Goal: Task Accomplishment & Management: Manage account settings

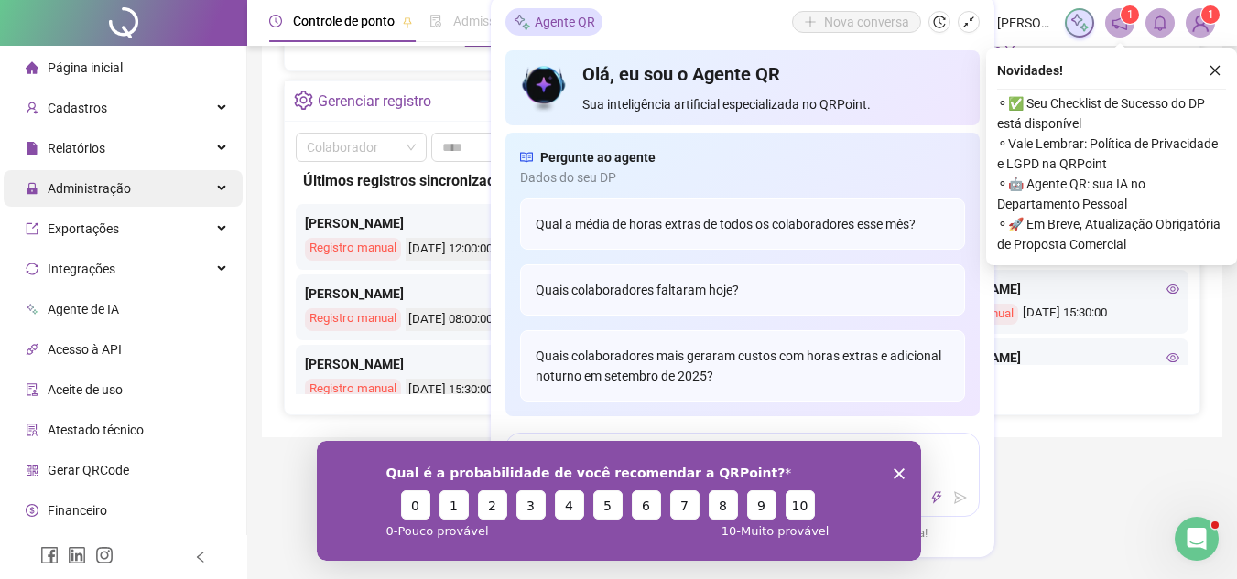
click at [183, 185] on div "Administração" at bounding box center [123, 188] width 239 height 37
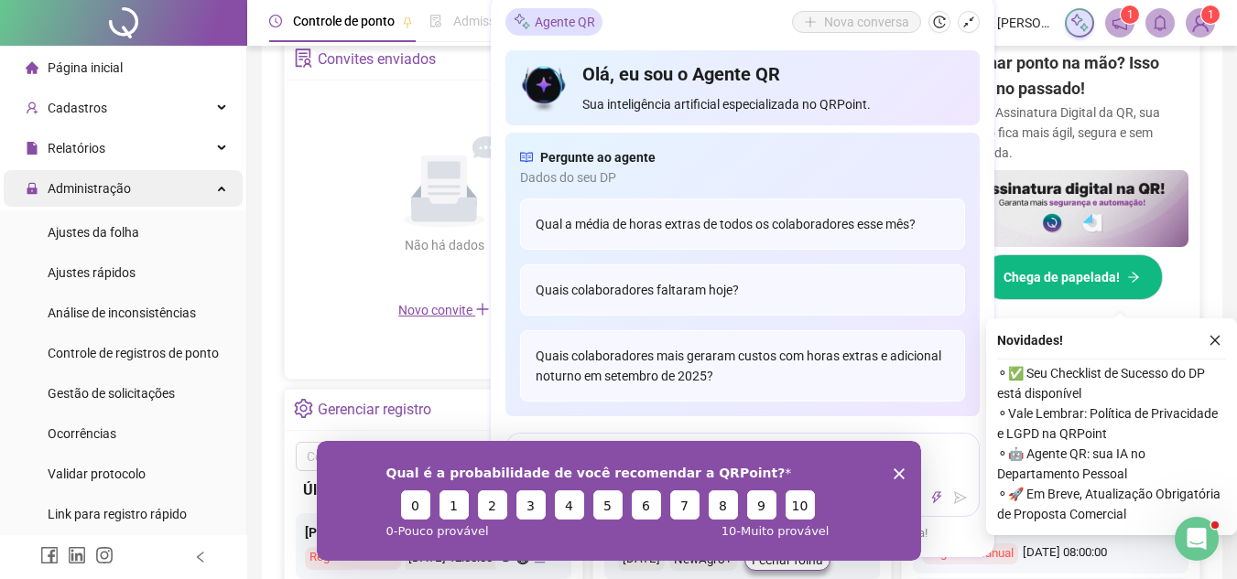
scroll to position [636, 0]
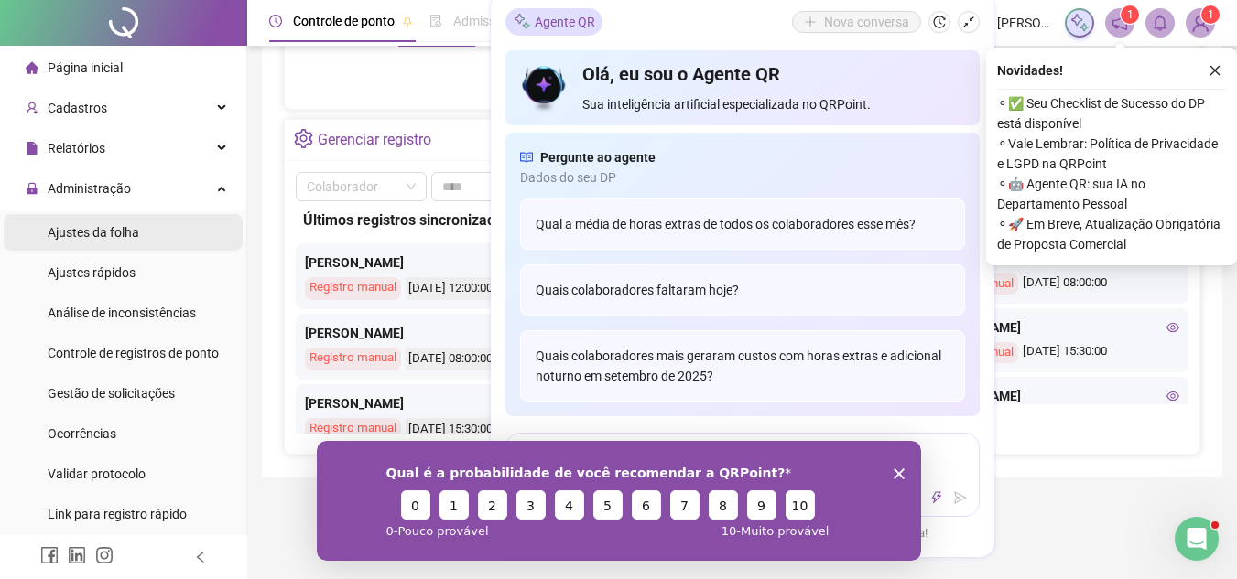
click at [136, 228] on span "Ajustes da folha" at bounding box center [94, 232] width 92 height 15
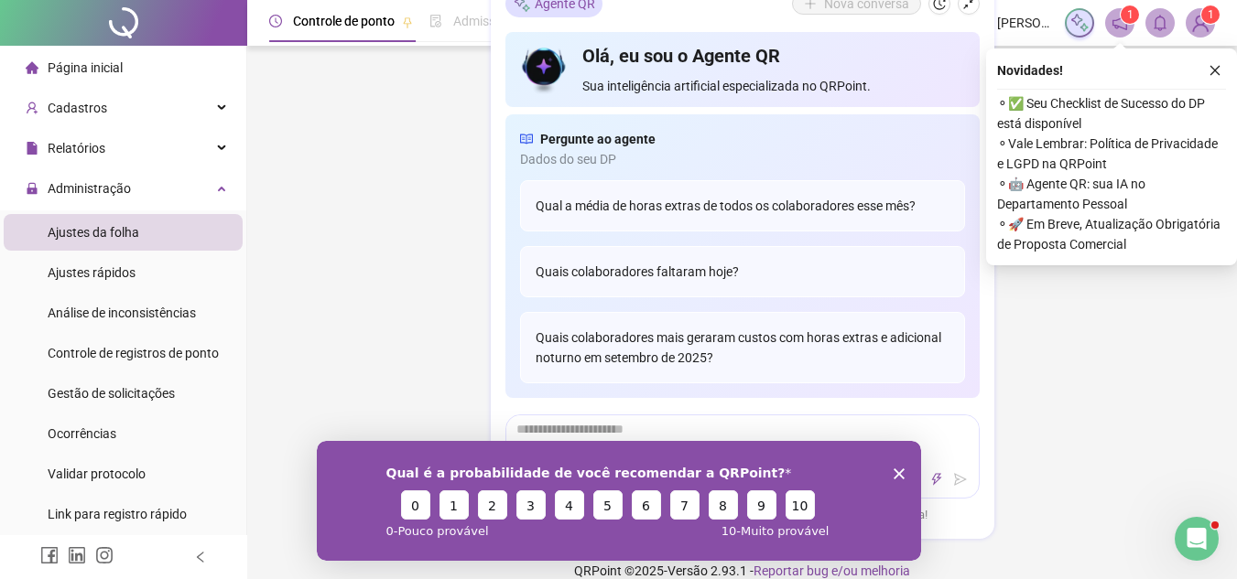
type input "**********"
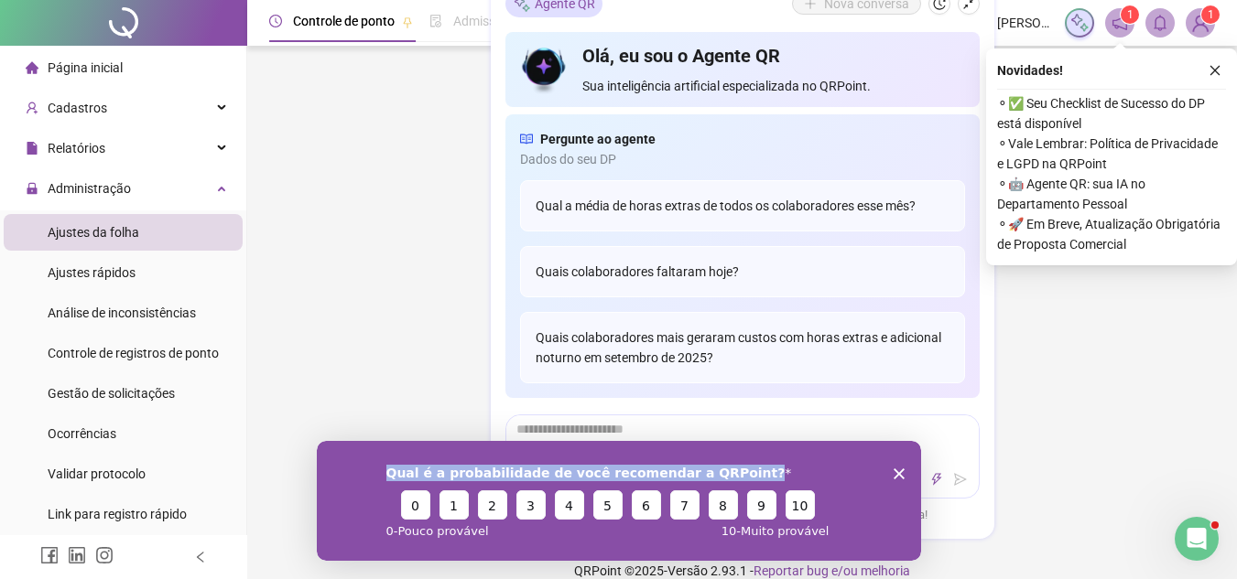
click at [897, 467] on div "Qual é a probabilidade de você recomendar a QRPoint? 0 1 2 3 4 5 6 7 8 9 10 0 -…" at bounding box center [618, 500] width 604 height 120
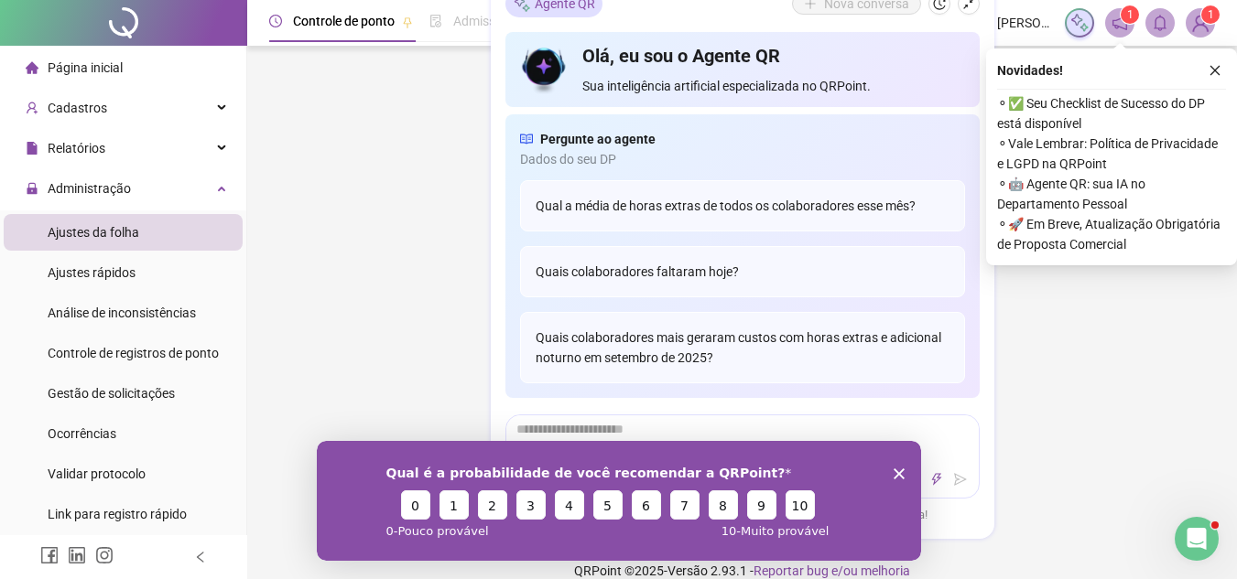
drag, startPoint x: 897, startPoint y: 472, endPoint x: 1212, endPoint y: 914, distance: 542.7
click at [897, 472] on polygon "Encerrar pesquisa" at bounding box center [897, 473] width 11 height 11
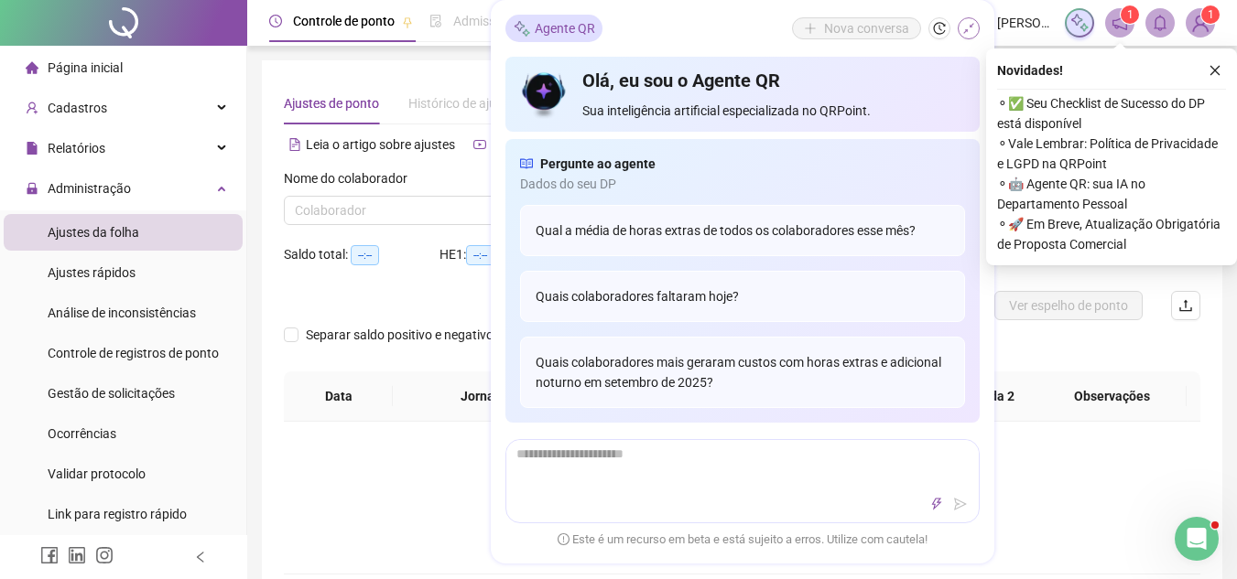
click at [966, 27] on icon "shrink" at bounding box center [968, 28] width 13 height 13
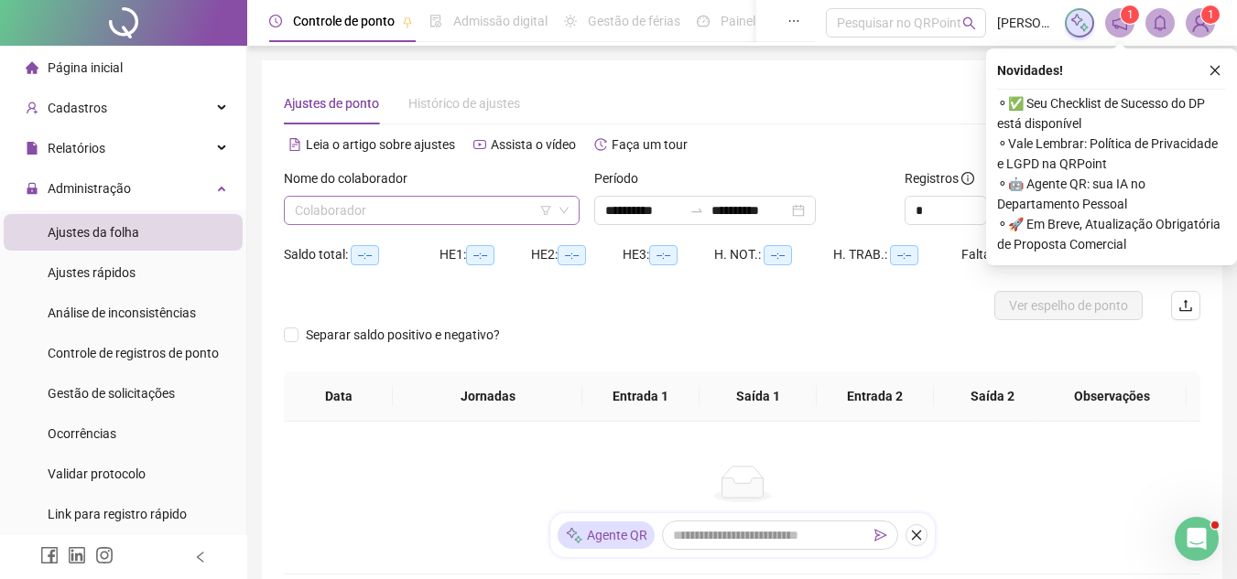
click at [427, 201] on input "search" at bounding box center [423, 210] width 257 height 27
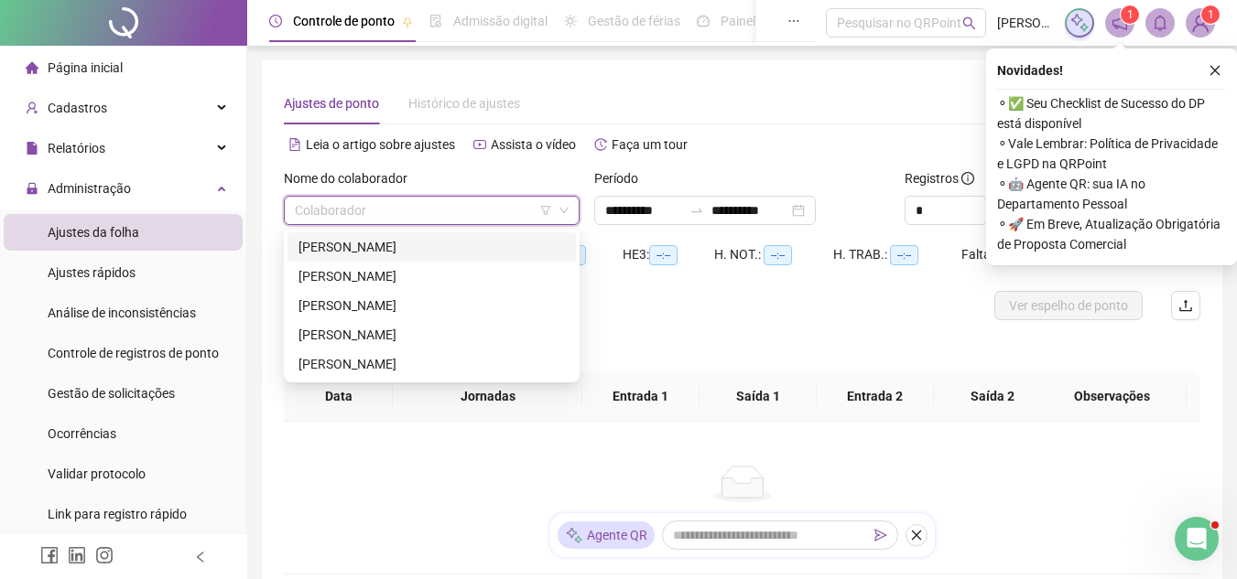
click at [423, 254] on div "[PERSON_NAME]" at bounding box center [431, 247] width 266 height 20
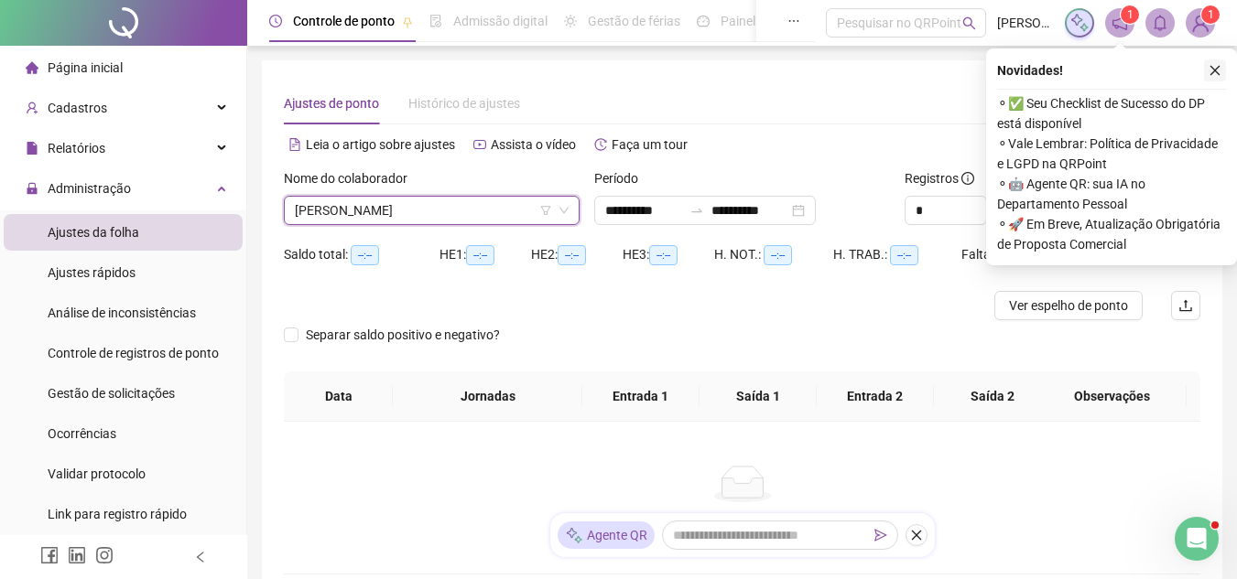
click at [1217, 69] on icon "close" at bounding box center [1214, 70] width 13 height 13
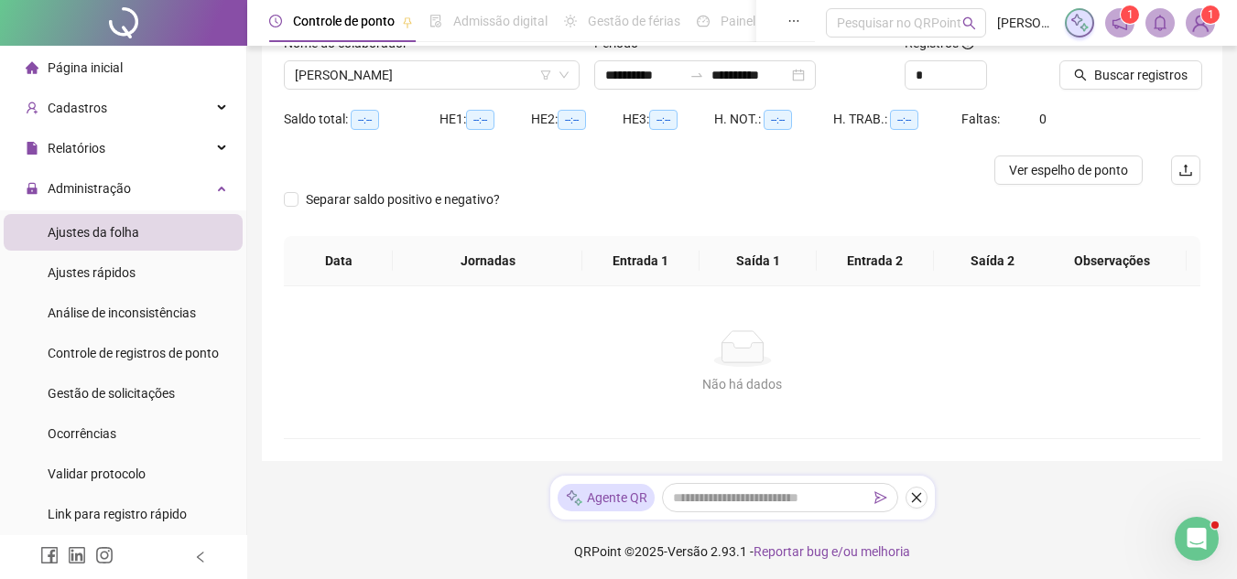
scroll to position [140, 0]
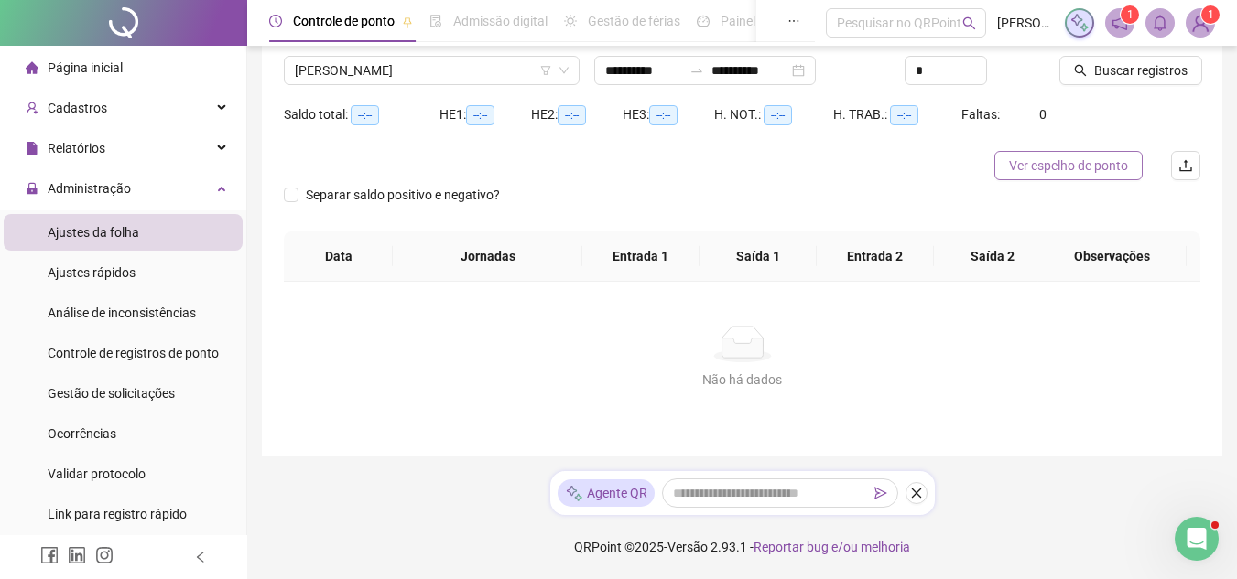
click at [1070, 173] on span "Ver espelho de ponto" at bounding box center [1068, 166] width 119 height 20
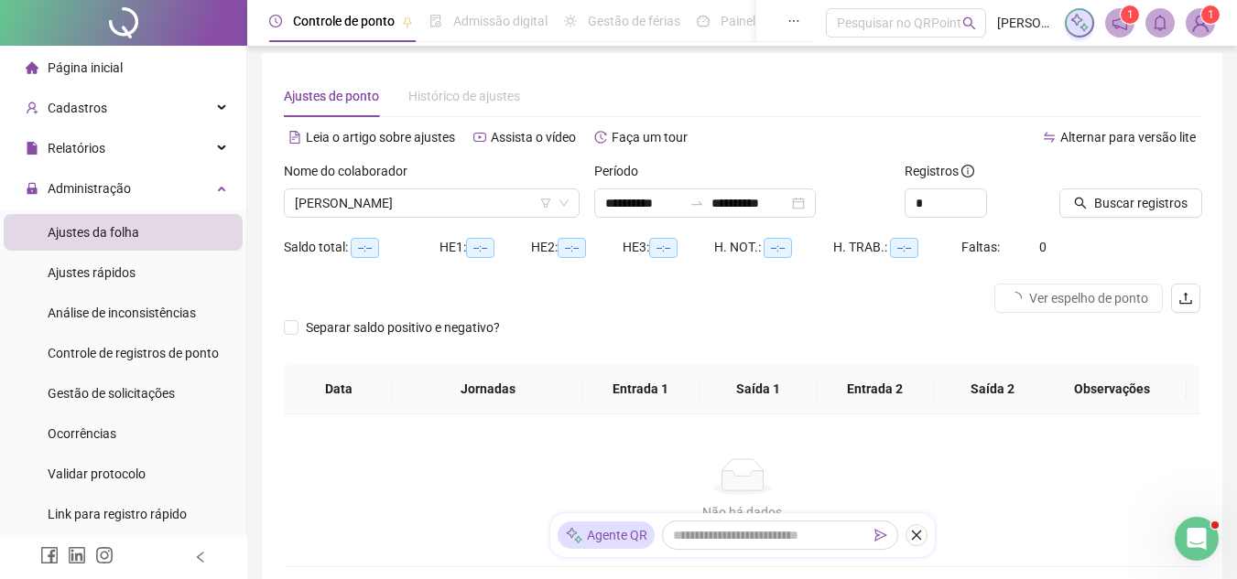
scroll to position [0, 0]
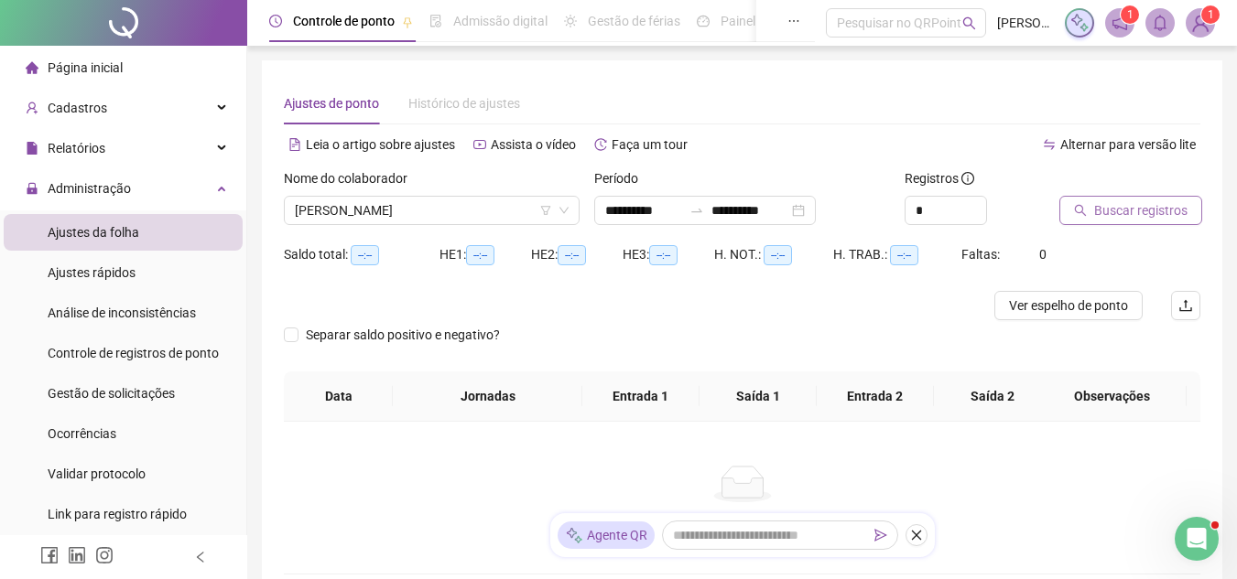
click at [1084, 205] on icon "search" at bounding box center [1080, 210] width 13 height 13
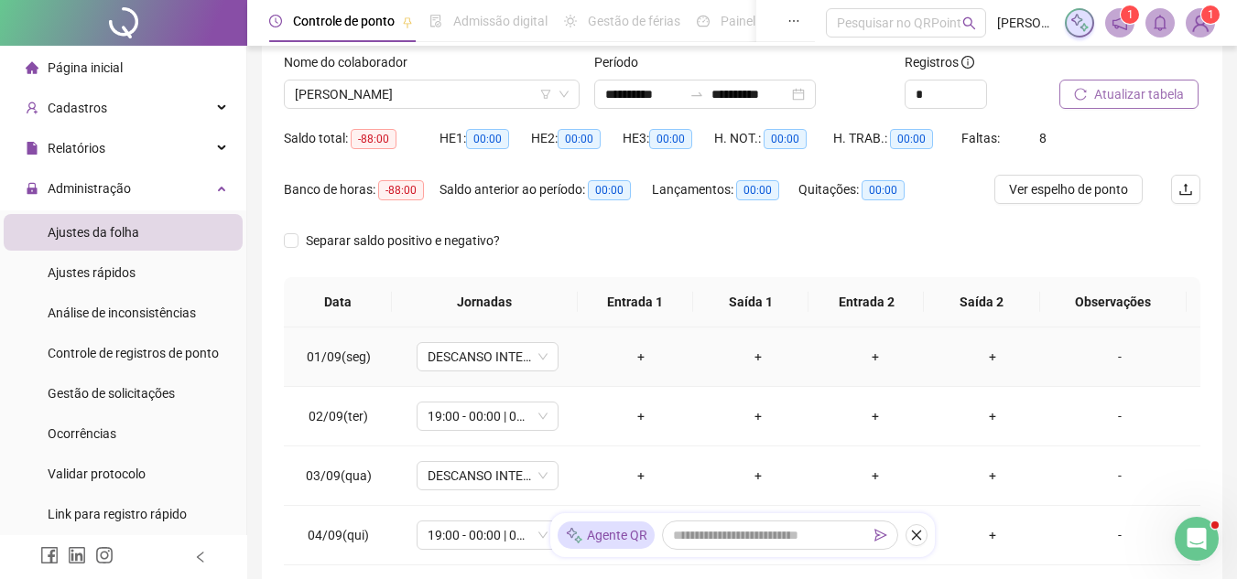
scroll to position [217, 0]
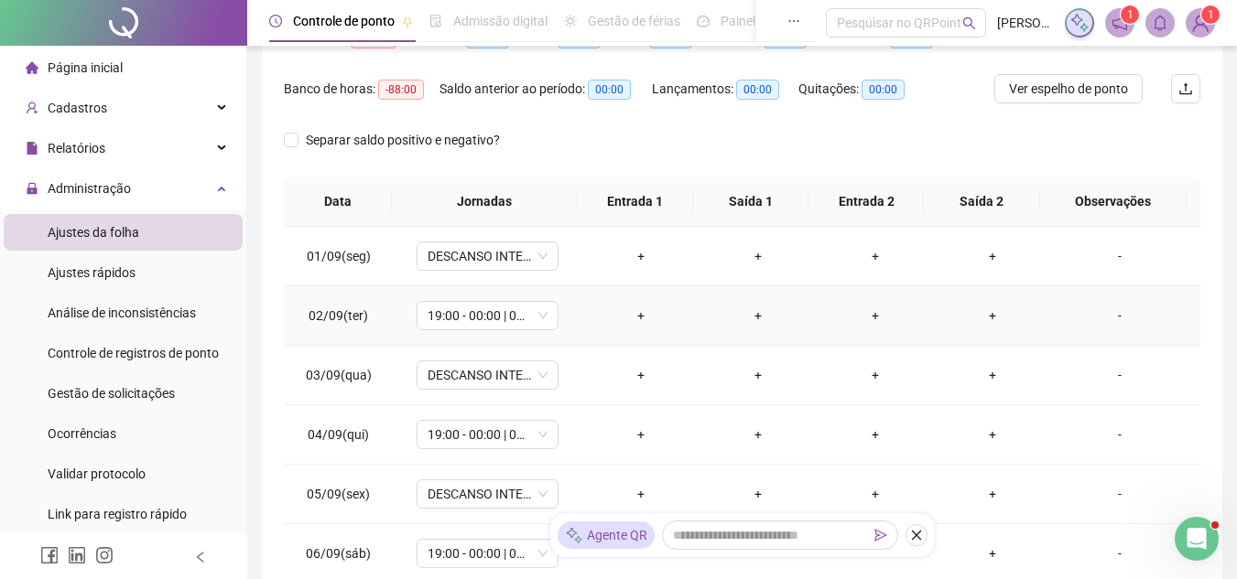
click at [1094, 308] on div "-" at bounding box center [1119, 316] width 108 height 20
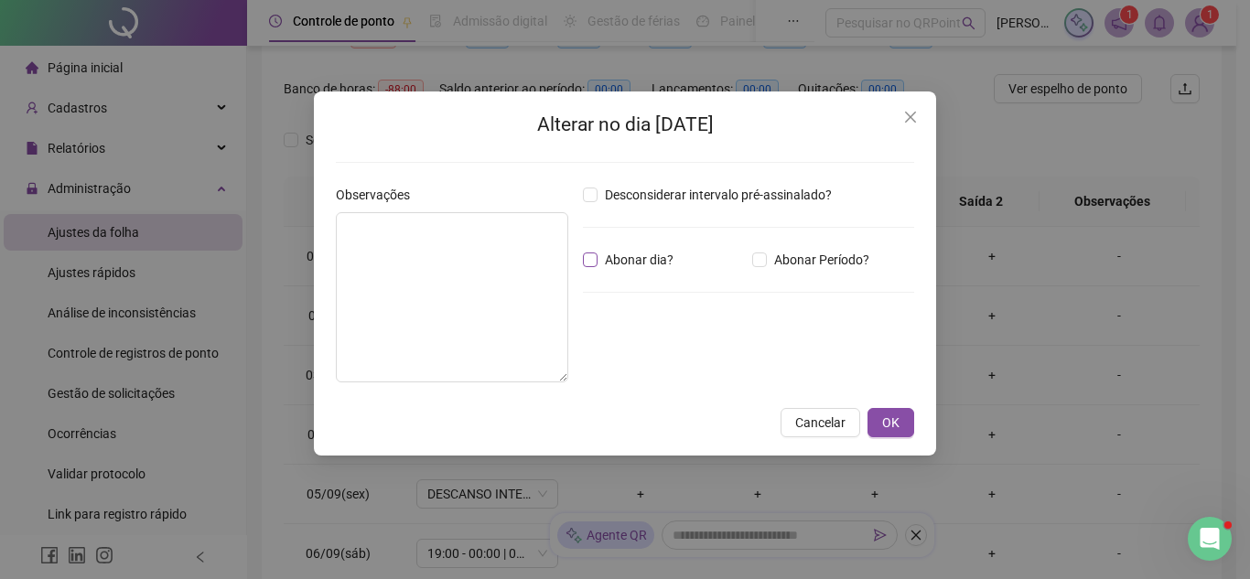
click at [650, 255] on span "Abonar dia?" at bounding box center [639, 260] width 83 height 20
click at [884, 416] on span "OK" at bounding box center [890, 423] width 17 height 20
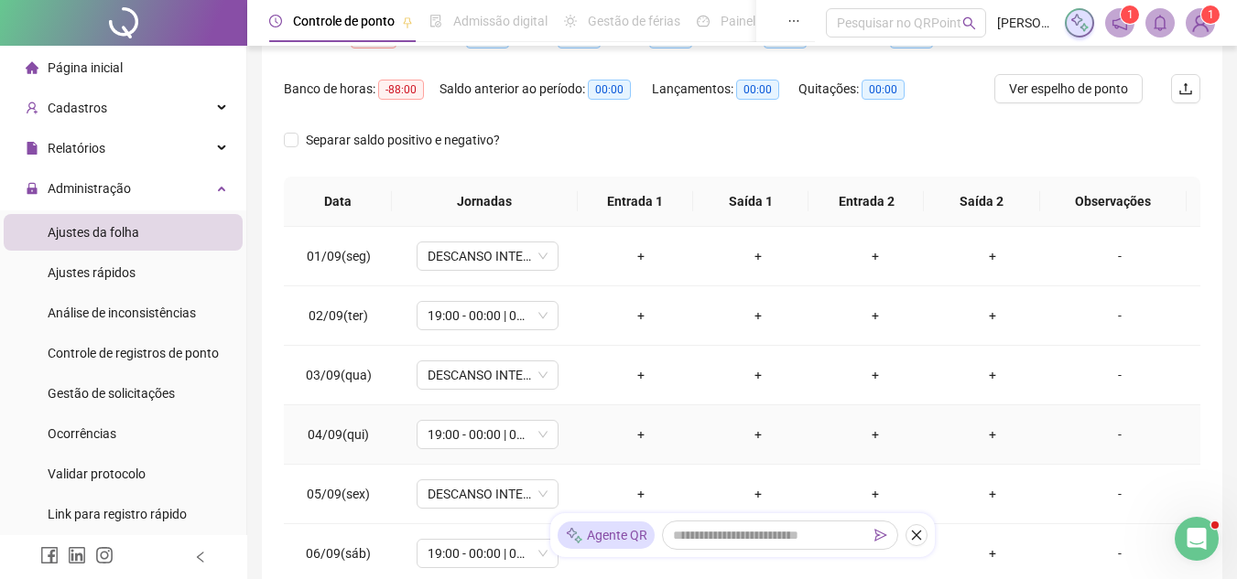
click at [1084, 428] on div "-" at bounding box center [1119, 435] width 108 height 20
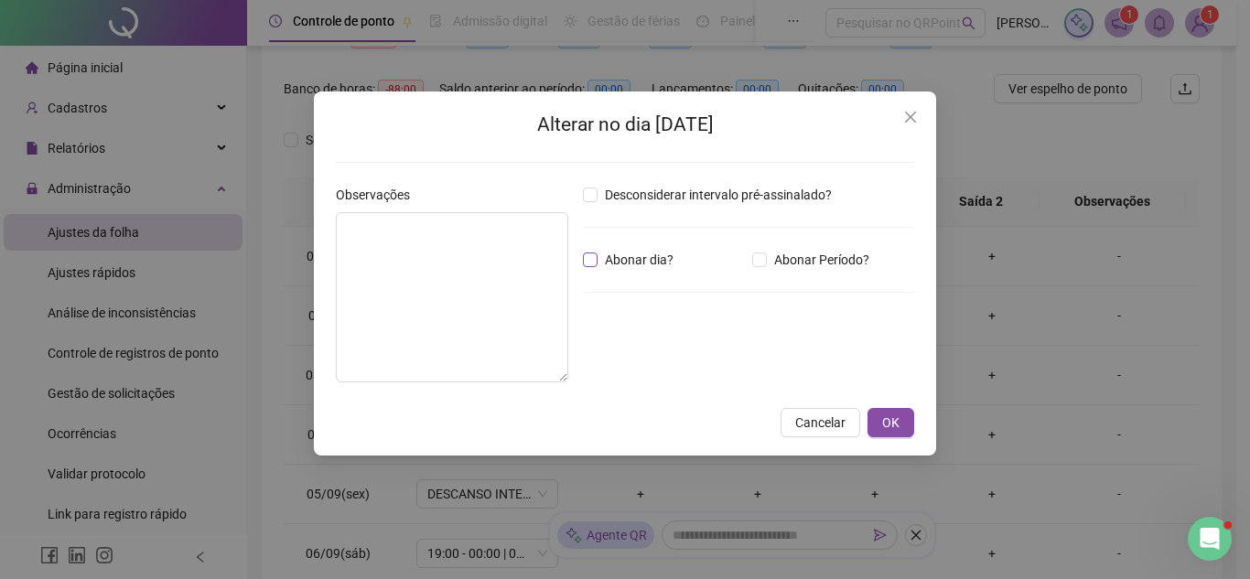
click at [654, 264] on span "Abonar dia?" at bounding box center [639, 260] width 83 height 20
click at [883, 415] on span "OK" at bounding box center [890, 423] width 17 height 20
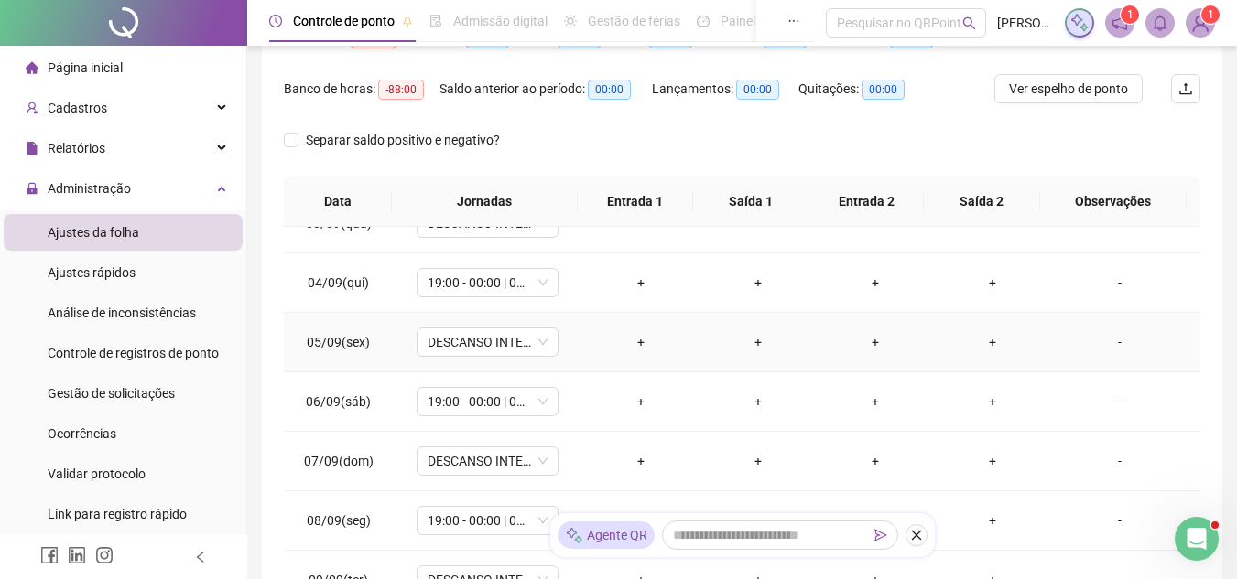
scroll to position [183, 0]
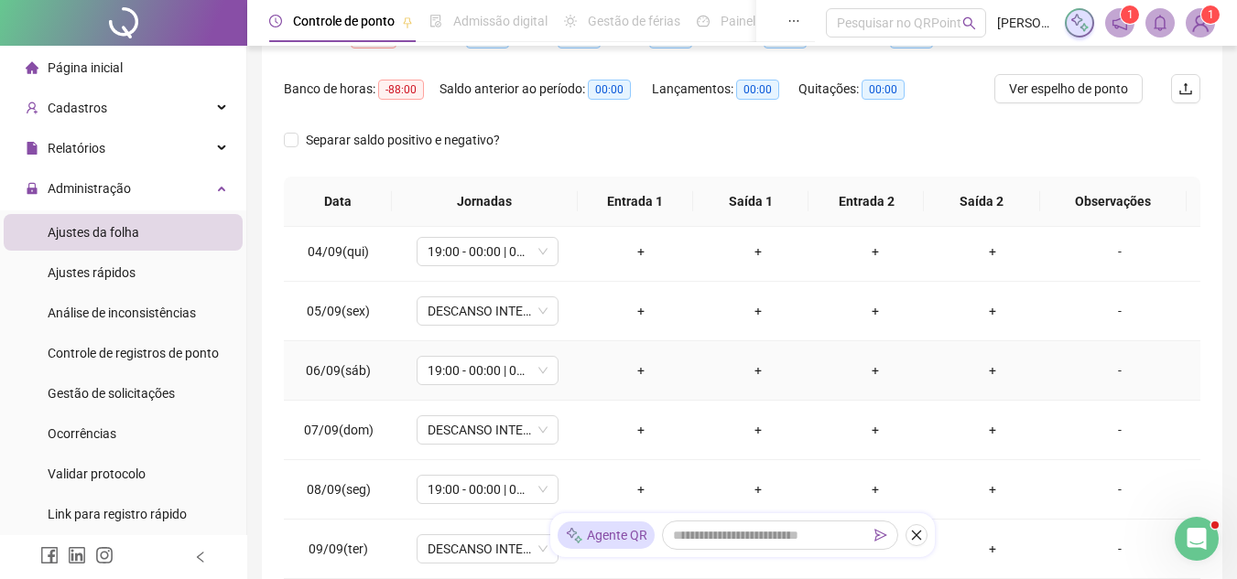
click at [1107, 365] on div "-" at bounding box center [1119, 371] width 108 height 20
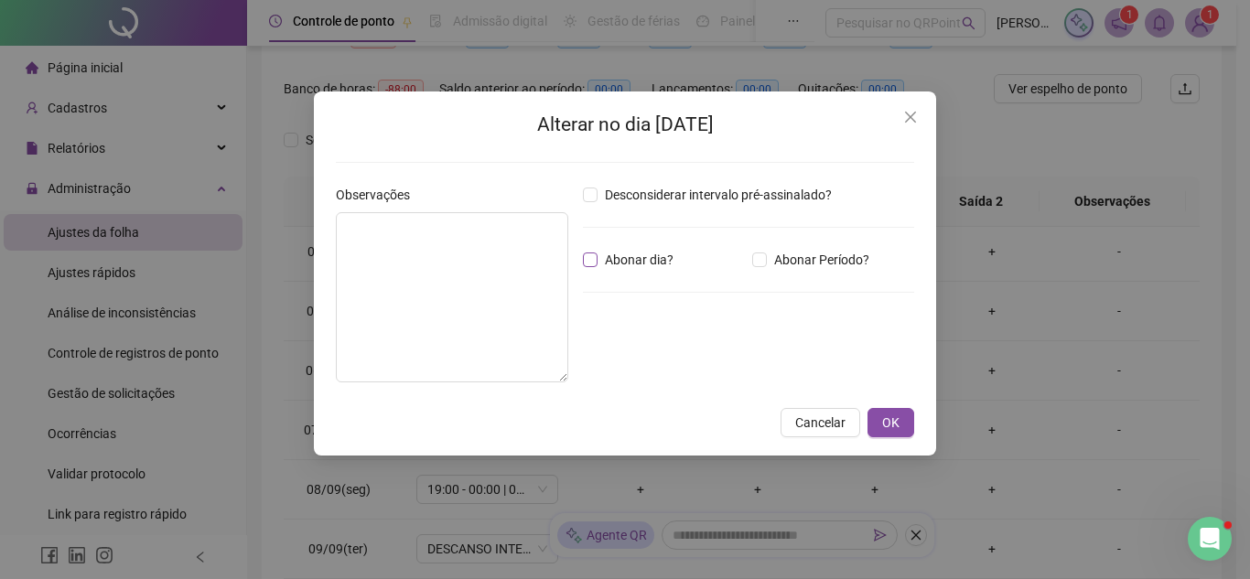
click at [654, 262] on span "Abonar dia?" at bounding box center [639, 260] width 83 height 20
click at [886, 422] on span "OK" at bounding box center [890, 423] width 17 height 20
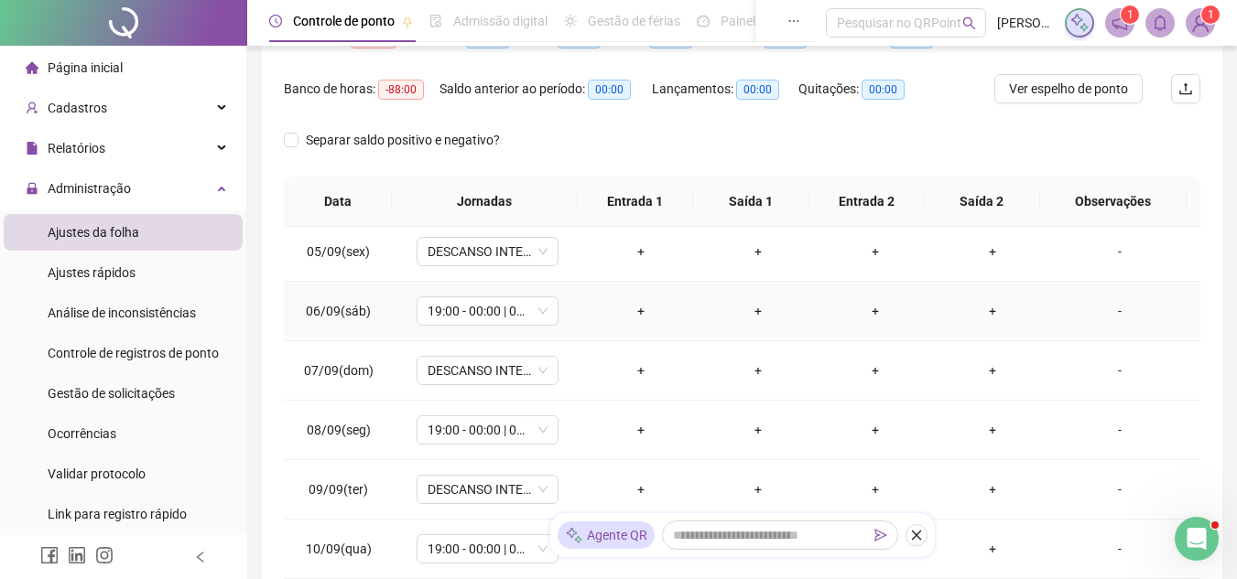
scroll to position [275, 0]
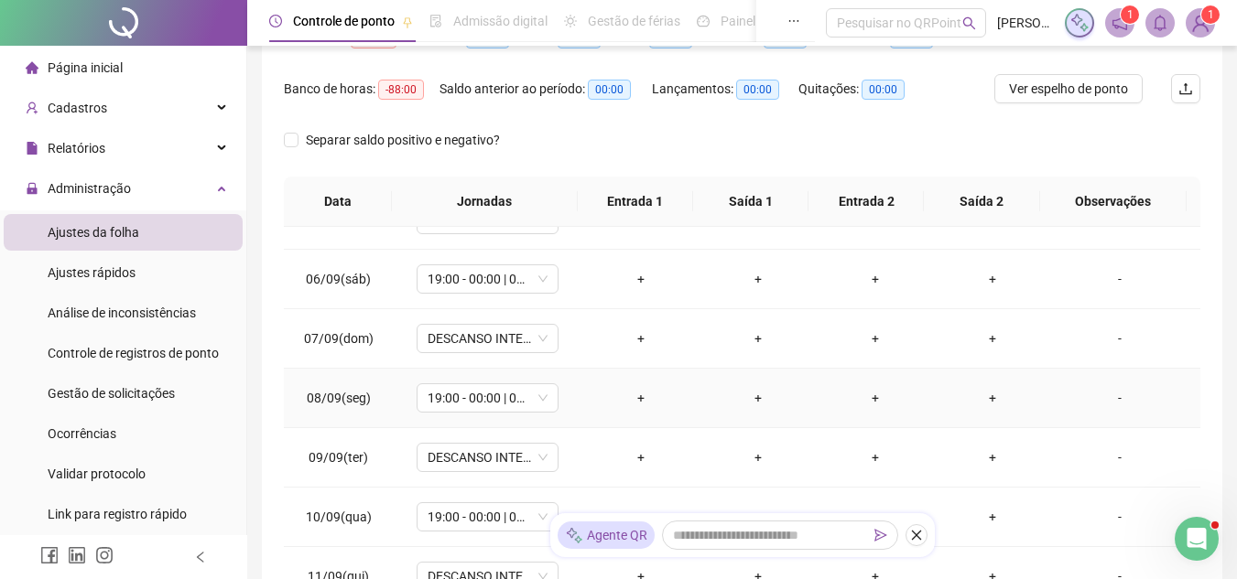
click at [1118, 402] on div "-" at bounding box center [1119, 398] width 108 height 20
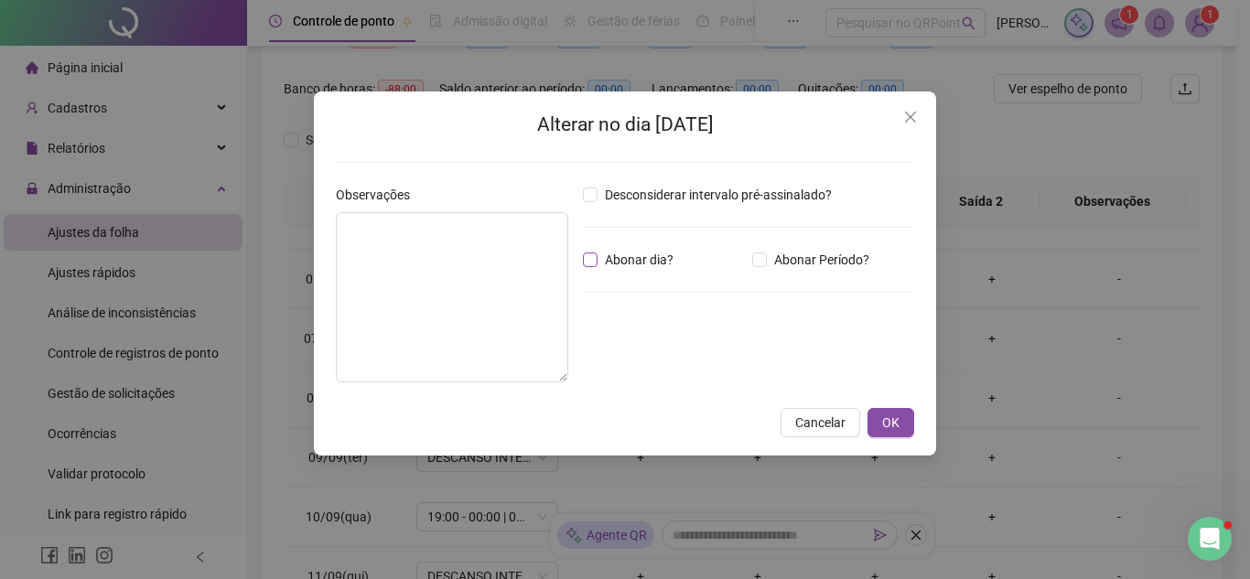
click at [651, 251] on span "Abonar dia?" at bounding box center [639, 260] width 83 height 20
click at [891, 418] on span "OK" at bounding box center [890, 423] width 17 height 20
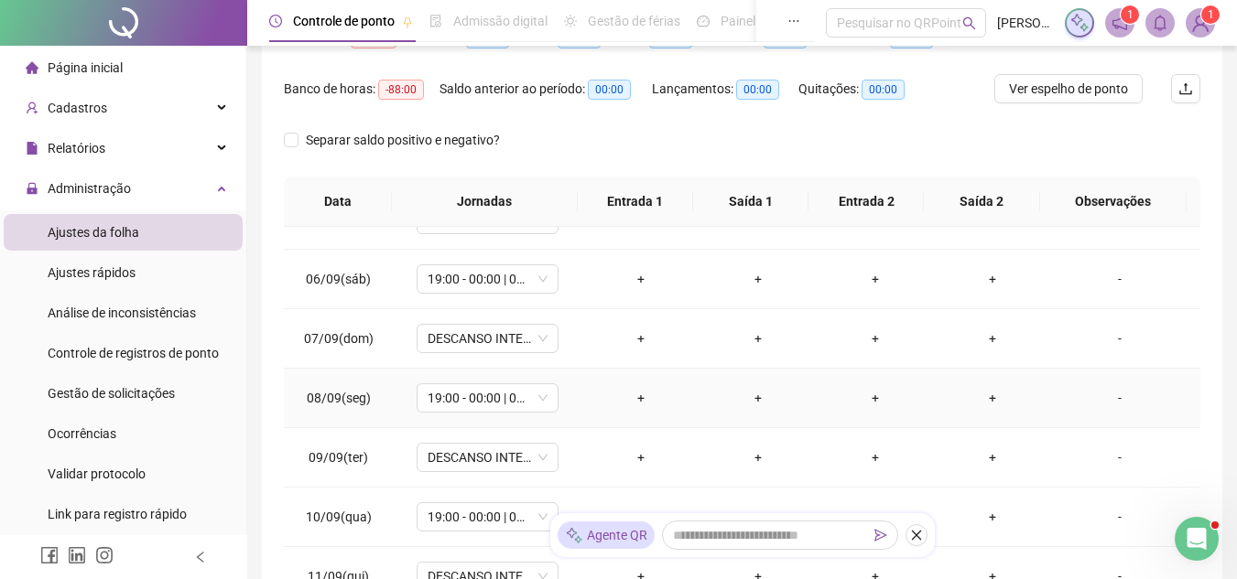
click at [1105, 400] on div "-" at bounding box center [1119, 398] width 108 height 20
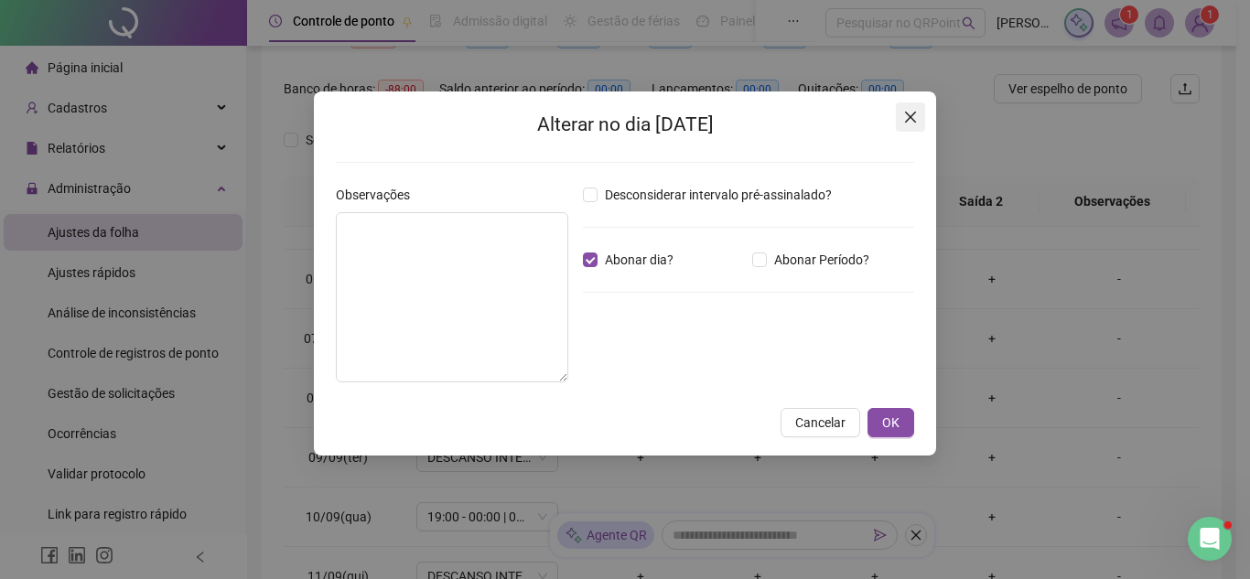
click at [904, 117] on icon "close" at bounding box center [910, 117] width 15 height 15
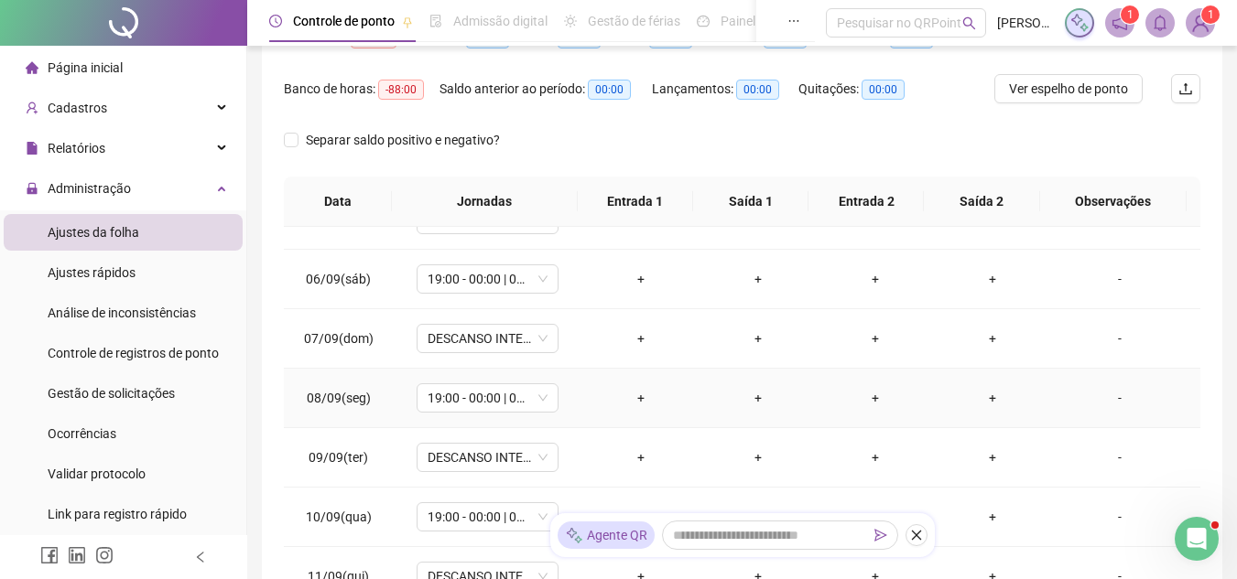
scroll to position [366, 0]
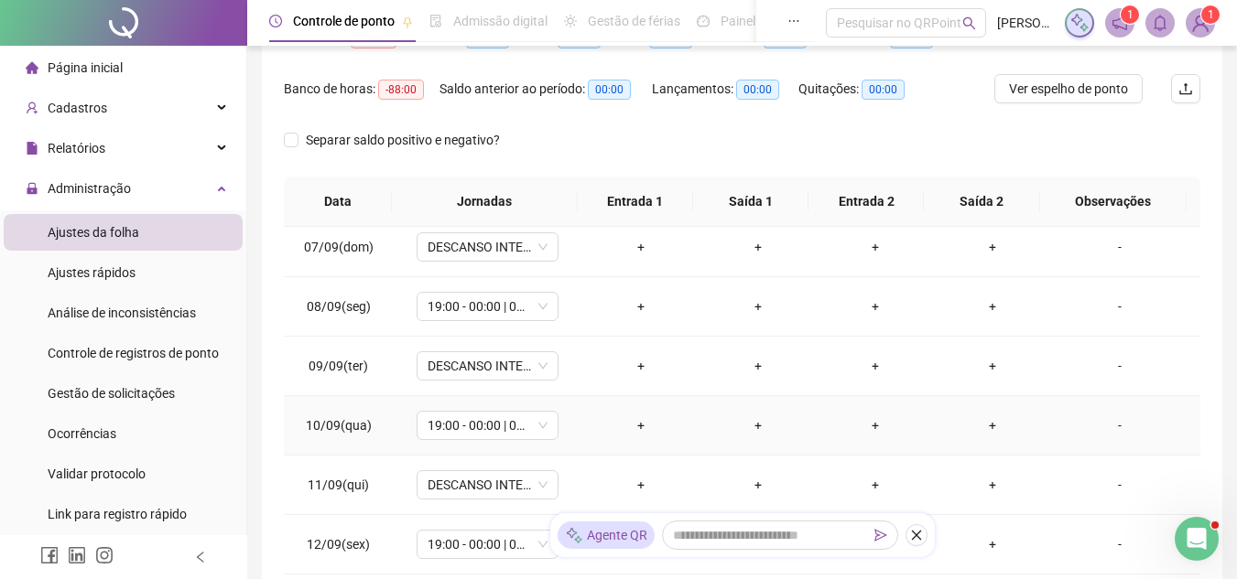
click at [1074, 437] on td "-" at bounding box center [1125, 425] width 149 height 59
click at [1077, 434] on div "-" at bounding box center [1119, 426] width 108 height 20
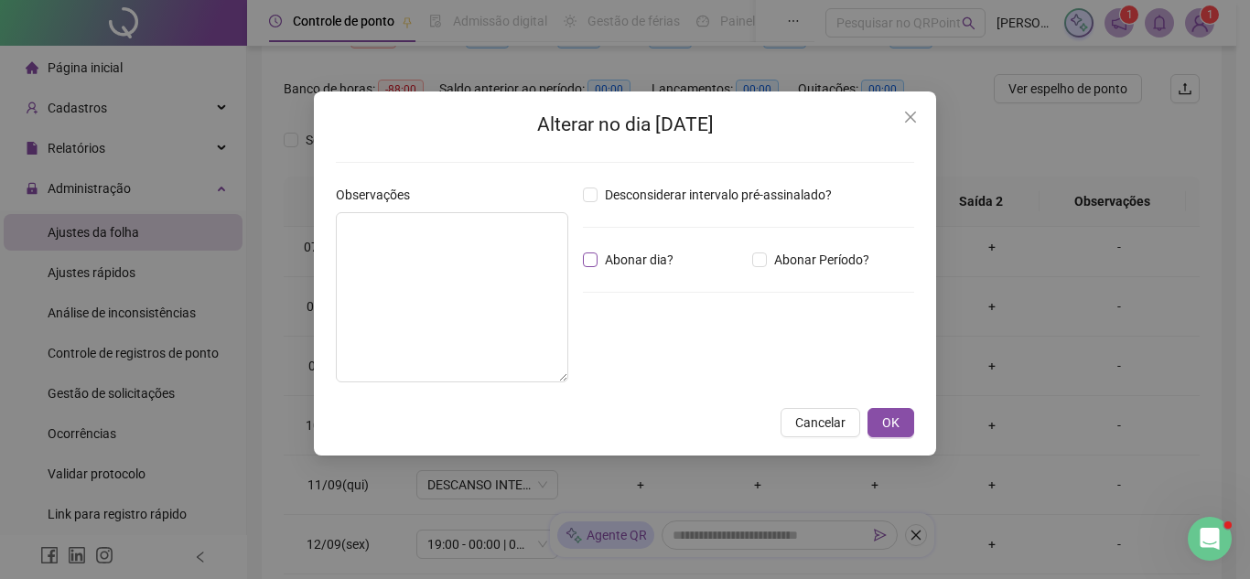
click at [668, 261] on span "Abonar dia?" at bounding box center [639, 260] width 83 height 20
click at [884, 419] on span "OK" at bounding box center [890, 423] width 17 height 20
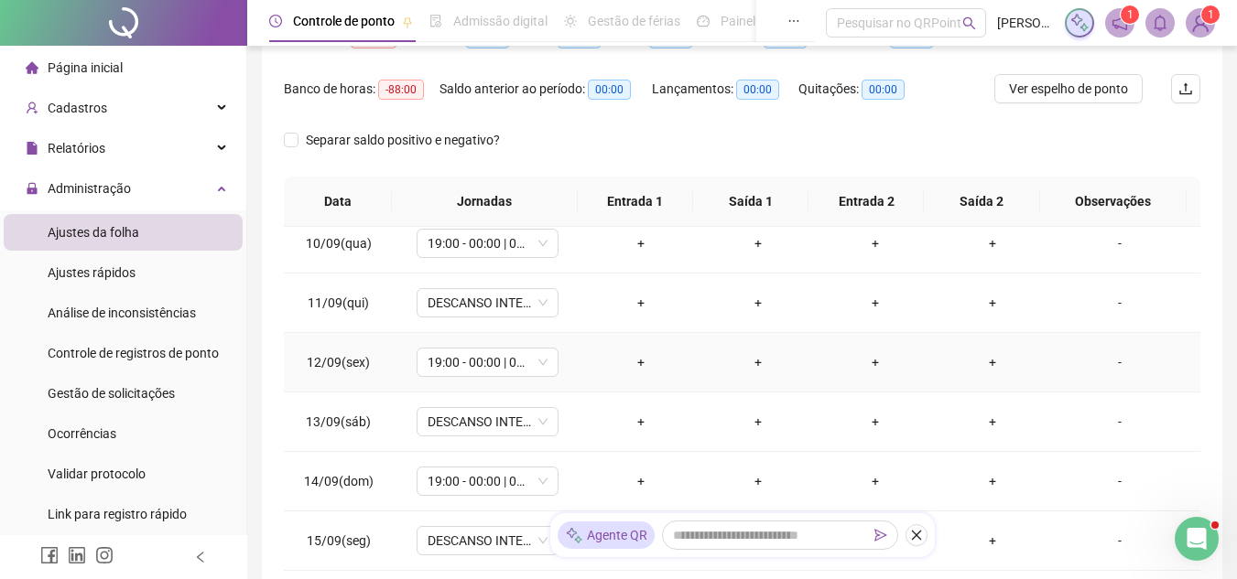
scroll to position [549, 0]
click at [1051, 393] on td "-" at bounding box center [1125, 421] width 149 height 59
click at [1037, 374] on td "+" at bounding box center [992, 361] width 117 height 59
click at [1051, 366] on td "-" at bounding box center [1125, 361] width 149 height 59
click at [1016, 358] on div "+" at bounding box center [992, 361] width 88 height 20
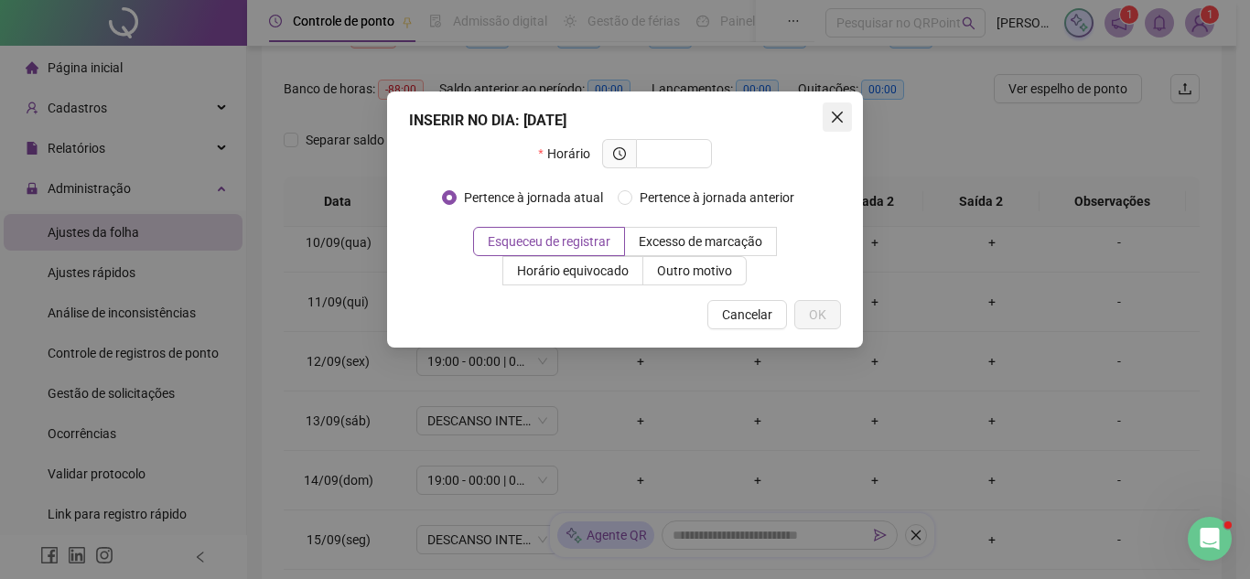
click at [830, 128] on button "Close" at bounding box center [837, 117] width 29 height 29
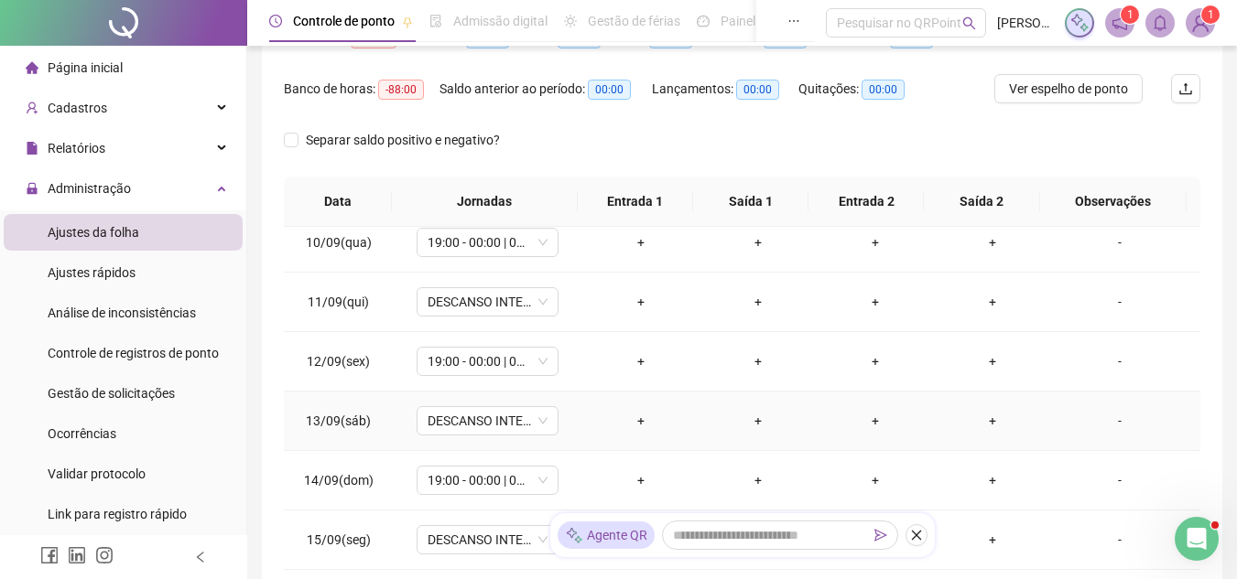
click at [1103, 419] on div "-" at bounding box center [1119, 421] width 108 height 20
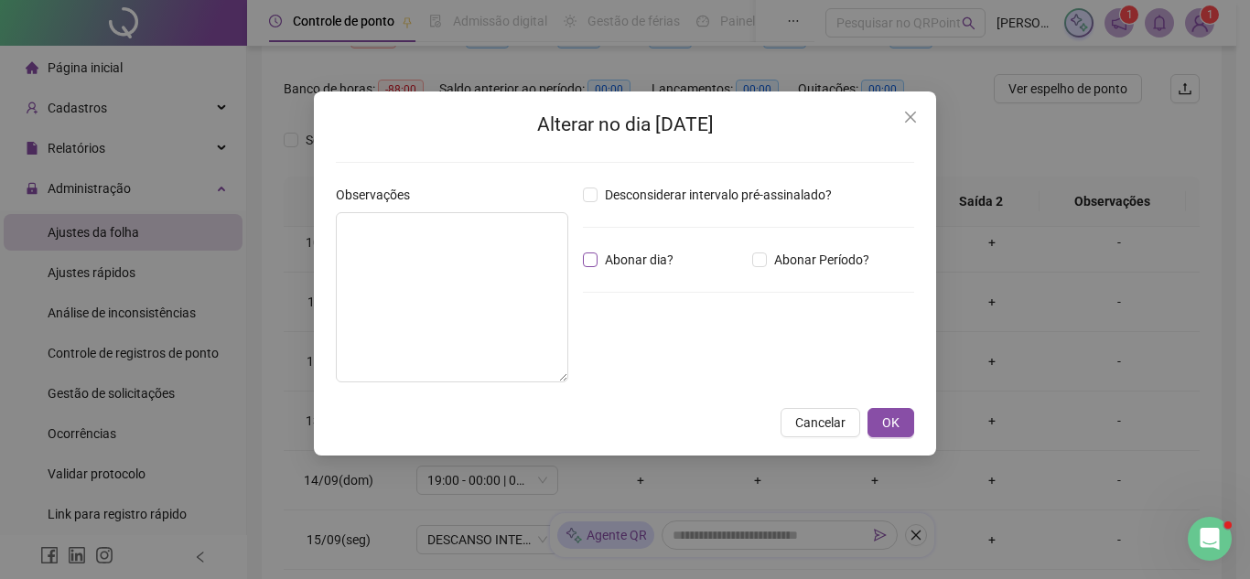
click at [647, 258] on span "Abonar dia?" at bounding box center [639, 260] width 83 height 20
click at [888, 417] on span "OK" at bounding box center [890, 423] width 17 height 20
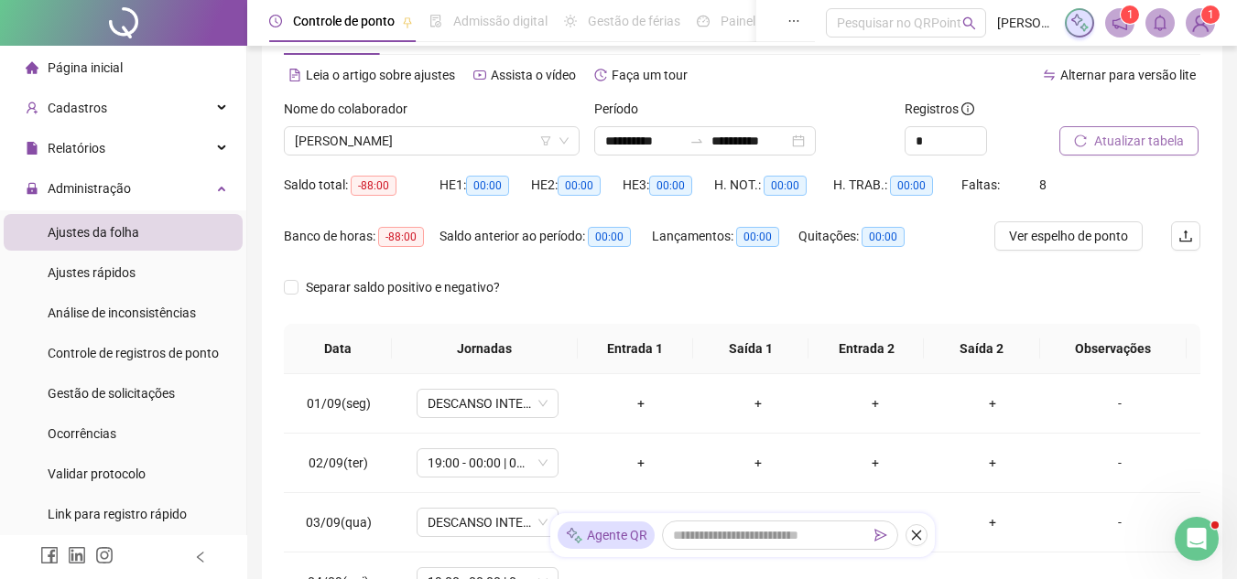
scroll to position [0, 0]
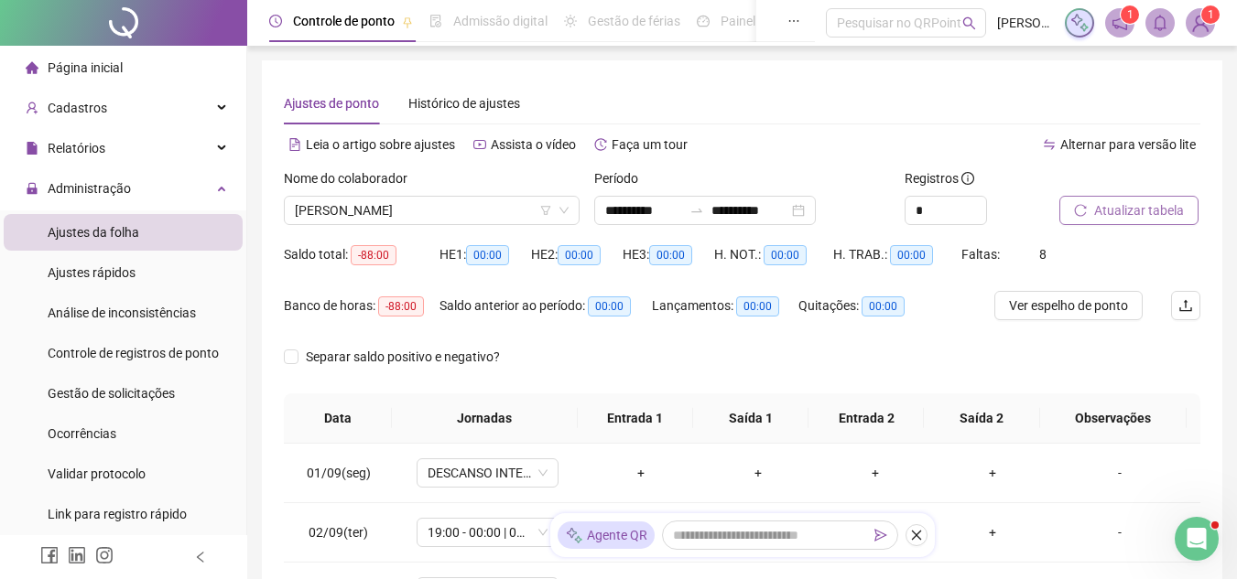
click at [1107, 204] on span "Atualizar tabela" at bounding box center [1139, 210] width 90 height 20
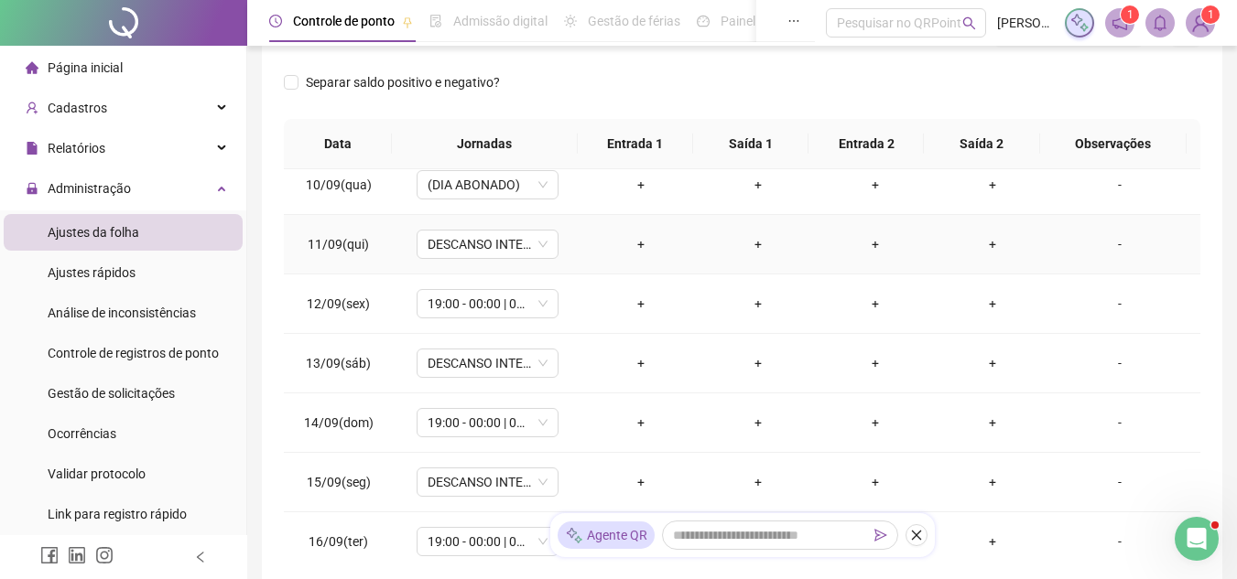
scroll to position [561, 0]
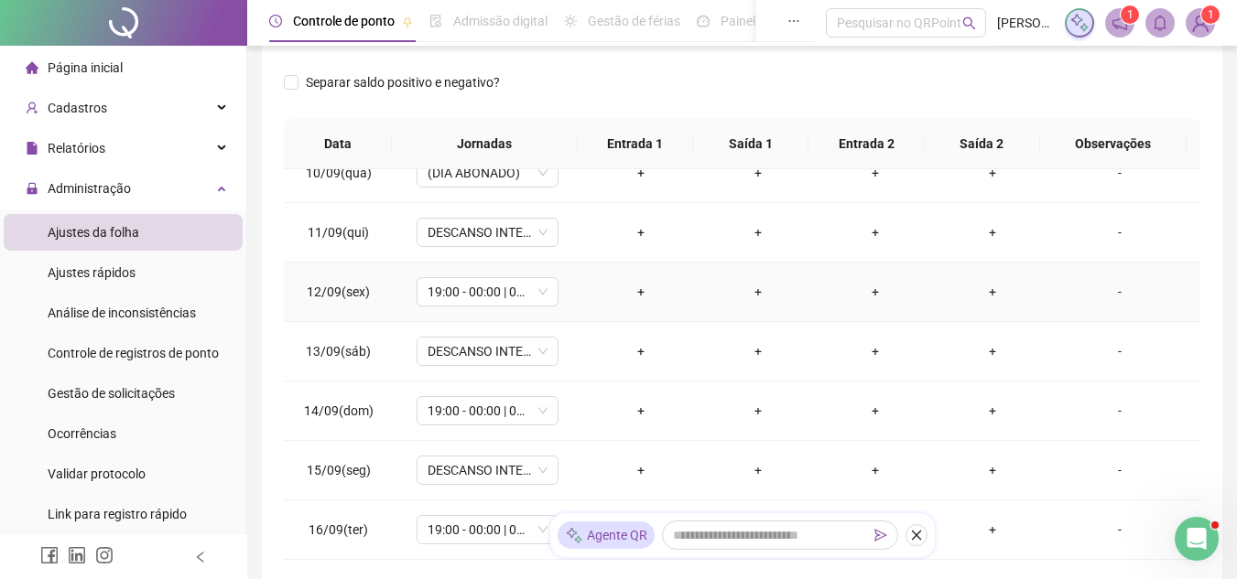
click at [1102, 293] on div "-" at bounding box center [1119, 292] width 108 height 20
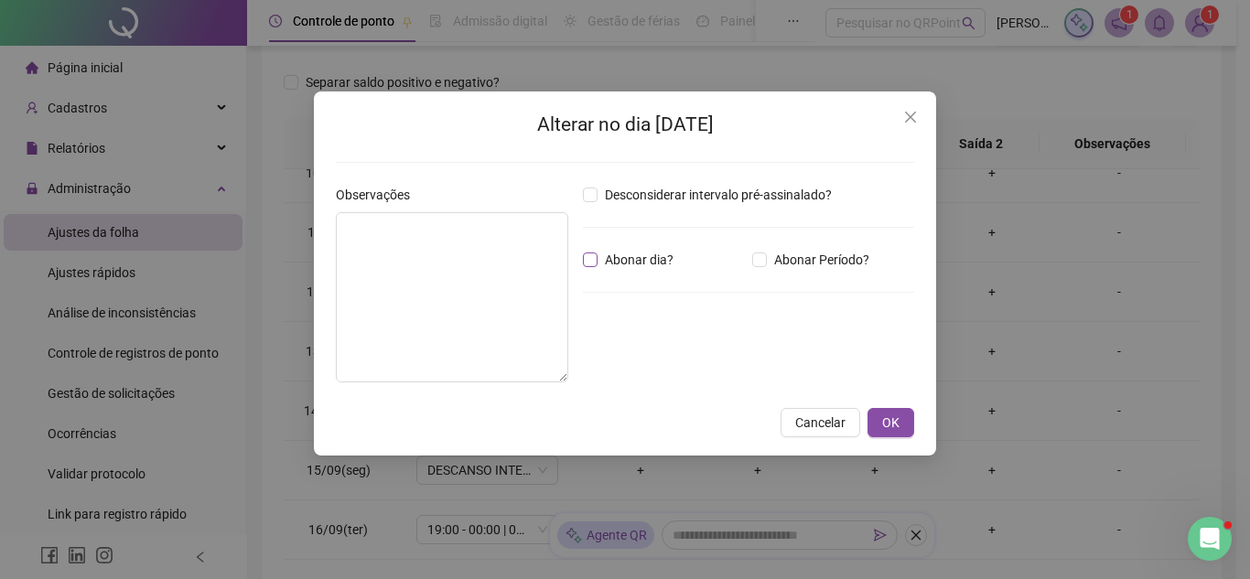
click at [658, 255] on span "Abonar dia?" at bounding box center [639, 260] width 83 height 20
click at [904, 417] on button "OK" at bounding box center [891, 422] width 47 height 29
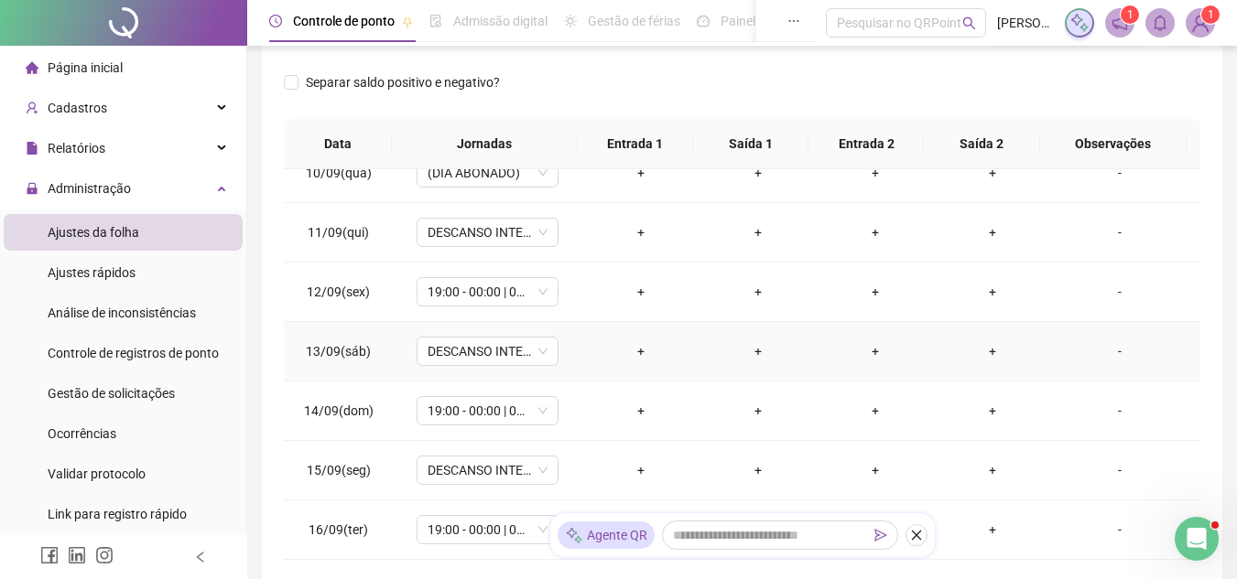
scroll to position [366, 0]
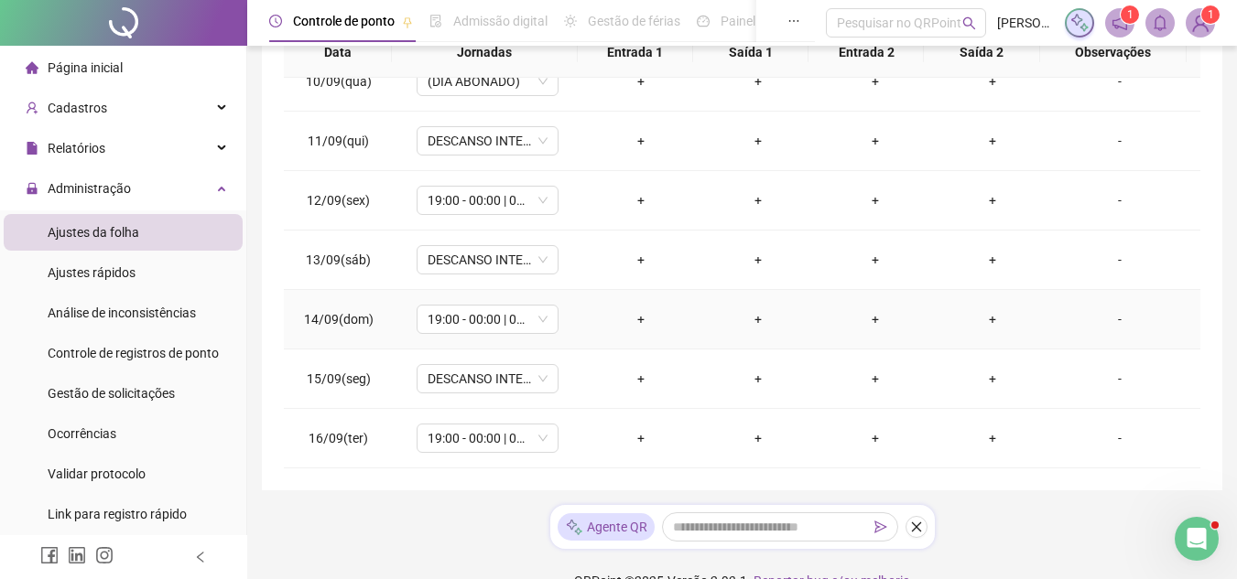
click at [1065, 316] on div "-" at bounding box center [1119, 319] width 108 height 20
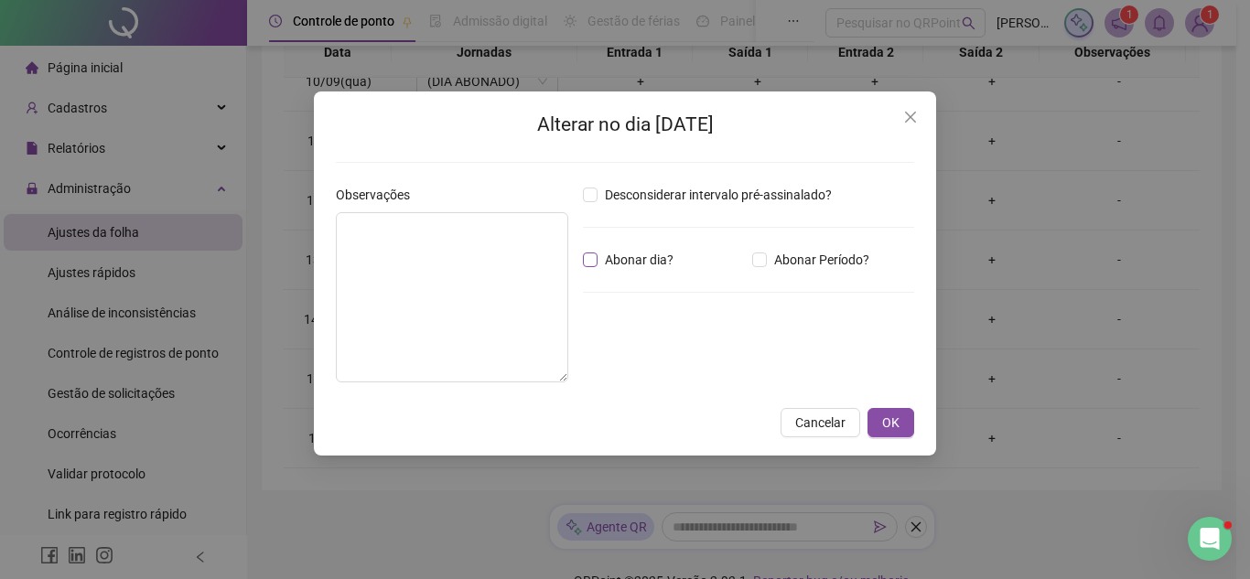
click at [659, 253] on span "Abonar dia?" at bounding box center [639, 260] width 83 height 20
click at [889, 415] on span "OK" at bounding box center [890, 423] width 17 height 20
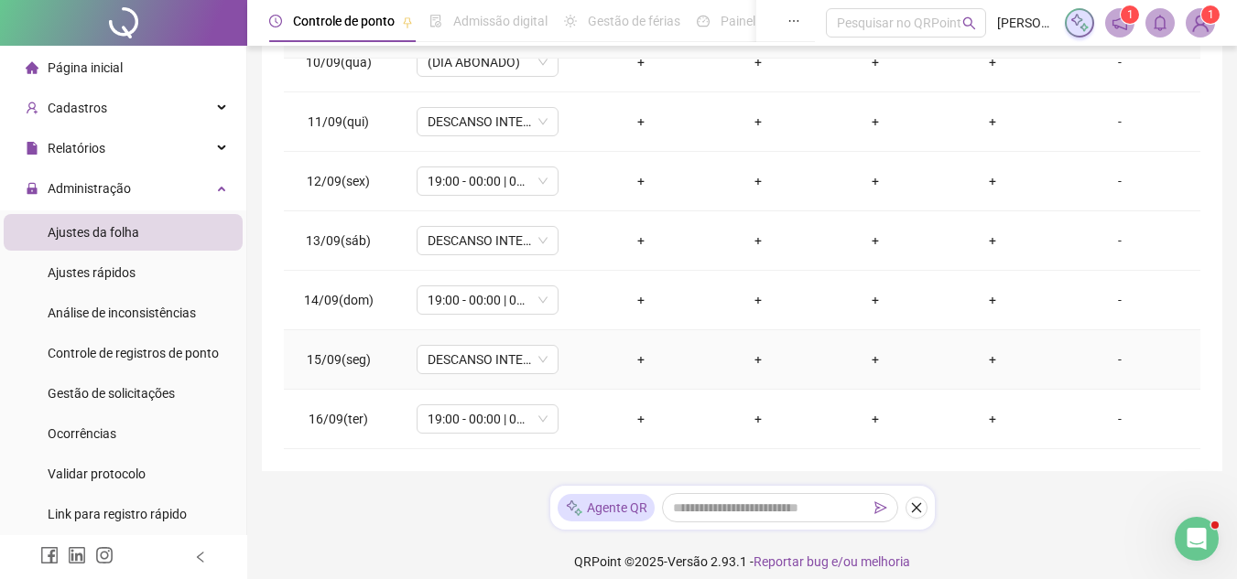
scroll to position [400, 0]
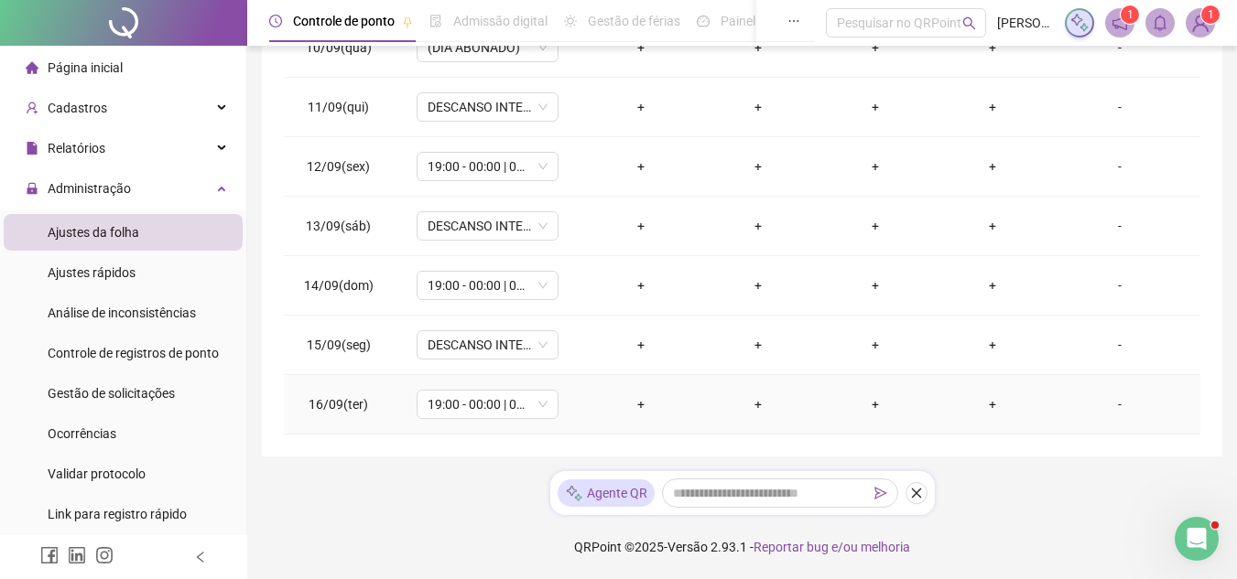
click at [1076, 427] on td "-" at bounding box center [1125, 404] width 149 height 59
click at [1056, 418] on td "-" at bounding box center [1125, 404] width 149 height 59
click at [1051, 399] on td "-" at bounding box center [1125, 404] width 149 height 59
click at [1072, 394] on div "-" at bounding box center [1119, 404] width 108 height 20
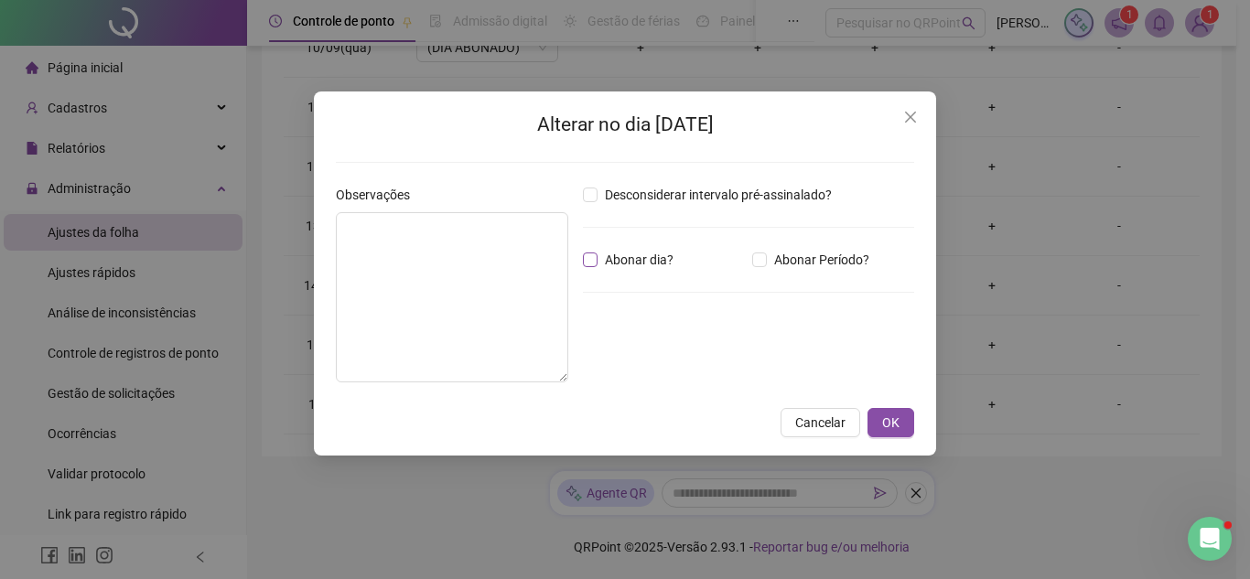
click at [634, 255] on span "Abonar dia?" at bounding box center [639, 260] width 83 height 20
click at [887, 416] on span "OK" at bounding box center [890, 423] width 17 height 20
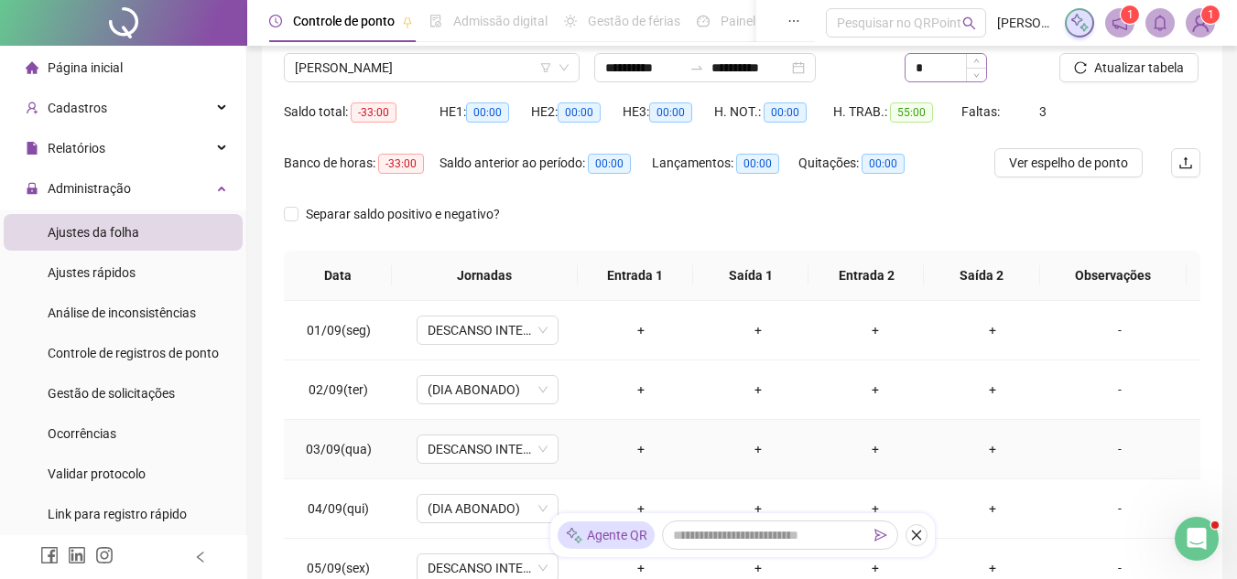
scroll to position [0, 0]
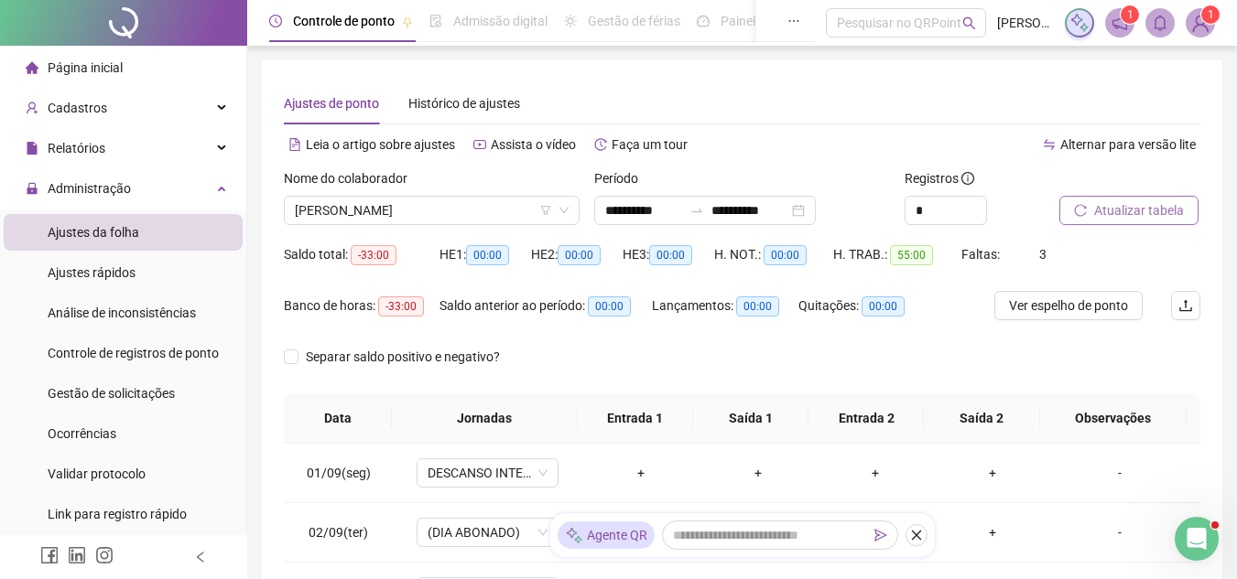
click at [1099, 214] on span "Atualizar tabela" at bounding box center [1139, 210] width 90 height 20
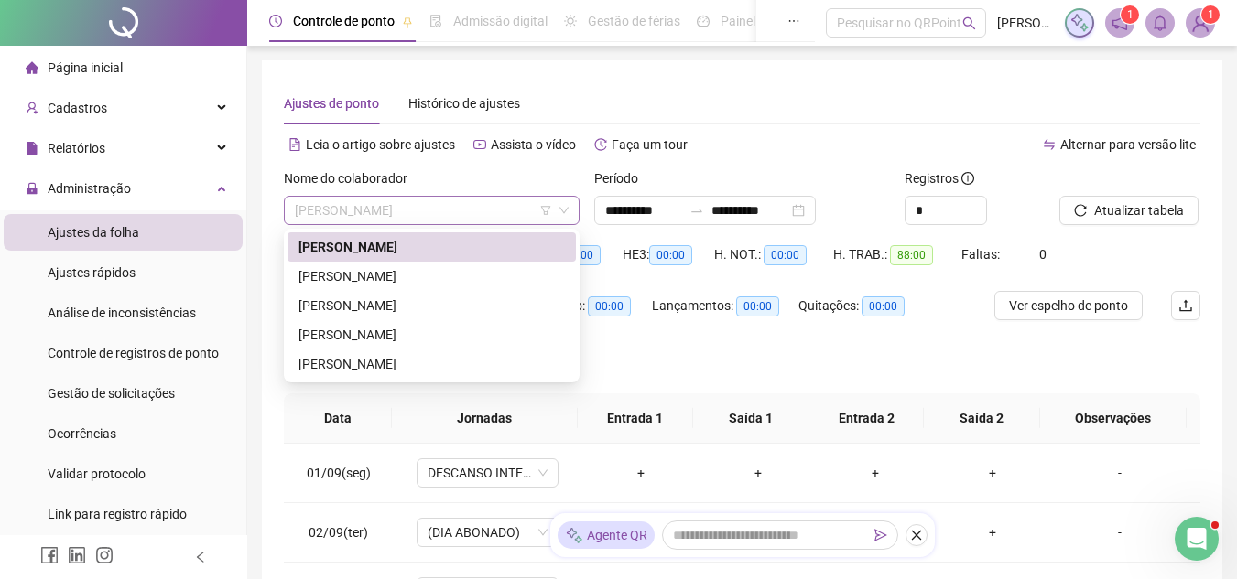
click at [413, 200] on span "[PERSON_NAME]" at bounding box center [432, 210] width 274 height 27
click at [413, 278] on div "[PERSON_NAME]" at bounding box center [431, 276] width 266 height 20
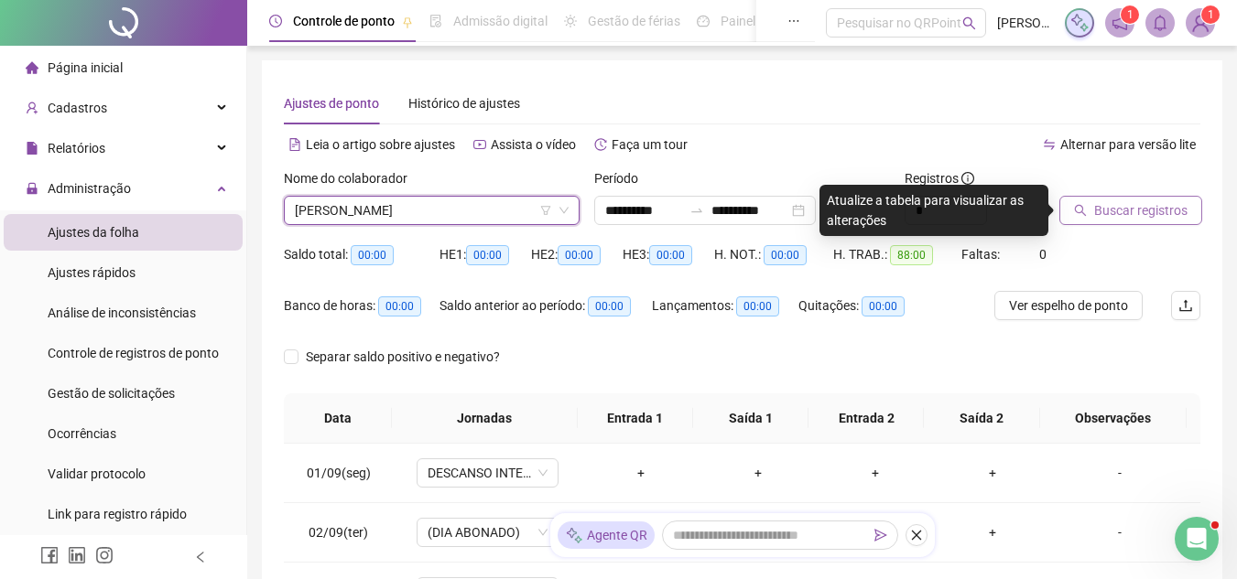
click at [1087, 202] on button "Buscar registros" at bounding box center [1130, 210] width 143 height 29
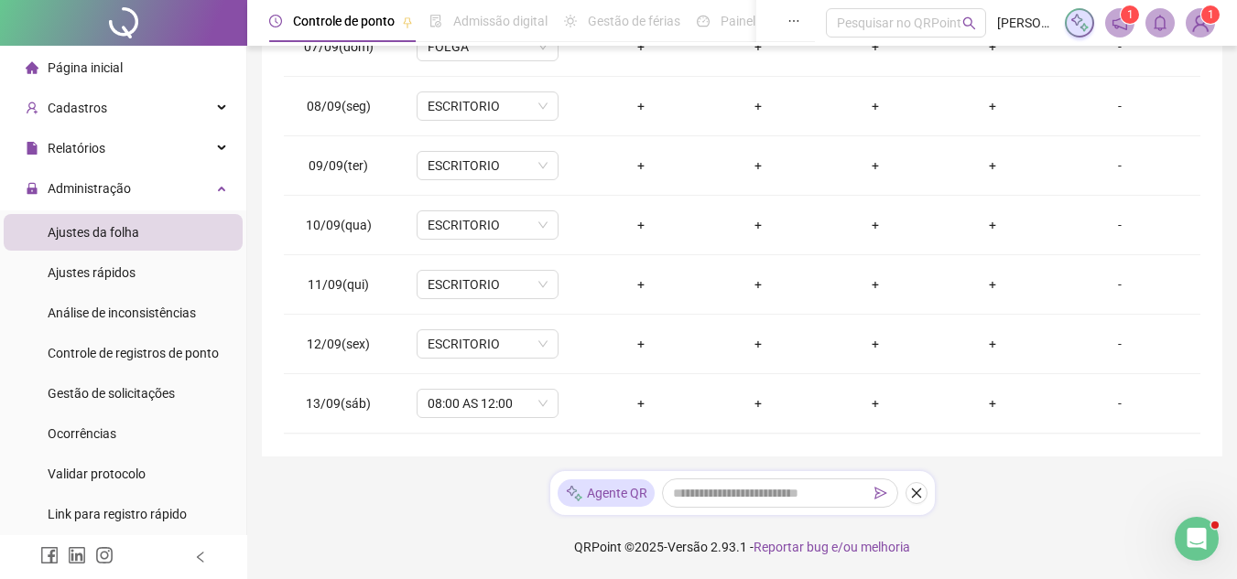
scroll to position [378, 0]
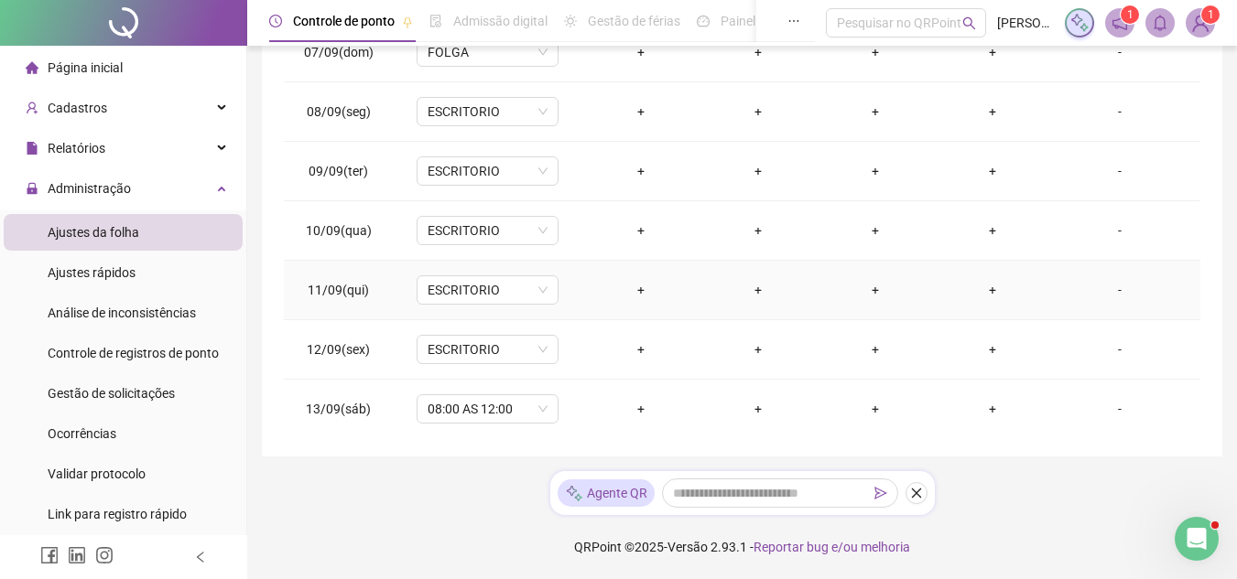
click at [1111, 306] on td "-" at bounding box center [1125, 290] width 149 height 59
click at [1089, 295] on div "-" at bounding box center [1119, 290] width 108 height 20
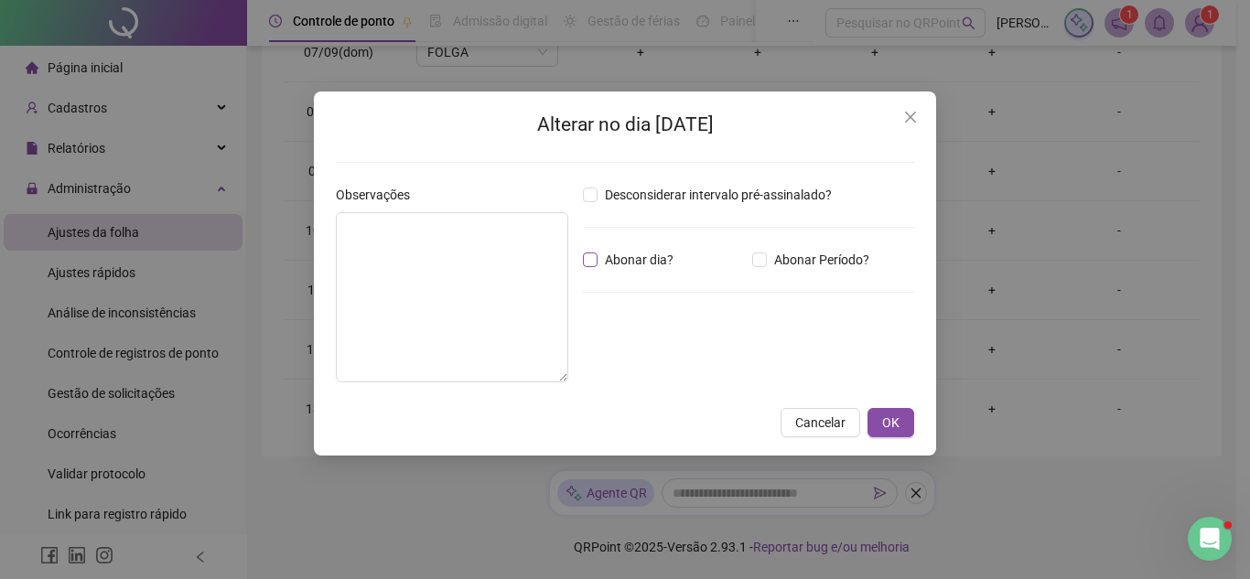
click at [672, 251] on span "Abonar dia?" at bounding box center [639, 260] width 83 height 20
click at [873, 418] on button "OK" at bounding box center [891, 422] width 47 height 29
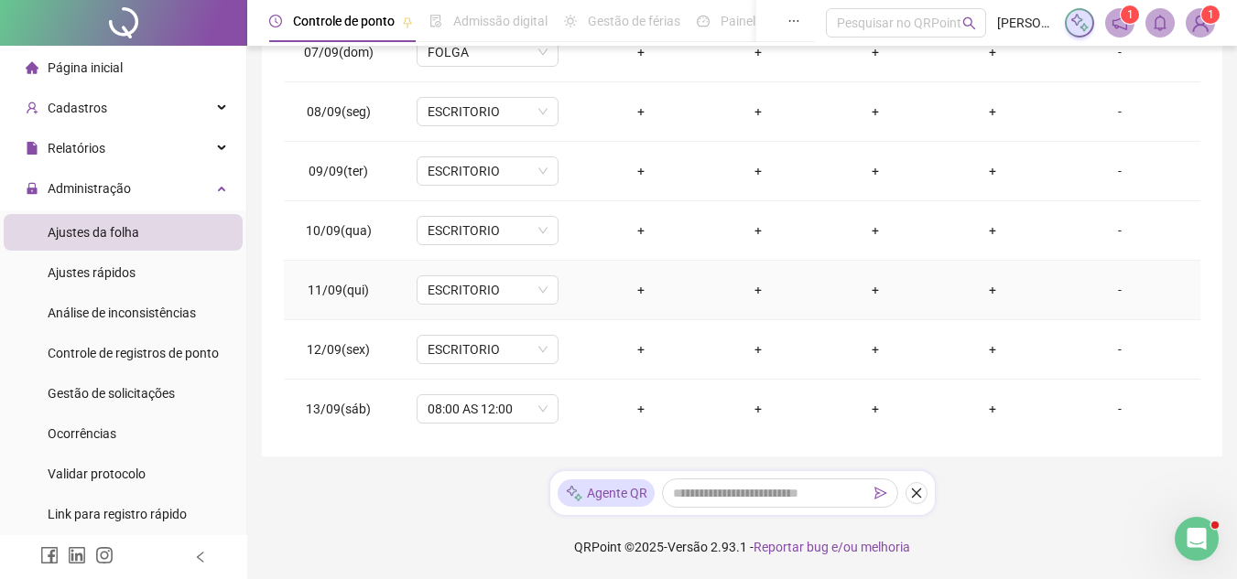
click at [1109, 300] on td "-" at bounding box center [1125, 290] width 149 height 59
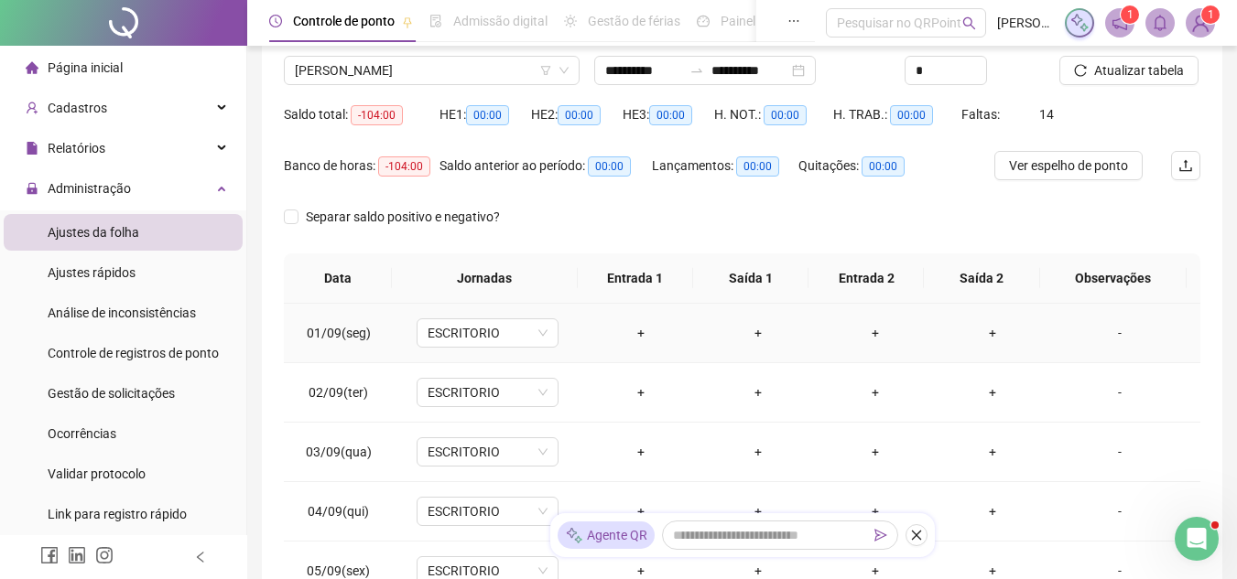
scroll to position [0, 0]
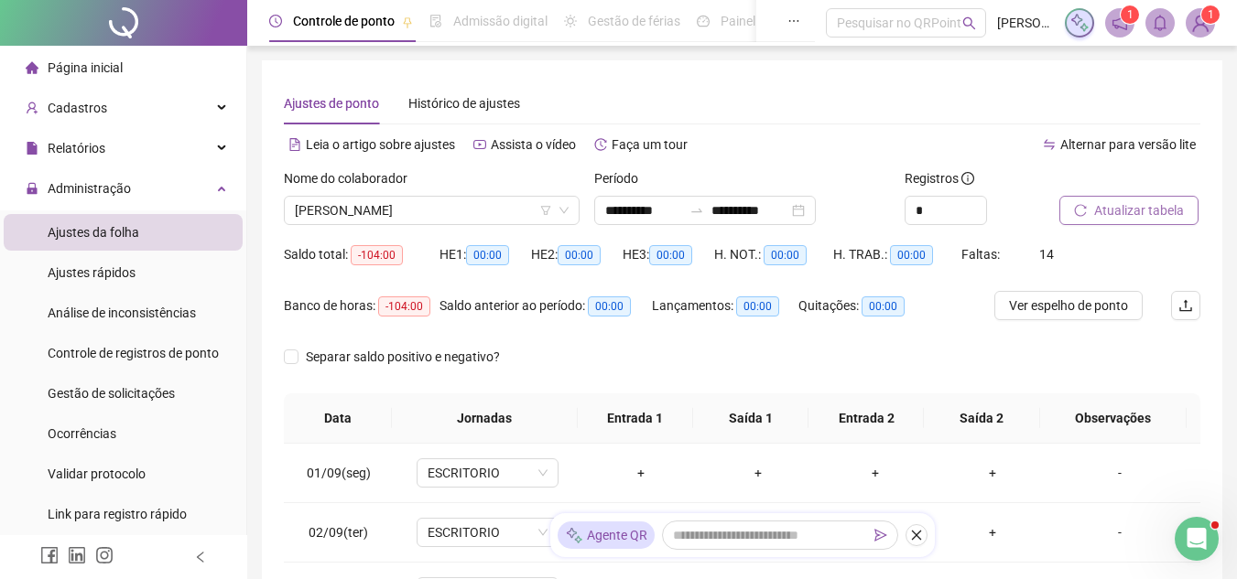
click at [1089, 200] on button "Atualizar tabela" at bounding box center [1128, 210] width 139 height 29
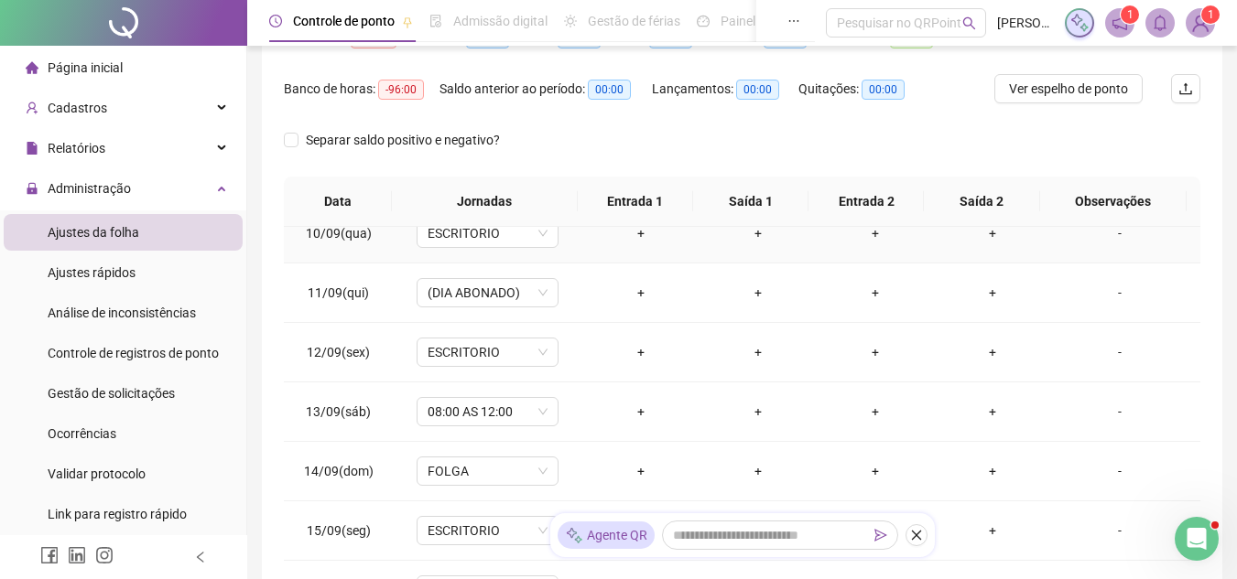
scroll to position [561, 0]
click at [1080, 350] on div "-" at bounding box center [1119, 350] width 108 height 20
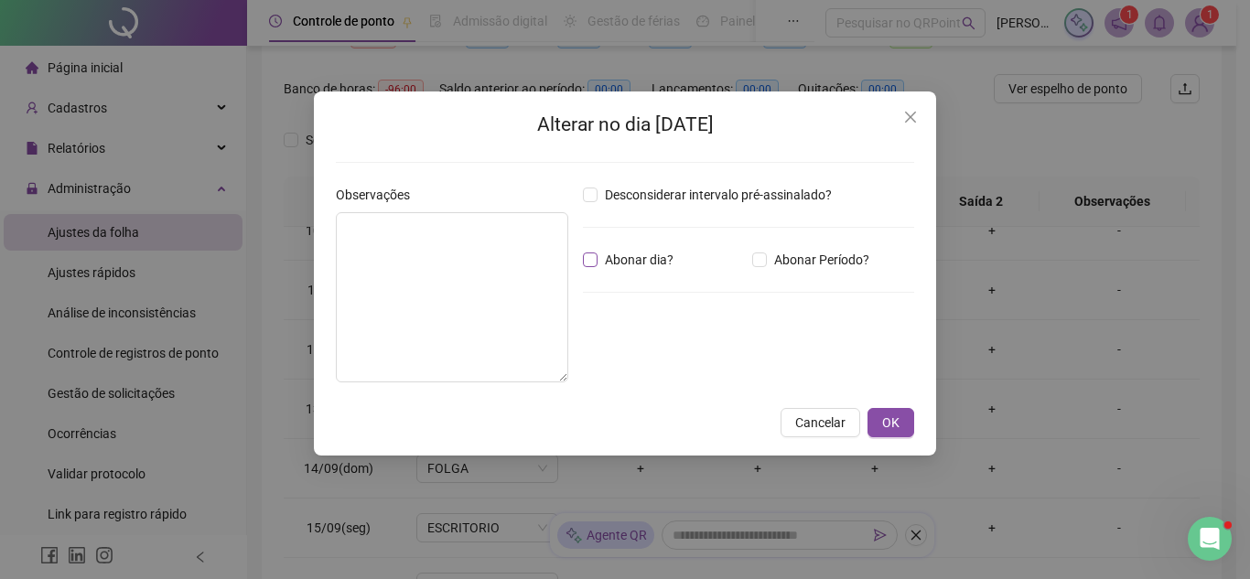
click at [643, 254] on span "Abonar dia?" at bounding box center [639, 260] width 83 height 20
click at [891, 427] on span "OK" at bounding box center [890, 423] width 17 height 20
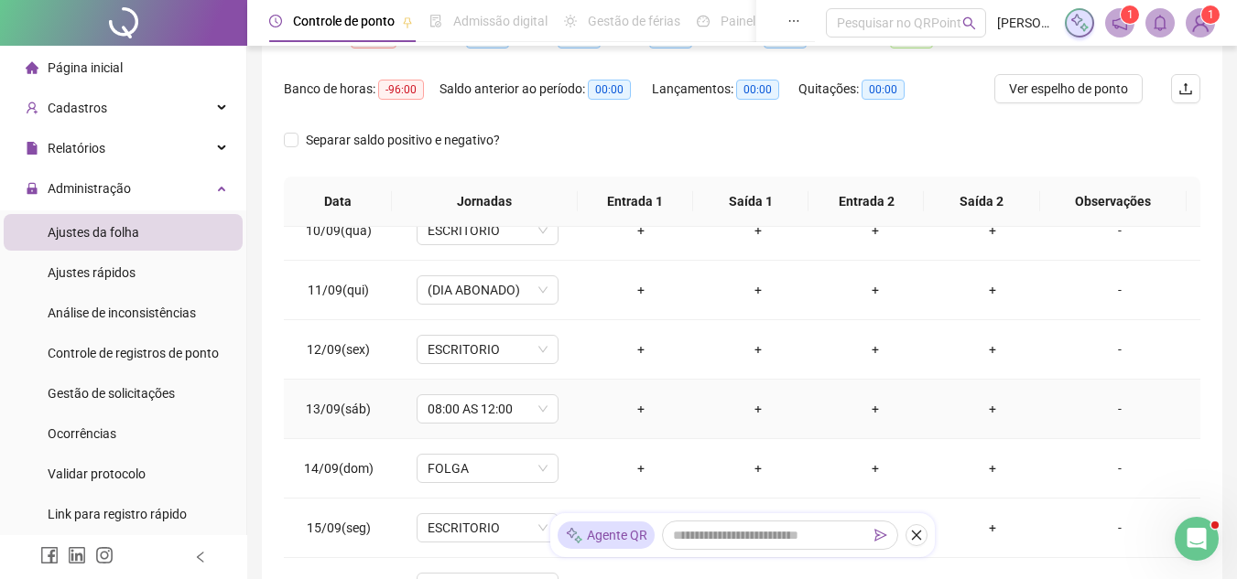
click at [1112, 412] on div "-" at bounding box center [1119, 409] width 108 height 20
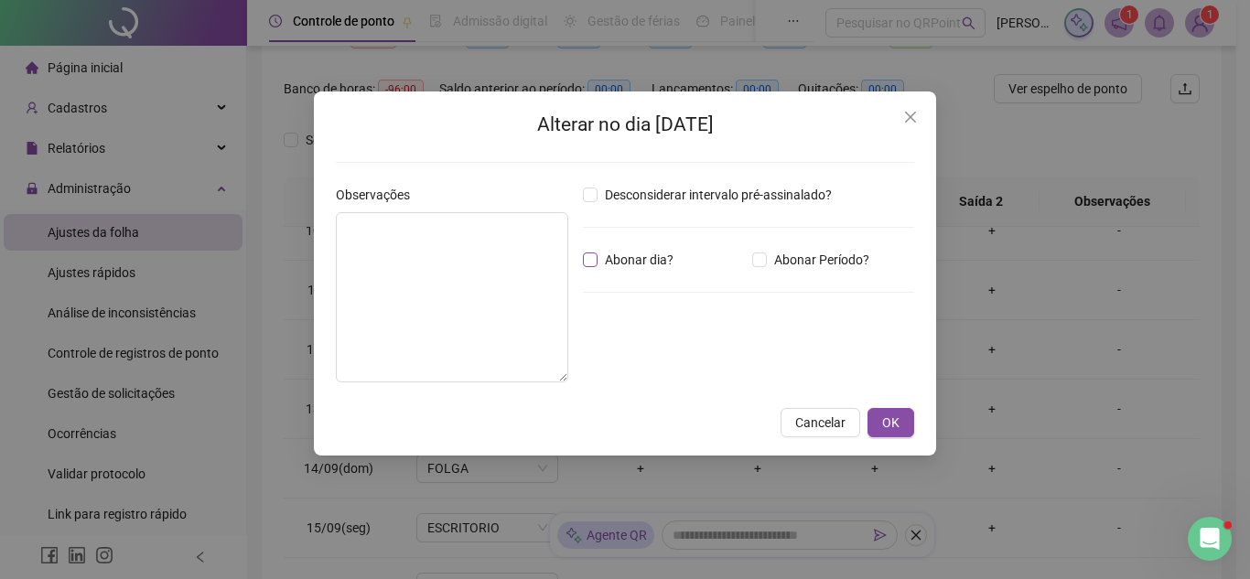
click at [654, 254] on span "Abonar dia?" at bounding box center [639, 260] width 83 height 20
click at [895, 416] on span "OK" at bounding box center [890, 423] width 17 height 20
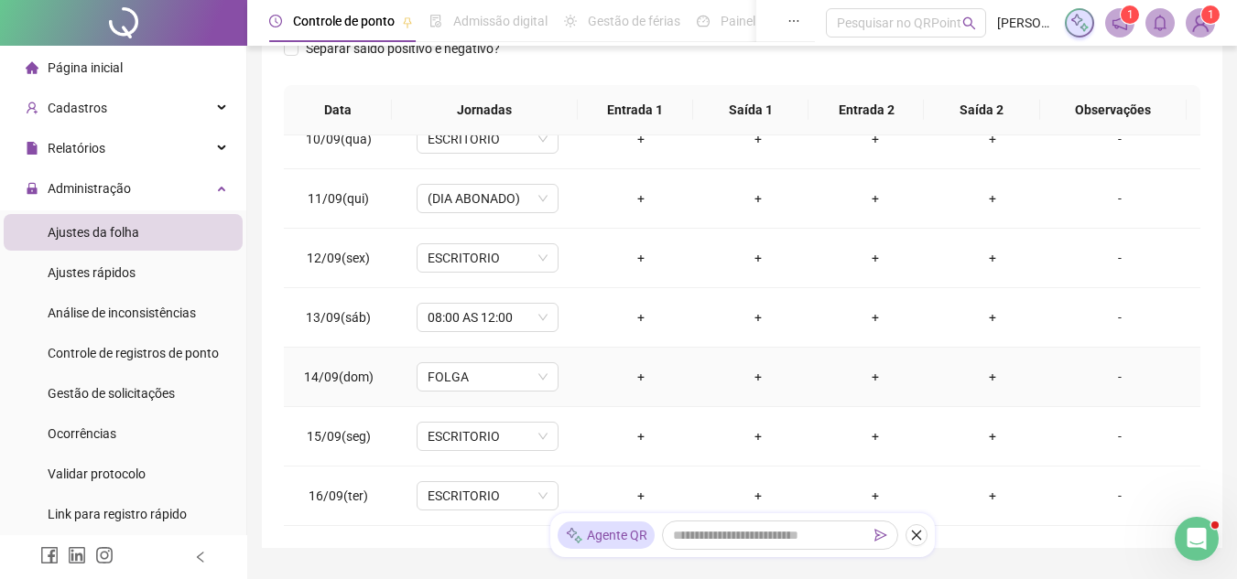
scroll to position [400, 0]
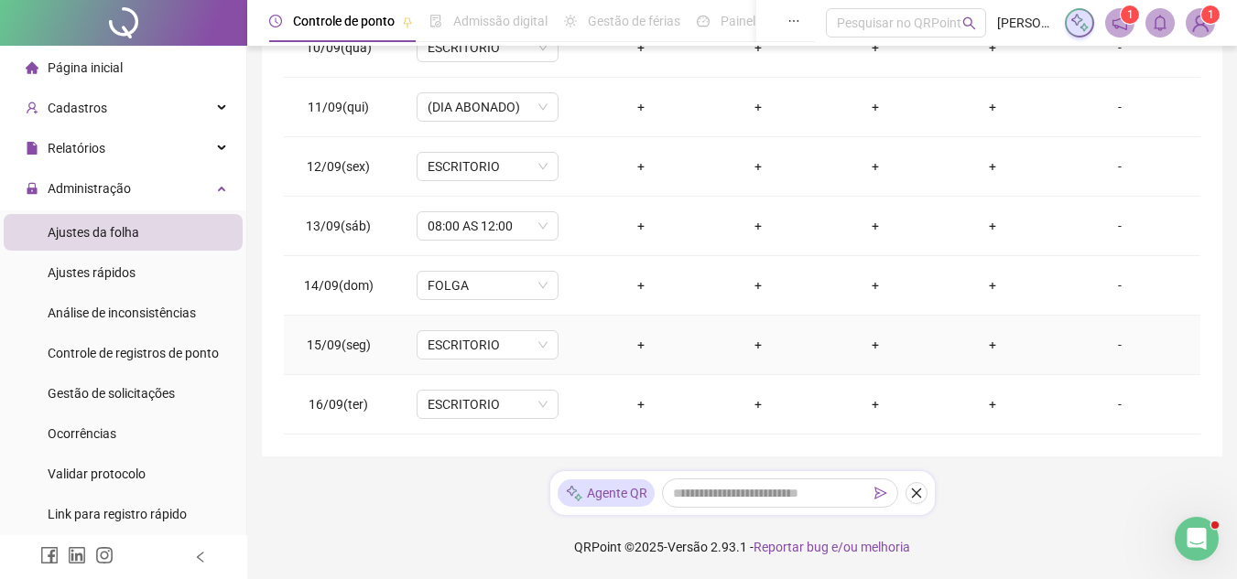
click at [1100, 348] on div "-" at bounding box center [1119, 345] width 108 height 20
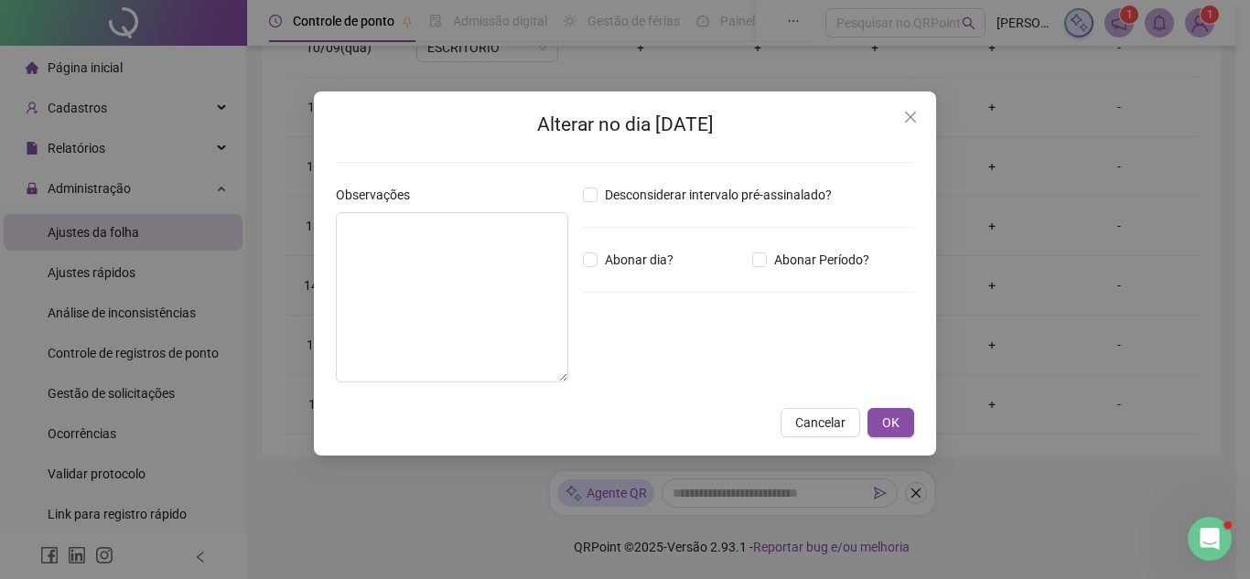
click at [690, 264] on div "Abonar dia?" at bounding box center [663, 260] width 169 height 20
click at [660, 257] on span "Abonar dia?" at bounding box center [639, 260] width 83 height 20
click at [895, 423] on span "OK" at bounding box center [890, 423] width 17 height 20
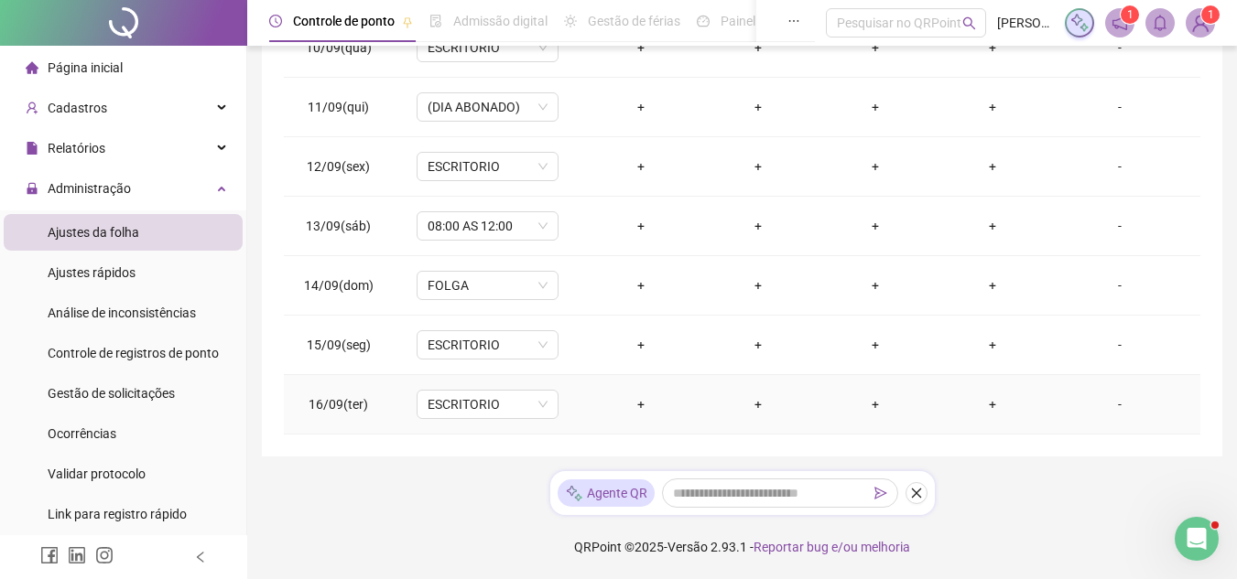
click at [1079, 414] on div "-" at bounding box center [1119, 404] width 108 height 20
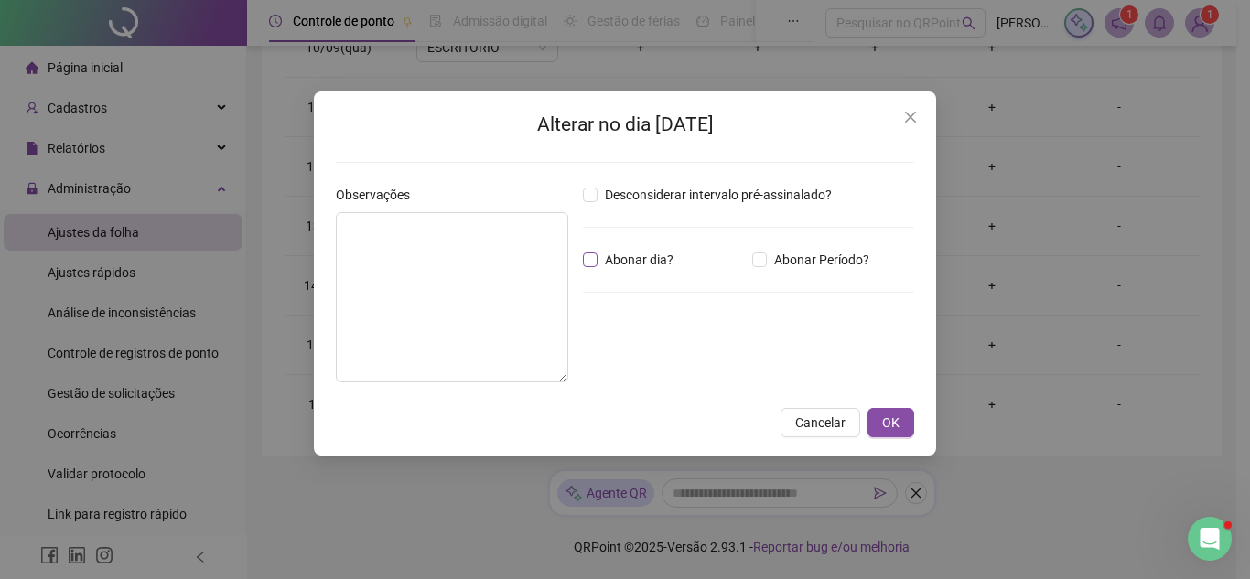
click at [657, 263] on span "Abonar dia?" at bounding box center [639, 260] width 83 height 20
click at [885, 419] on span "OK" at bounding box center [890, 423] width 17 height 20
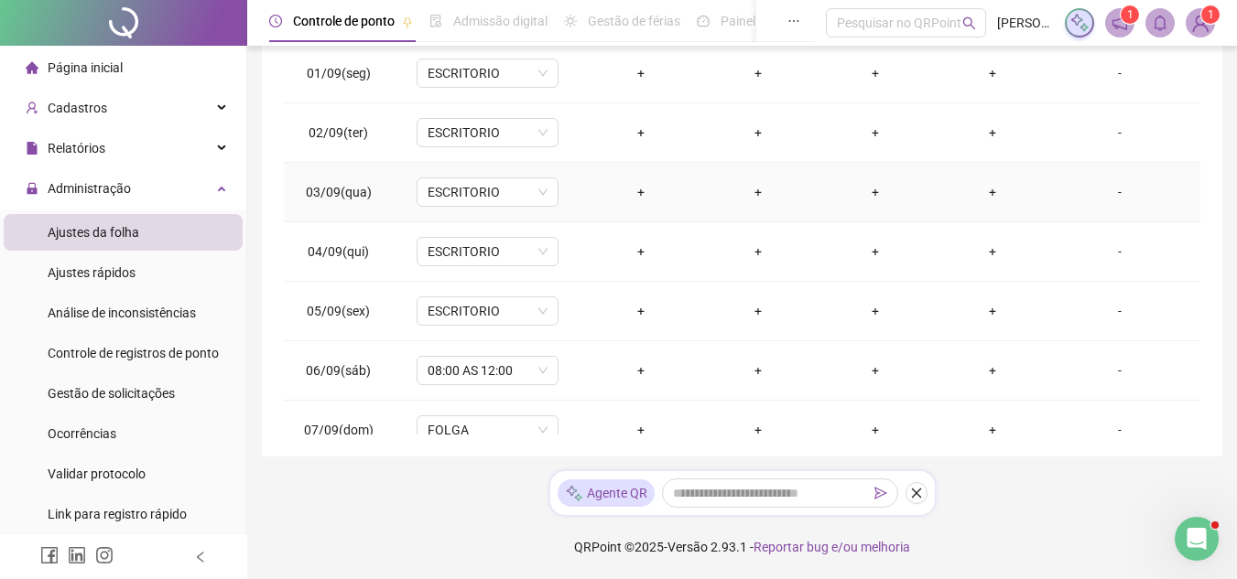
scroll to position [0, 0]
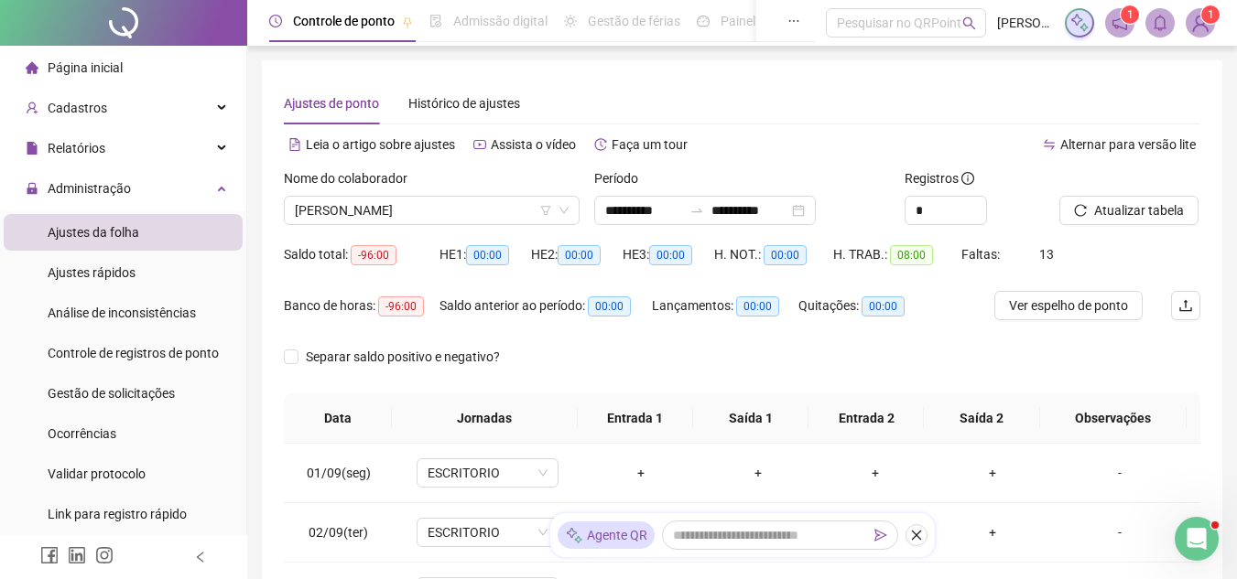
click at [1088, 239] on div "Atualizar tabela" at bounding box center [1130, 203] width 156 height 71
click at [1086, 226] on div "Atualizar tabela" at bounding box center [1130, 203] width 156 height 71
click at [1084, 219] on button "Atualizar tabela" at bounding box center [1128, 210] width 139 height 29
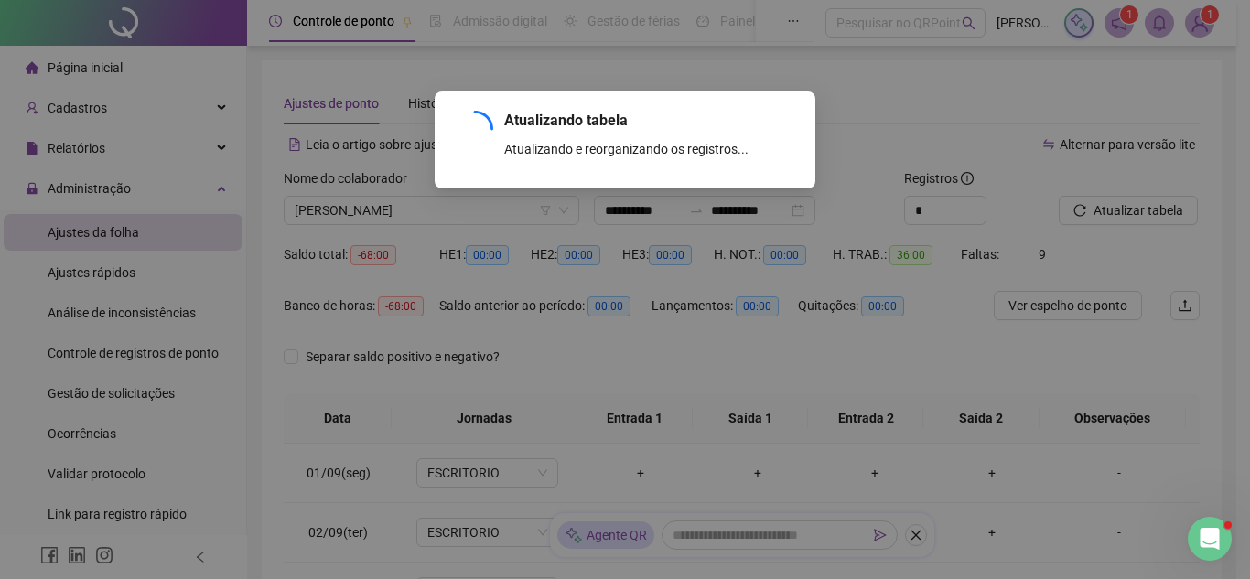
click at [1093, 200] on div "Atualizando tabela Atualizando e reorganizando os registros... OK" at bounding box center [625, 289] width 1250 height 579
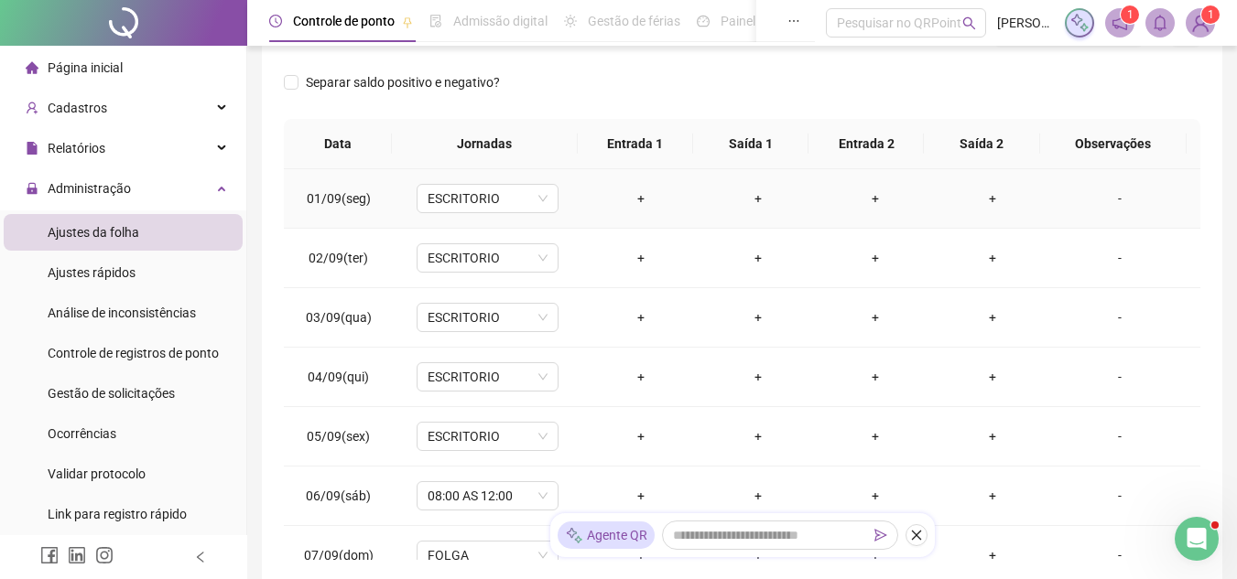
click at [633, 200] on div "+" at bounding box center [641, 199] width 88 height 20
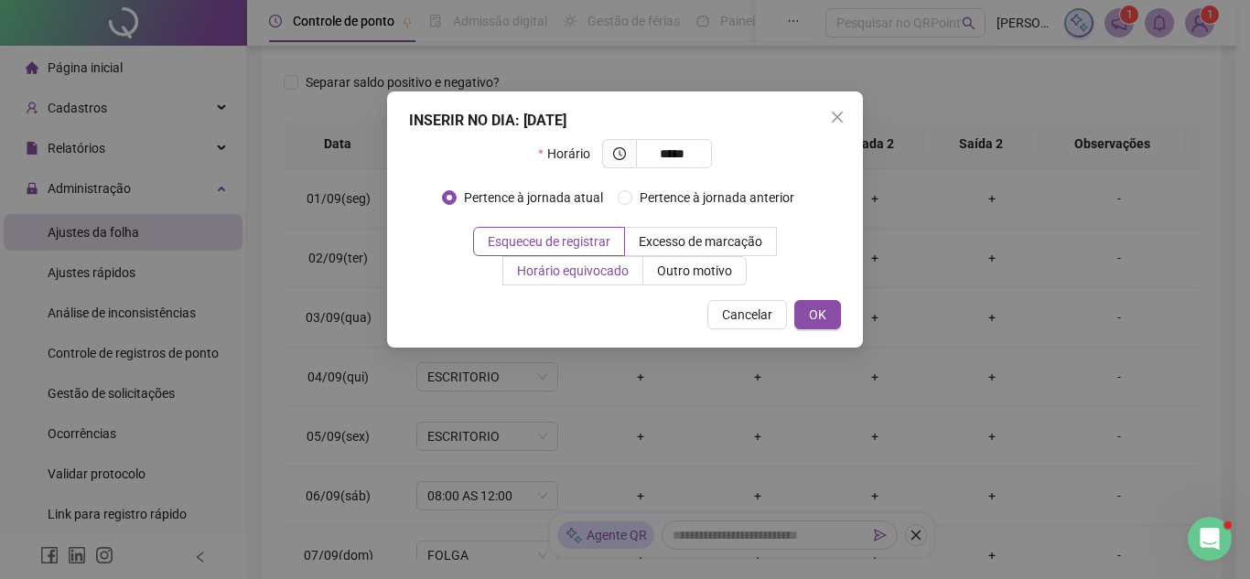
type input "*****"
click at [583, 270] on span "Horário equivocado" at bounding box center [573, 271] width 112 height 15
click at [682, 282] on label "Outro motivo" at bounding box center [694, 270] width 103 height 29
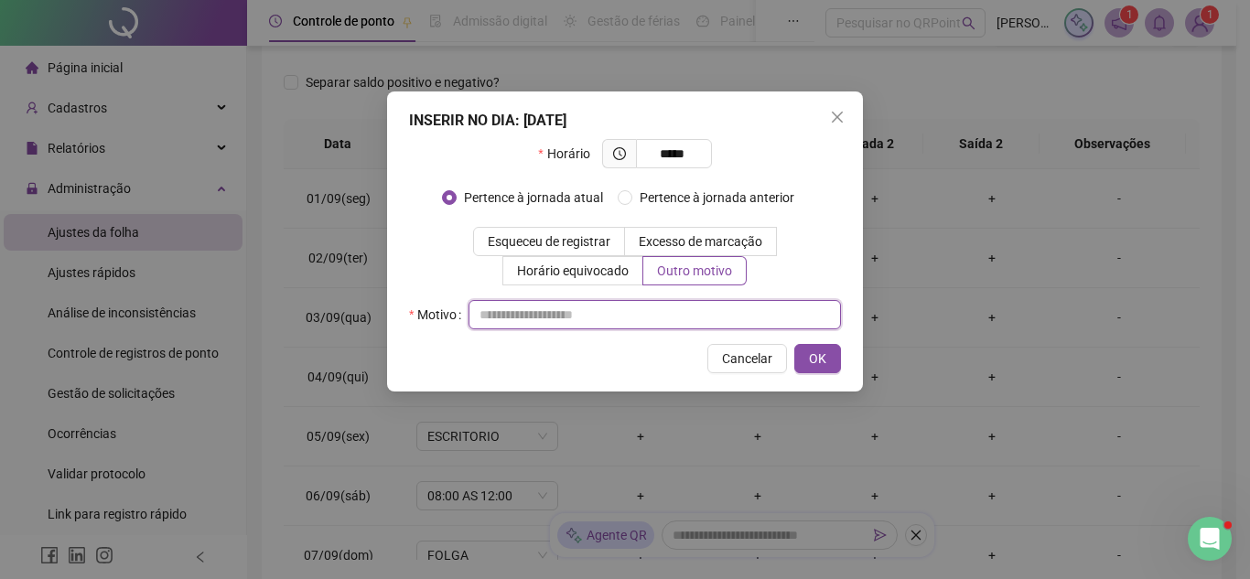
click at [666, 302] on input "text" at bounding box center [655, 314] width 373 height 29
type input "*"
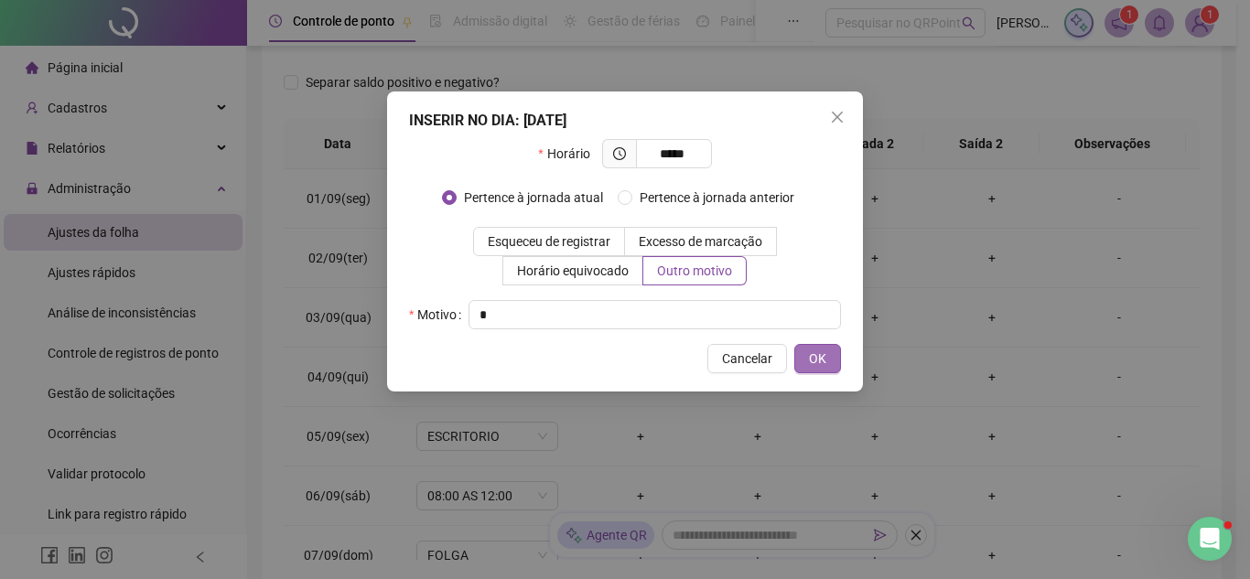
click at [815, 351] on span "OK" at bounding box center [817, 359] width 17 height 20
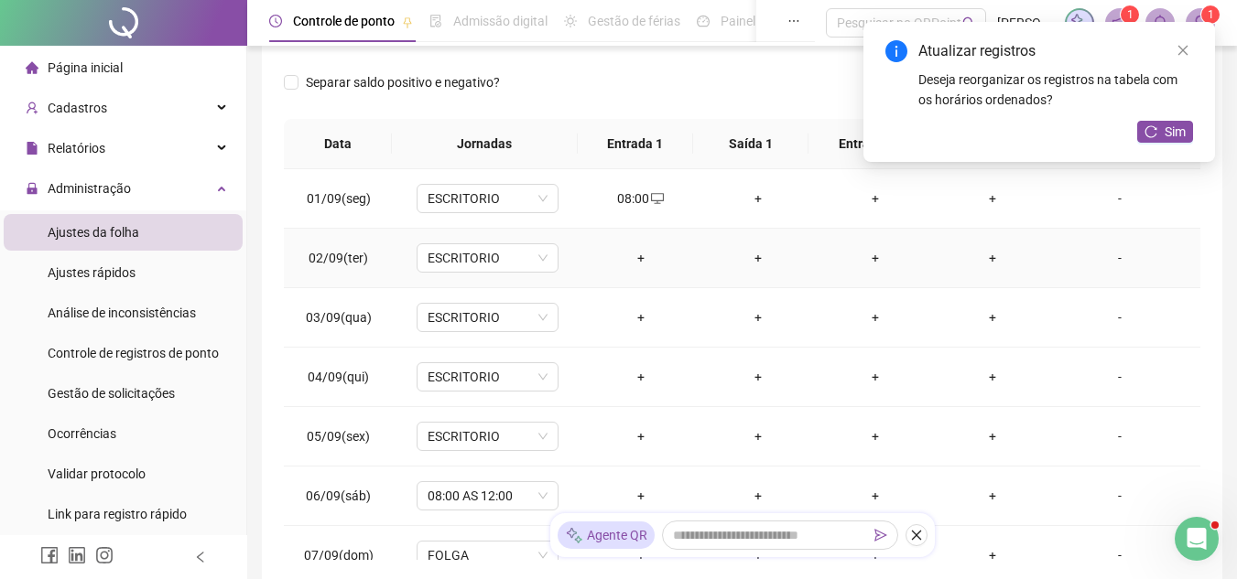
click at [632, 258] on div "+" at bounding box center [641, 258] width 88 height 20
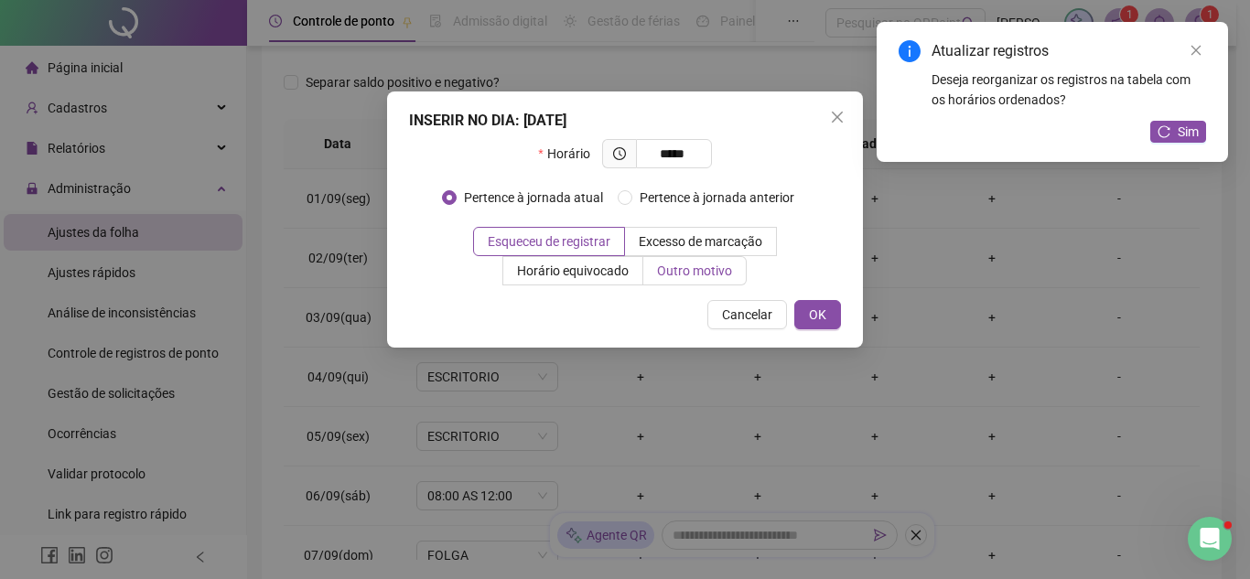
type input "*****"
click at [664, 267] on span "Outro motivo" at bounding box center [694, 271] width 75 height 15
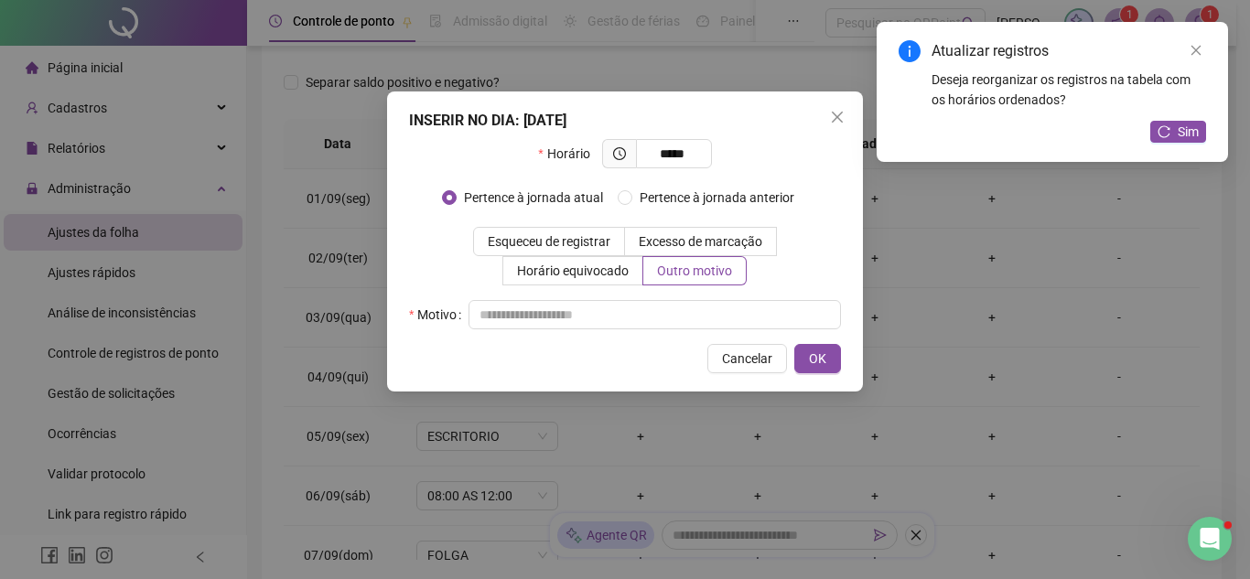
click at [664, 293] on div "Horário ***** Pertence à jornada atual [GEOGRAPHIC_DATA] à jornada anterior Esq…" at bounding box center [625, 234] width 432 height 190
click at [677, 303] on input "text" at bounding box center [655, 314] width 373 height 29
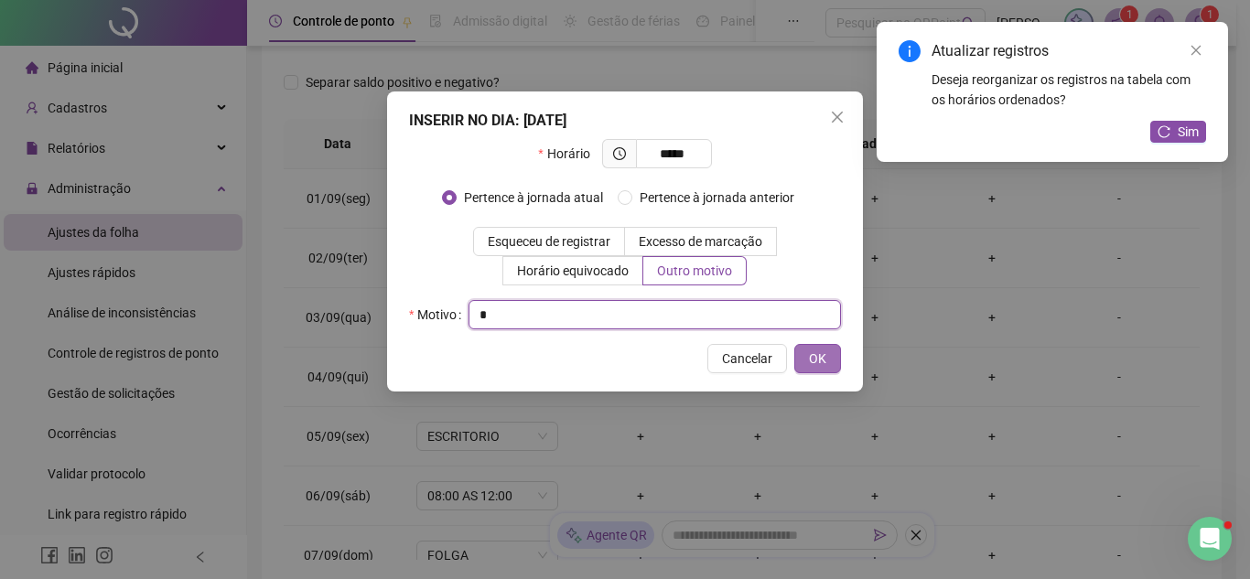
type input "*"
click at [834, 359] on button "OK" at bounding box center [817, 358] width 47 height 29
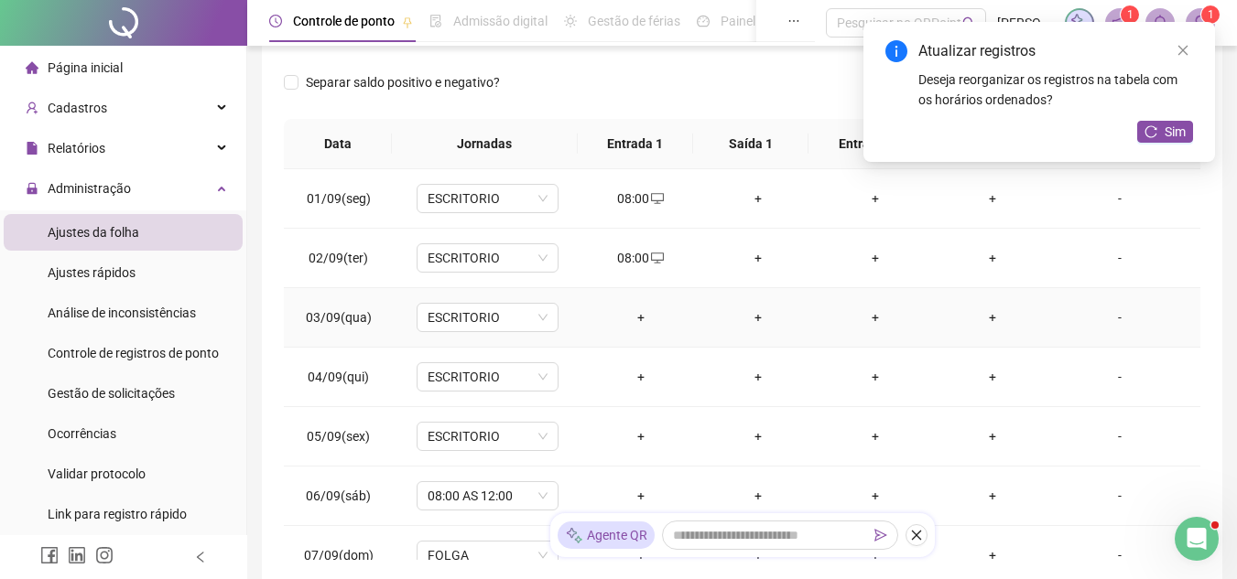
click at [638, 328] on td "+" at bounding box center [640, 317] width 117 height 59
click at [633, 315] on div "+" at bounding box center [641, 318] width 88 height 20
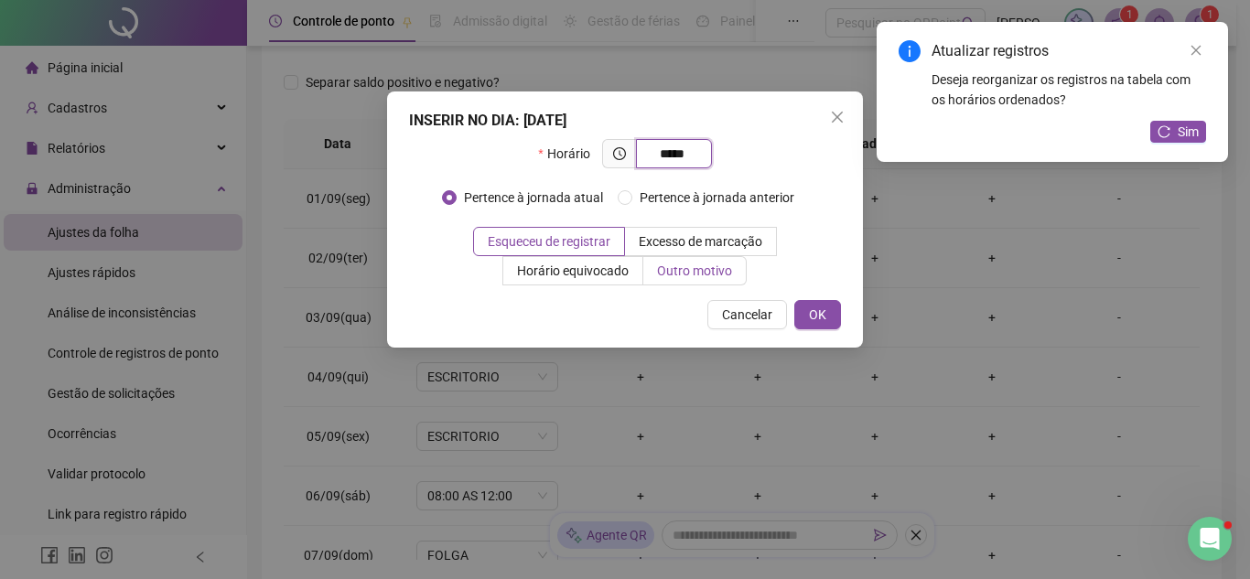
type input "*****"
click at [654, 267] on label "Outro motivo" at bounding box center [694, 270] width 103 height 29
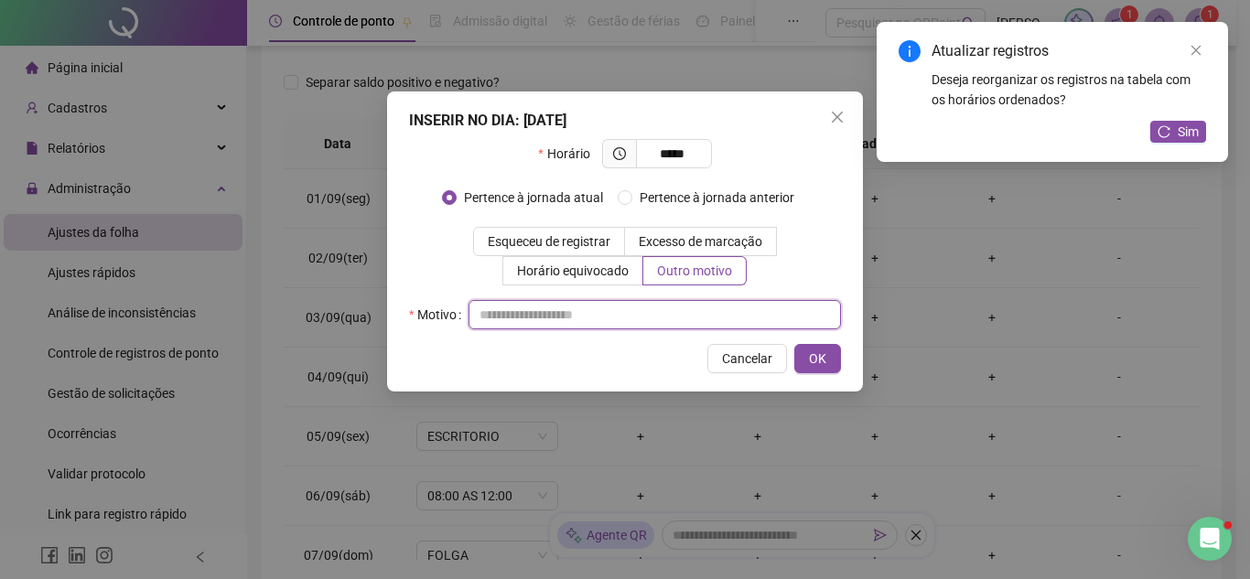
drag, startPoint x: 644, startPoint y: 303, endPoint x: 652, endPoint y: 315, distance: 14.0
click at [646, 305] on input "text" at bounding box center [655, 314] width 373 height 29
type input "*"
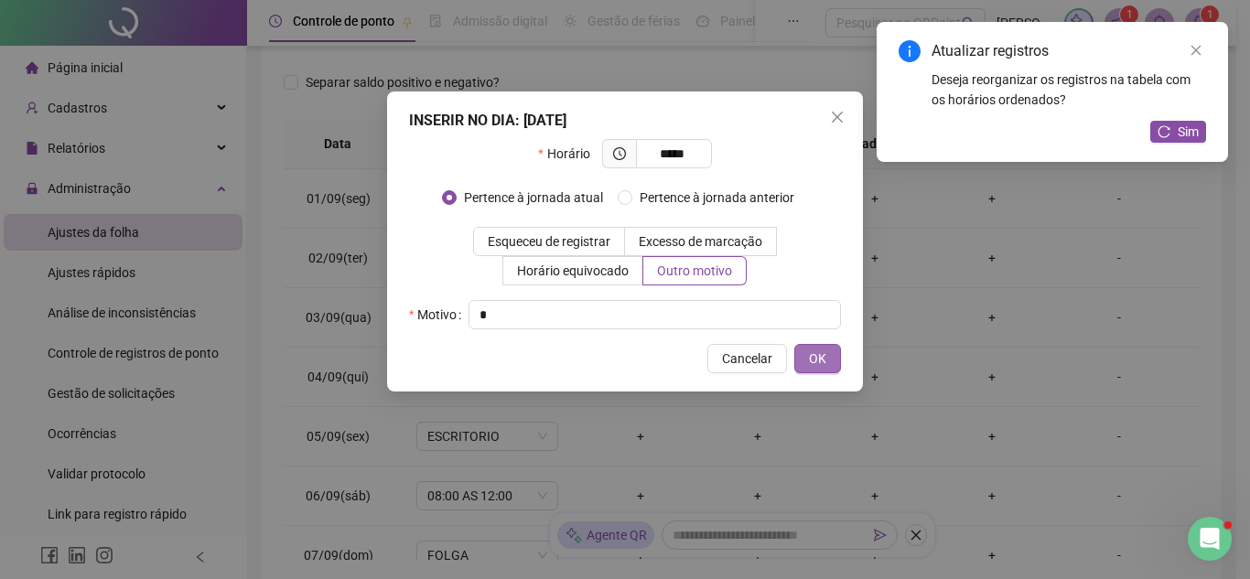
click at [794, 357] on div "Cancelar OK" at bounding box center [625, 358] width 432 height 29
click at [799, 356] on button "OK" at bounding box center [817, 358] width 47 height 29
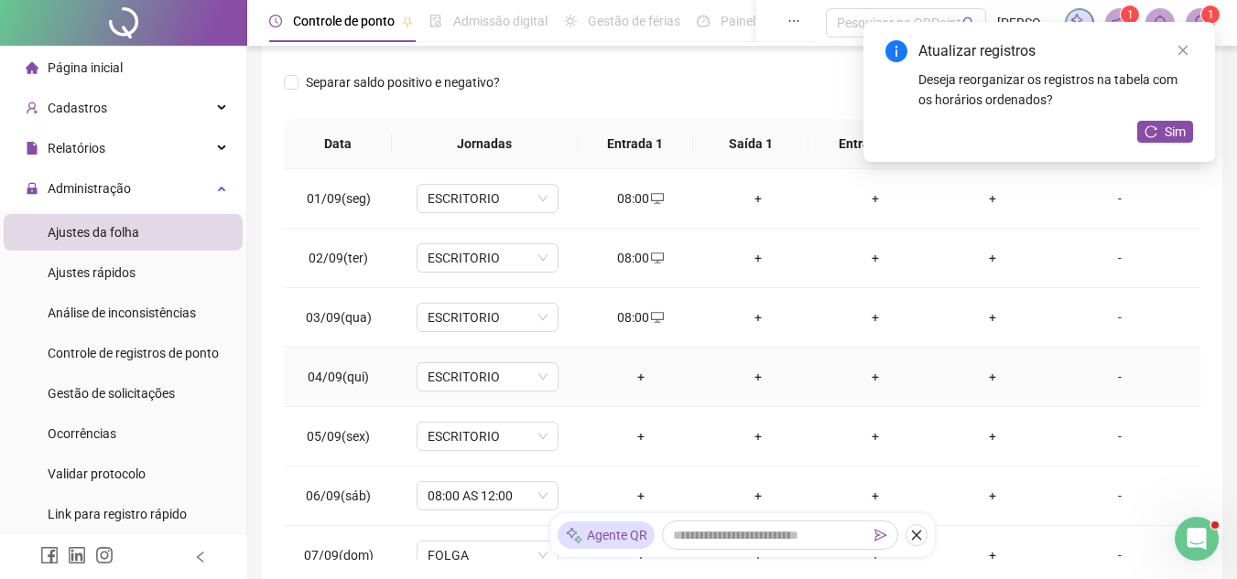
click at [627, 381] on div "+" at bounding box center [641, 377] width 88 height 20
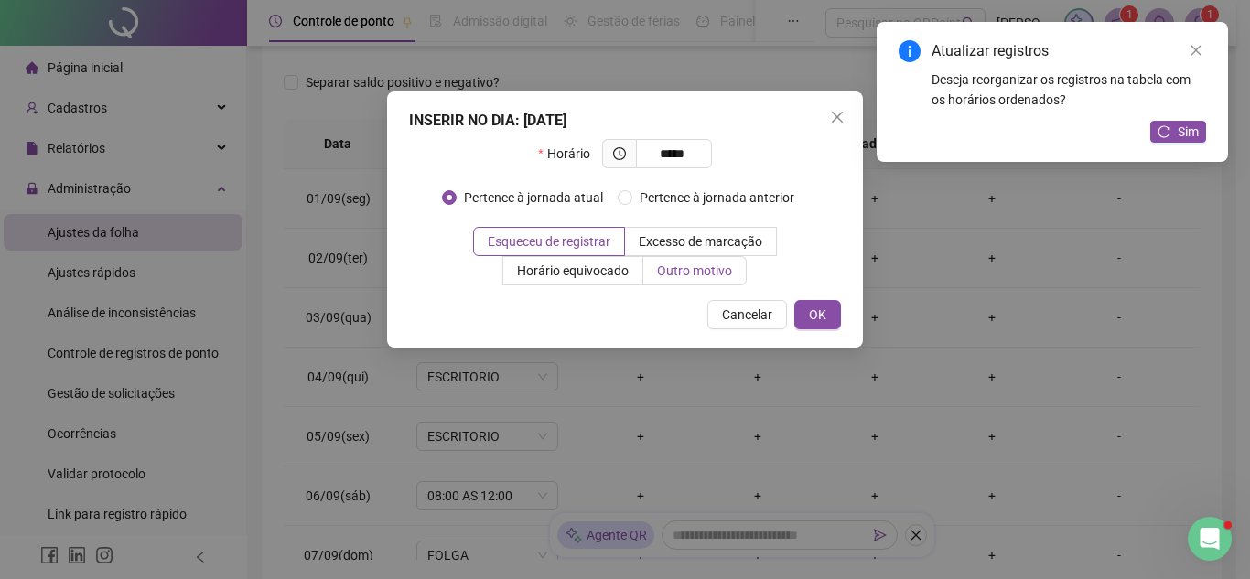
type input "*****"
click at [674, 280] on label "Outro motivo" at bounding box center [694, 270] width 103 height 29
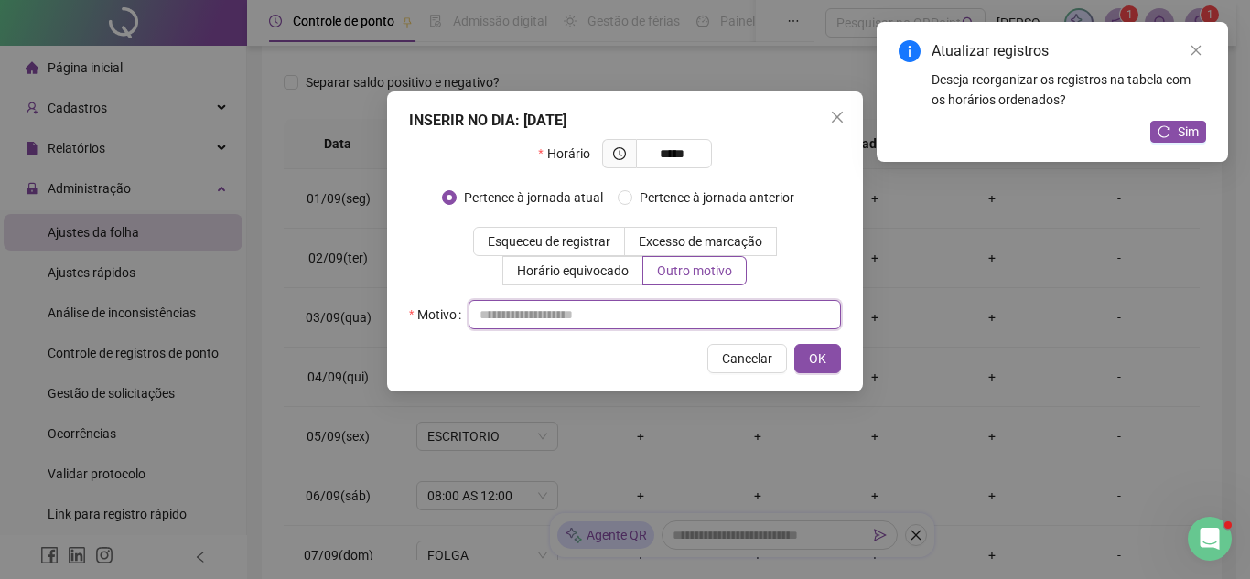
click at [661, 318] on input "text" at bounding box center [655, 314] width 373 height 29
type input "*"
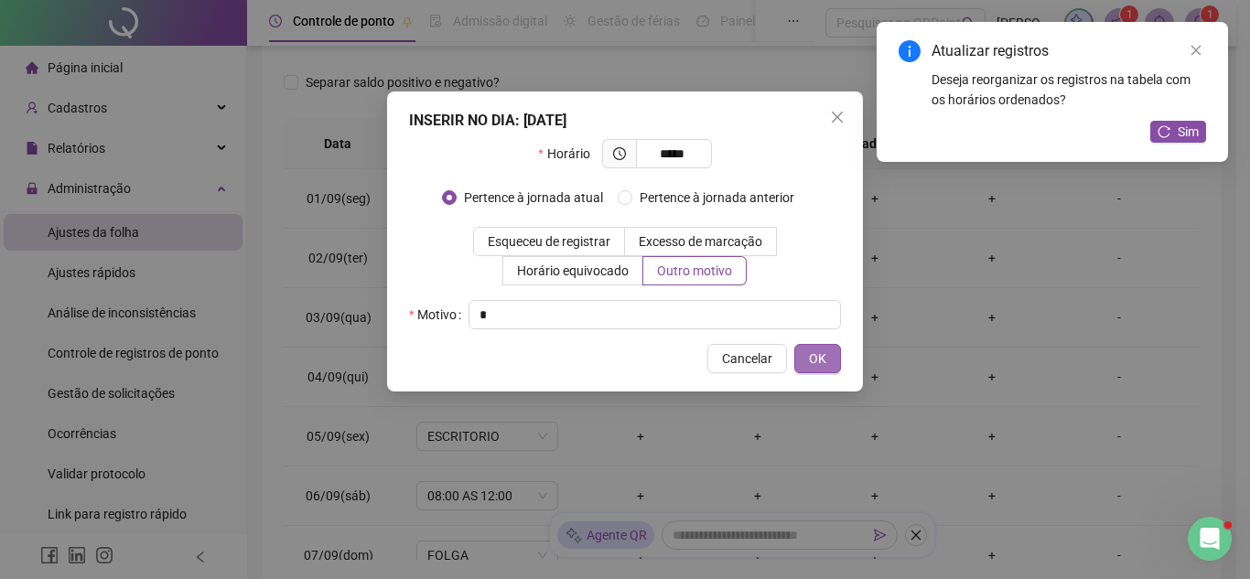
click at [823, 349] on span "OK" at bounding box center [817, 359] width 17 height 20
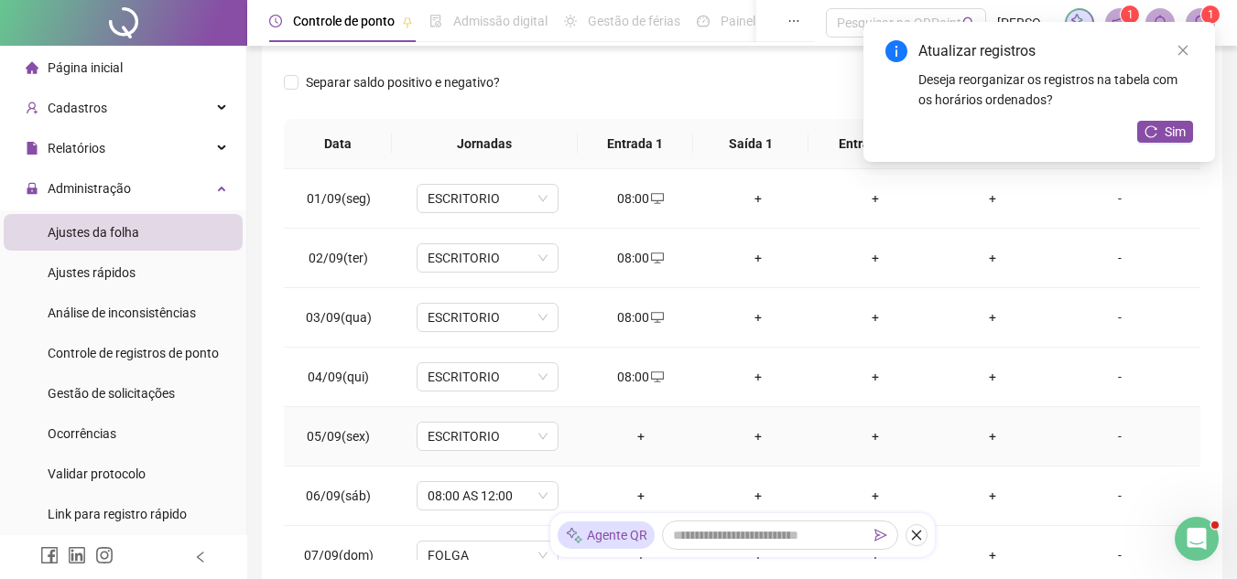
click at [630, 421] on td "+" at bounding box center [640, 436] width 117 height 59
click at [645, 427] on td "+" at bounding box center [640, 436] width 117 height 59
click at [635, 430] on div "+" at bounding box center [641, 437] width 88 height 20
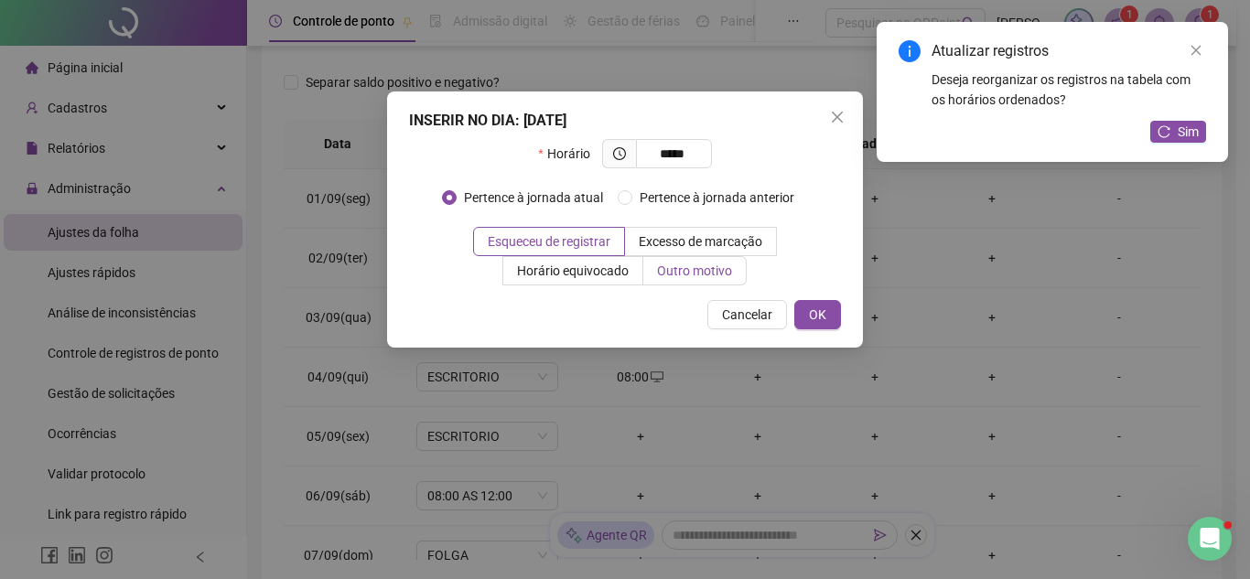
type input "*****"
click at [662, 276] on span "Outro motivo" at bounding box center [694, 271] width 75 height 15
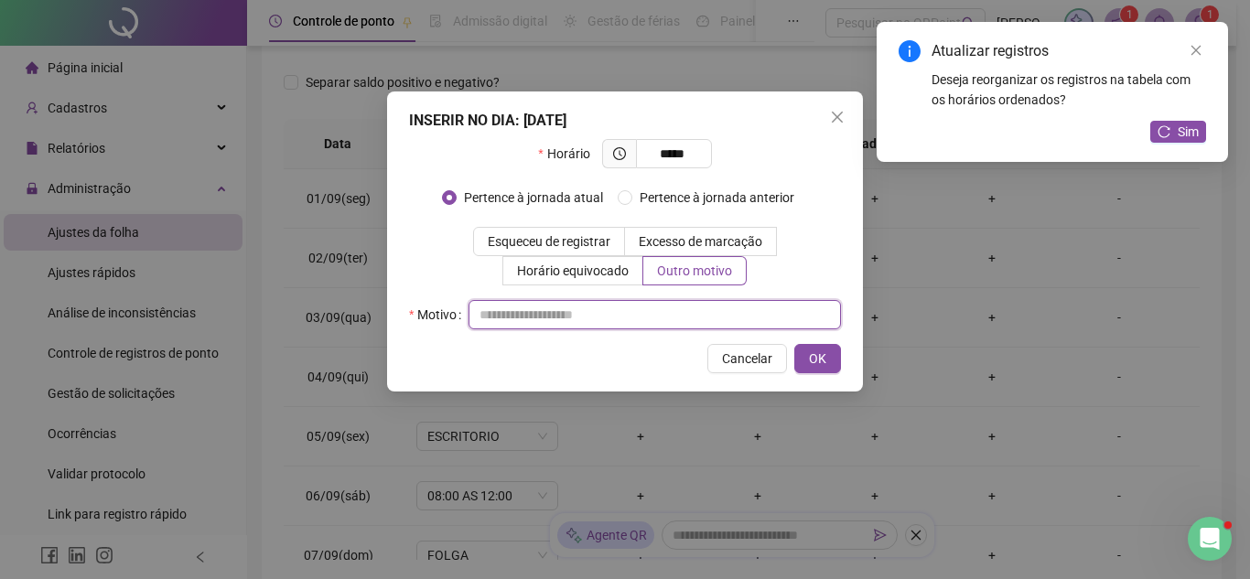
click at [655, 315] on input "text" at bounding box center [655, 314] width 373 height 29
type input "*"
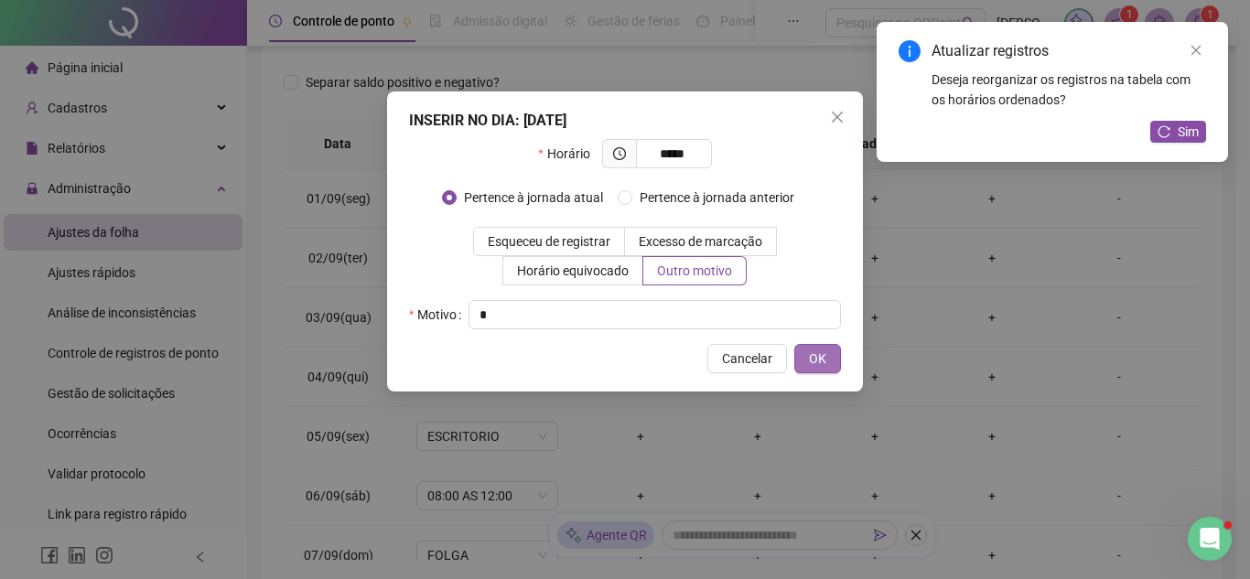
click at [816, 349] on span "OK" at bounding box center [817, 359] width 17 height 20
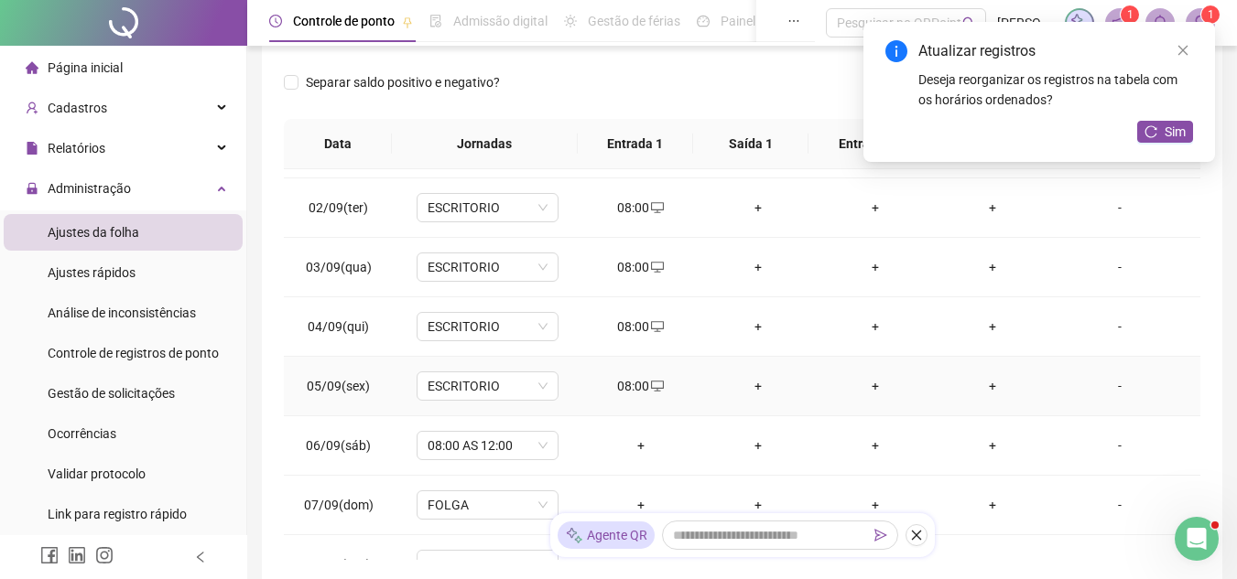
scroll to position [92, 0]
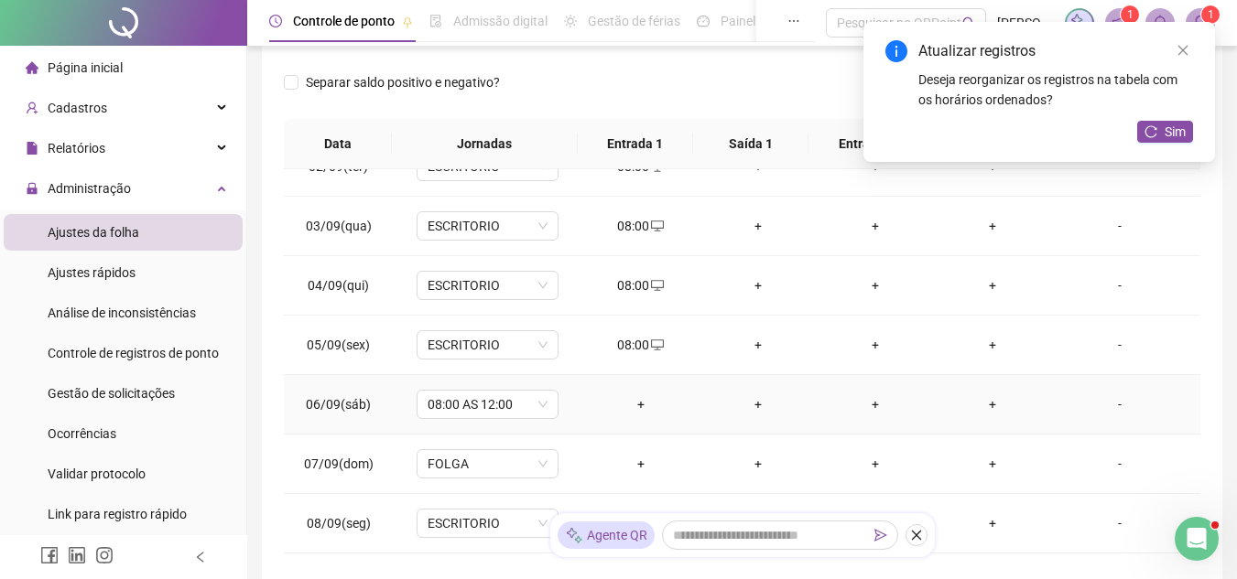
click at [642, 405] on div "+" at bounding box center [641, 404] width 88 height 20
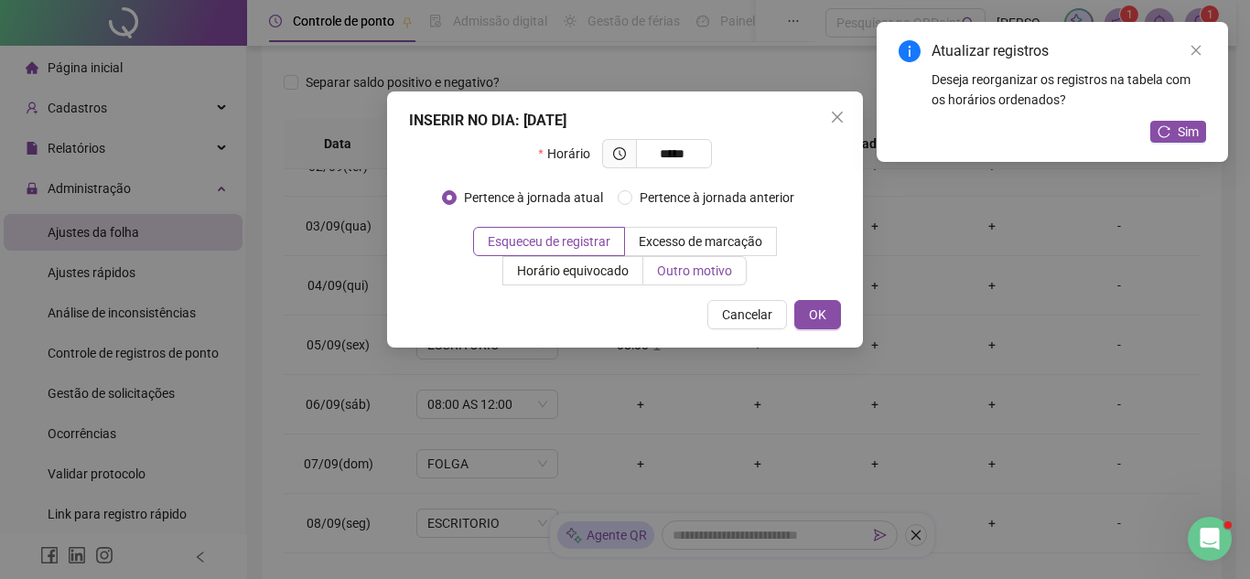
type input "*****"
click at [671, 273] on span "Outro motivo" at bounding box center [694, 271] width 75 height 15
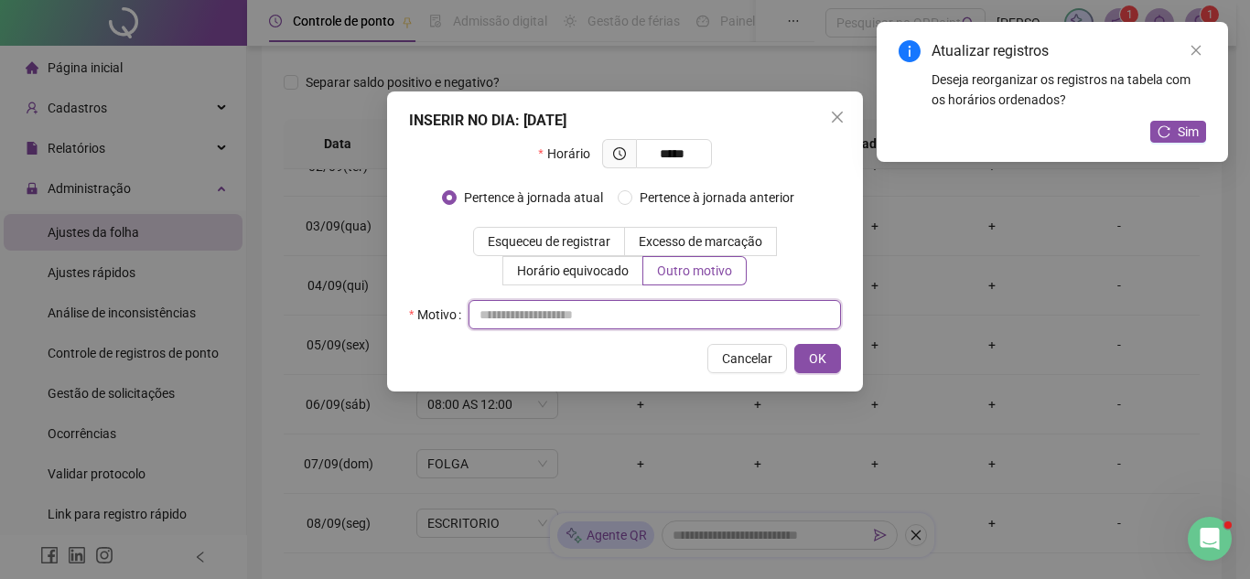
click at [661, 308] on input "text" at bounding box center [655, 314] width 373 height 29
type input "*"
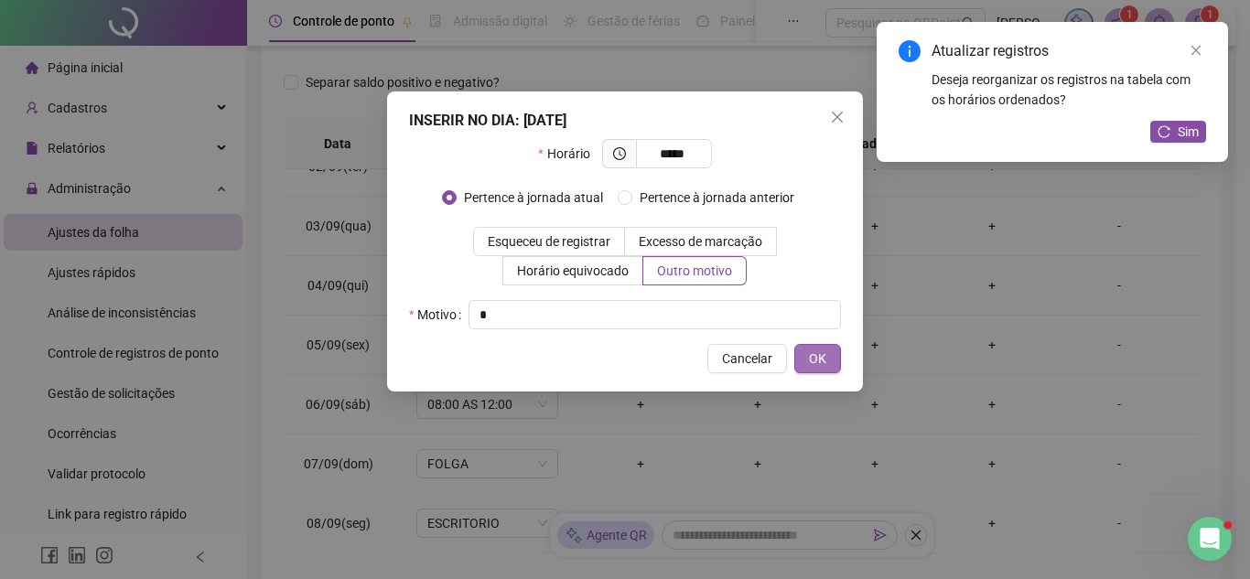
click at [815, 359] on span "OK" at bounding box center [817, 359] width 17 height 20
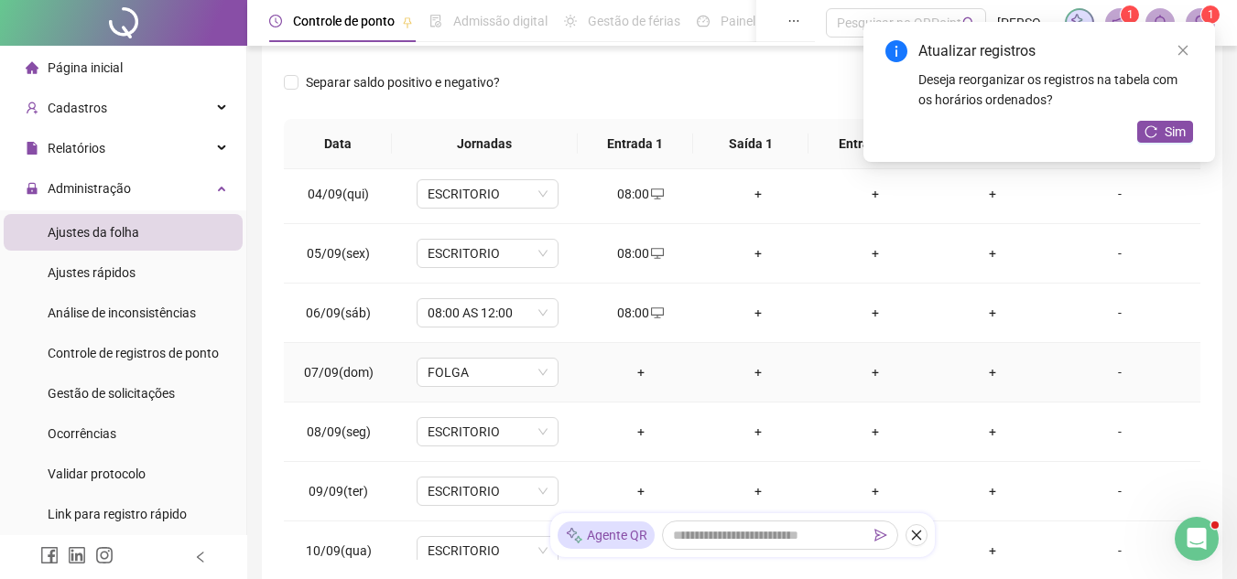
scroll to position [275, 0]
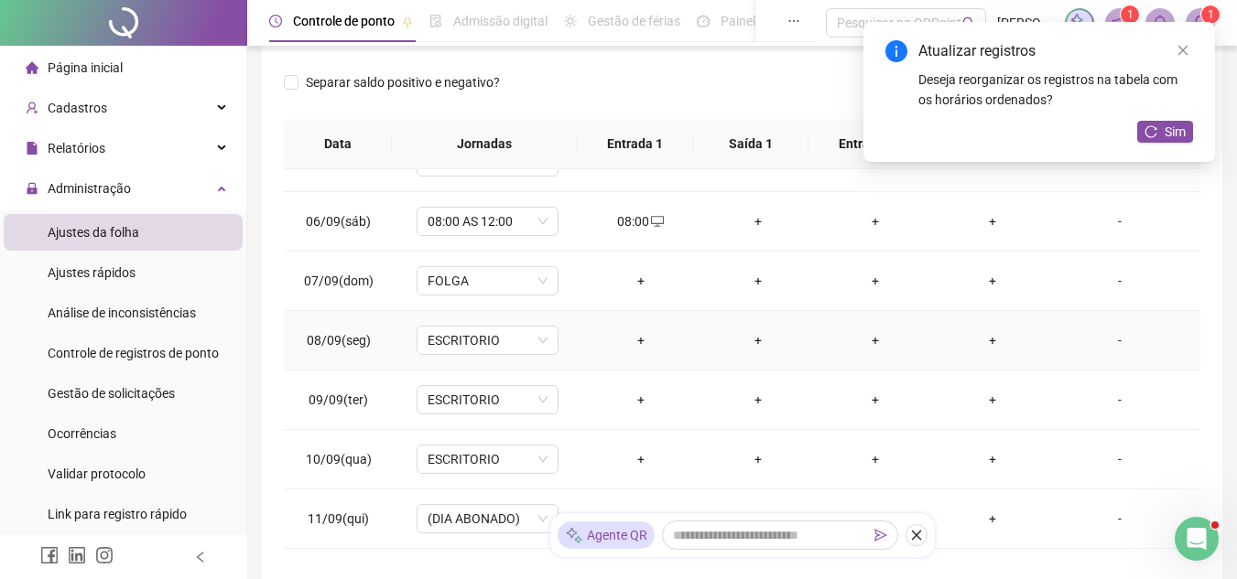
click at [642, 344] on div "+" at bounding box center [641, 340] width 88 height 20
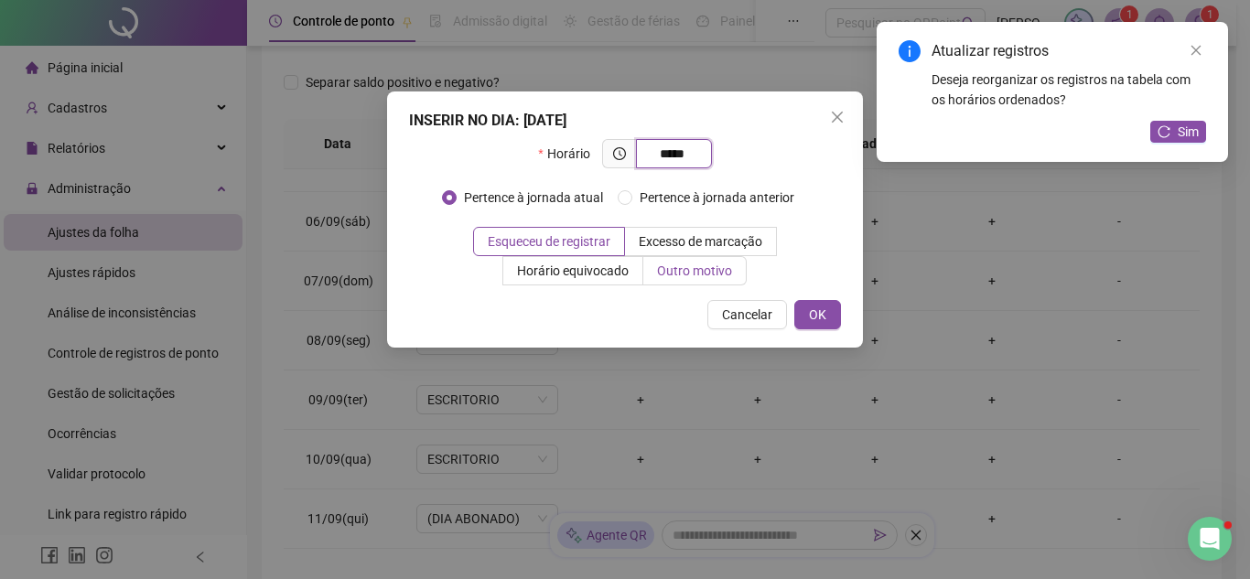
type input "*****"
click at [674, 269] on span "Outro motivo" at bounding box center [694, 271] width 75 height 15
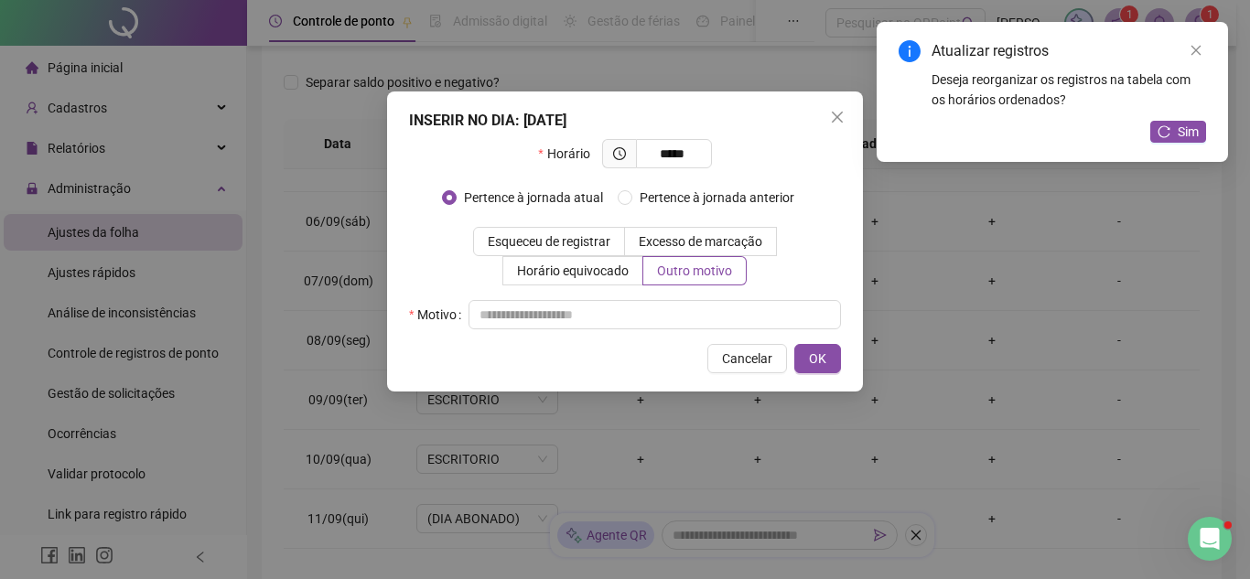
click at [670, 297] on div "Horário ***** Pertence à jornada atual [GEOGRAPHIC_DATA] à jornada anterior Esq…" at bounding box center [625, 234] width 432 height 190
click at [687, 313] on input "text" at bounding box center [655, 314] width 373 height 29
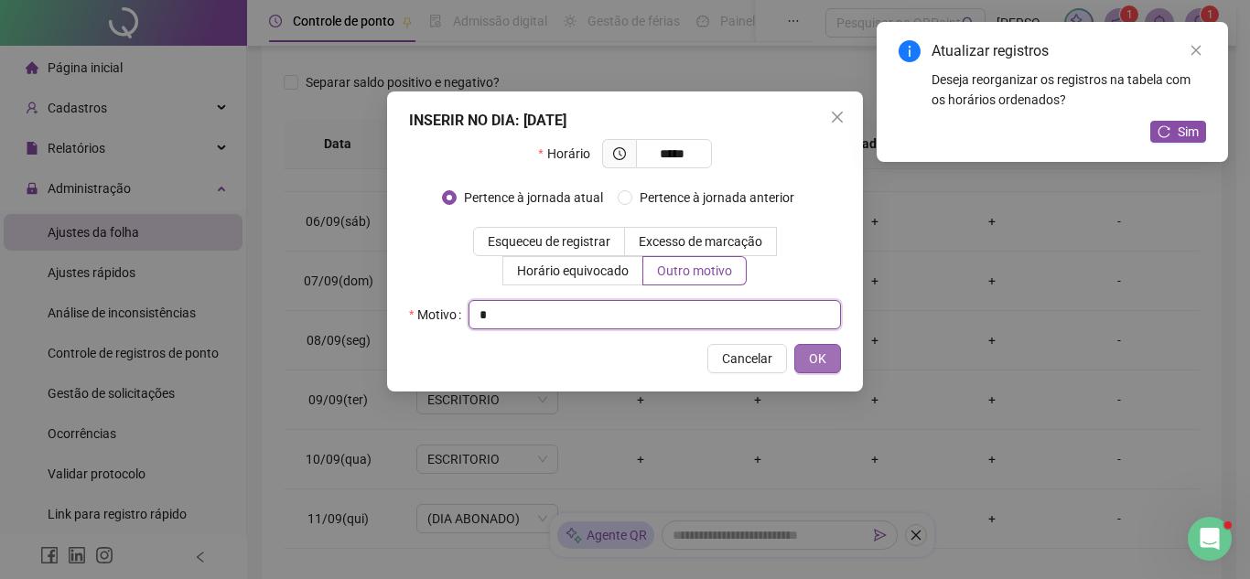
type input "*"
click at [816, 361] on span "OK" at bounding box center [817, 359] width 17 height 20
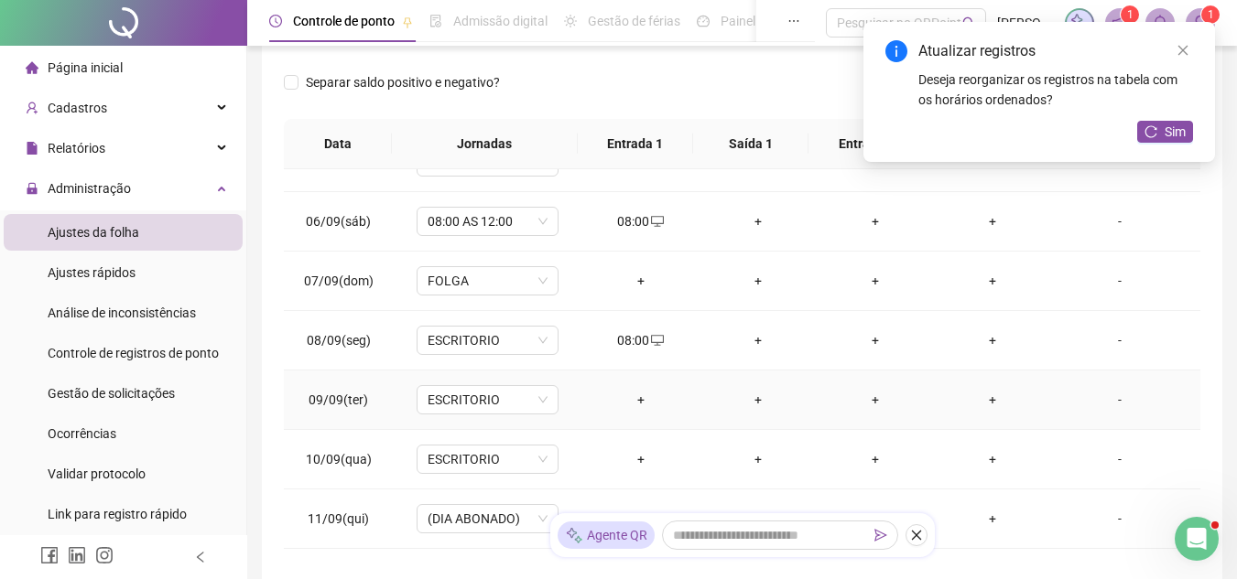
click at [619, 390] on td "+" at bounding box center [640, 400] width 117 height 59
click at [632, 398] on div "+" at bounding box center [641, 400] width 88 height 20
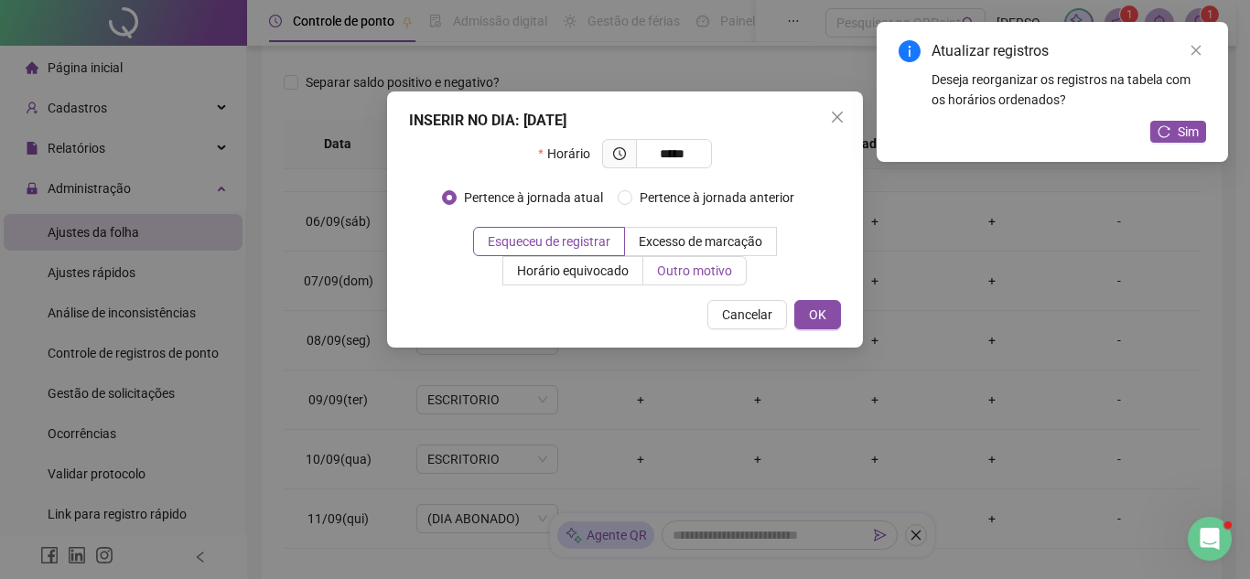
type input "*****"
click at [667, 268] on span "Outro motivo" at bounding box center [694, 271] width 75 height 15
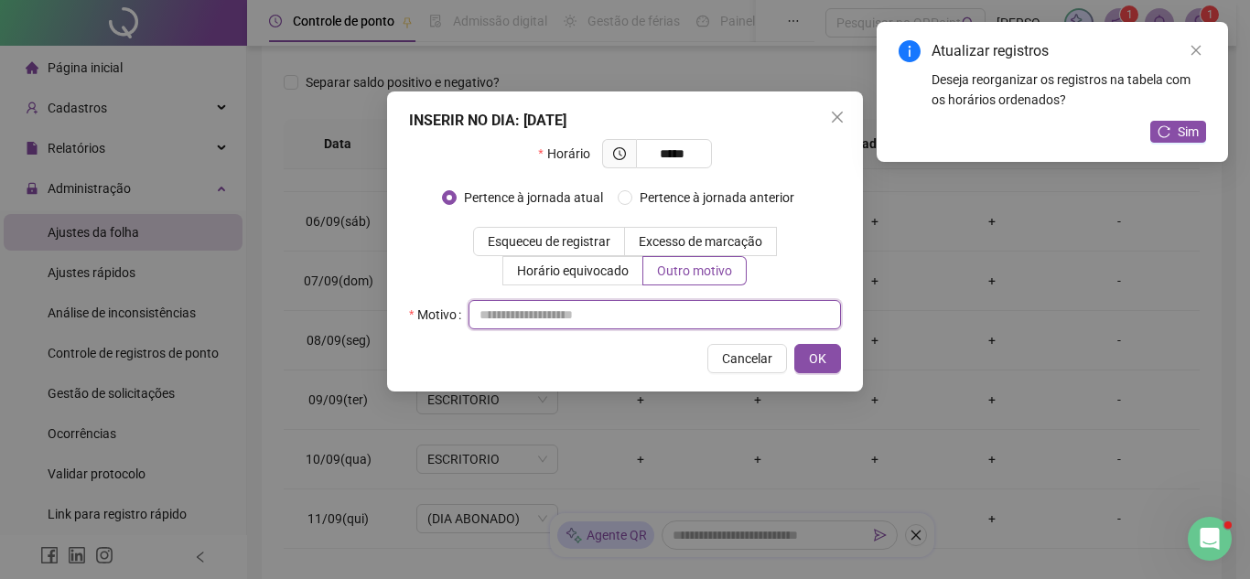
click at [654, 304] on input "text" at bounding box center [655, 314] width 373 height 29
type input "*"
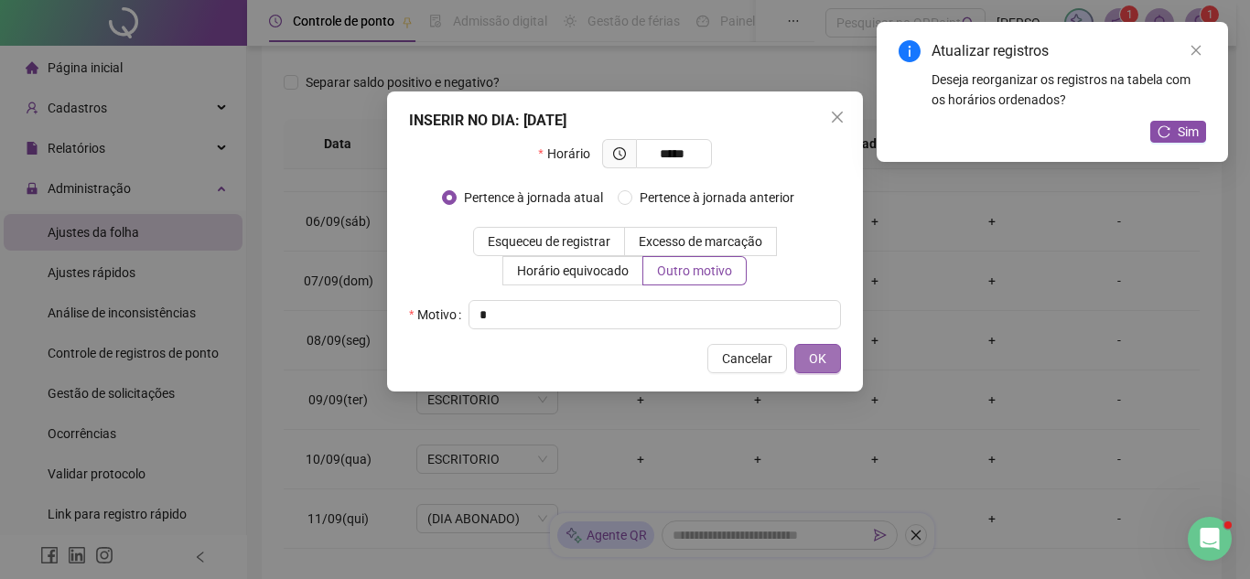
click at [816, 356] on span "OK" at bounding box center [817, 359] width 17 height 20
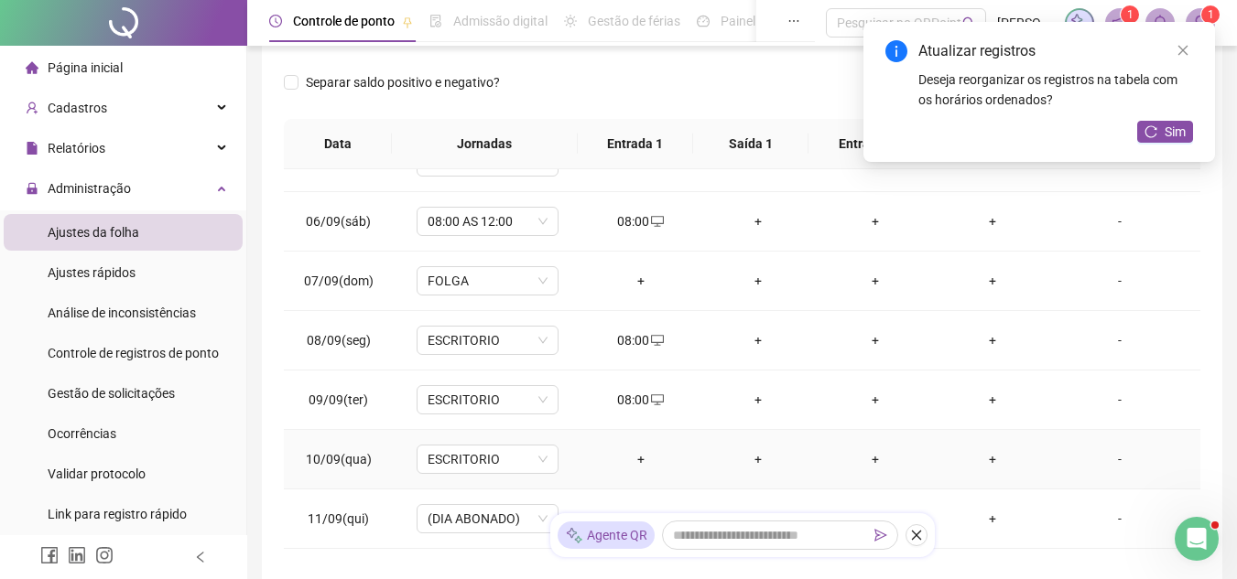
click at [630, 462] on div "+" at bounding box center [641, 459] width 88 height 20
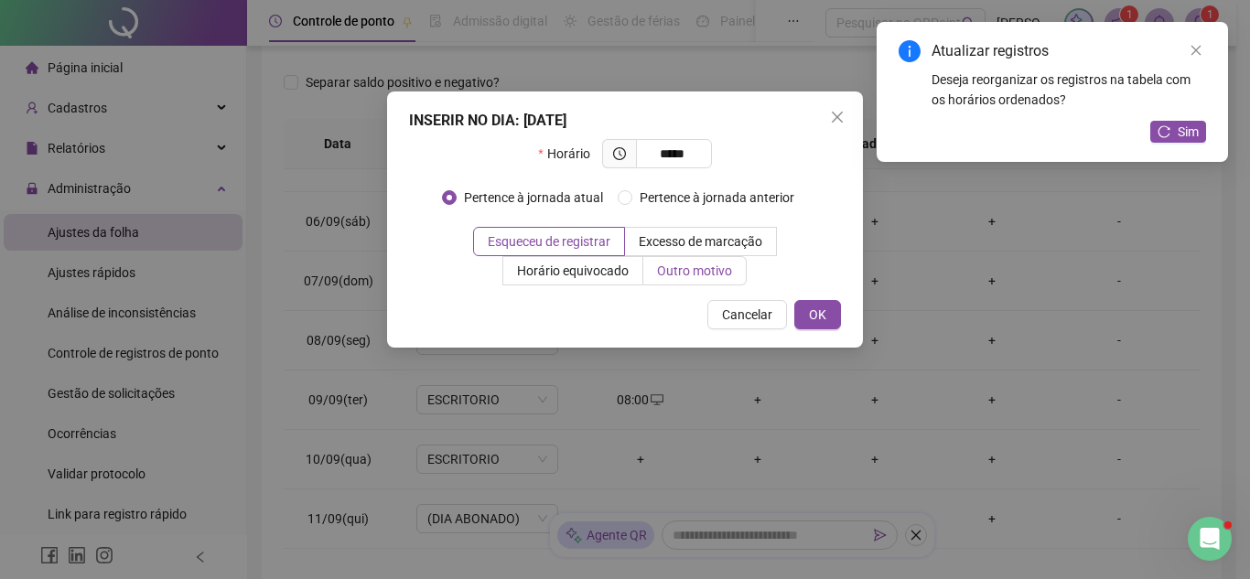
type input "*****"
click at [672, 278] on label "Outro motivo" at bounding box center [694, 270] width 103 height 29
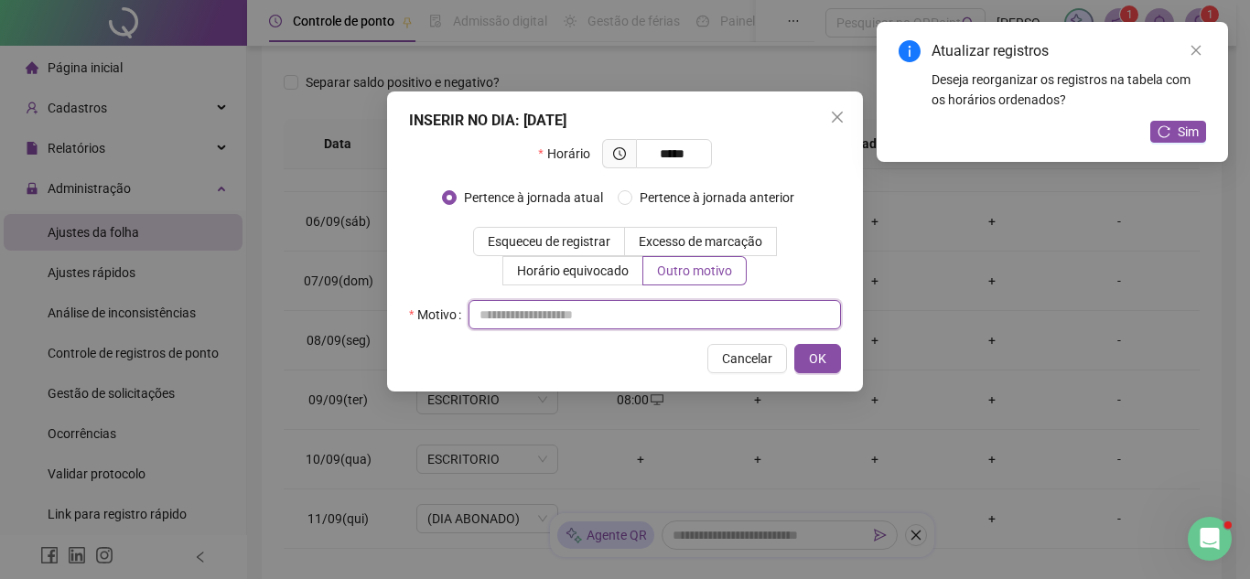
click at [672, 320] on input "text" at bounding box center [655, 314] width 373 height 29
type input "*"
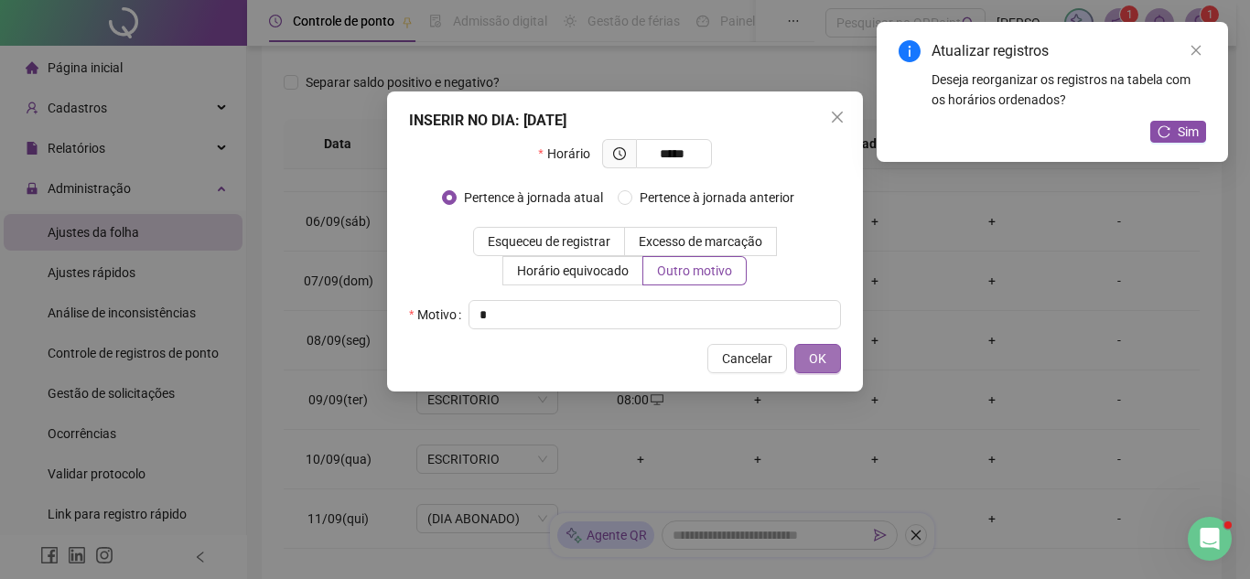
click at [816, 362] on span "OK" at bounding box center [817, 359] width 17 height 20
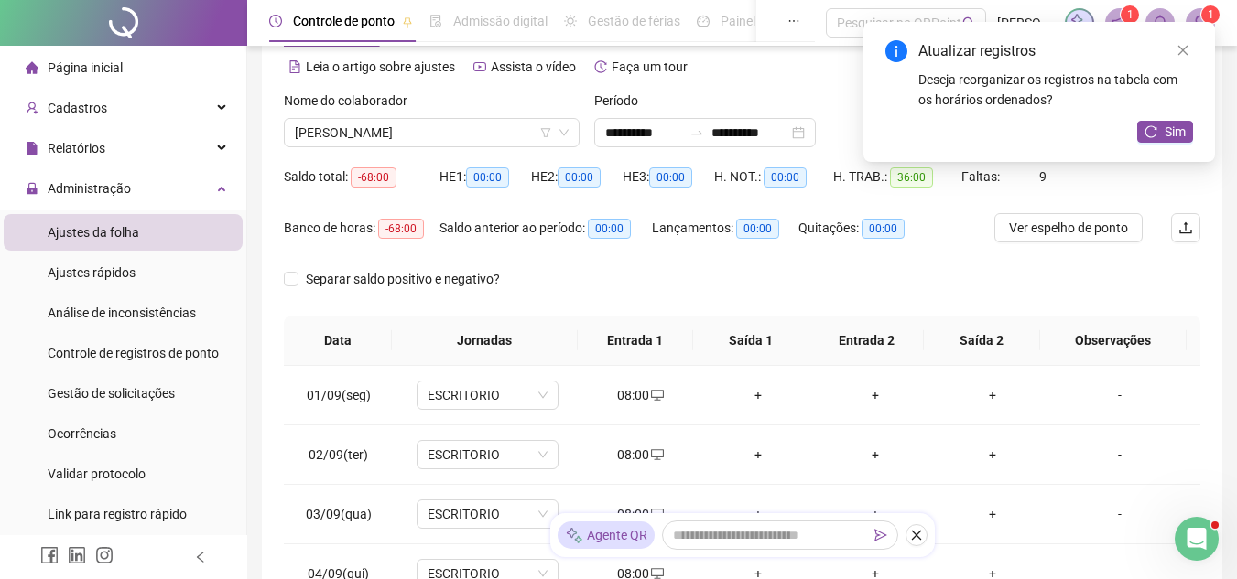
scroll to position [183, 0]
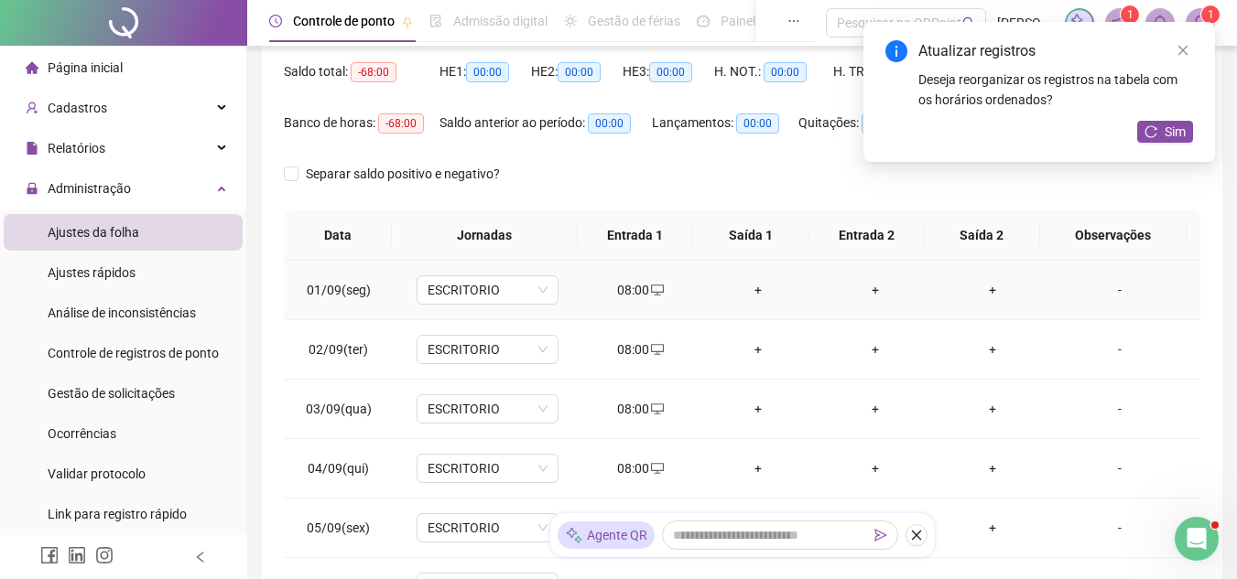
click at [982, 288] on div "+" at bounding box center [992, 290] width 88 height 20
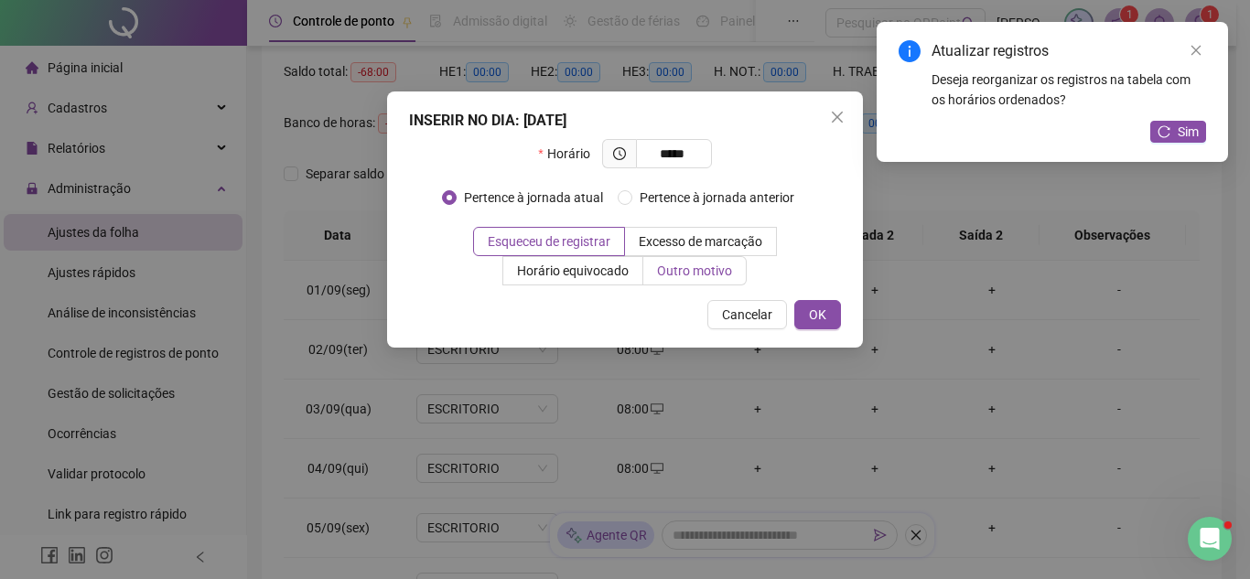
type input "*****"
click at [715, 264] on span "Outro motivo" at bounding box center [694, 271] width 75 height 15
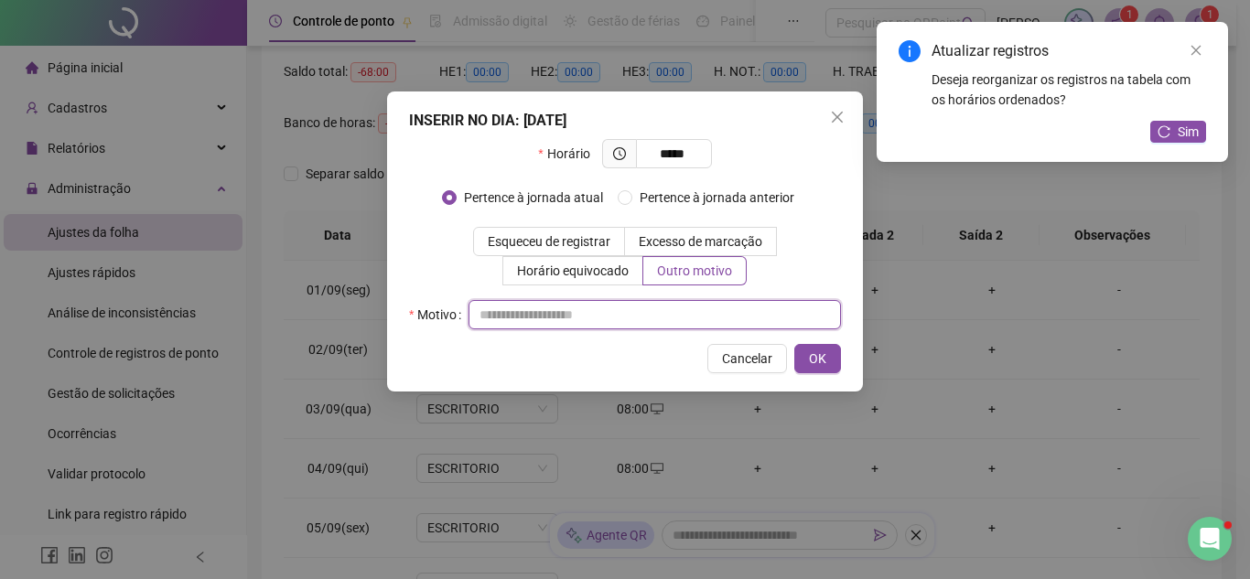
click at [700, 300] on input "text" at bounding box center [655, 314] width 373 height 29
type input "*"
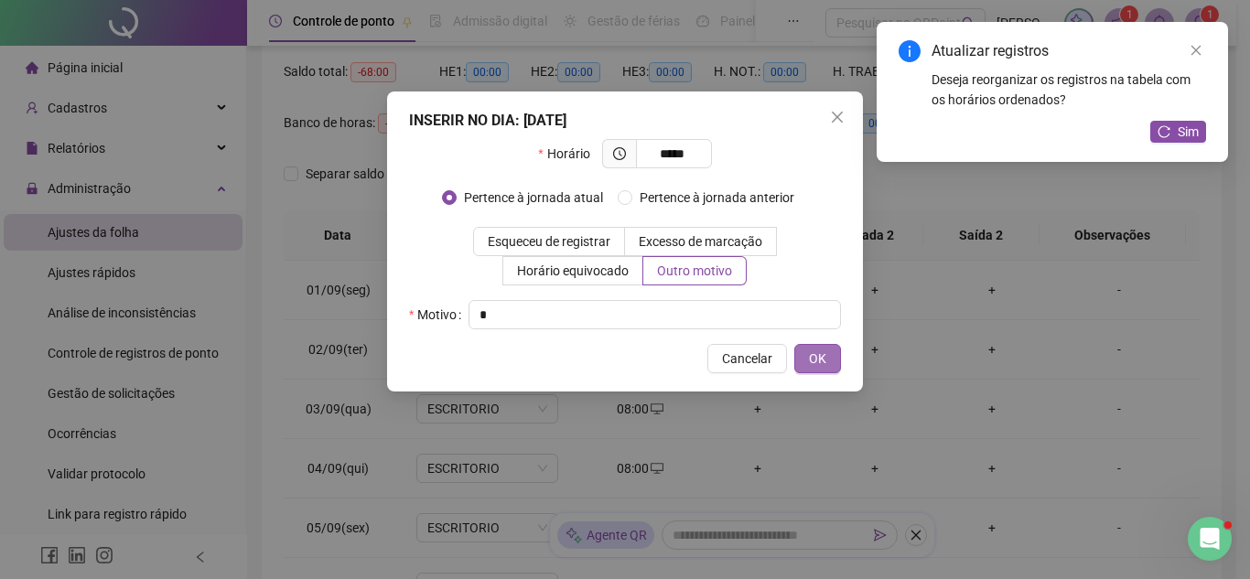
click at [806, 358] on button "OK" at bounding box center [817, 358] width 47 height 29
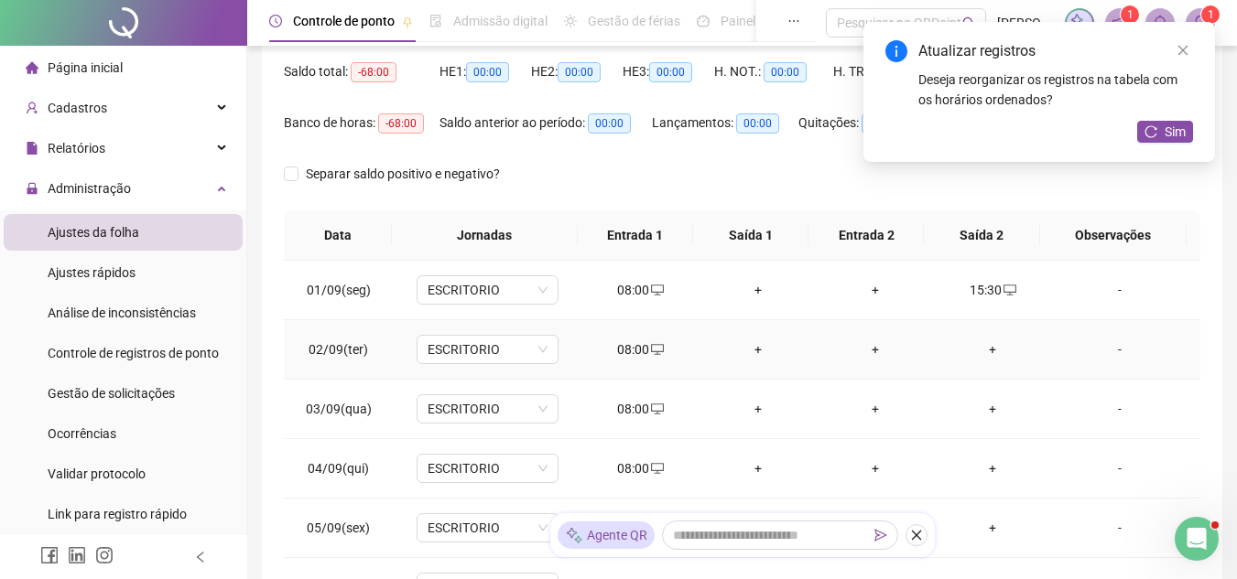
click at [981, 355] on div "+" at bounding box center [992, 350] width 88 height 20
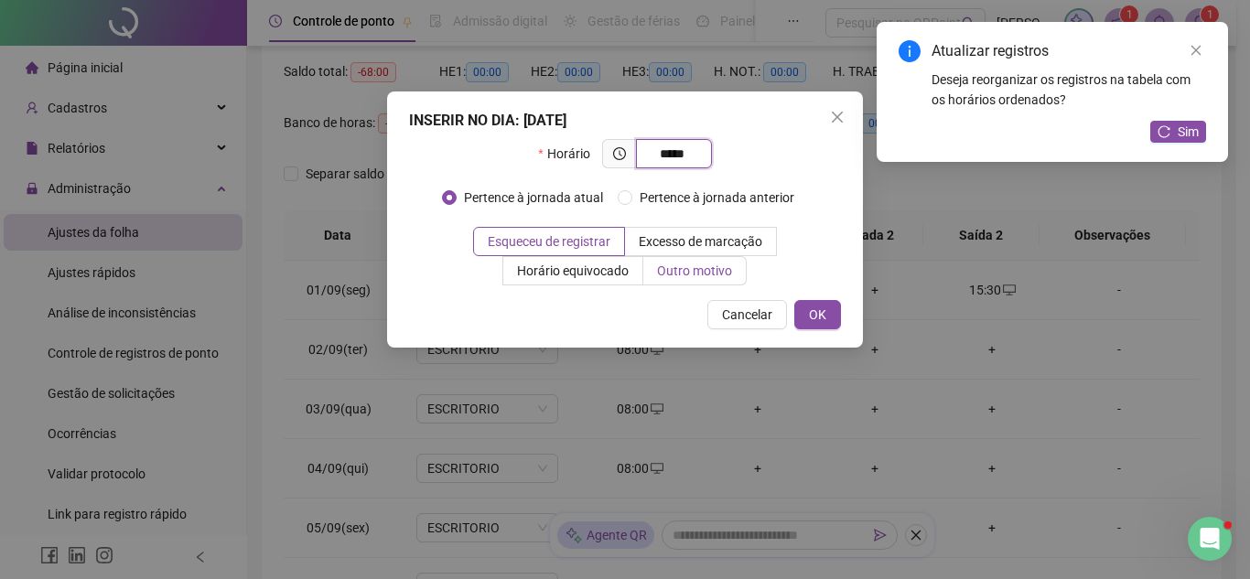
type input "*****"
click at [709, 266] on span "Outro motivo" at bounding box center [694, 271] width 75 height 15
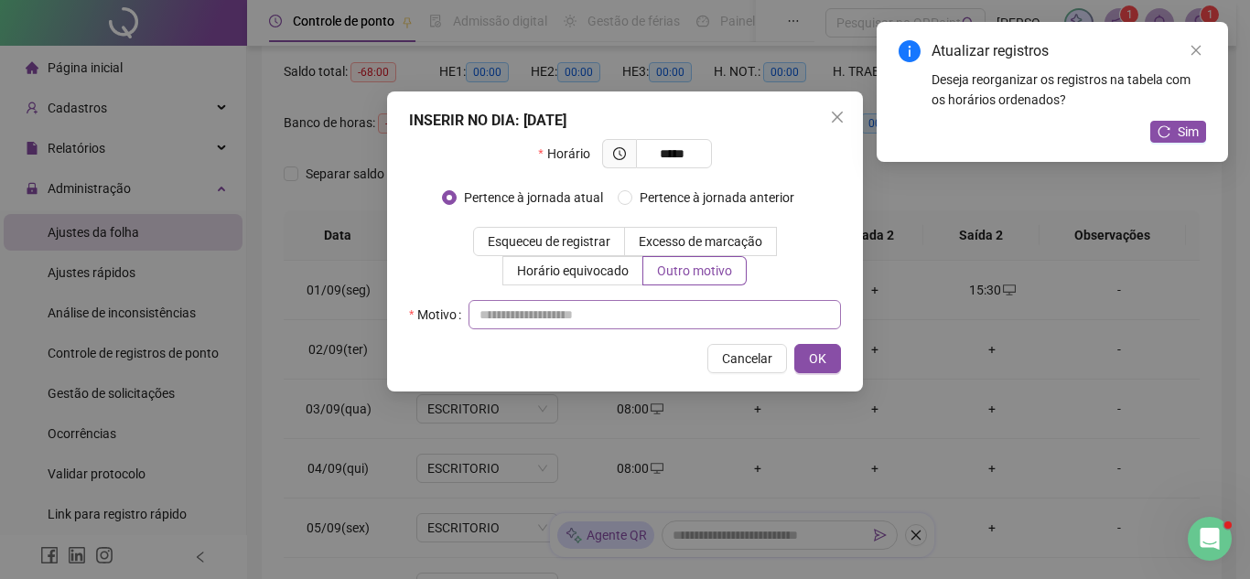
drag, startPoint x: 686, startPoint y: 297, endPoint x: 694, endPoint y: 313, distance: 18.0
click at [687, 302] on div "Horário ***** Pertence à jornada atual [GEOGRAPHIC_DATA] à jornada anterior Esq…" at bounding box center [625, 234] width 432 height 190
click at [694, 313] on input "text" at bounding box center [655, 314] width 373 height 29
type input "*"
click at [806, 356] on button "OK" at bounding box center [817, 358] width 47 height 29
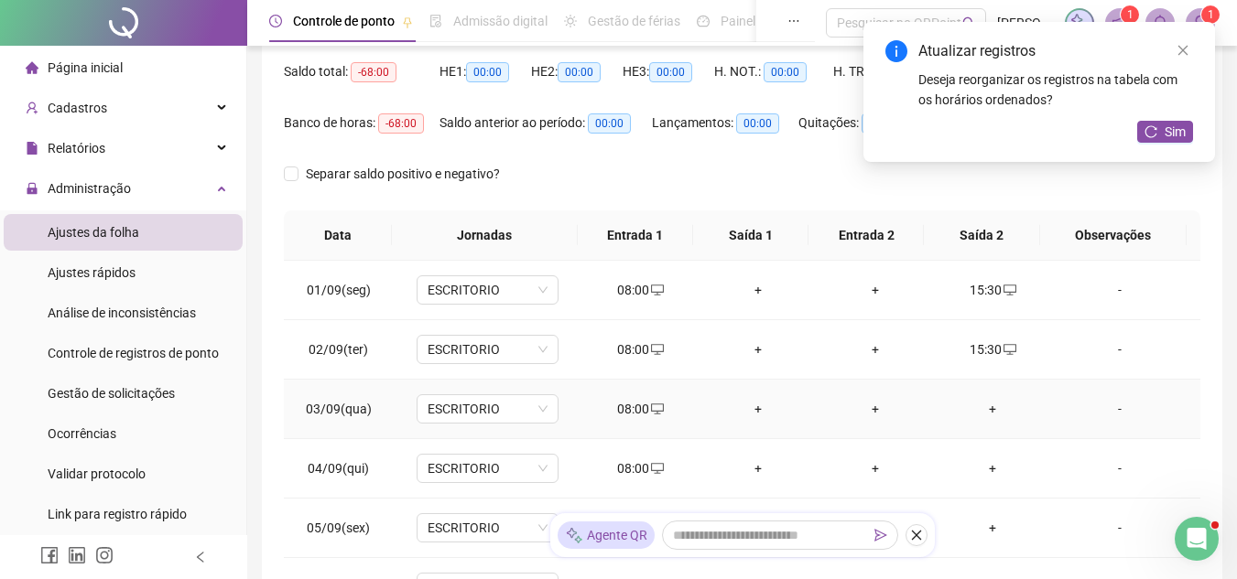
click at [958, 410] on div "+" at bounding box center [992, 409] width 88 height 20
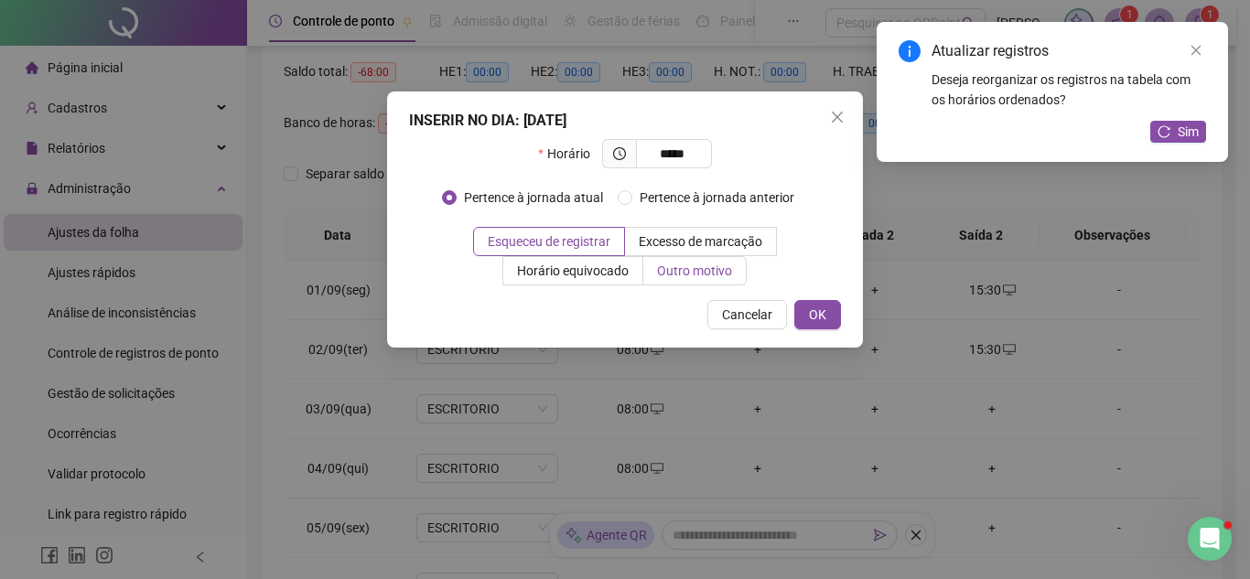
type input "*****"
click at [735, 283] on label "Outro motivo" at bounding box center [694, 270] width 103 height 29
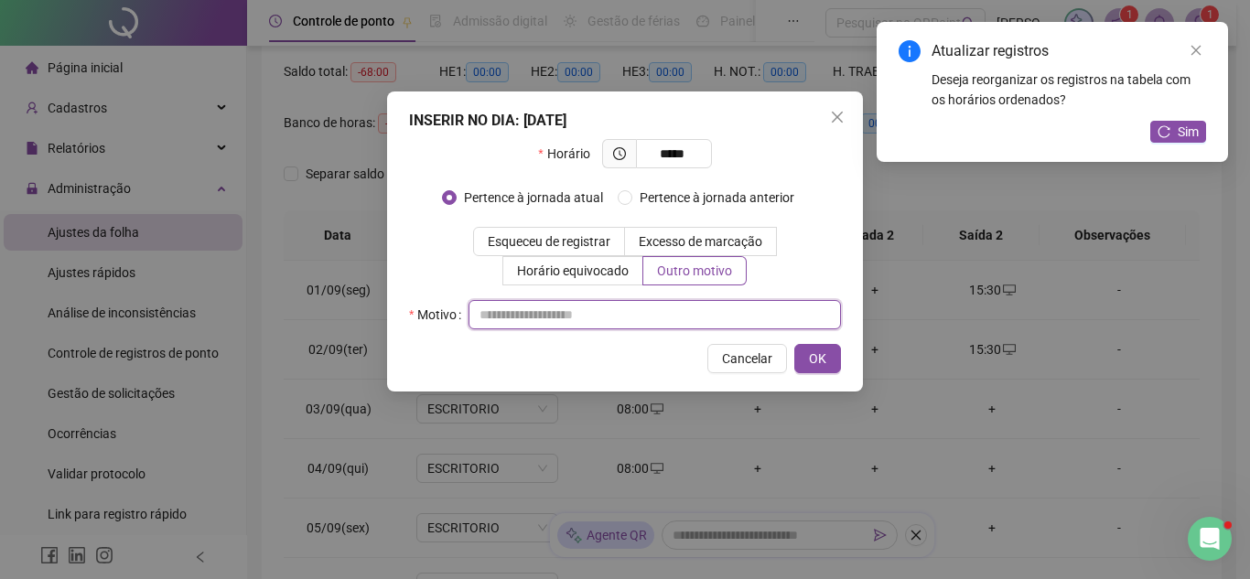
click at [712, 310] on input "text" at bounding box center [655, 314] width 373 height 29
type input "*"
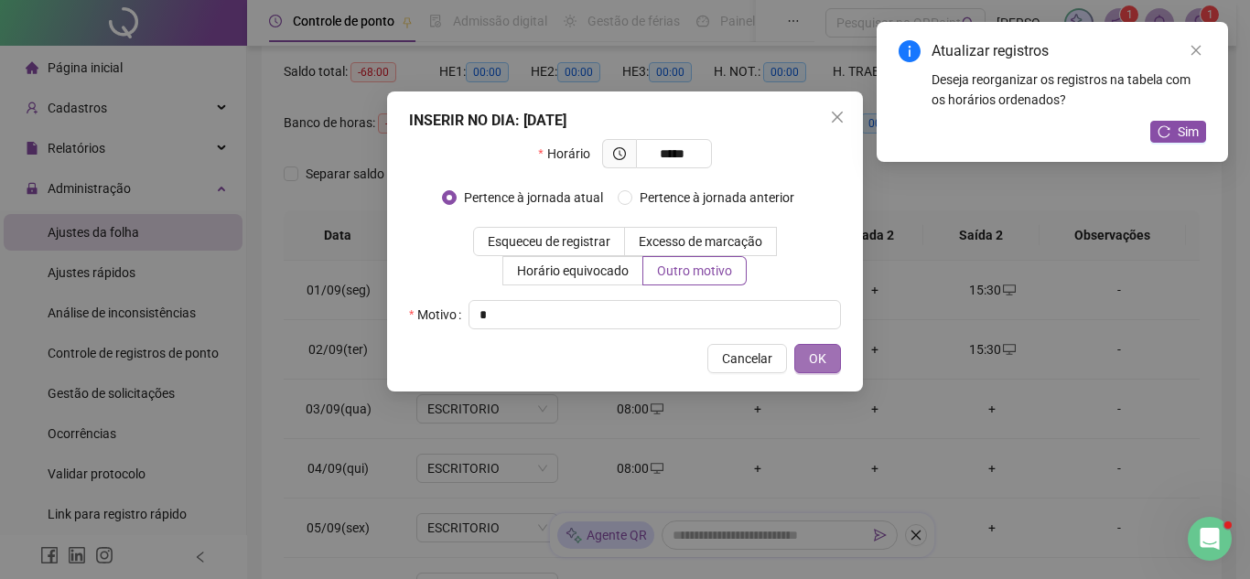
click at [805, 356] on button "OK" at bounding box center [817, 358] width 47 height 29
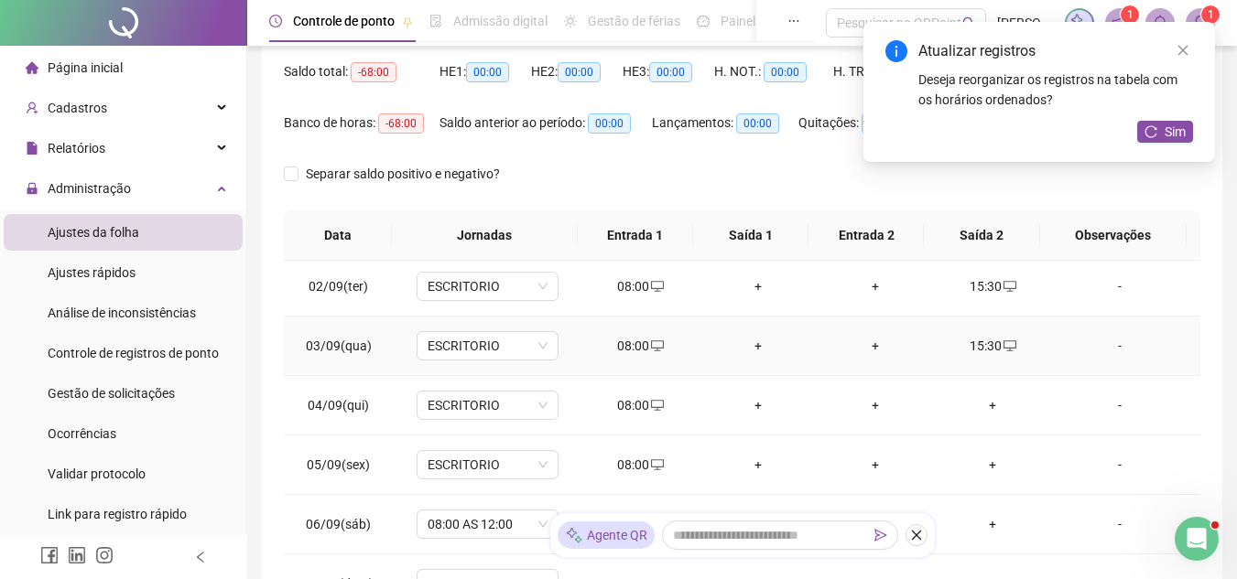
scroll to position [92, 0]
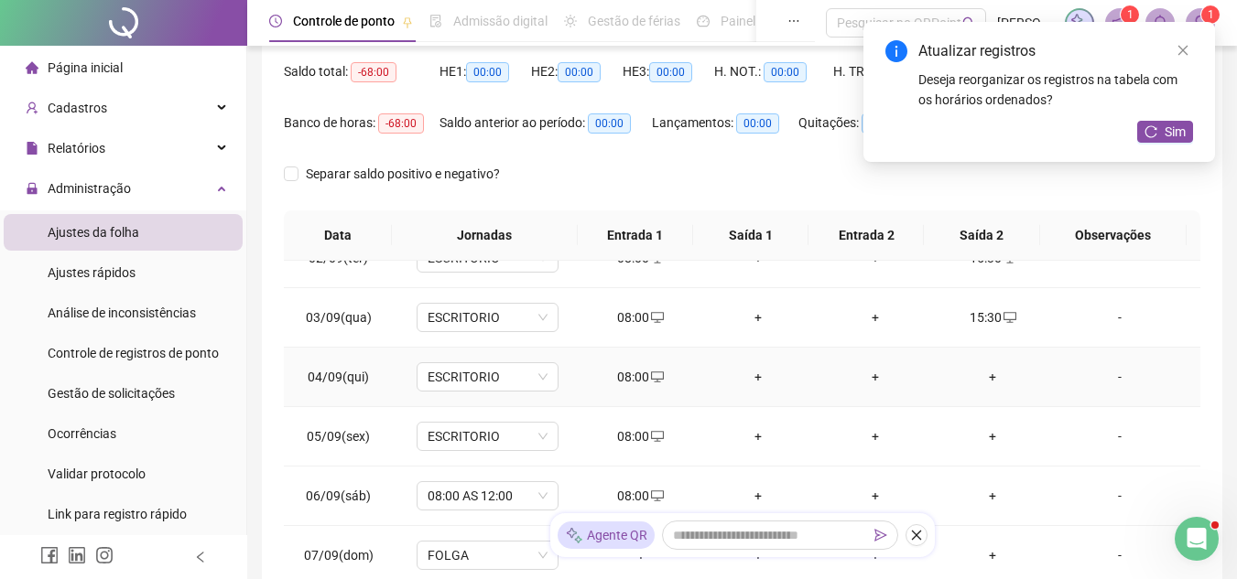
click at [987, 377] on div "+" at bounding box center [992, 377] width 88 height 20
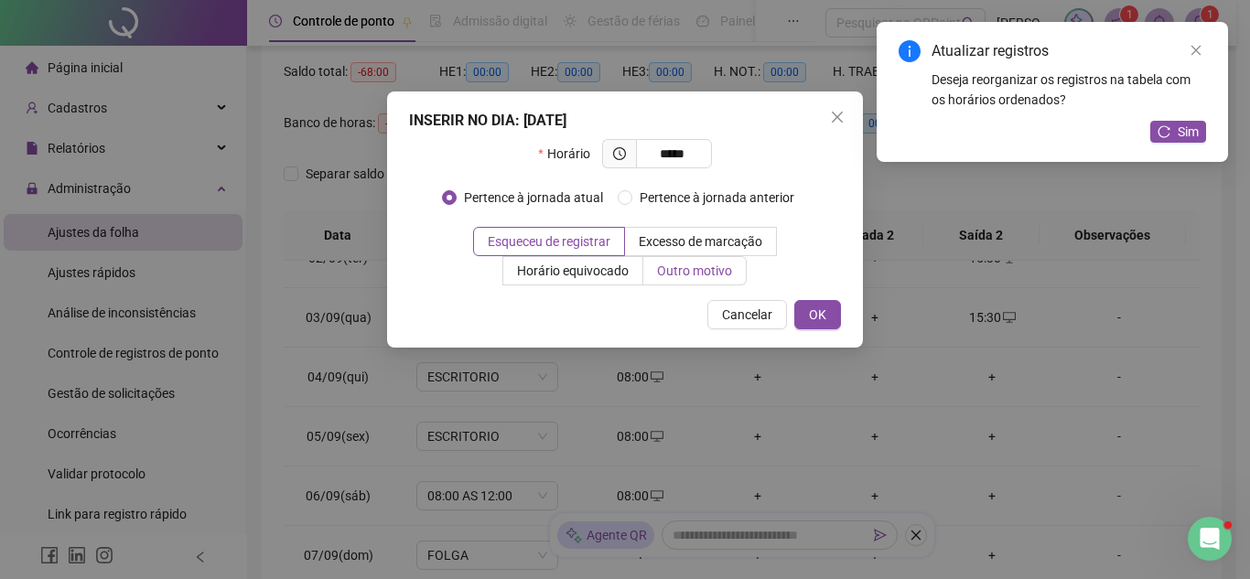
type input "*****"
click at [714, 264] on span "Outro motivo" at bounding box center [694, 271] width 75 height 15
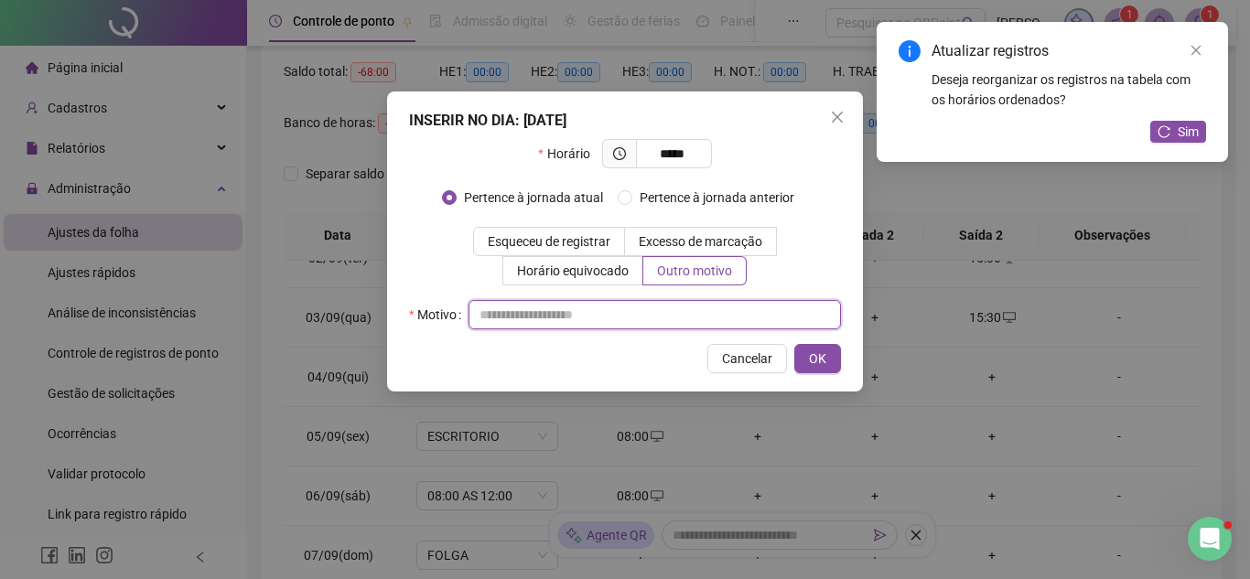
click at [709, 307] on input "text" at bounding box center [655, 314] width 373 height 29
type input "*"
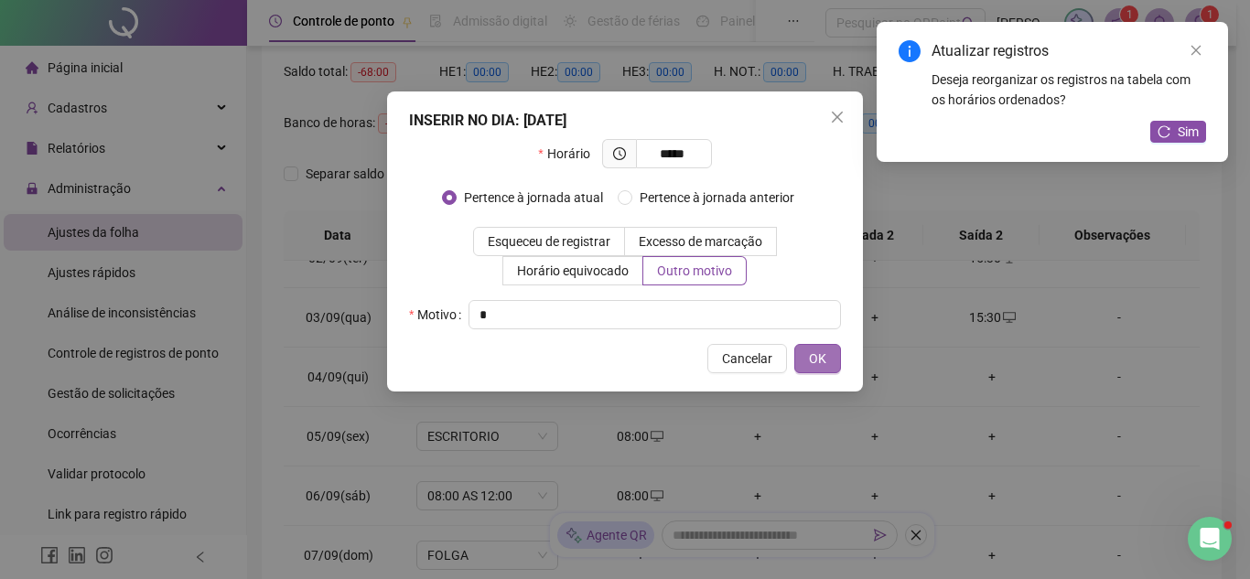
click at [816, 357] on span "OK" at bounding box center [817, 359] width 17 height 20
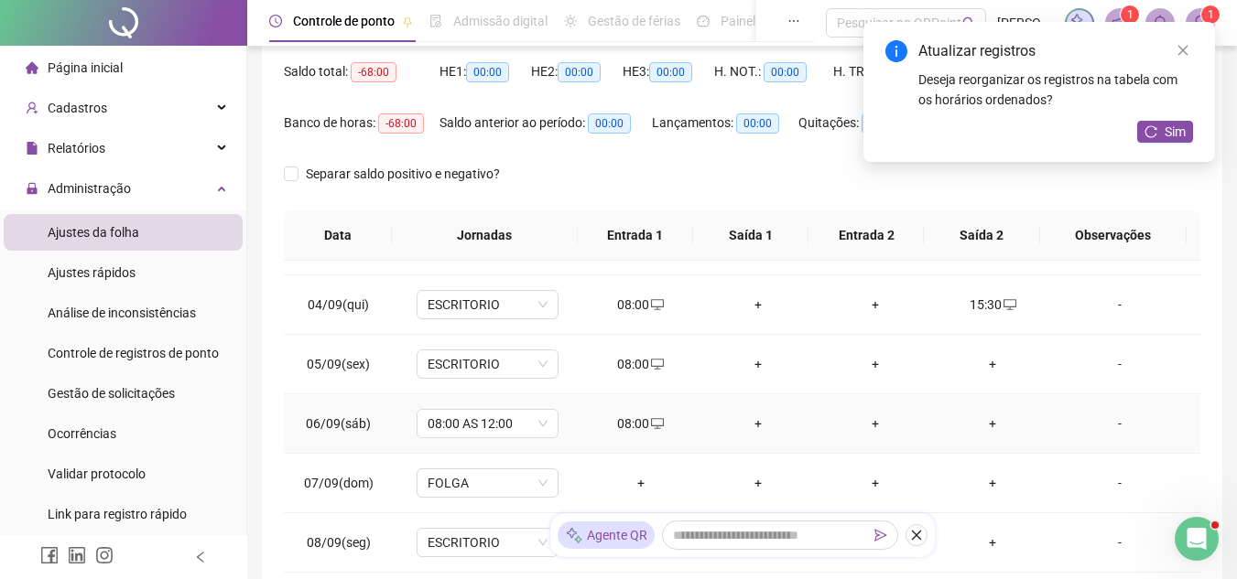
scroll to position [183, 0]
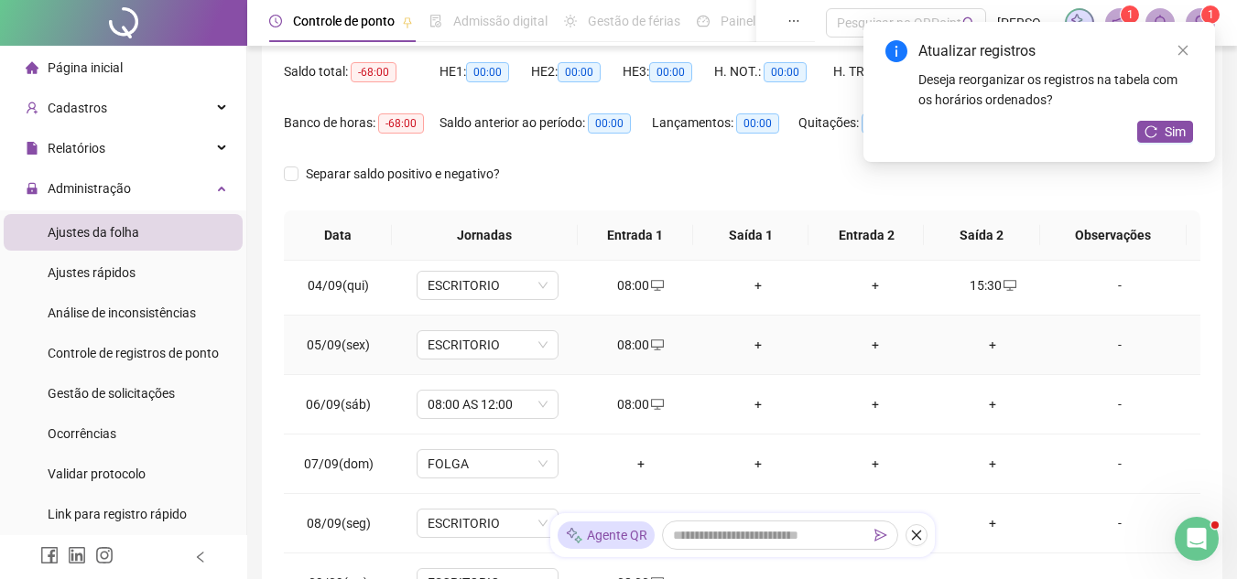
click at [978, 344] on div "+" at bounding box center [992, 345] width 88 height 20
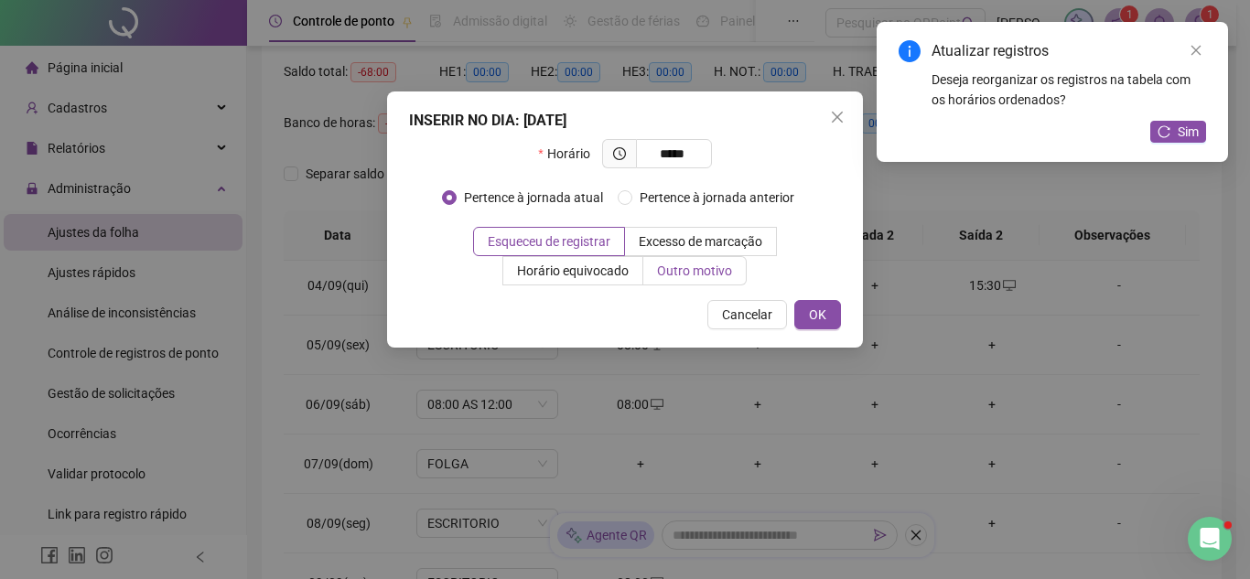
type input "*****"
click at [708, 275] on span "Outro motivo" at bounding box center [694, 271] width 75 height 15
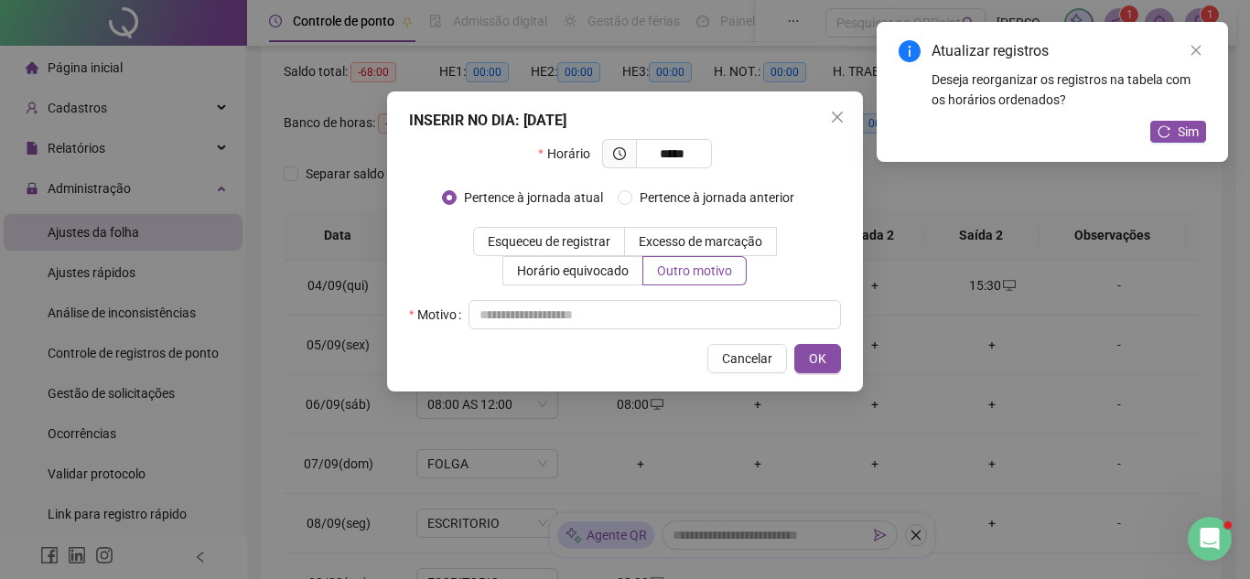
click at [697, 301] on div "Motivo" at bounding box center [625, 314] width 432 height 29
click at [731, 318] on input "text" at bounding box center [655, 314] width 373 height 29
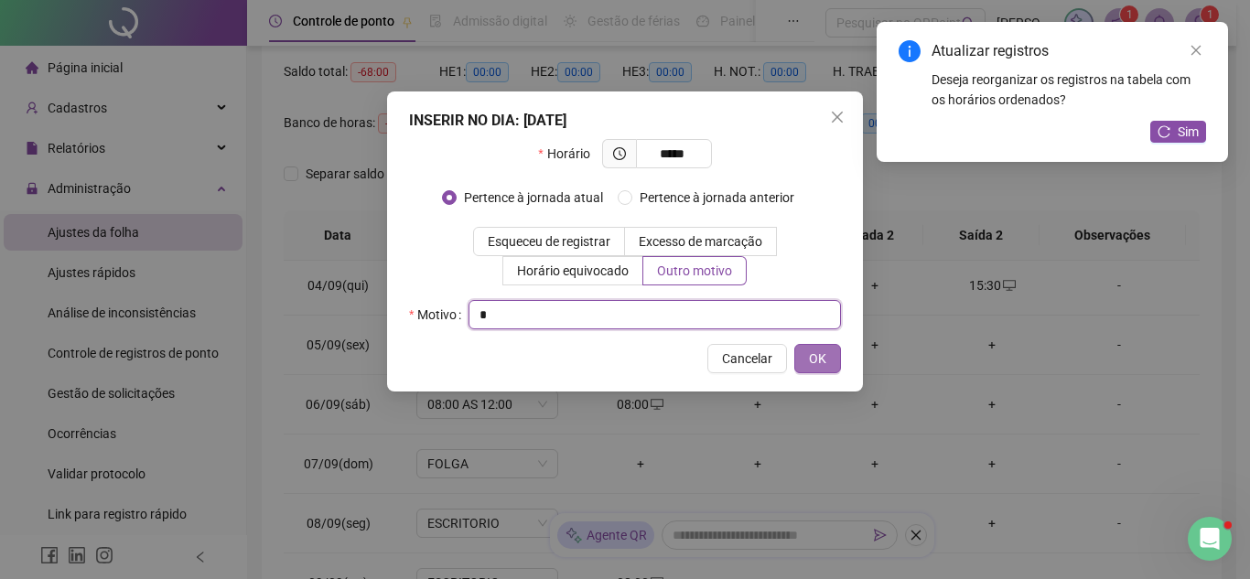
type input "*"
click at [834, 356] on button "OK" at bounding box center [817, 358] width 47 height 29
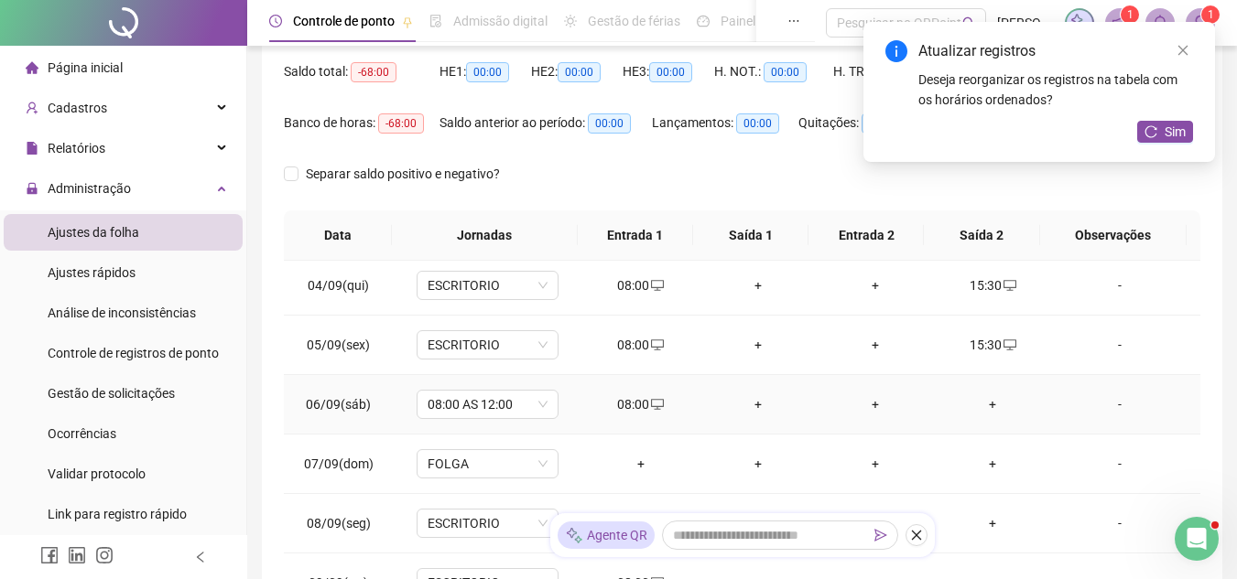
click at [974, 405] on div "+" at bounding box center [992, 404] width 88 height 20
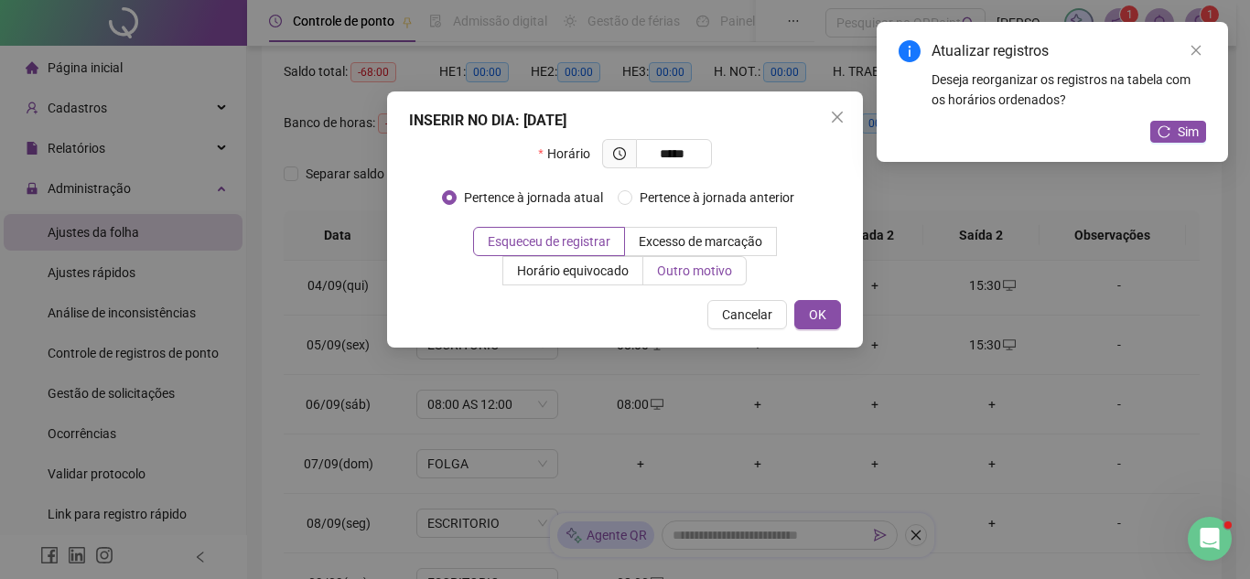
type input "*****"
click at [699, 265] on span "Outro motivo" at bounding box center [694, 271] width 75 height 15
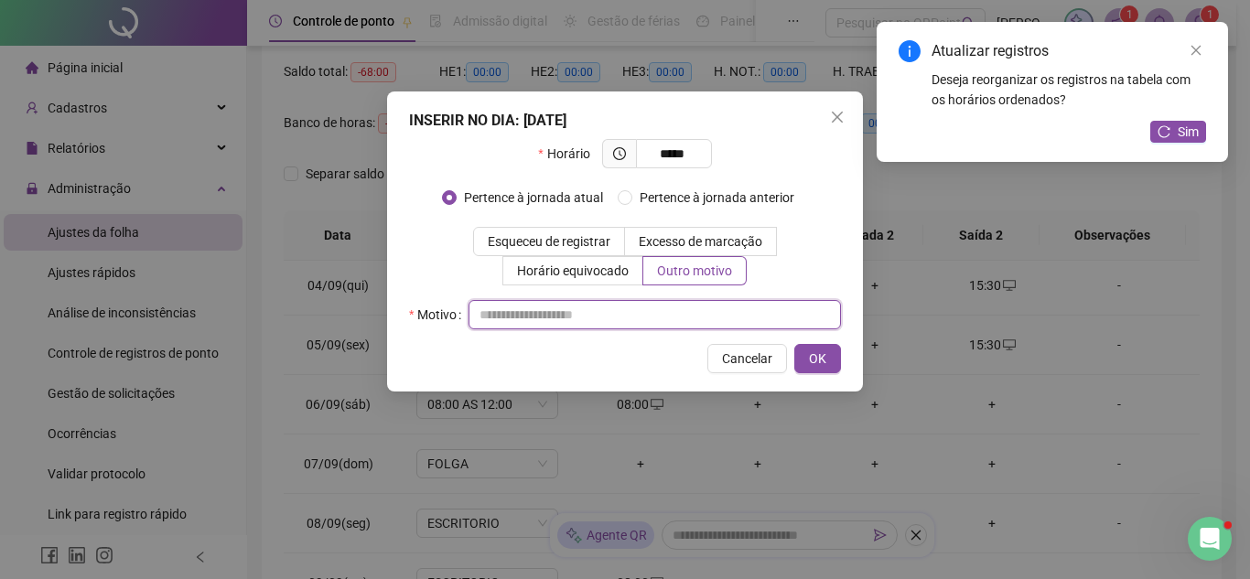
click at [697, 305] on input "text" at bounding box center [655, 314] width 373 height 29
type input "*"
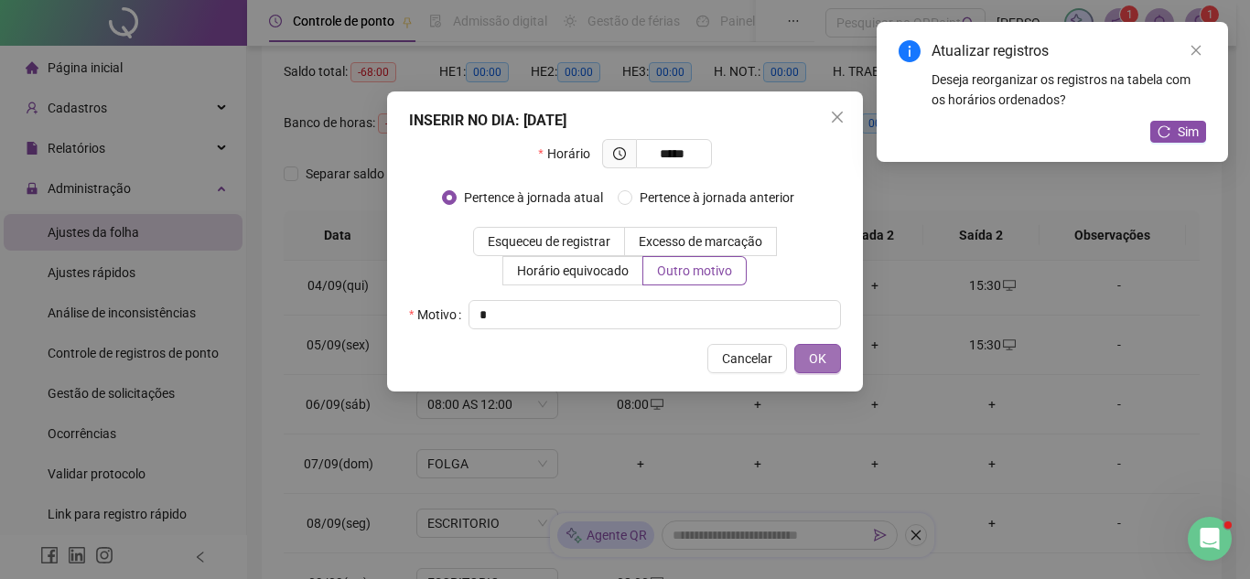
click at [826, 362] on button "OK" at bounding box center [817, 358] width 47 height 29
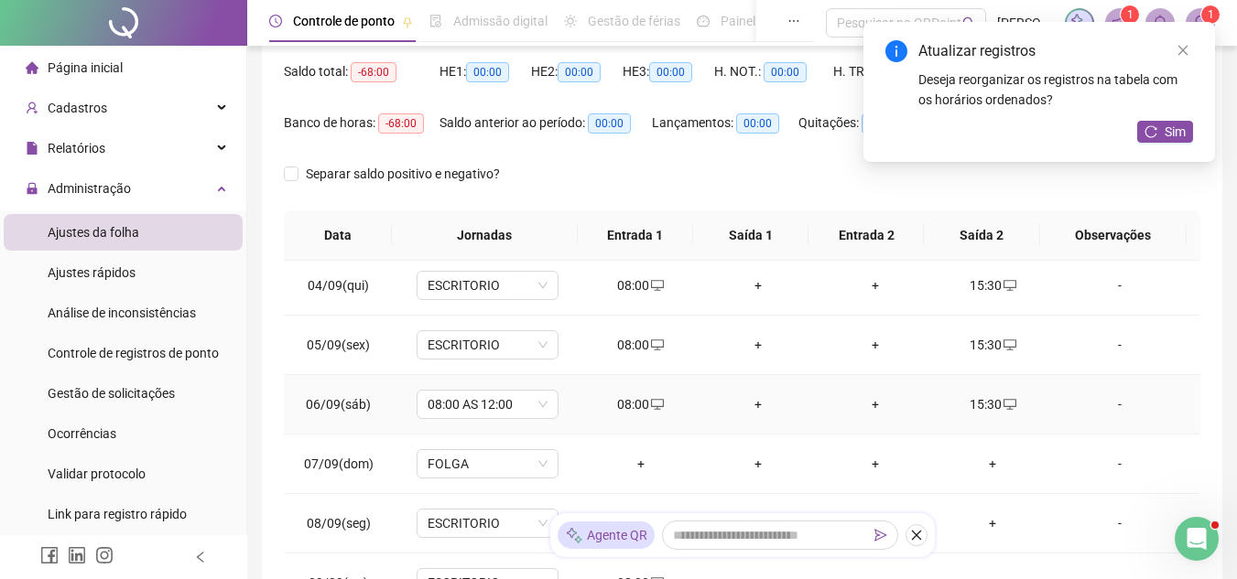
click at [988, 405] on div "15:30" at bounding box center [992, 404] width 88 height 20
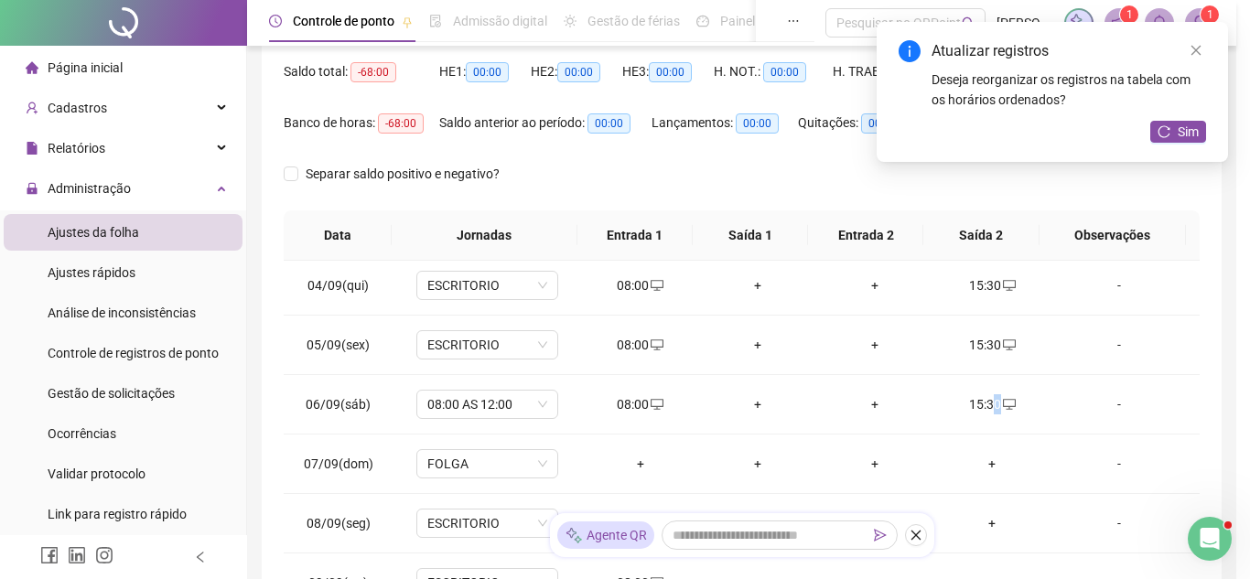
type input "**********"
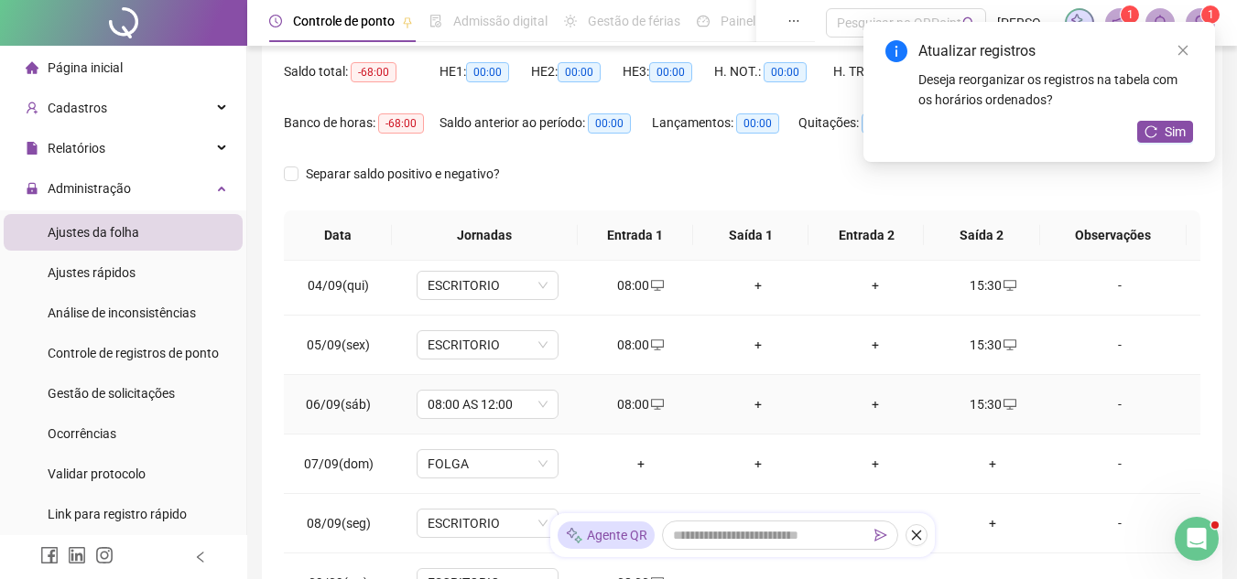
drag, startPoint x: 1009, startPoint y: 408, endPoint x: 997, endPoint y: 407, distance: 11.9
click at [1007, 408] on div "15:30" at bounding box center [992, 404] width 88 height 20
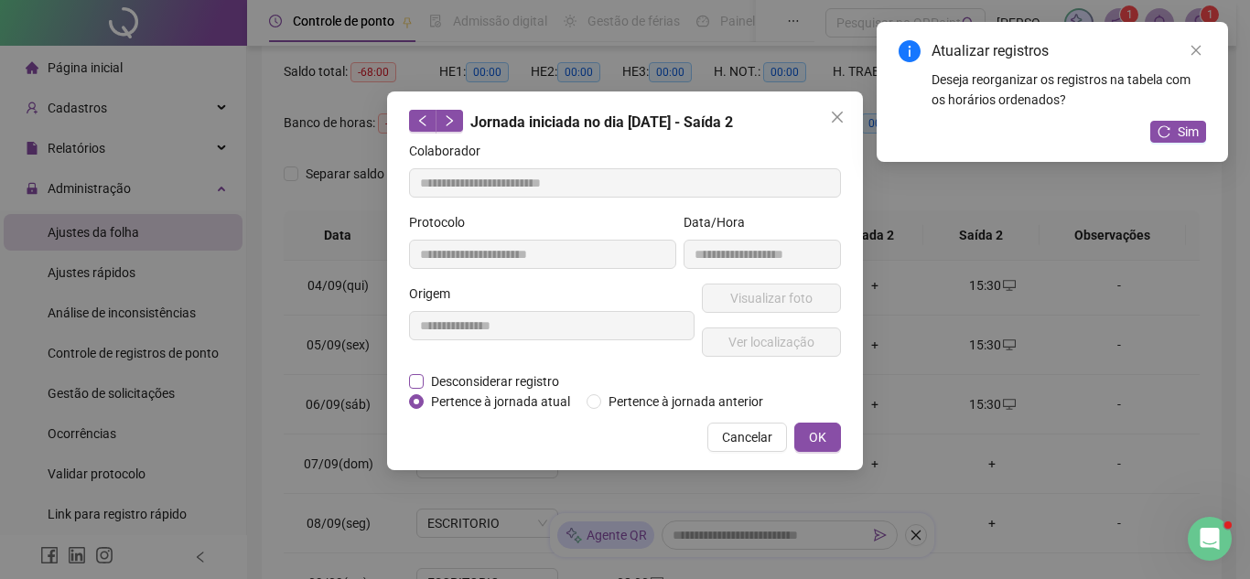
click at [470, 378] on span "Desconsiderar registro" at bounding box center [495, 382] width 143 height 20
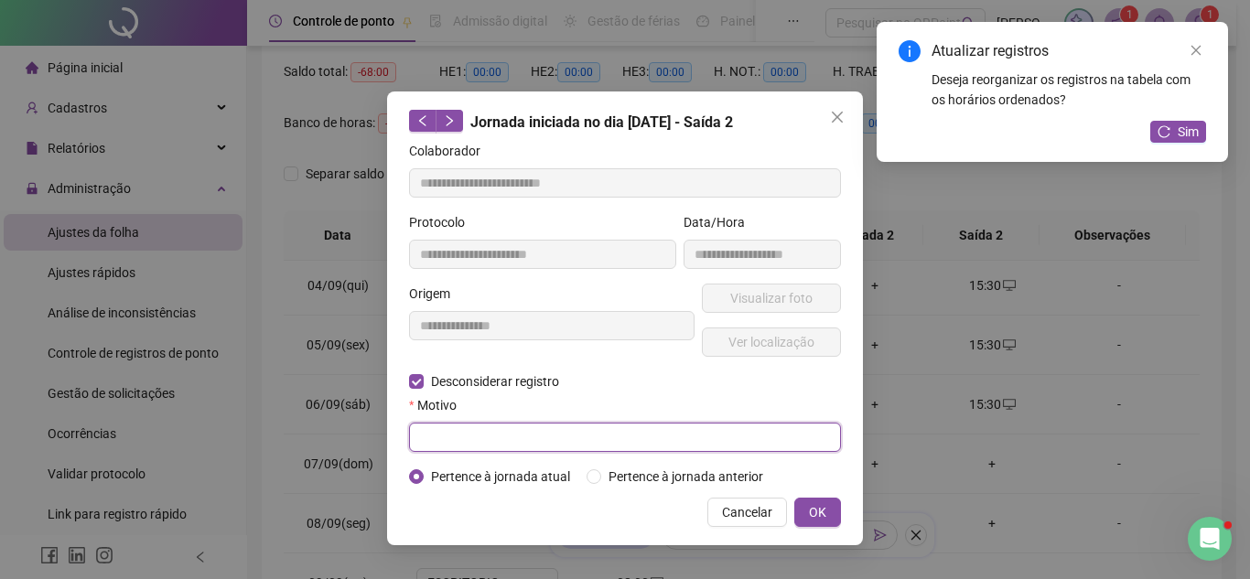
click at [641, 446] on input "text" at bounding box center [625, 437] width 432 height 29
type input "*"
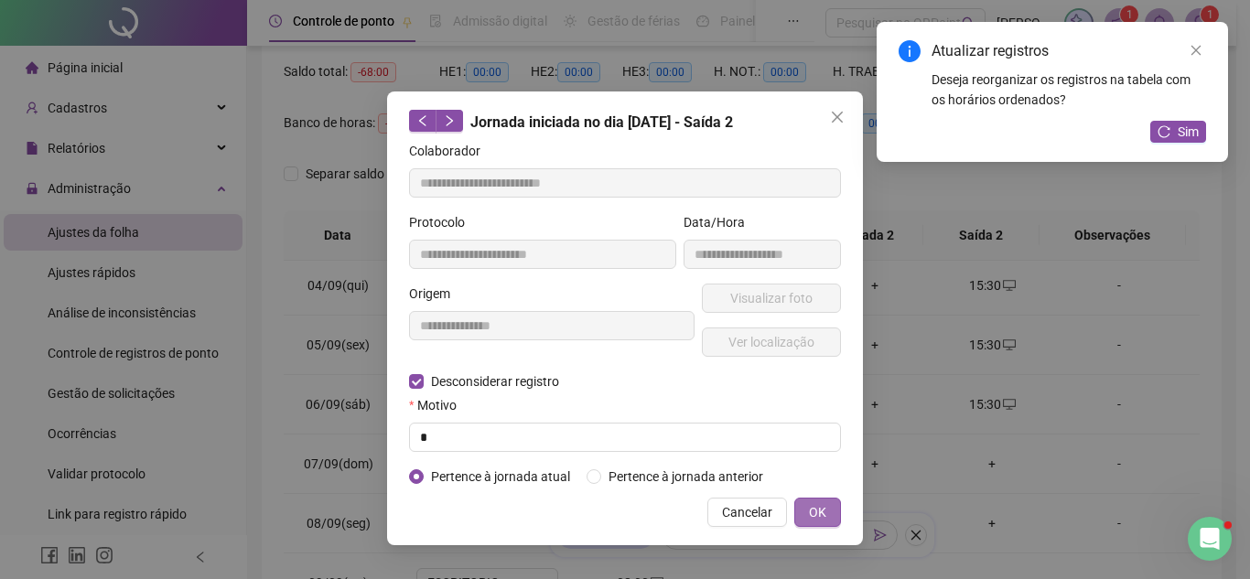
click at [802, 508] on button "OK" at bounding box center [817, 512] width 47 height 29
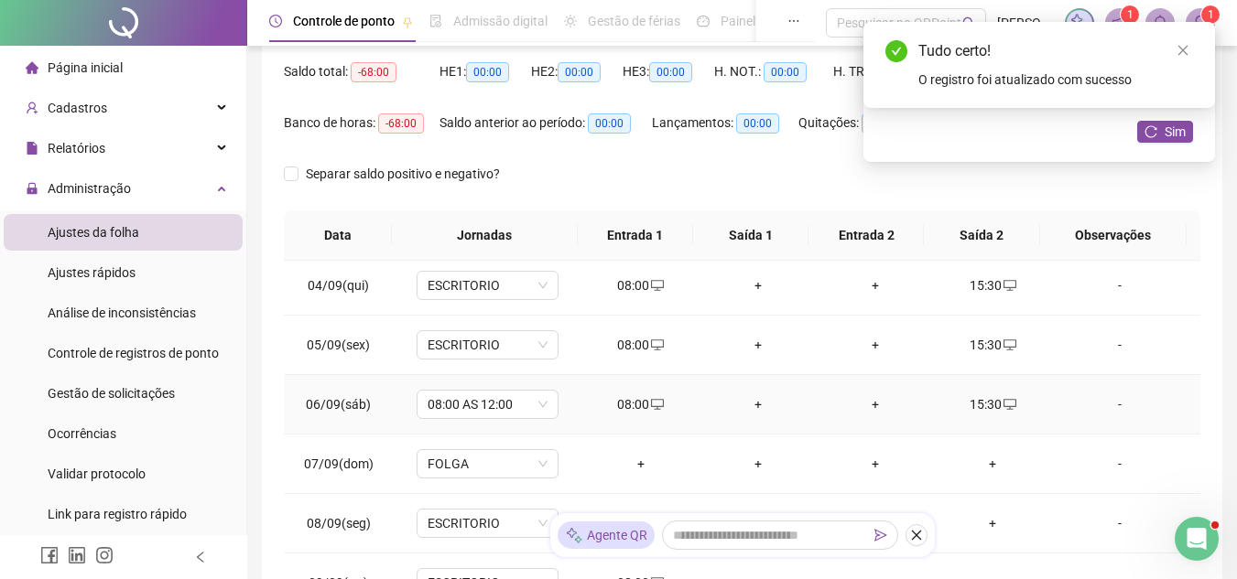
click at [628, 403] on div "08:00" at bounding box center [641, 404] width 88 height 20
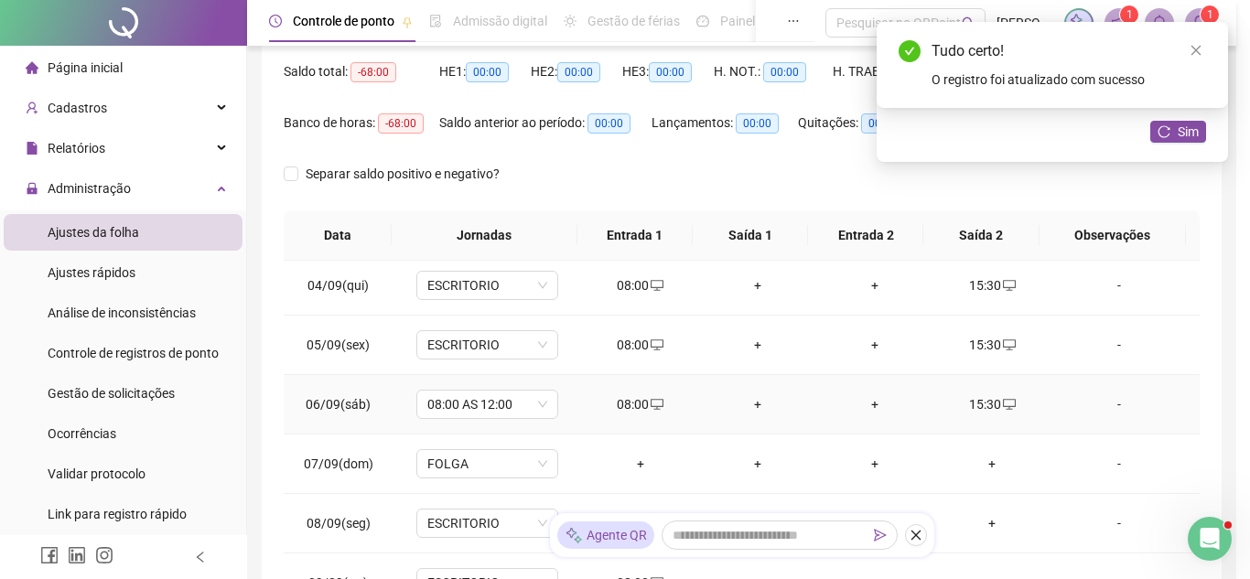
type input "**********"
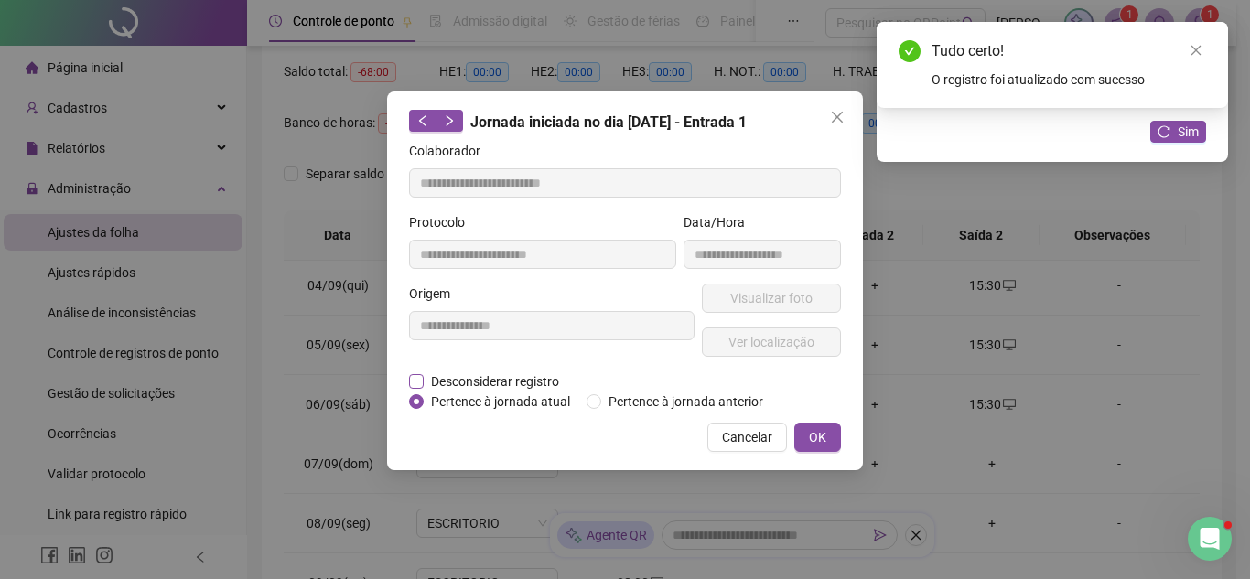
click at [494, 384] on span "Desconsiderar registro" at bounding box center [495, 382] width 143 height 20
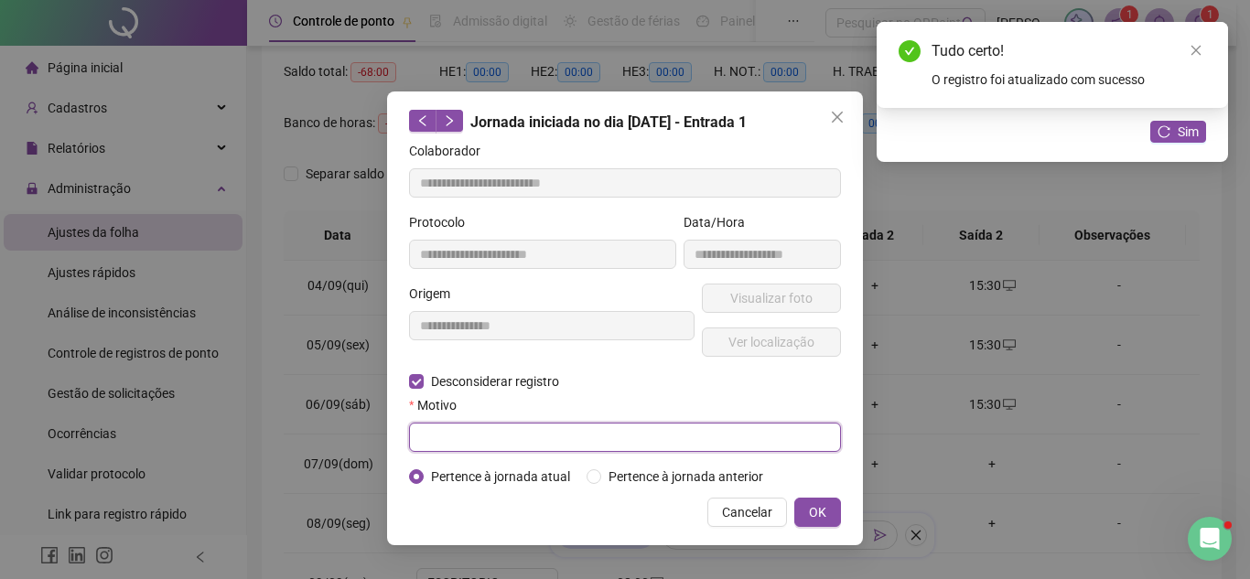
click at [526, 428] on input "text" at bounding box center [625, 437] width 432 height 29
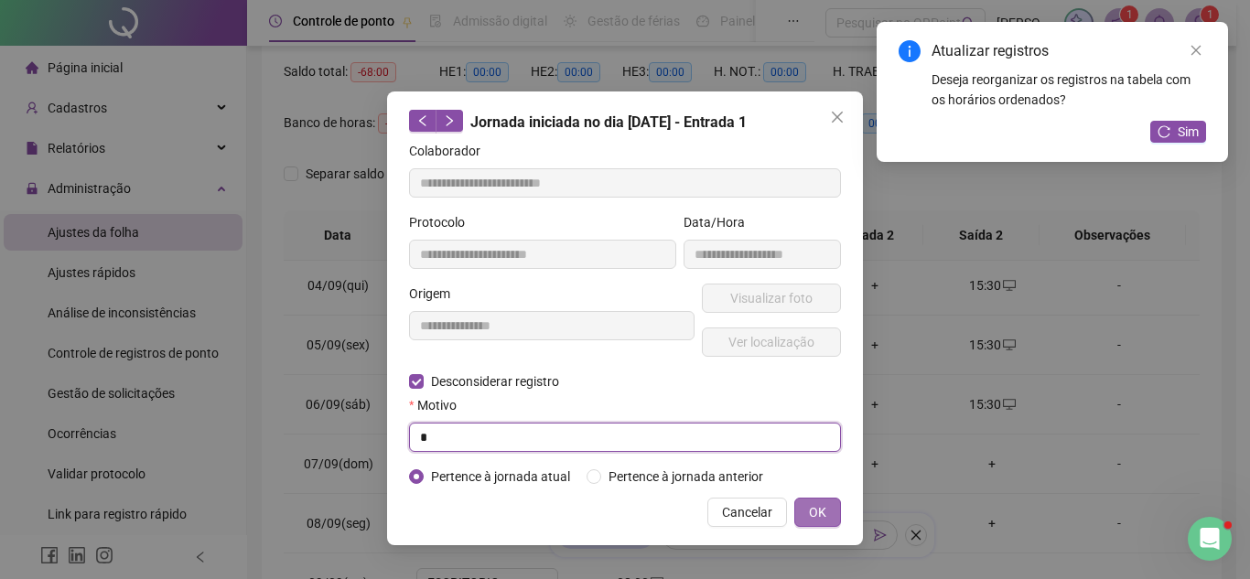
type input "*"
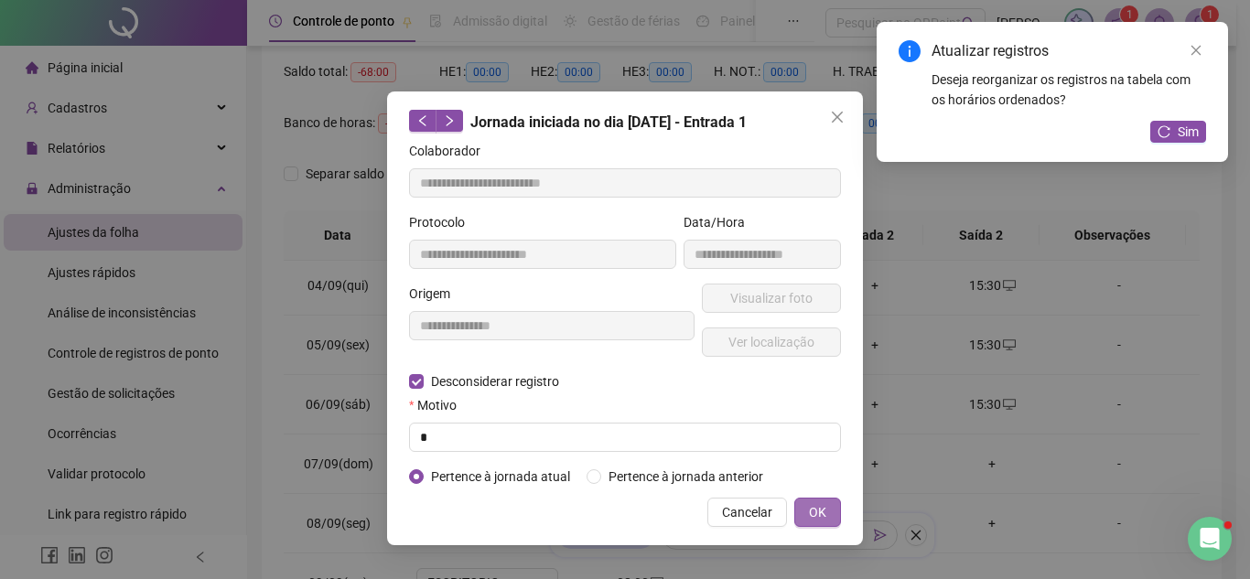
click at [817, 517] on span "OK" at bounding box center [817, 512] width 17 height 20
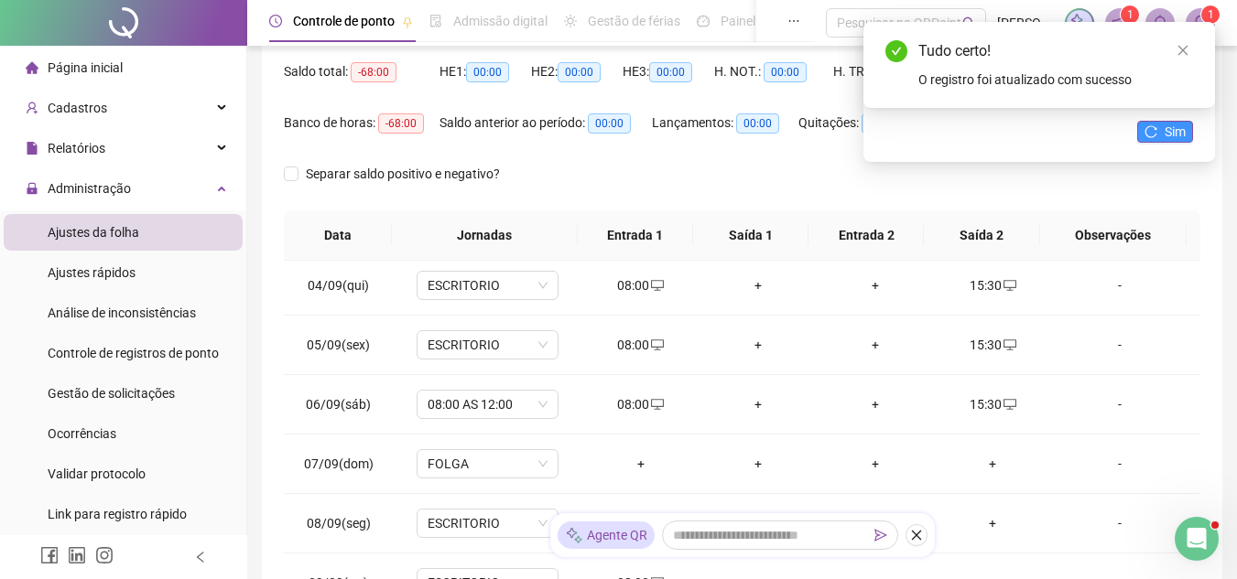
click at [1151, 132] on icon "reload" at bounding box center [1150, 131] width 13 height 13
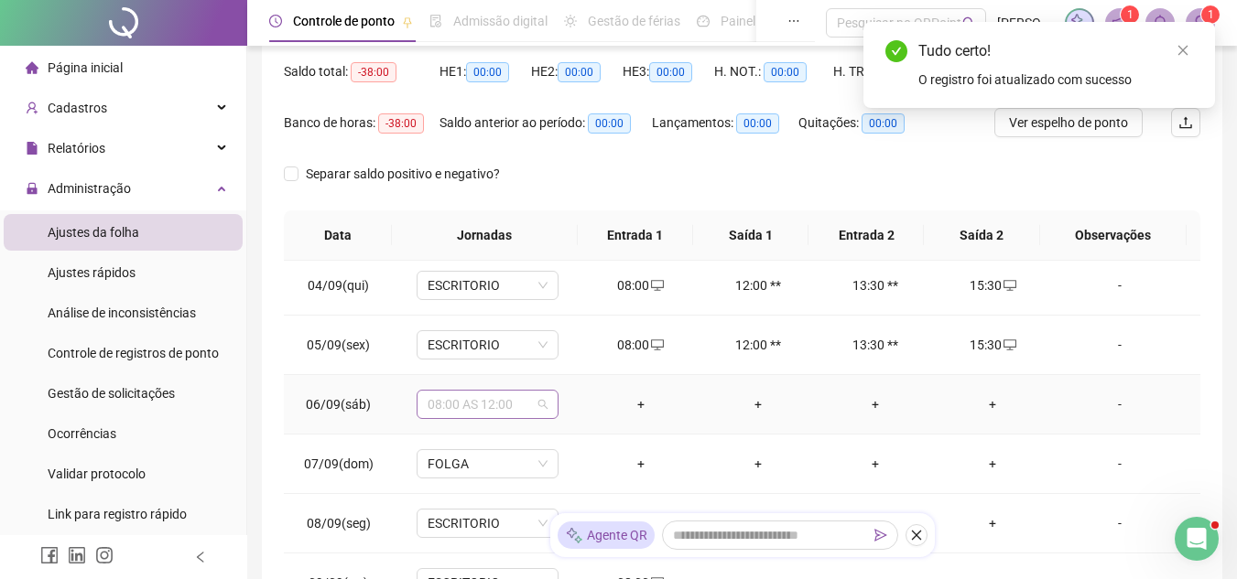
click at [504, 393] on span "08:00 AS 12:00" at bounding box center [487, 404] width 120 height 27
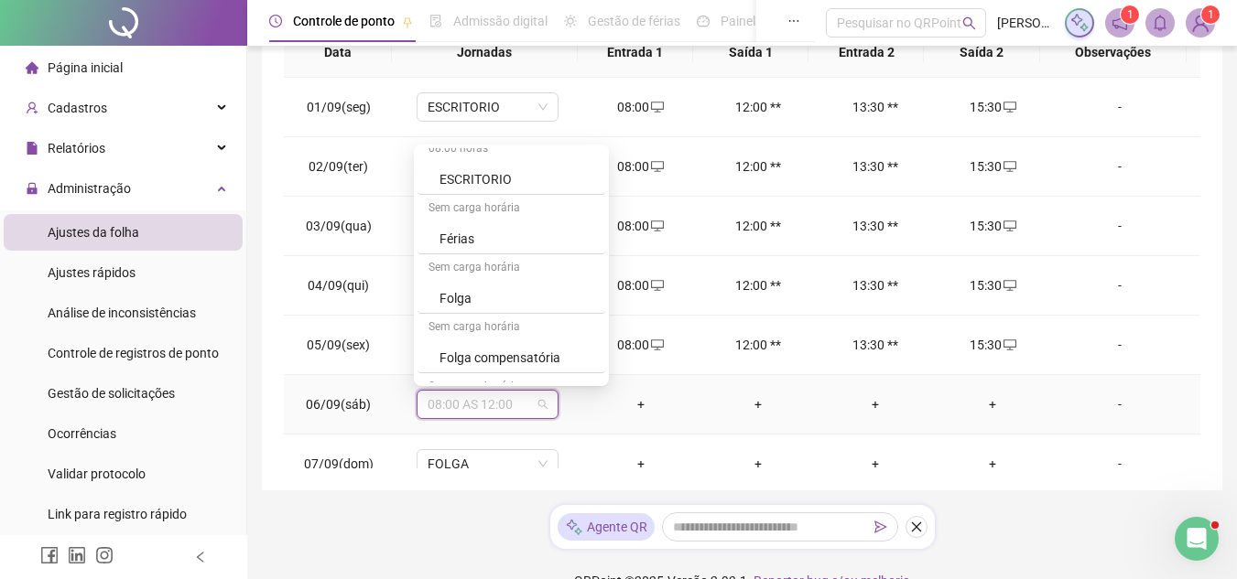
scroll to position [915, 0]
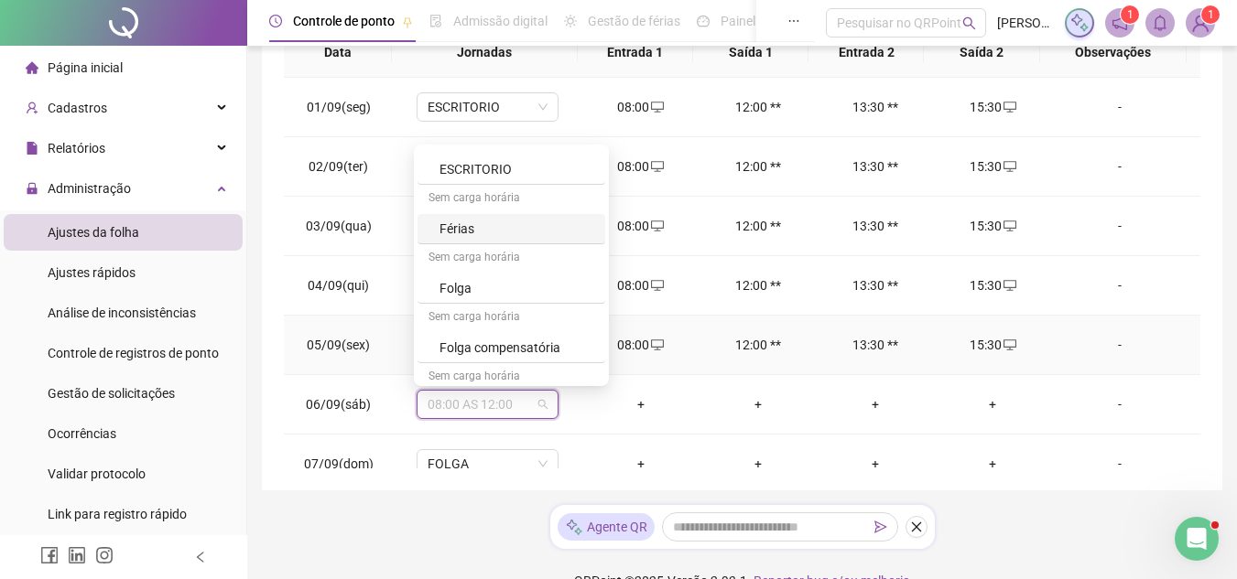
click at [1038, 343] on td "15:30" at bounding box center [992, 345] width 117 height 59
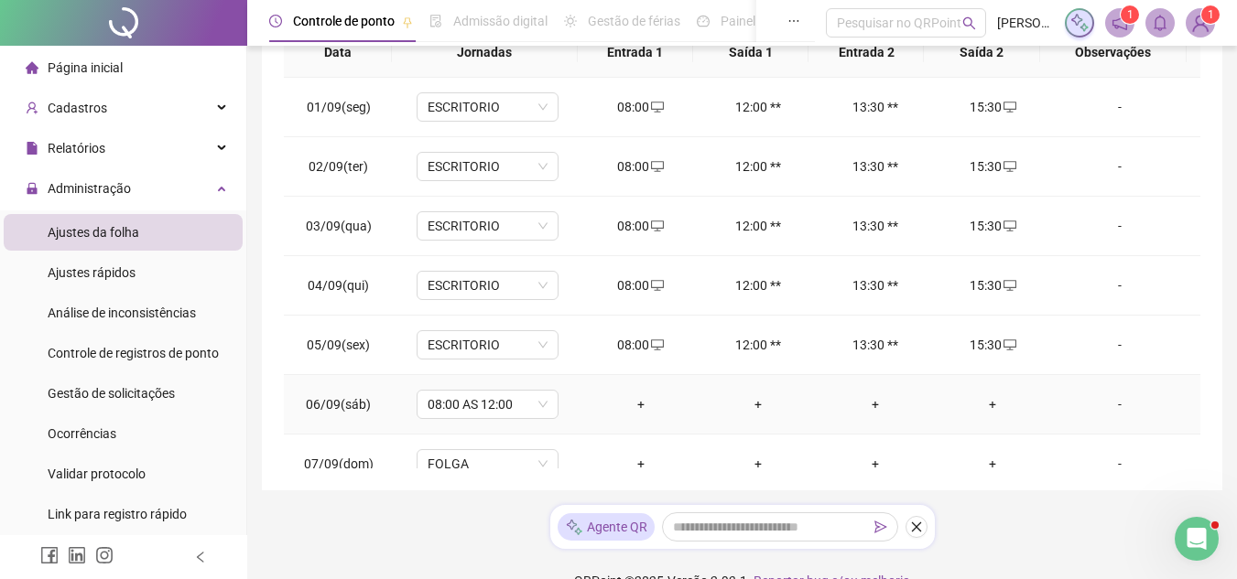
click at [1120, 402] on div "-" at bounding box center [1119, 404] width 108 height 20
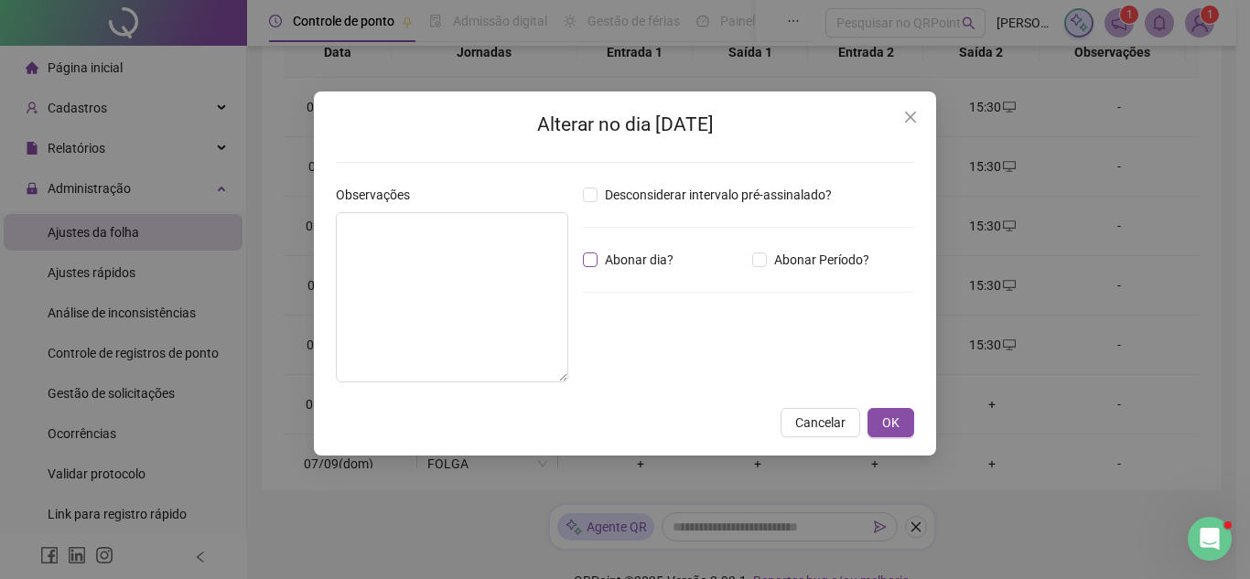
click at [665, 262] on span "Abonar dia?" at bounding box center [639, 260] width 83 height 20
click at [909, 421] on button "OK" at bounding box center [891, 422] width 47 height 29
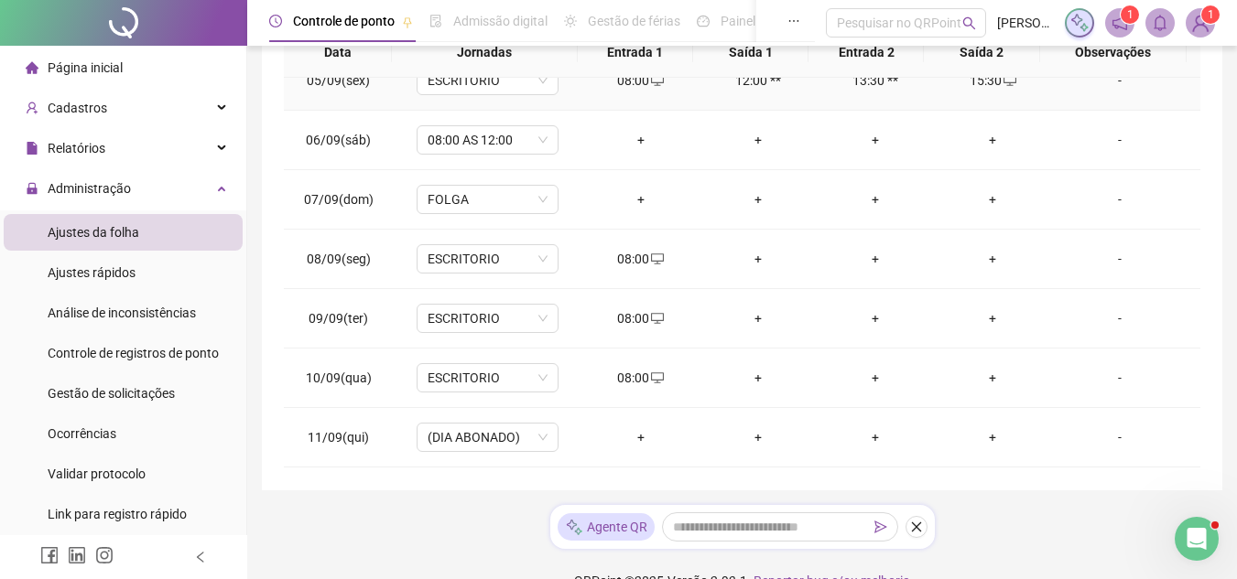
scroll to position [275, 0]
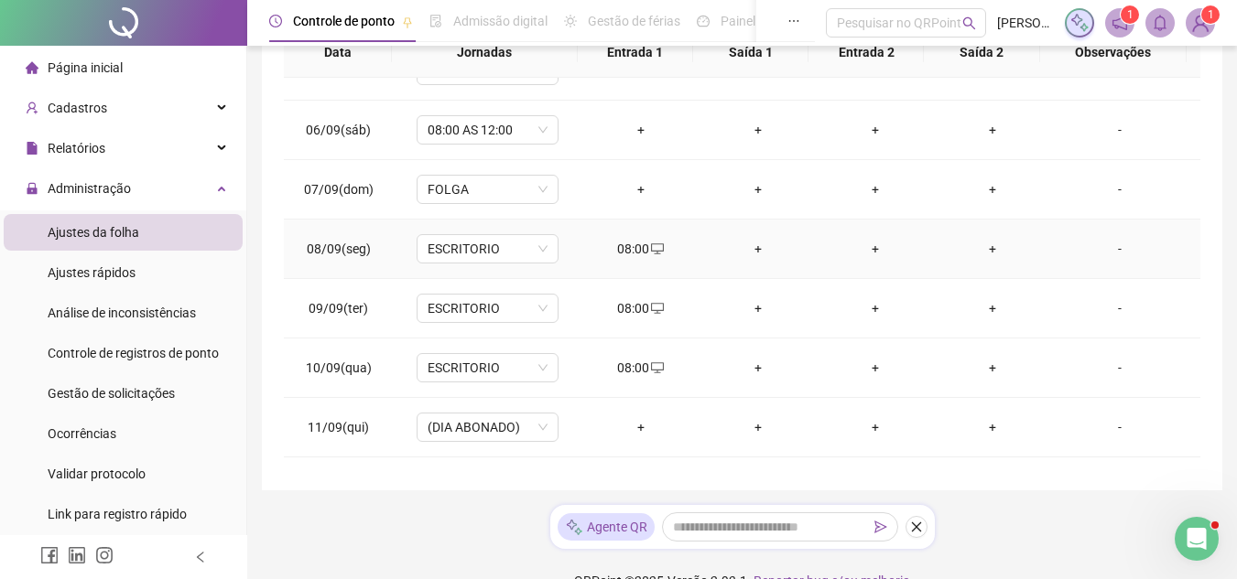
click at [960, 255] on div "+" at bounding box center [992, 249] width 88 height 20
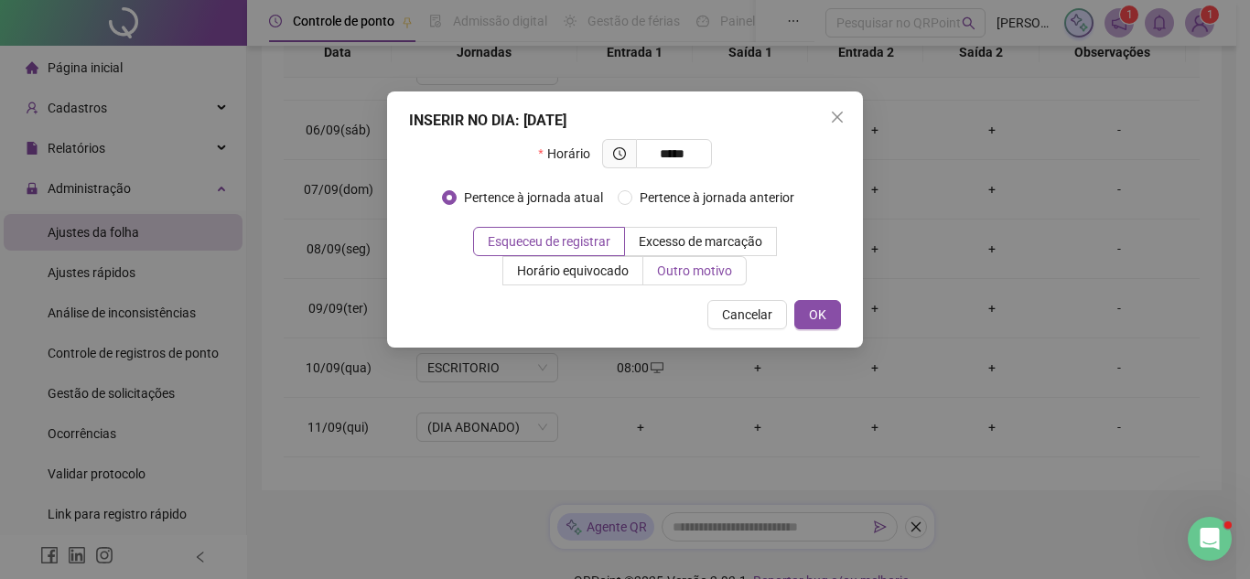
type input "*****"
click at [692, 271] on span "Outro motivo" at bounding box center [694, 271] width 75 height 15
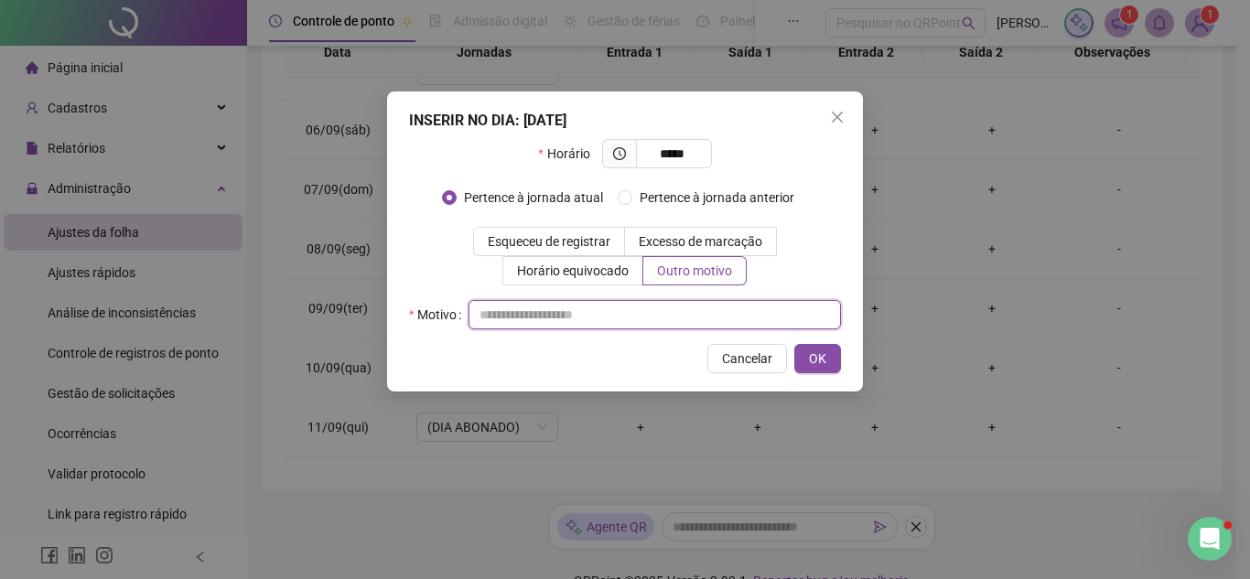
click at [702, 319] on input "text" at bounding box center [655, 314] width 373 height 29
type input "*"
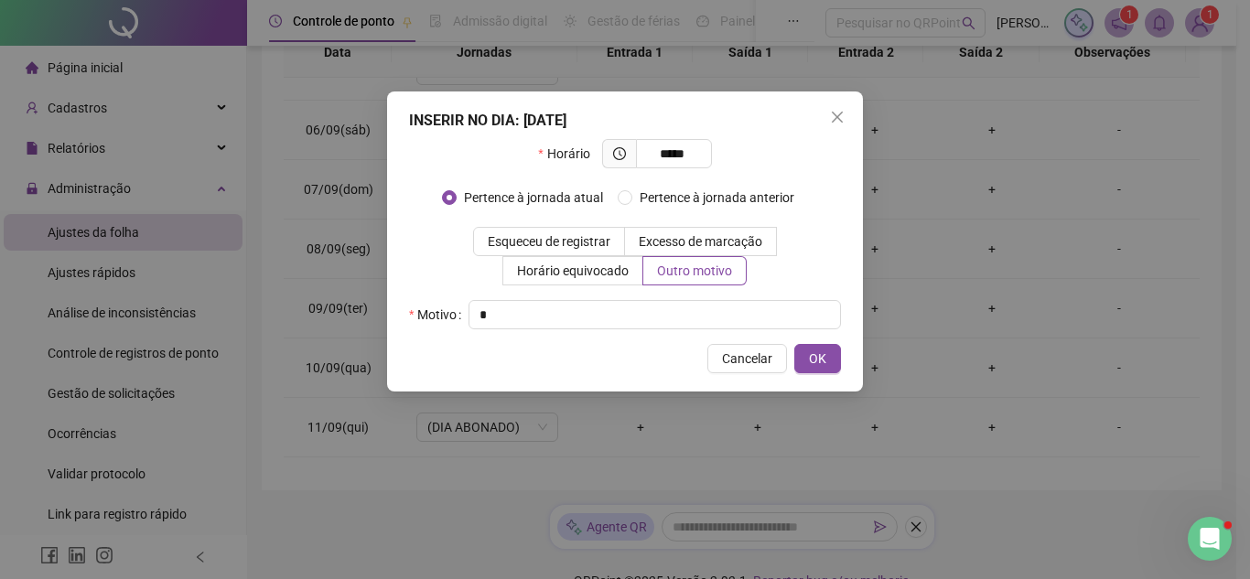
drag, startPoint x: 818, startPoint y: 360, endPoint x: 832, endPoint y: 353, distance: 15.2
click at [817, 360] on span "OK" at bounding box center [817, 359] width 17 height 20
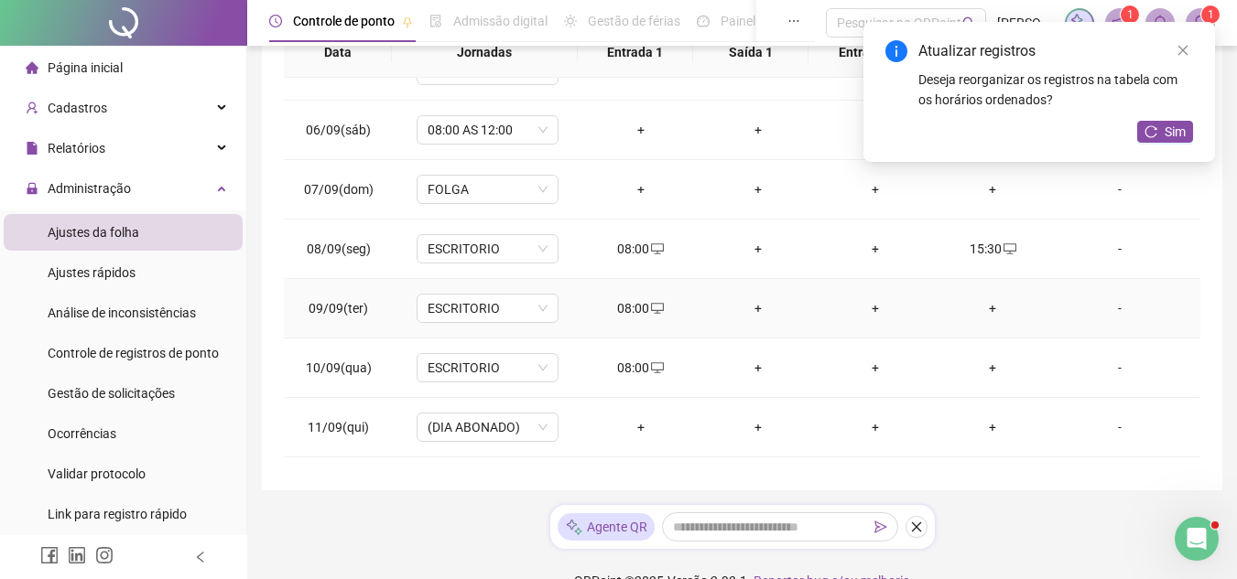
click at [976, 308] on div "+" at bounding box center [992, 308] width 88 height 20
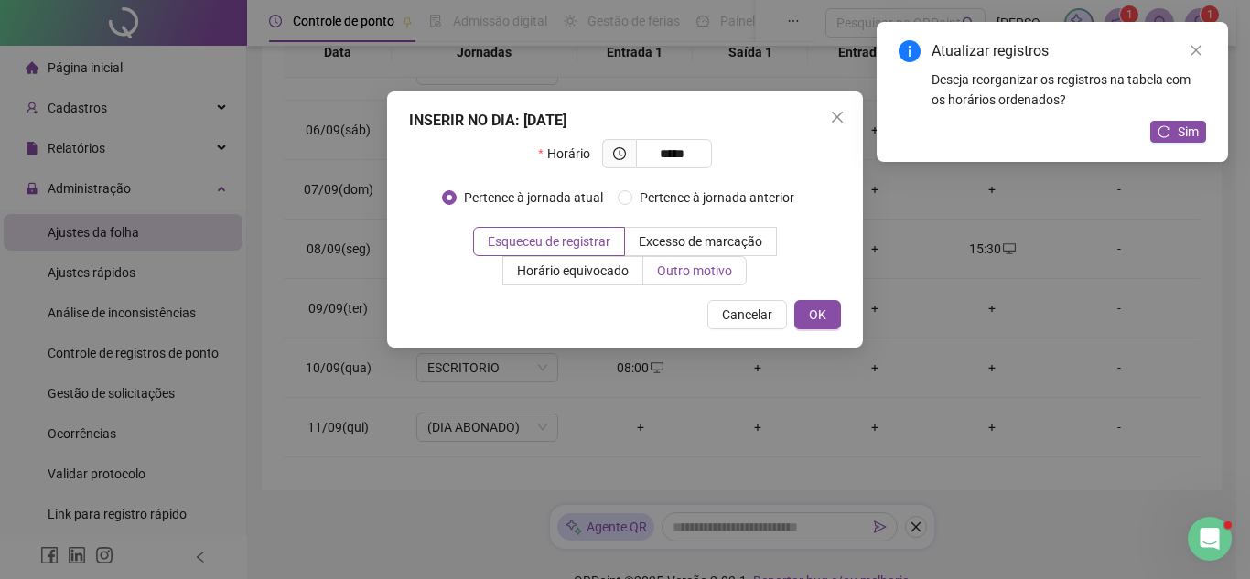
type input "*****"
click at [715, 266] on span "Outro motivo" at bounding box center [694, 271] width 75 height 15
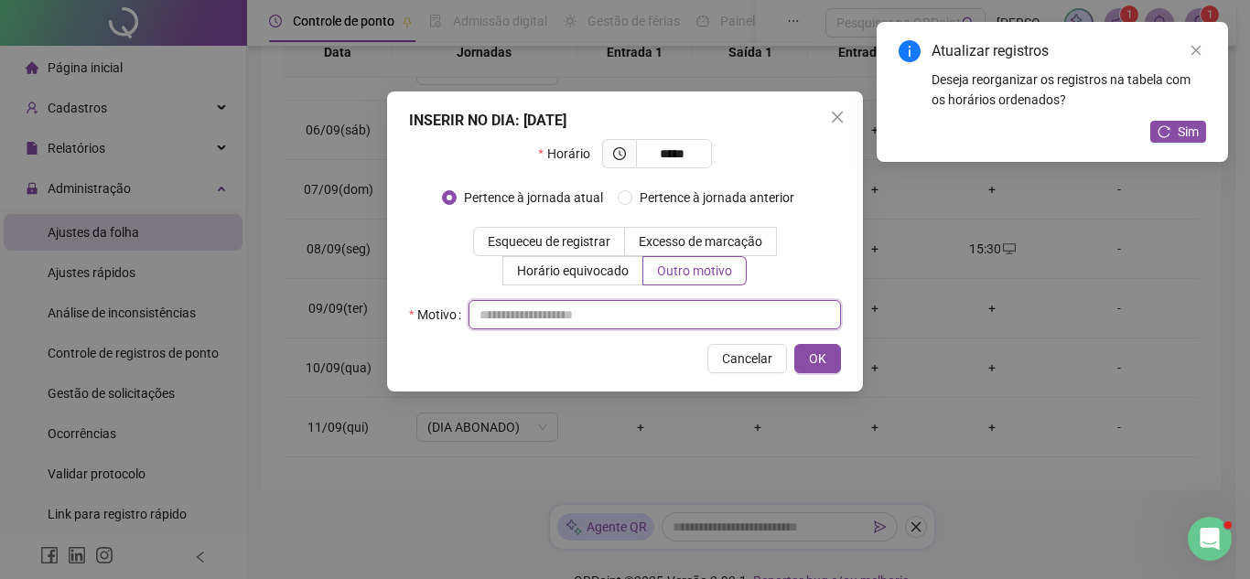
click at [716, 309] on input "text" at bounding box center [655, 314] width 373 height 29
type input "*"
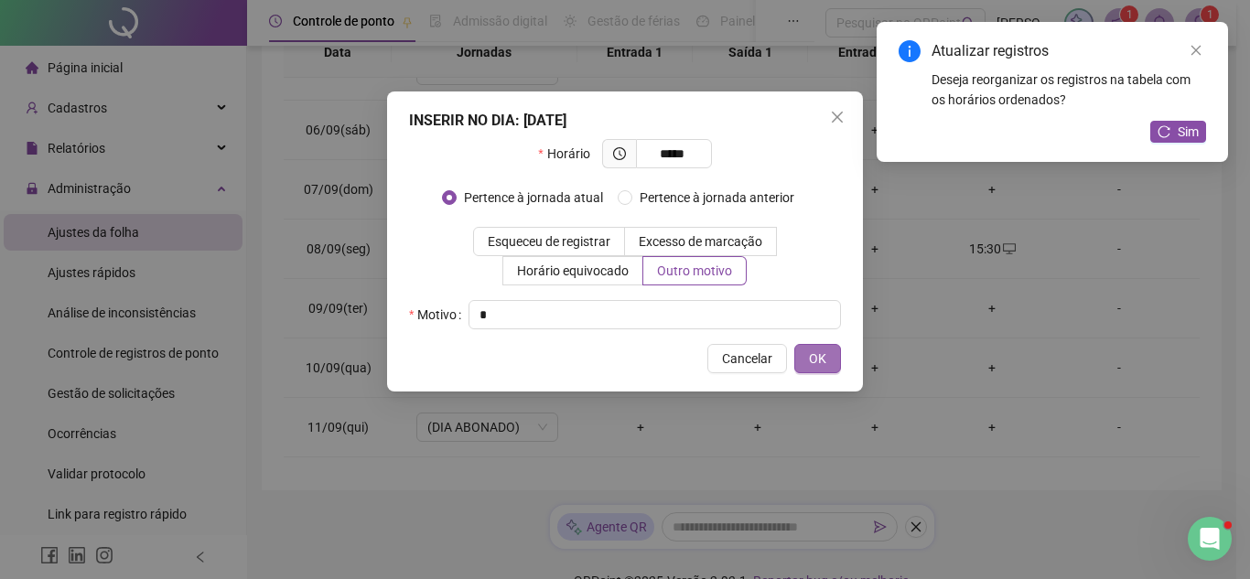
click at [818, 357] on span "OK" at bounding box center [817, 359] width 17 height 20
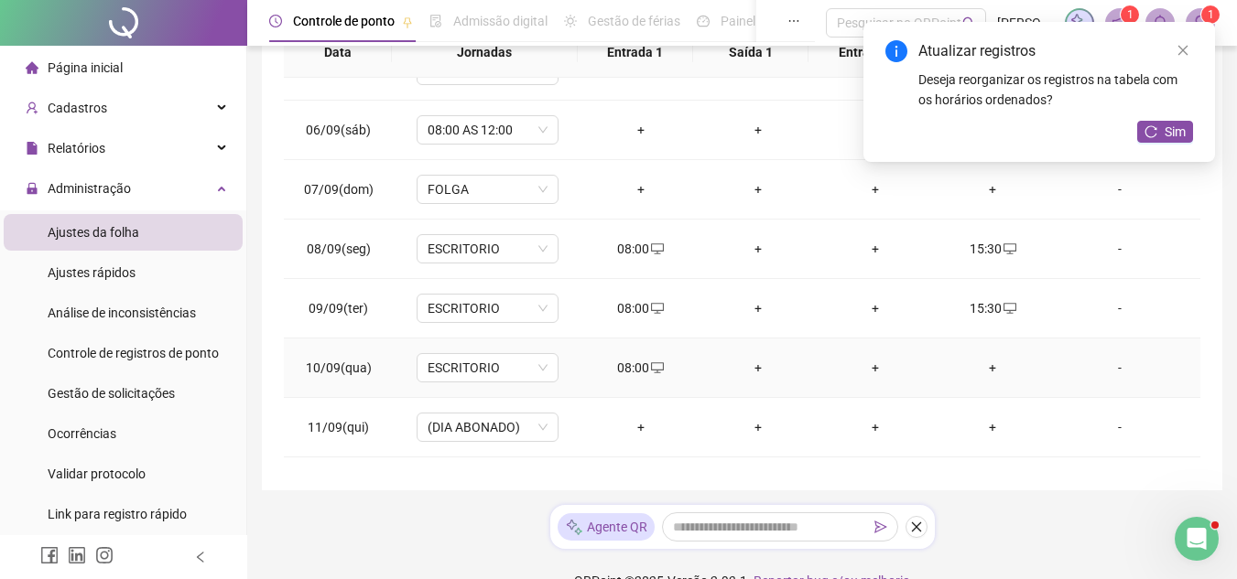
click at [978, 368] on div "+" at bounding box center [992, 368] width 88 height 20
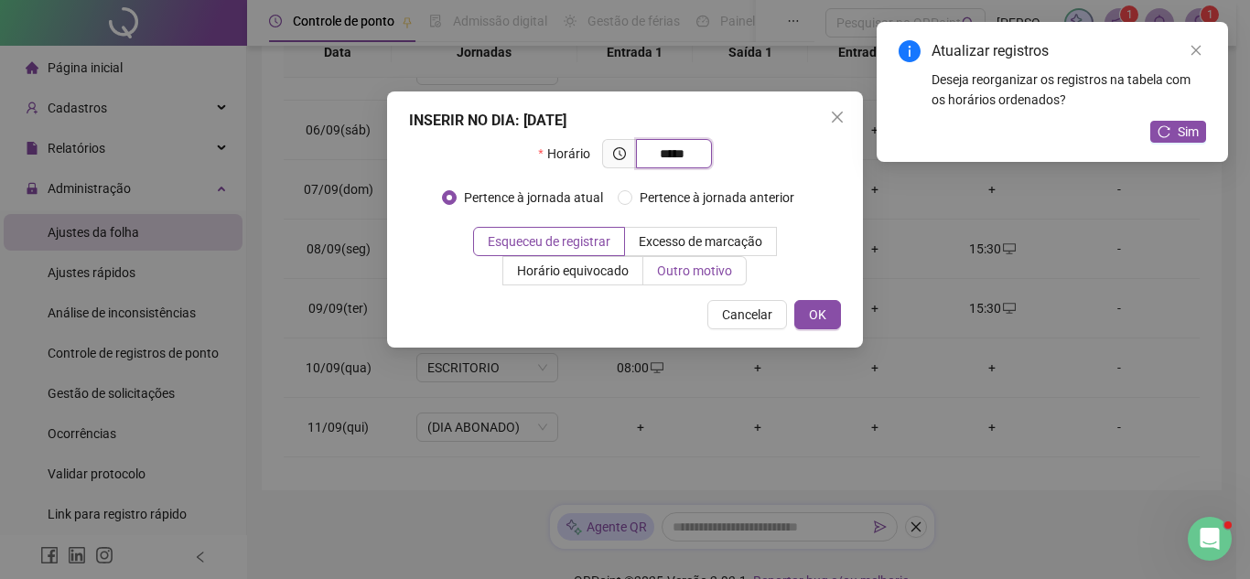
type input "*****"
click at [697, 270] on span "Outro motivo" at bounding box center [694, 271] width 75 height 15
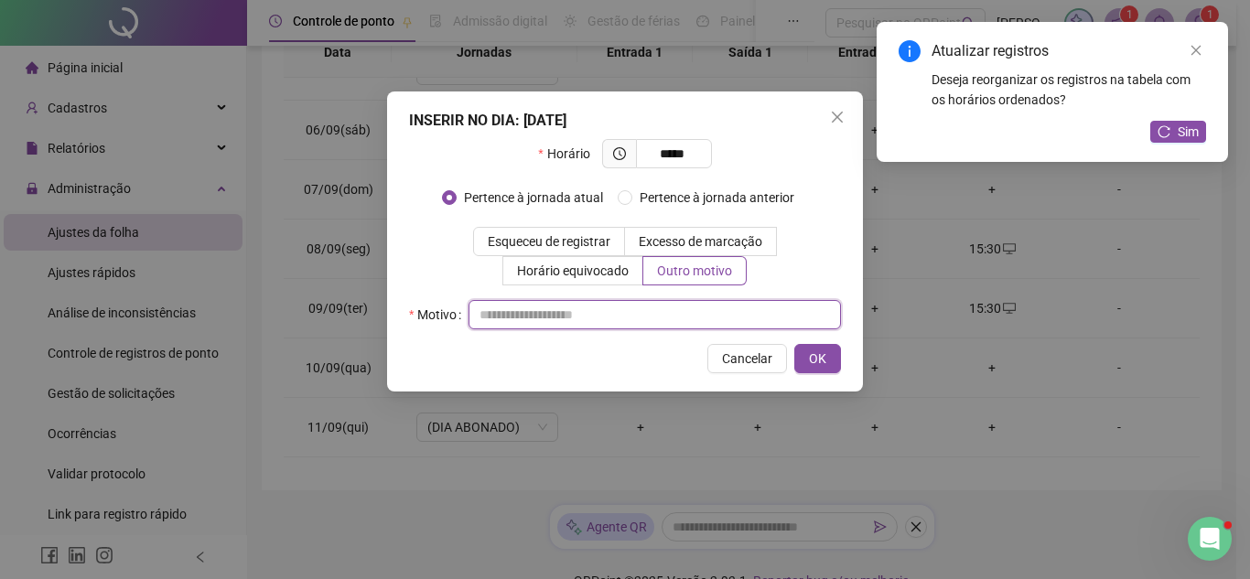
click at [702, 302] on input "text" at bounding box center [655, 314] width 373 height 29
type input "*"
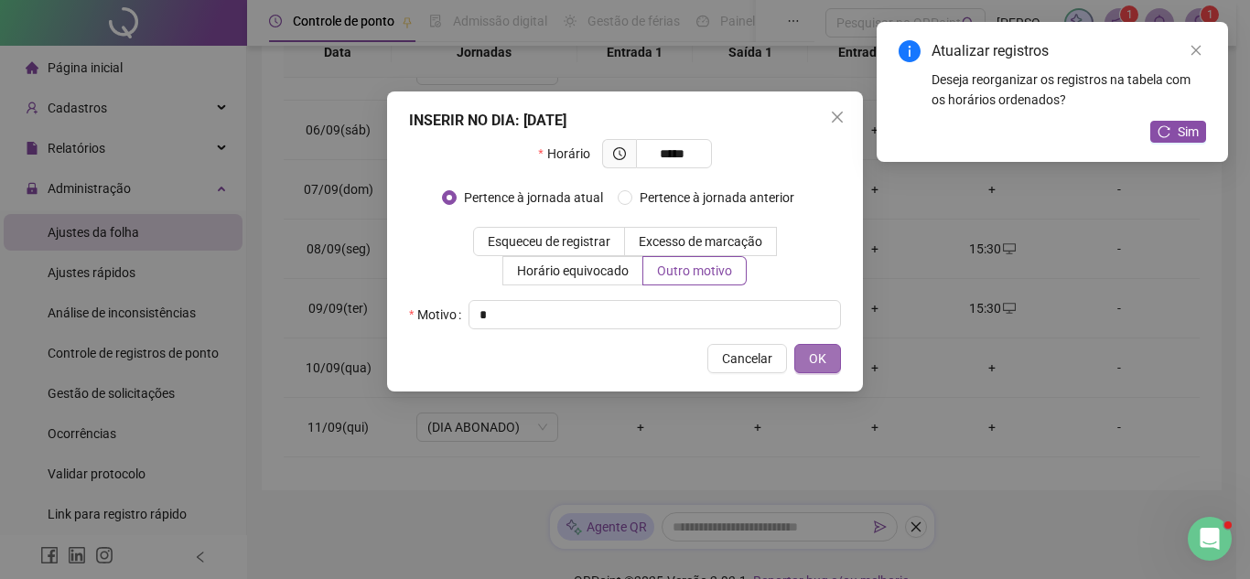
click at [814, 358] on span "OK" at bounding box center [817, 359] width 17 height 20
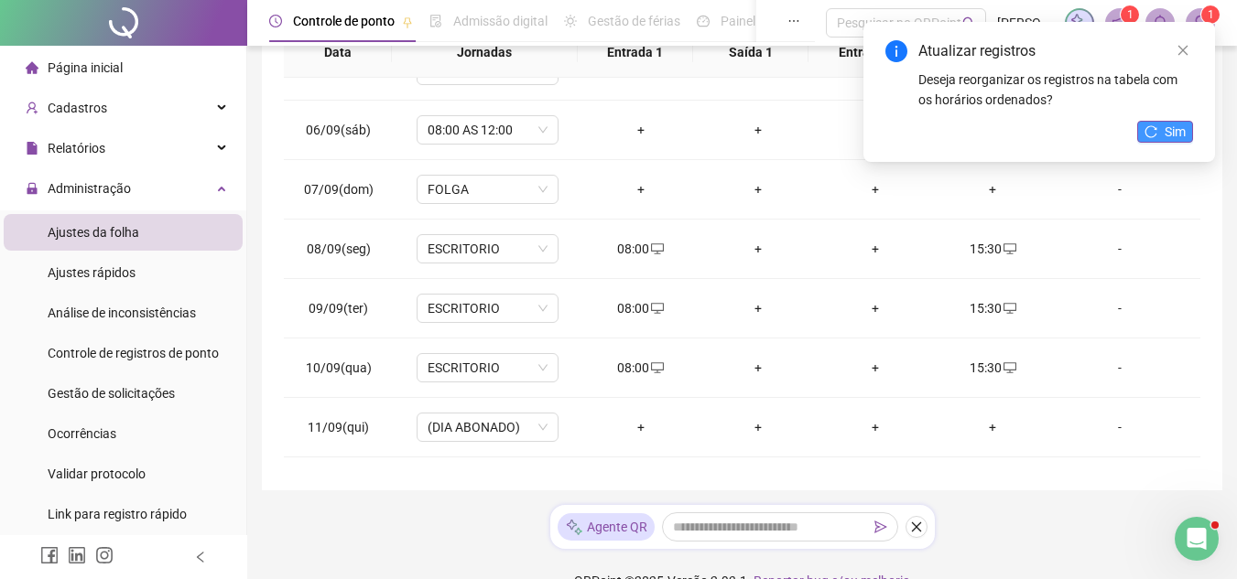
click at [1140, 133] on button "Sim" at bounding box center [1165, 132] width 56 height 22
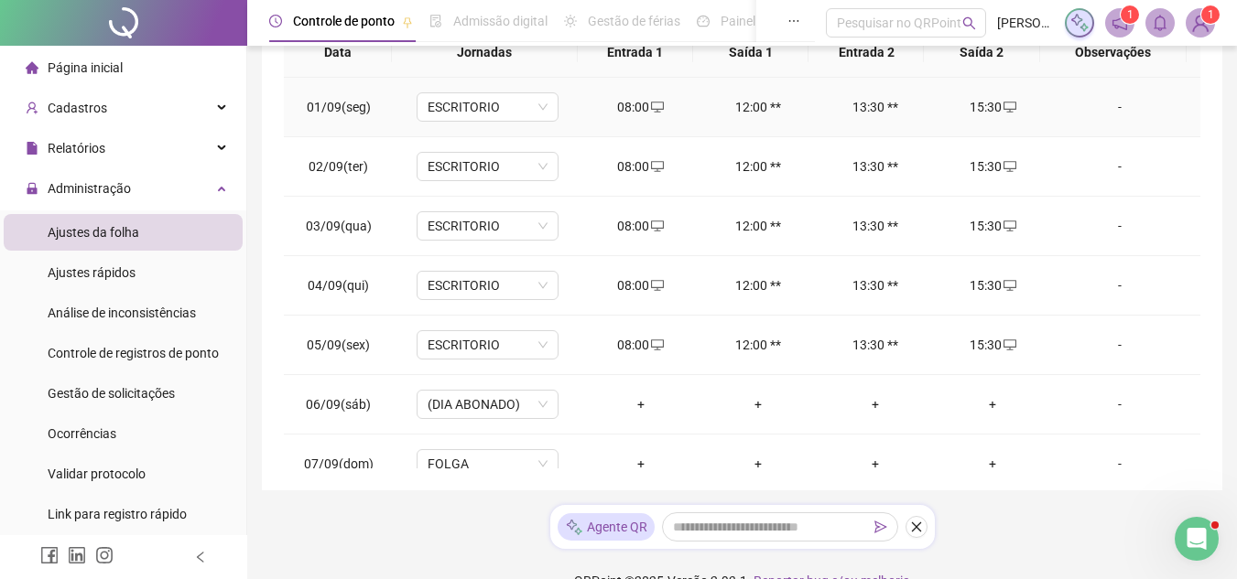
scroll to position [0, 0]
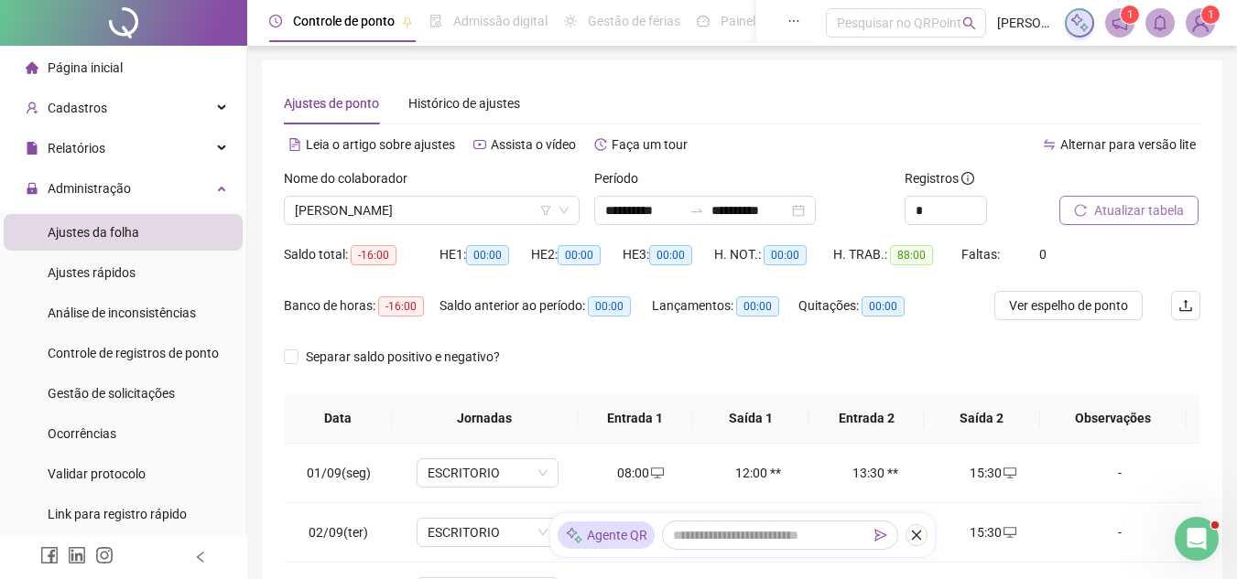
click at [1103, 215] on span "Atualizar tabela" at bounding box center [1139, 210] width 90 height 20
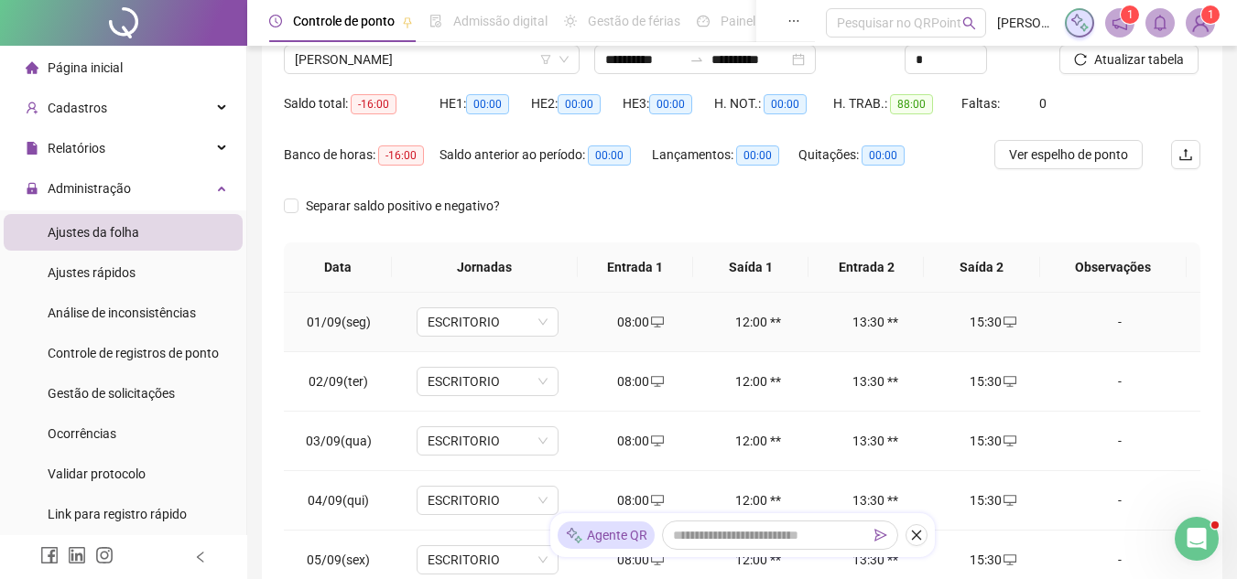
scroll to position [183, 0]
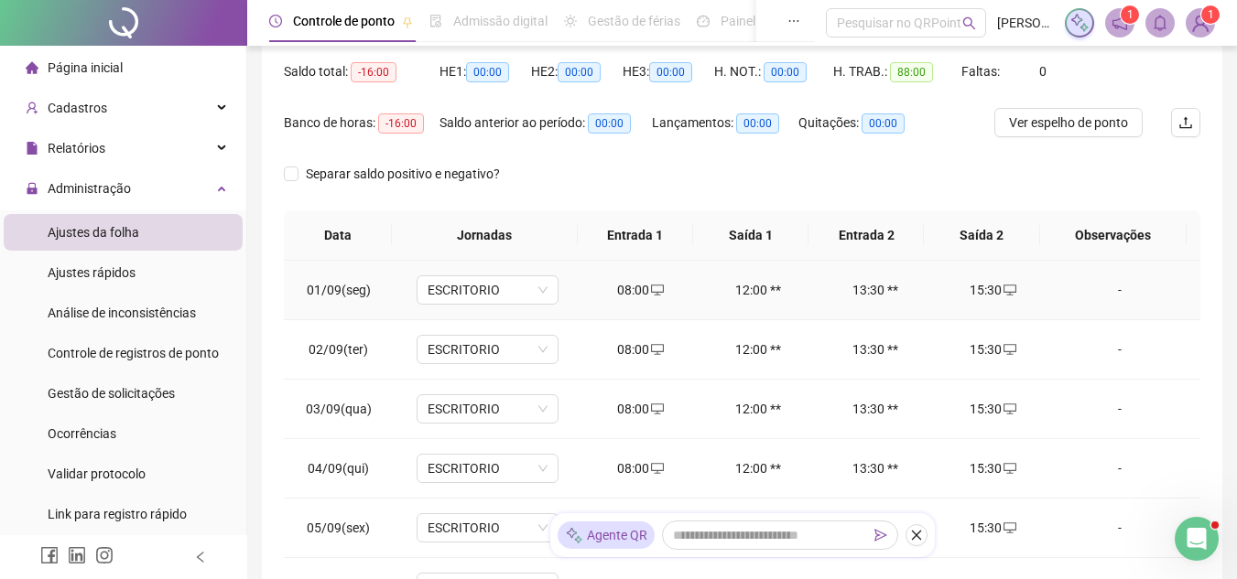
click at [1107, 287] on div "-" at bounding box center [1119, 290] width 108 height 20
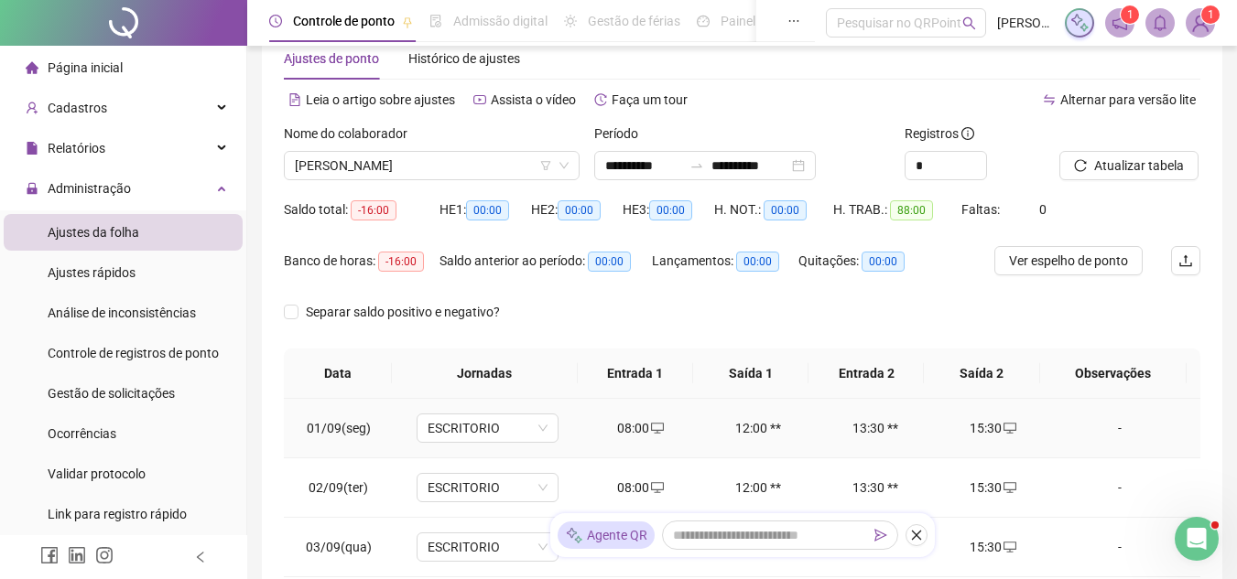
scroll to position [0, 0]
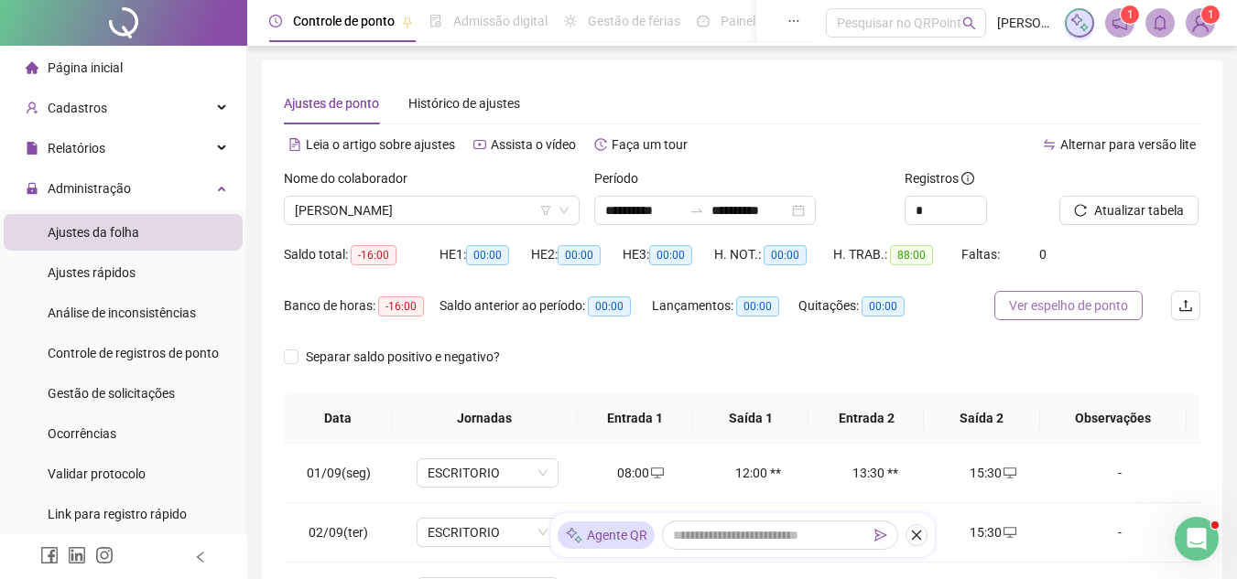
click at [1086, 311] on span "Ver espelho de ponto" at bounding box center [1068, 306] width 119 height 20
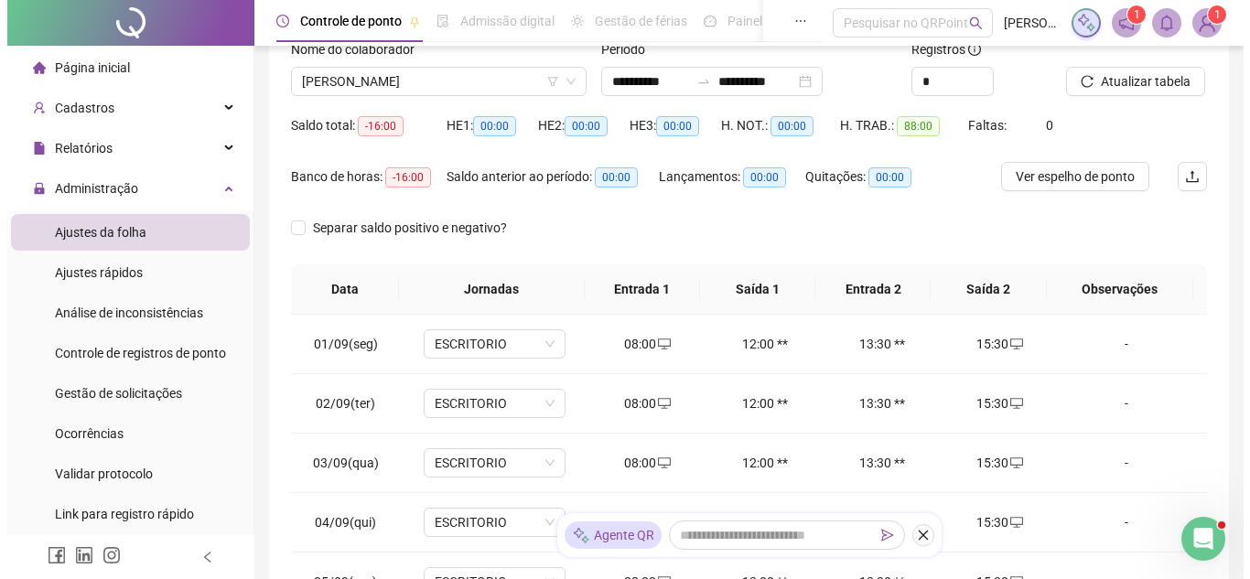
scroll to position [183, 0]
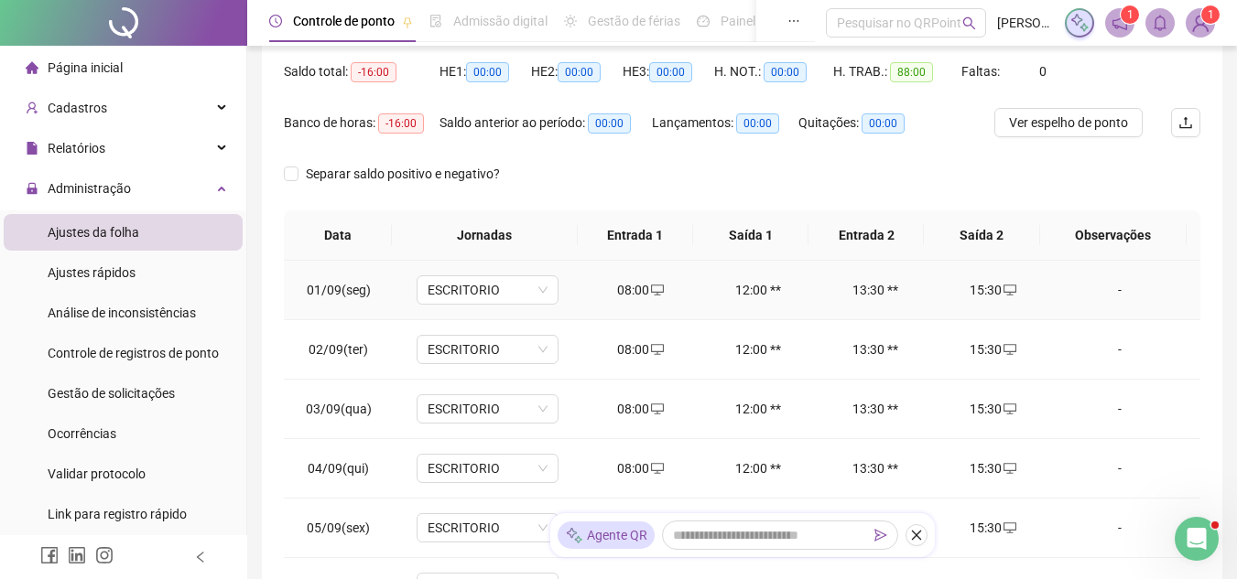
click at [1070, 297] on div "-" at bounding box center [1119, 290] width 108 height 20
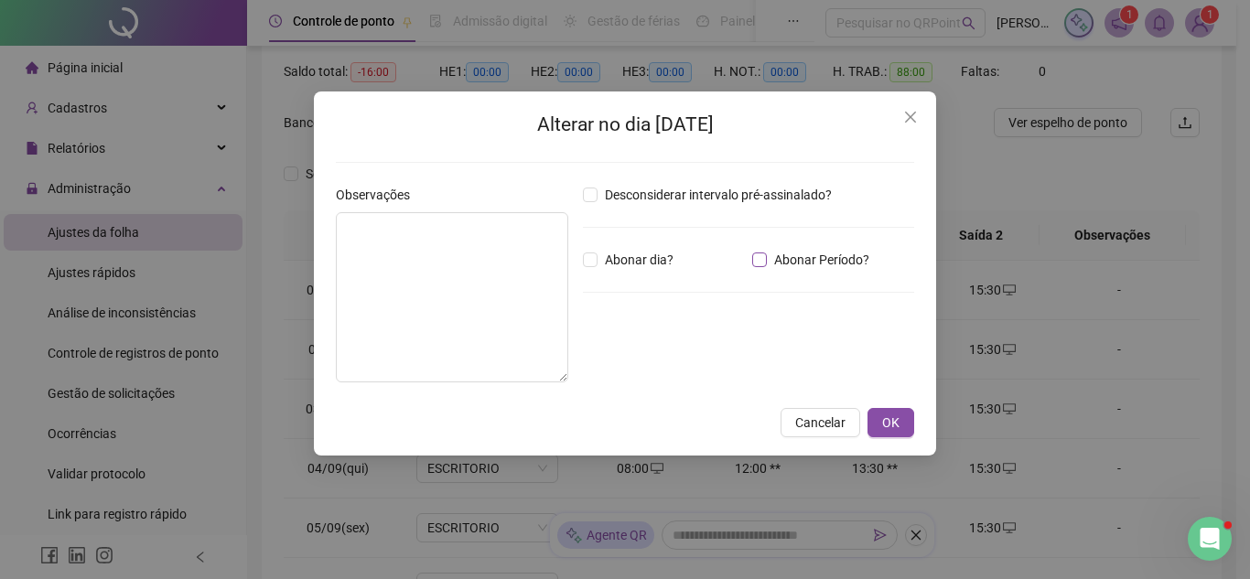
click at [770, 260] on span "Abonar Período?" at bounding box center [822, 260] width 110 height 20
click at [650, 354] on input "*****" at bounding box center [630, 361] width 73 height 22
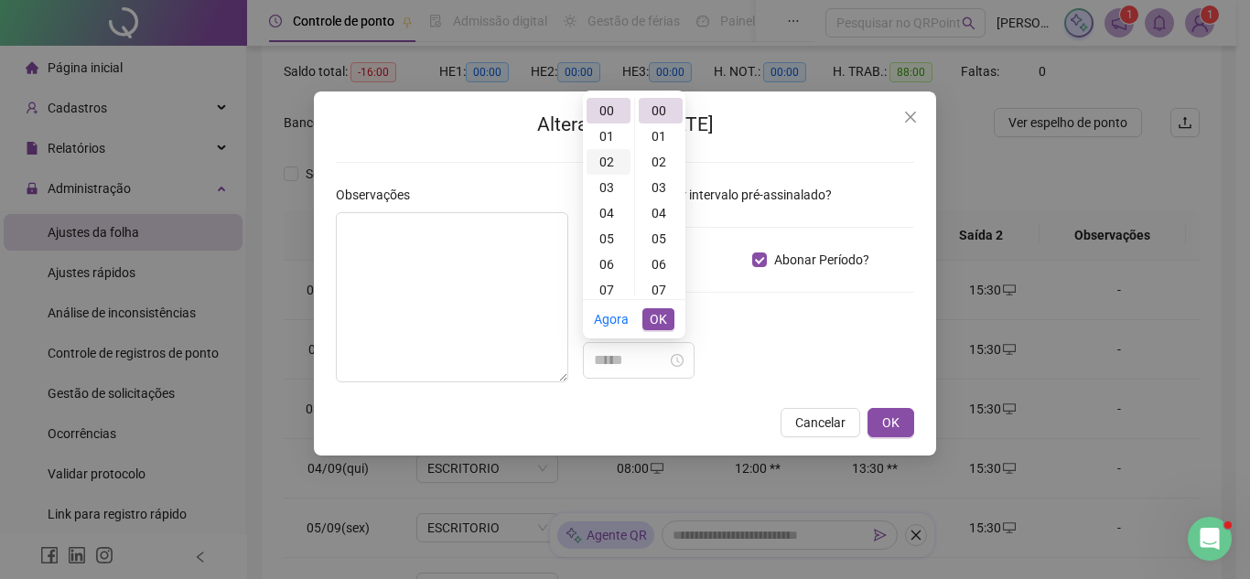
click at [602, 162] on div "02" at bounding box center [609, 162] width 44 height 26
click at [656, 114] on div "00" at bounding box center [661, 111] width 44 height 26
click at [662, 314] on span "OK" at bounding box center [658, 319] width 17 height 20
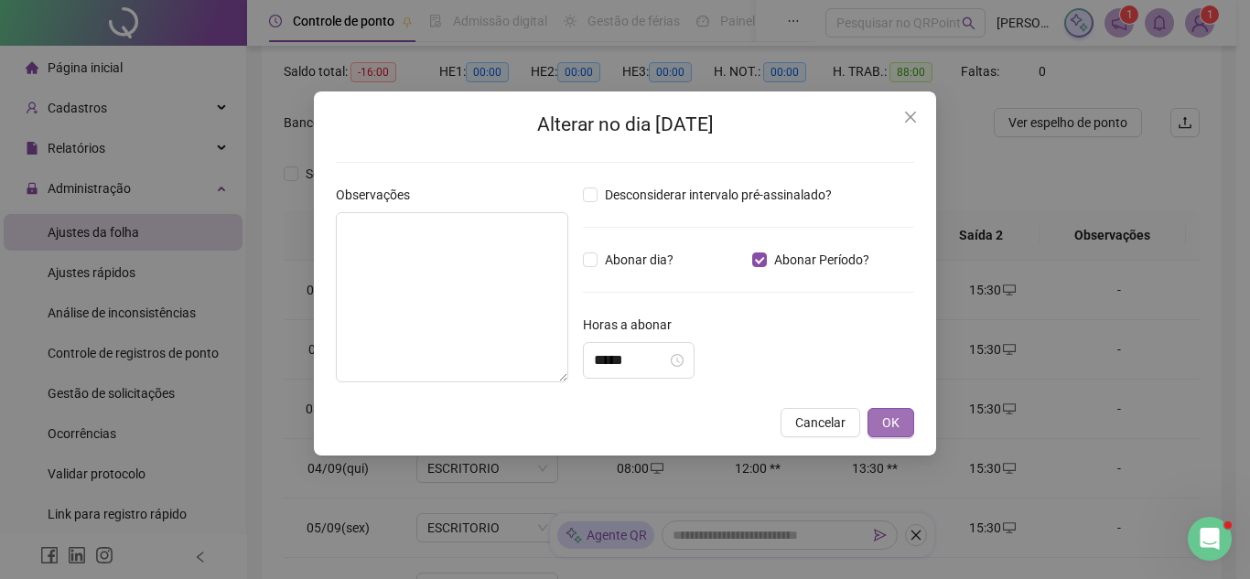
click at [893, 421] on span "OK" at bounding box center [890, 423] width 17 height 20
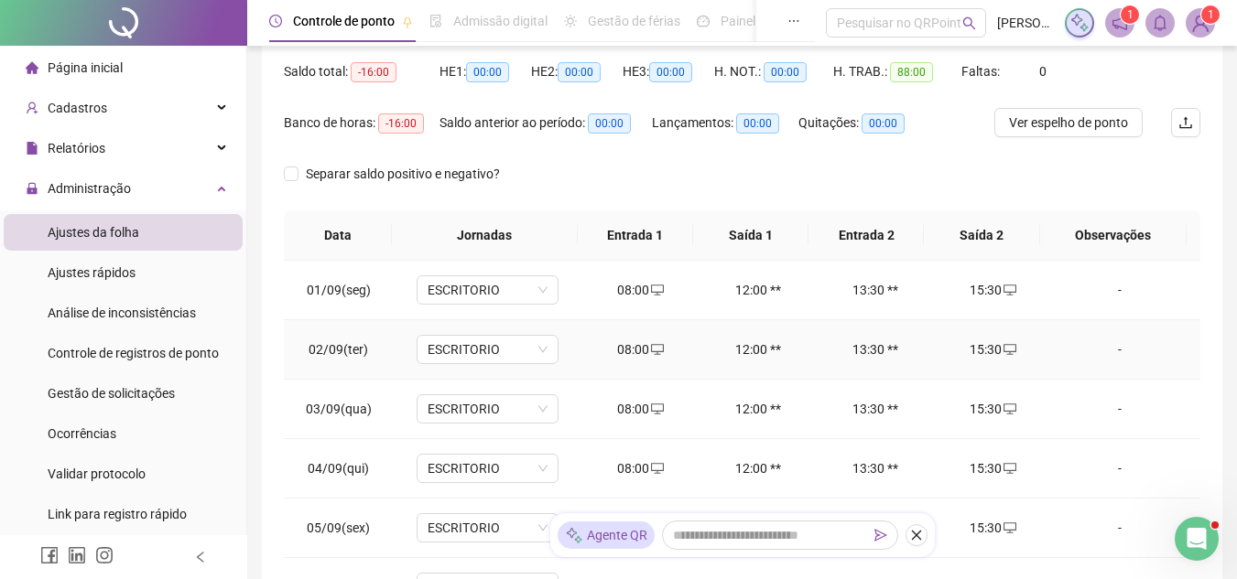
click at [1084, 351] on div "-" at bounding box center [1119, 350] width 108 height 20
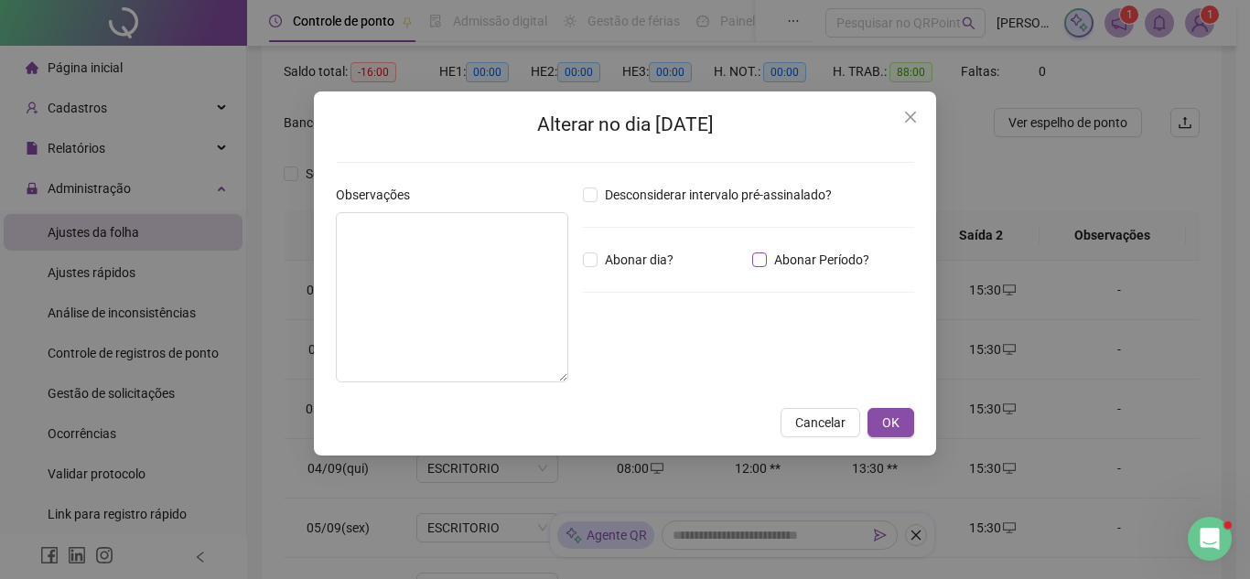
click at [785, 252] on span "Abonar Período?" at bounding box center [822, 260] width 110 height 20
click at [642, 352] on input "*****" at bounding box center [630, 361] width 73 height 22
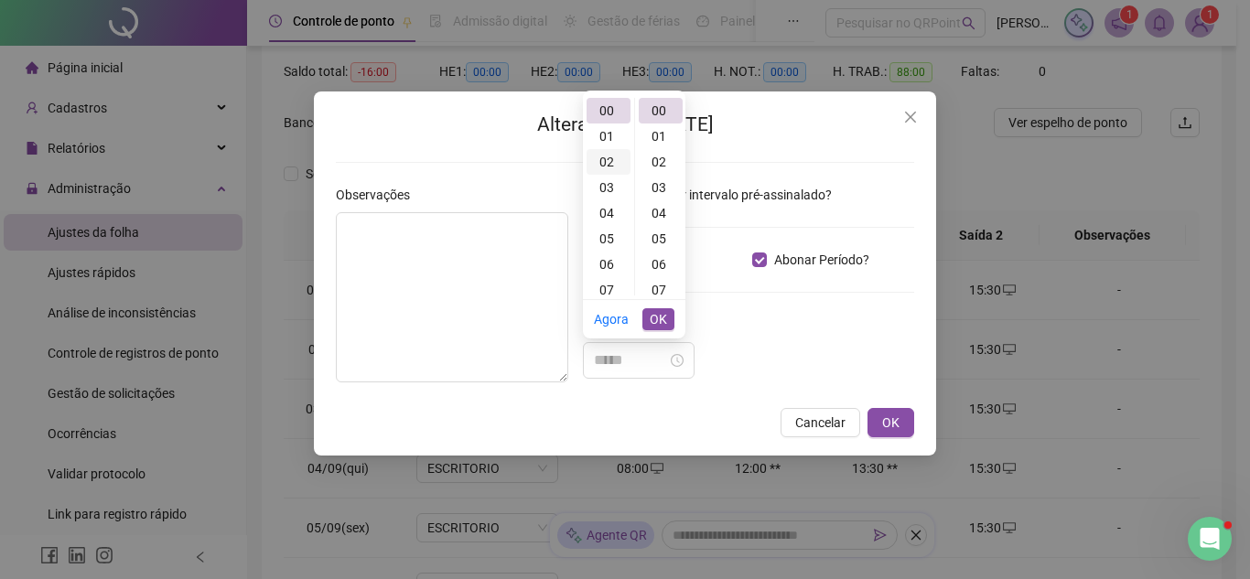
click at [602, 159] on div "02" at bounding box center [609, 162] width 44 height 26
click at [663, 319] on span "OK" at bounding box center [658, 319] width 17 height 20
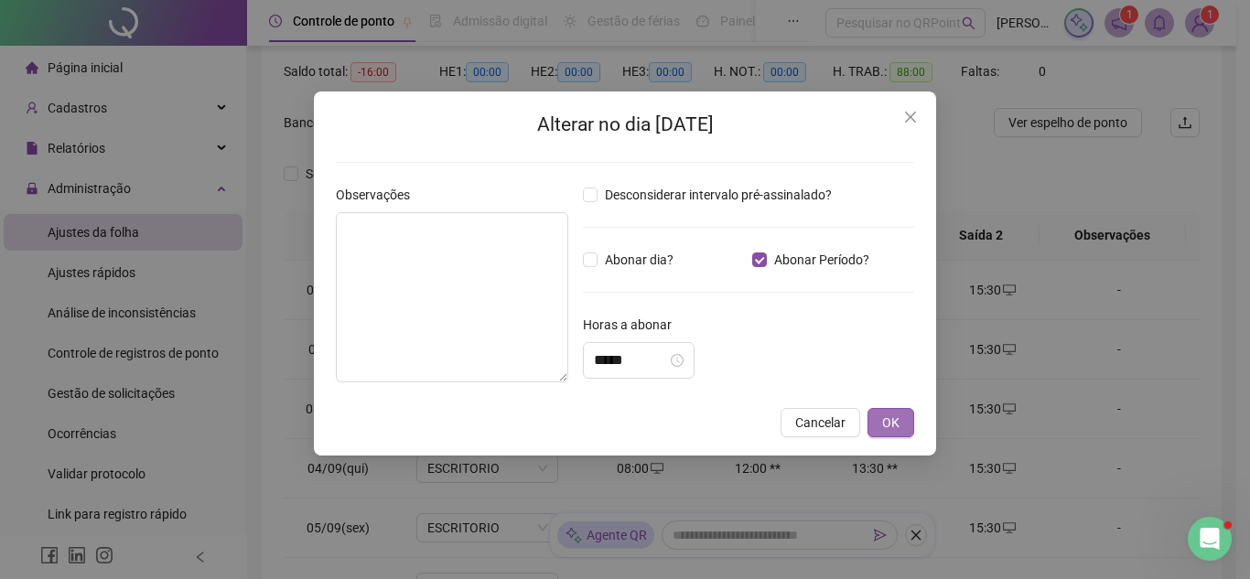
click at [891, 428] on span "OK" at bounding box center [890, 423] width 17 height 20
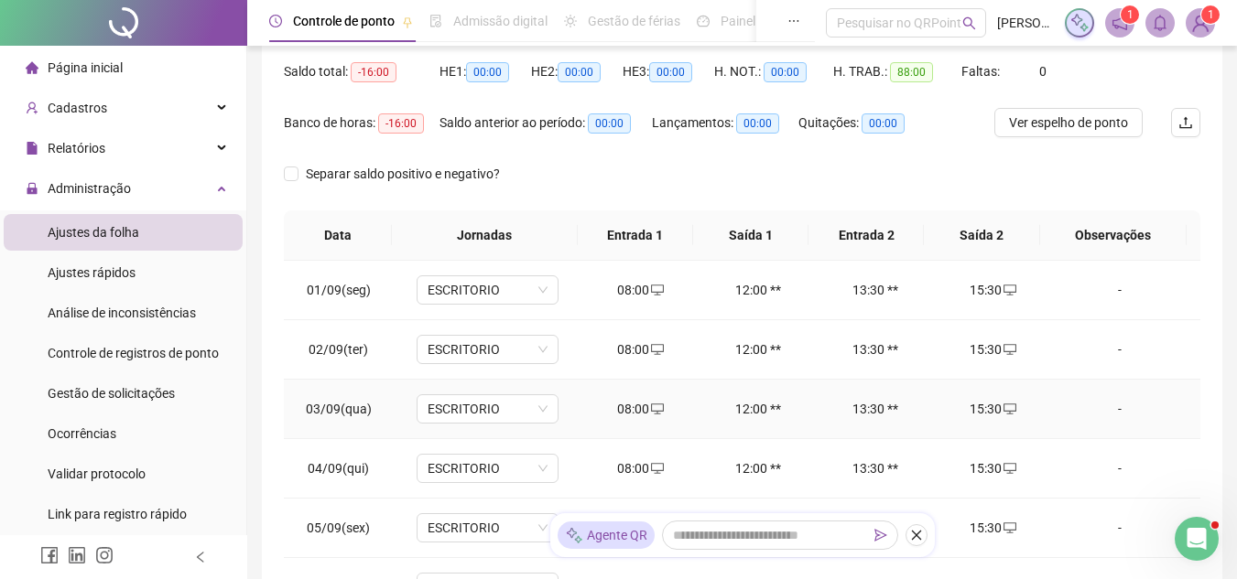
click at [1103, 411] on div "-" at bounding box center [1119, 409] width 108 height 20
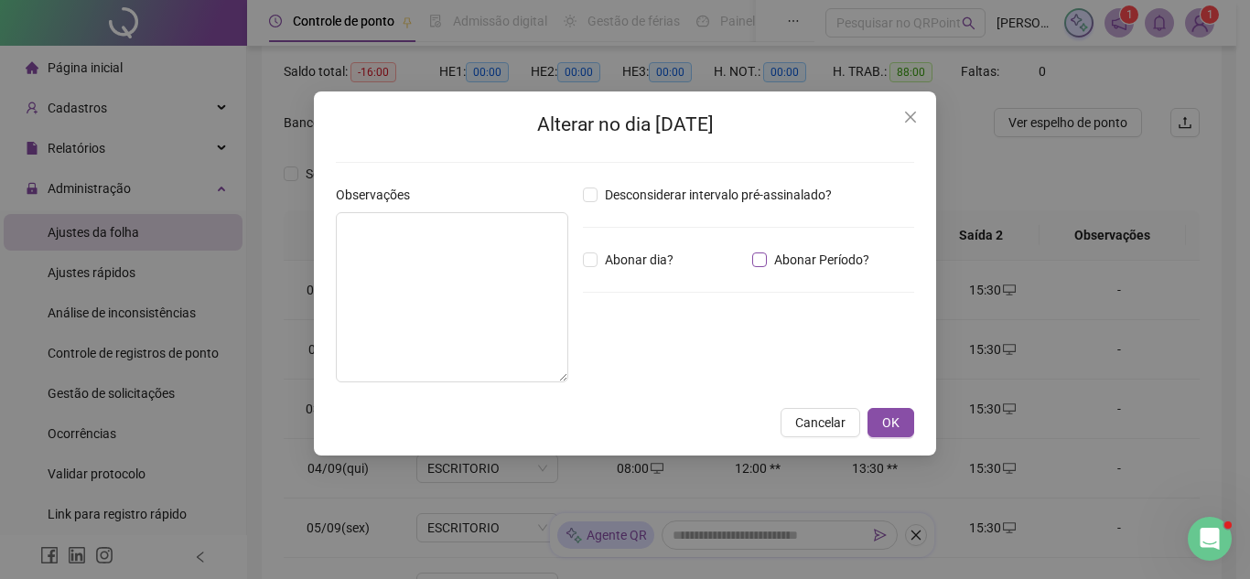
click at [781, 263] on span "Abonar Período?" at bounding box center [822, 260] width 110 height 20
click at [646, 366] on input "*****" at bounding box center [630, 361] width 73 height 22
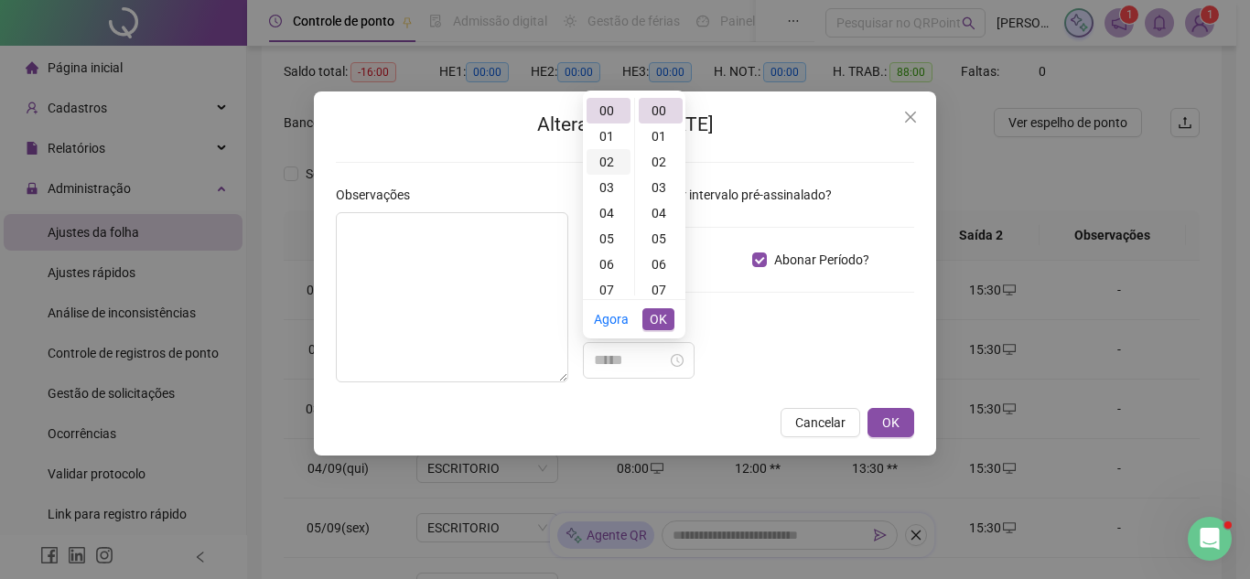
click at [605, 158] on div "02" at bounding box center [609, 162] width 44 height 26
click at [661, 317] on span "OK" at bounding box center [658, 319] width 17 height 20
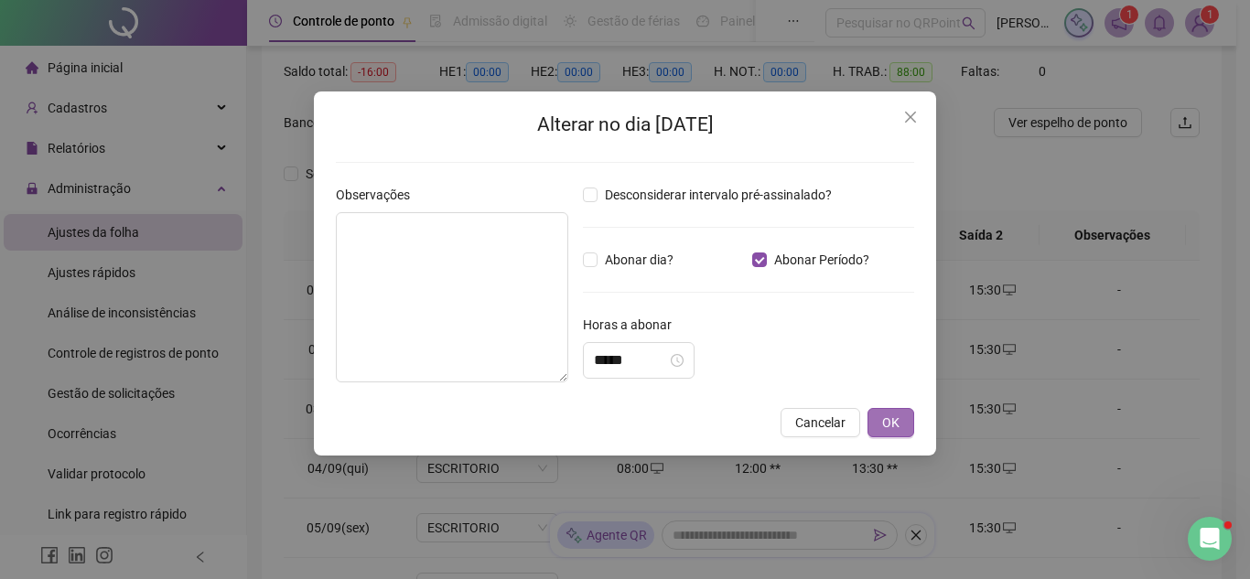
click at [876, 419] on button "OK" at bounding box center [891, 422] width 47 height 29
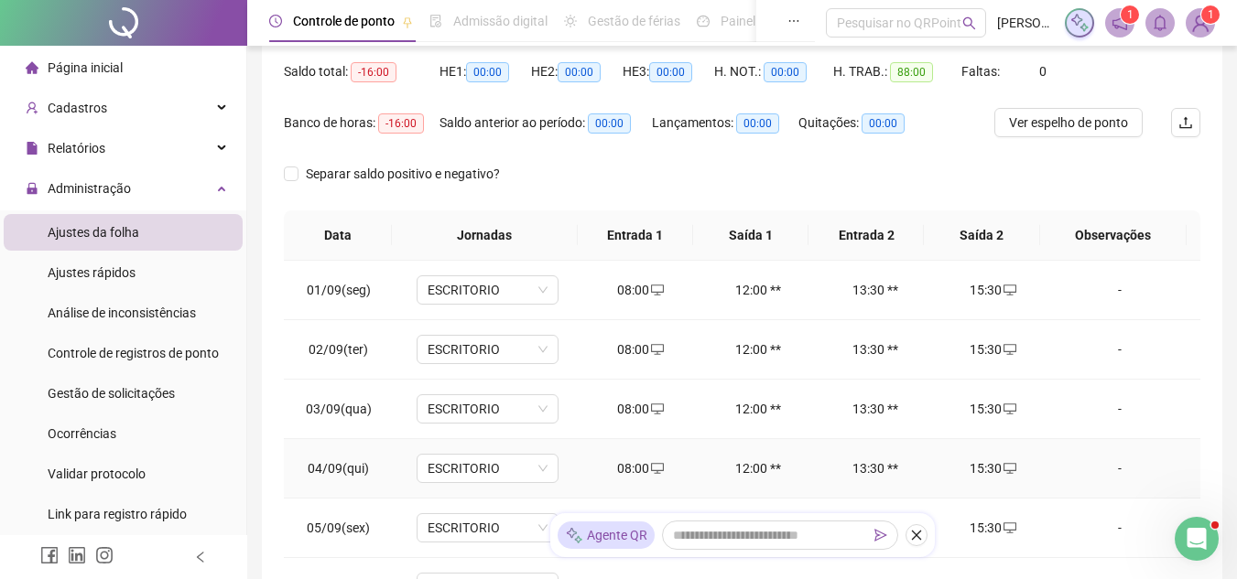
click at [1083, 469] on div "-" at bounding box center [1119, 469] width 108 height 20
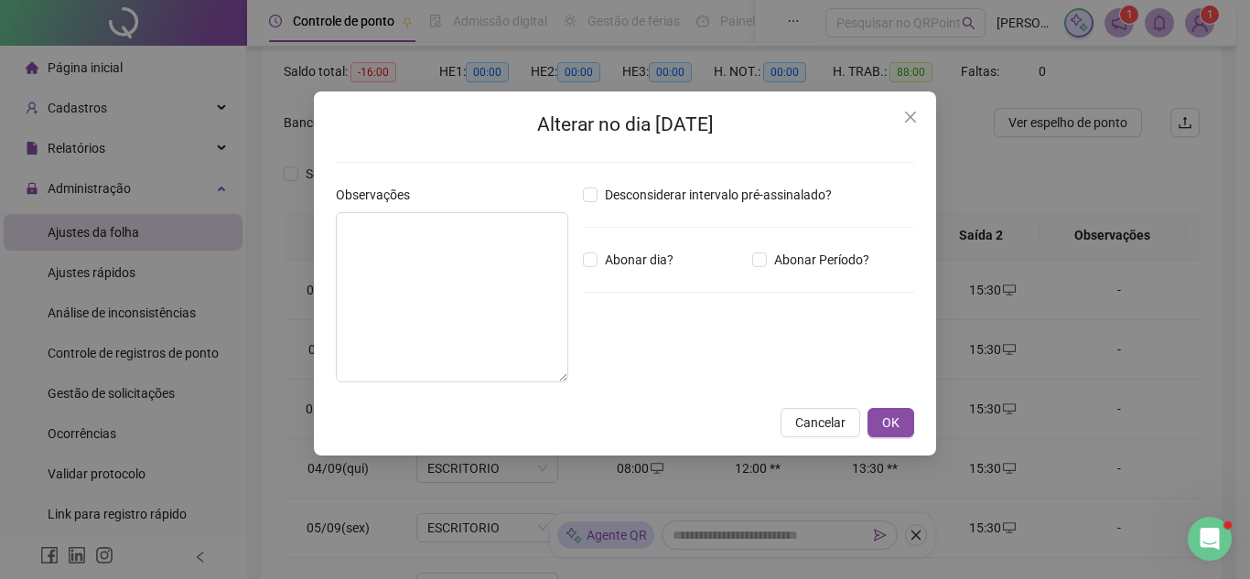
click at [823, 274] on div "Desconsiderar intervalo pré-assinalado? Abonar dia? Abonar Período? Horas a abo…" at bounding box center [749, 291] width 346 height 212
click at [810, 262] on span "Abonar Período?" at bounding box center [822, 260] width 110 height 20
click at [650, 372] on div "*****" at bounding box center [639, 360] width 112 height 37
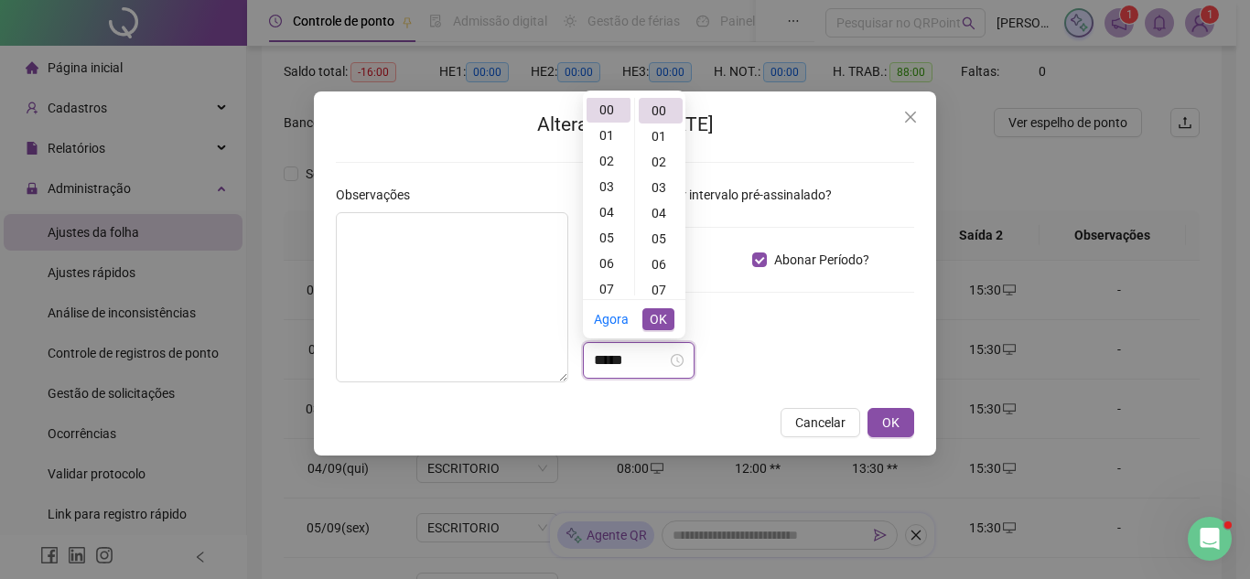
scroll to position [0, 0]
click at [601, 162] on div "02" at bounding box center [609, 162] width 44 height 26
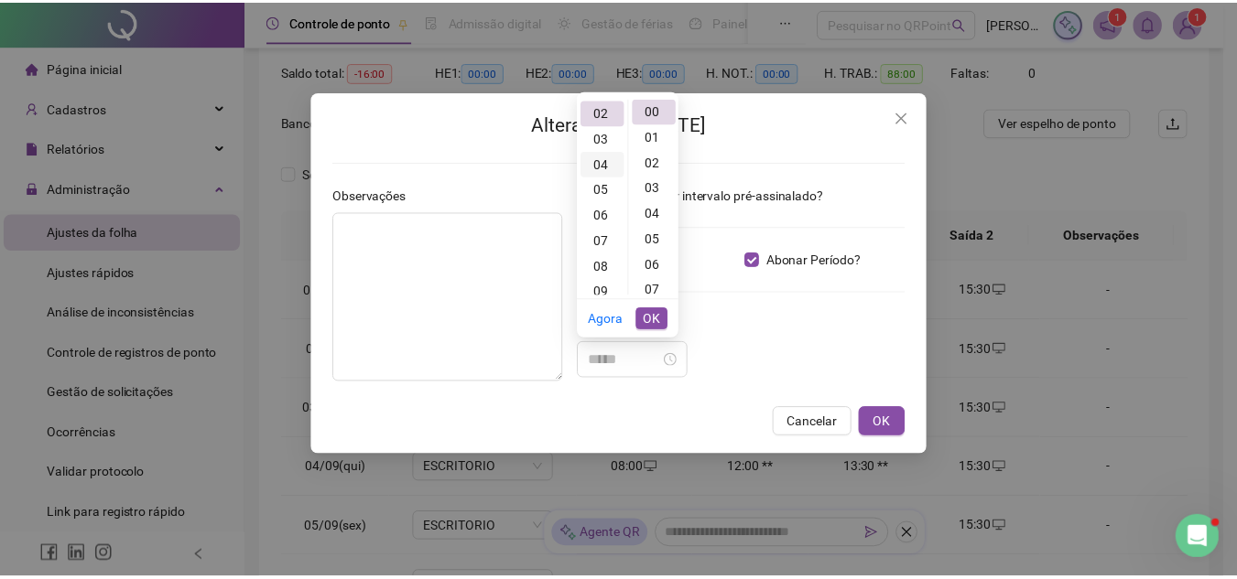
scroll to position [51, 0]
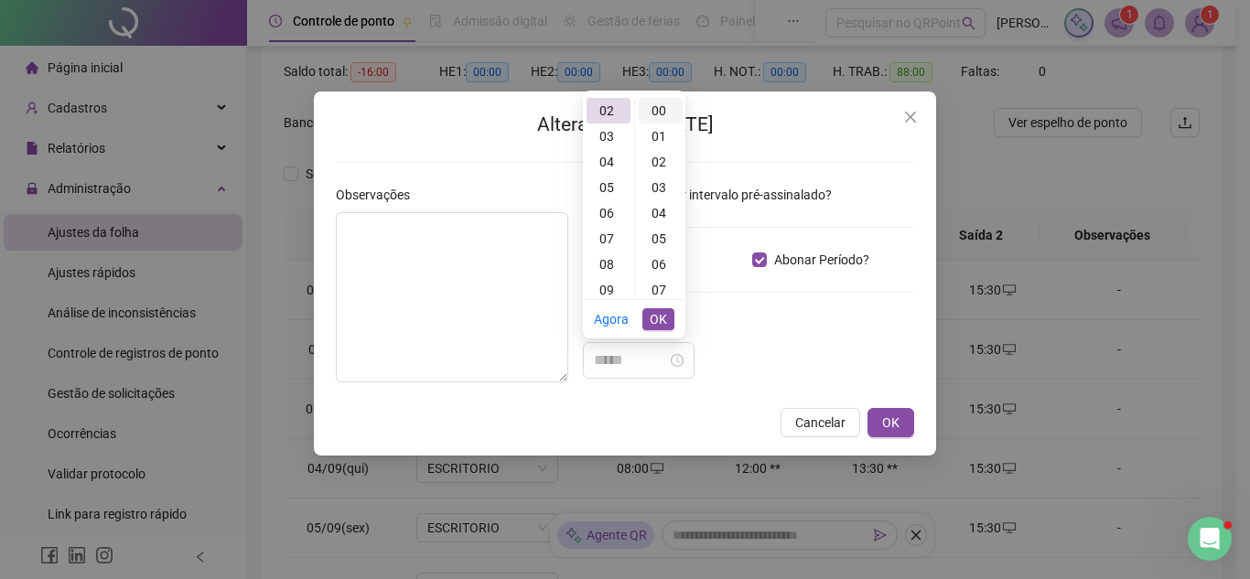
click at [658, 111] on div "00" at bounding box center [661, 111] width 44 height 26
click at [674, 313] on button "OK" at bounding box center [659, 319] width 32 height 22
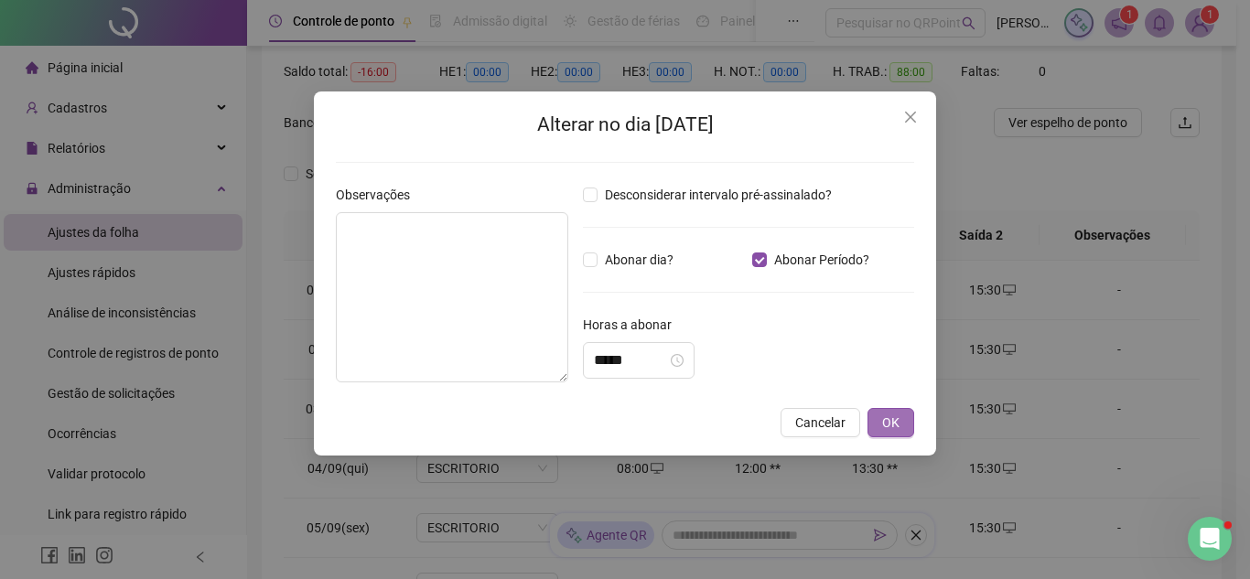
click at [891, 425] on span "OK" at bounding box center [890, 423] width 17 height 20
click at [901, 416] on button "OK" at bounding box center [891, 422] width 47 height 29
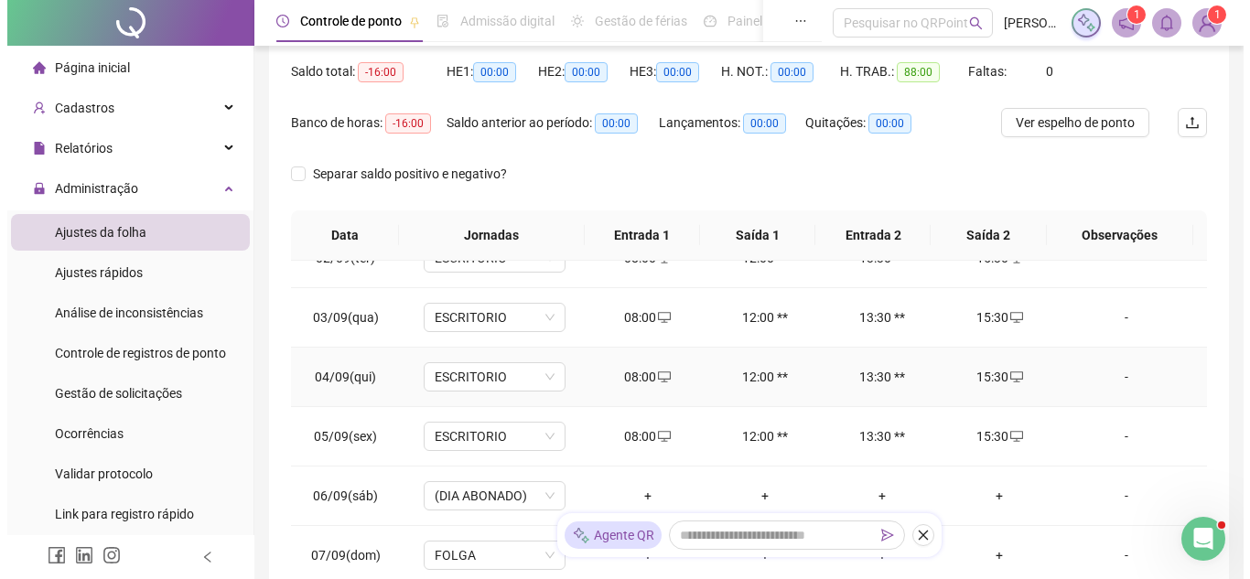
scroll to position [183, 0]
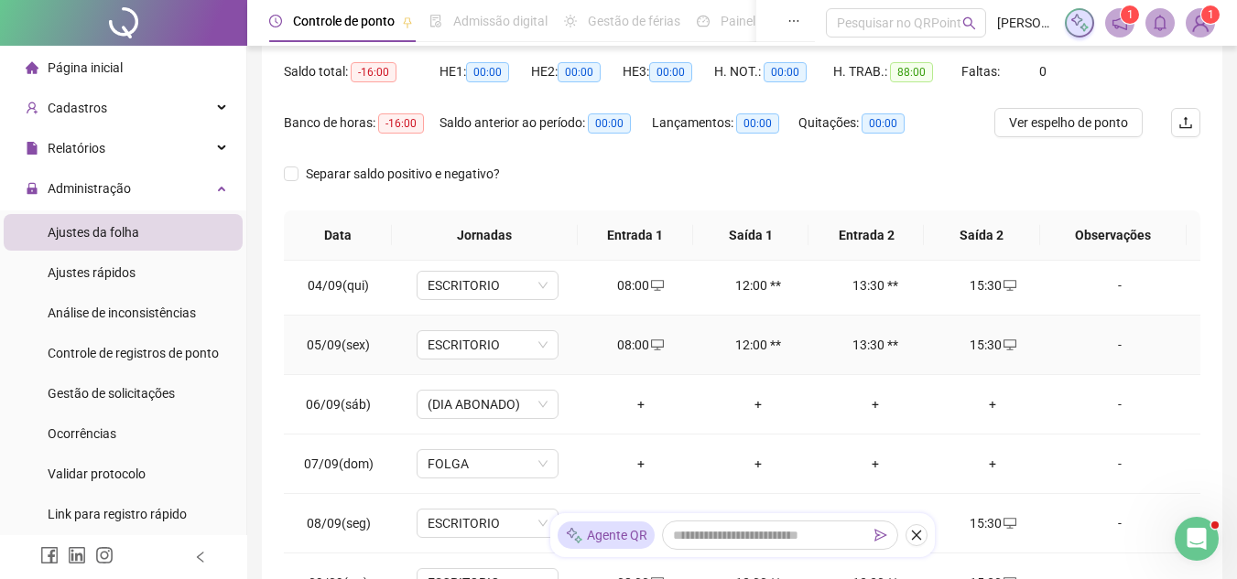
click at [1085, 342] on div "-" at bounding box center [1119, 345] width 108 height 20
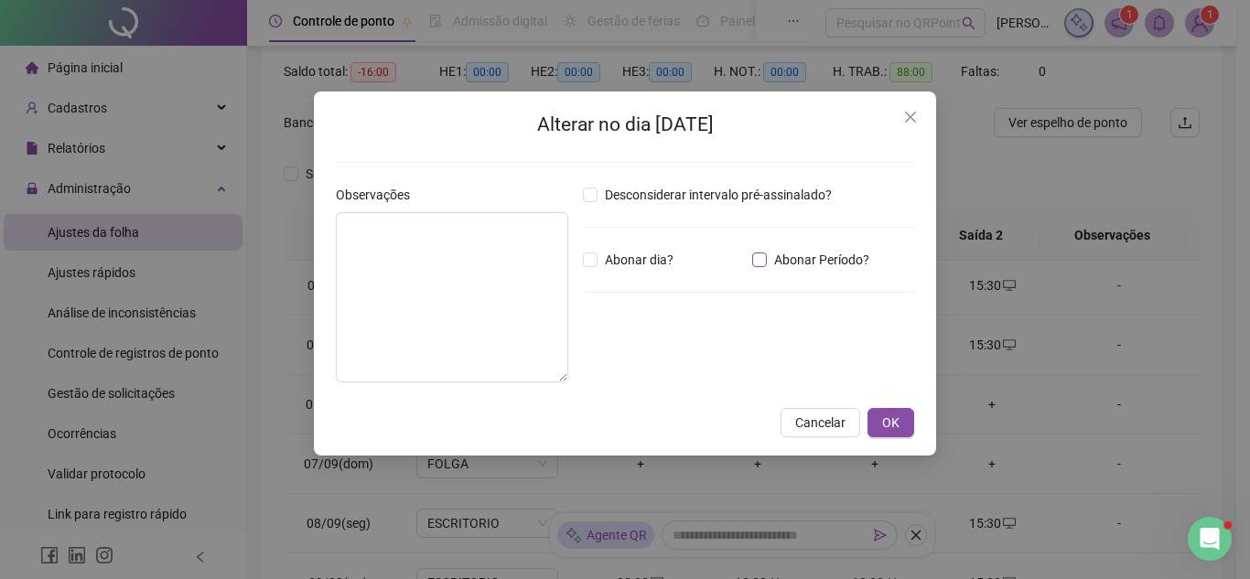
click at [770, 259] on span "Abonar Período?" at bounding box center [822, 260] width 110 height 20
click at [643, 370] on input "*****" at bounding box center [630, 361] width 73 height 22
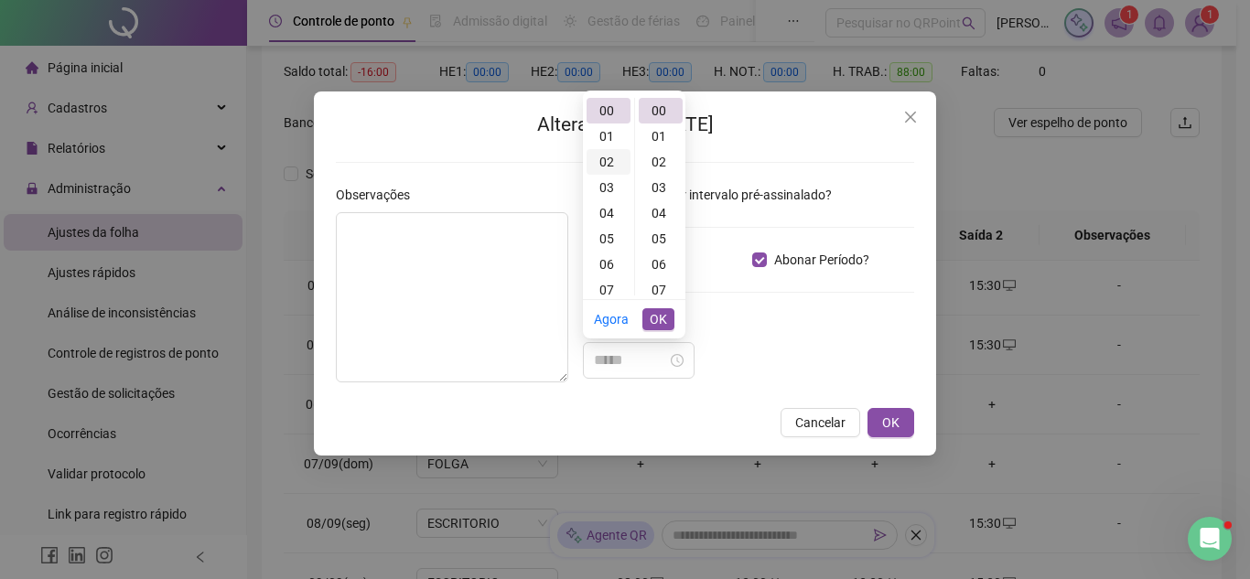
click at [595, 162] on div "02" at bounding box center [609, 162] width 44 height 26
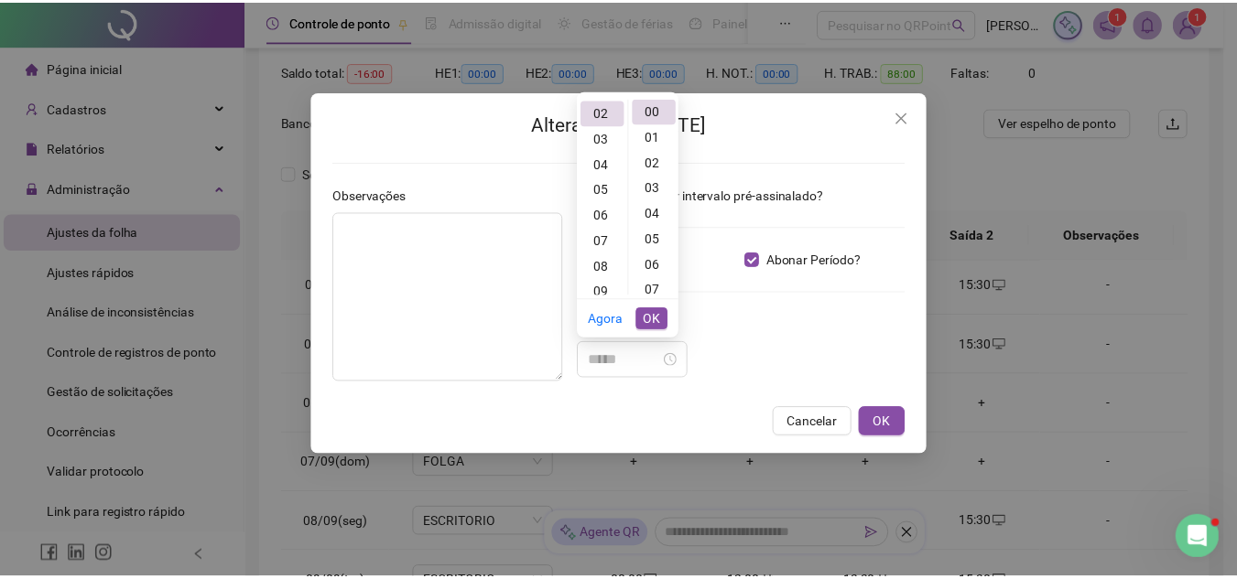
scroll to position [51, 0]
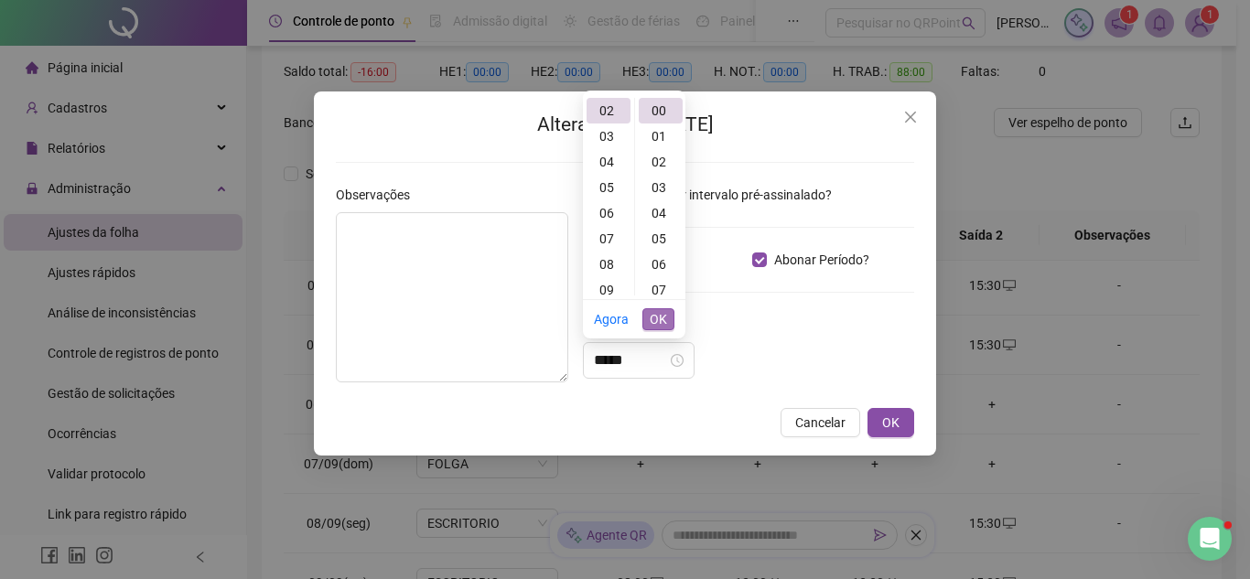
click at [665, 316] on span "OK" at bounding box center [658, 319] width 17 height 20
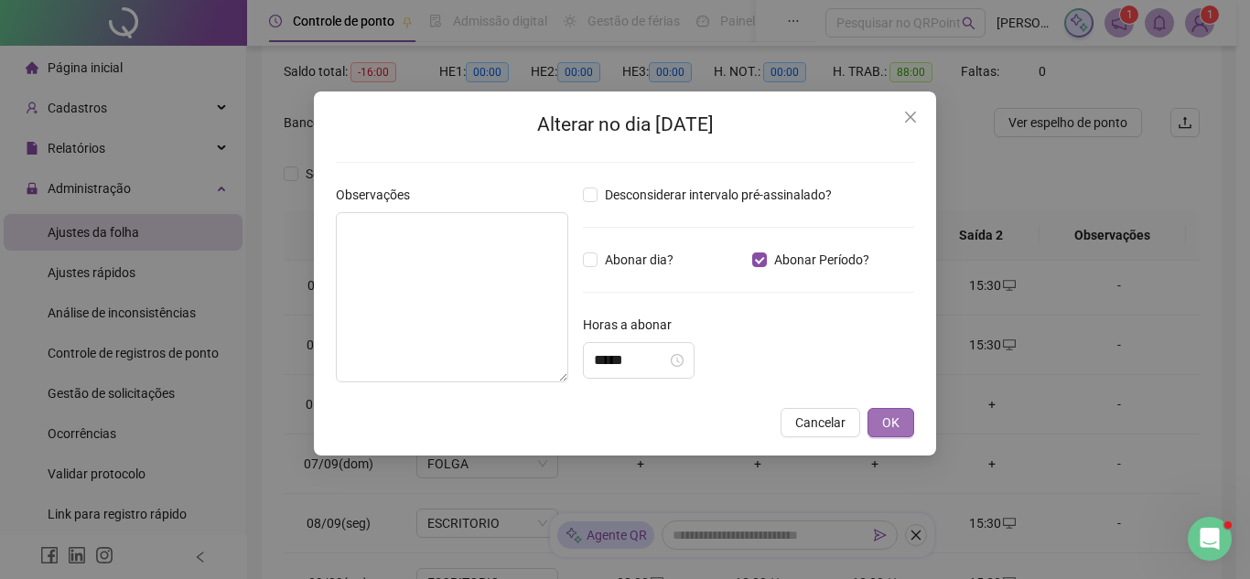
click at [904, 417] on button "OK" at bounding box center [891, 422] width 47 height 29
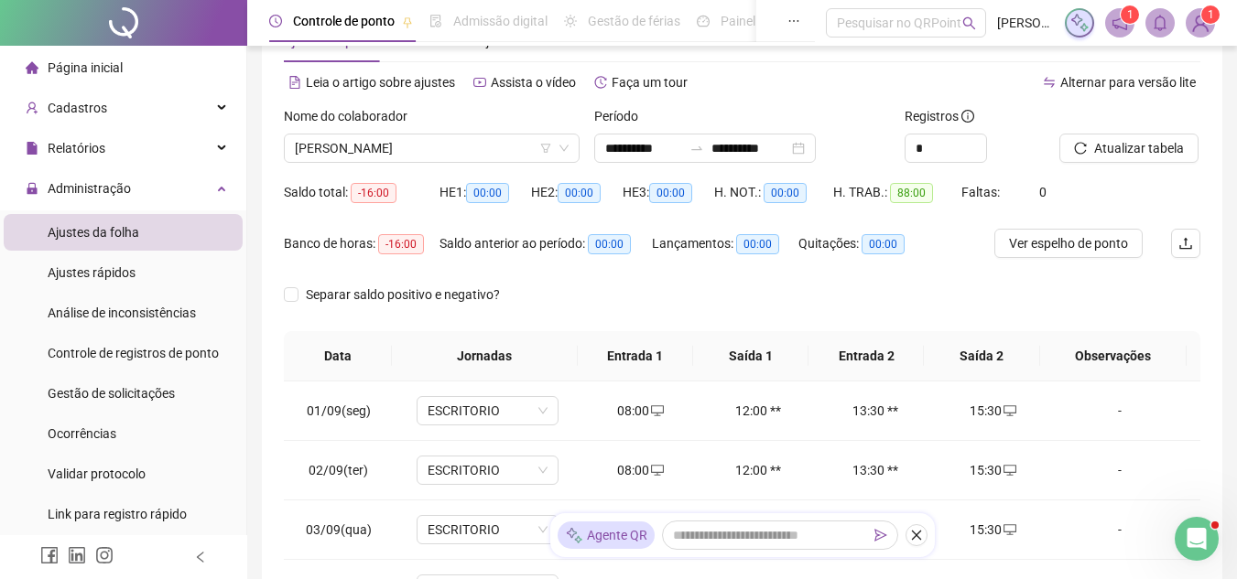
scroll to position [0, 0]
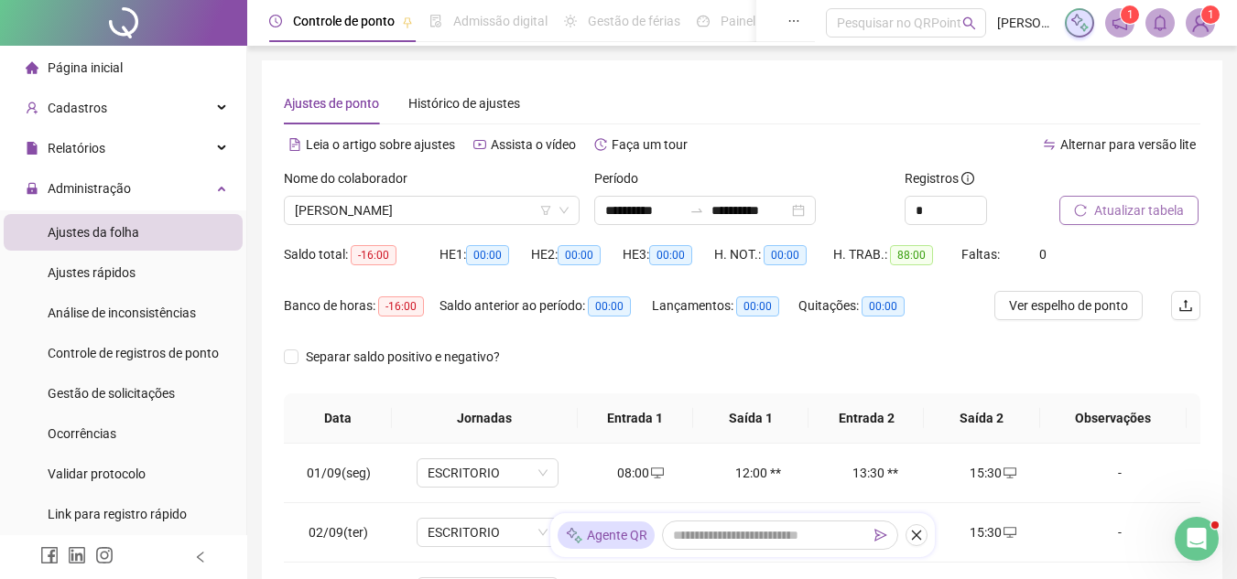
click at [1094, 205] on span "Atualizar tabela" at bounding box center [1139, 210] width 90 height 20
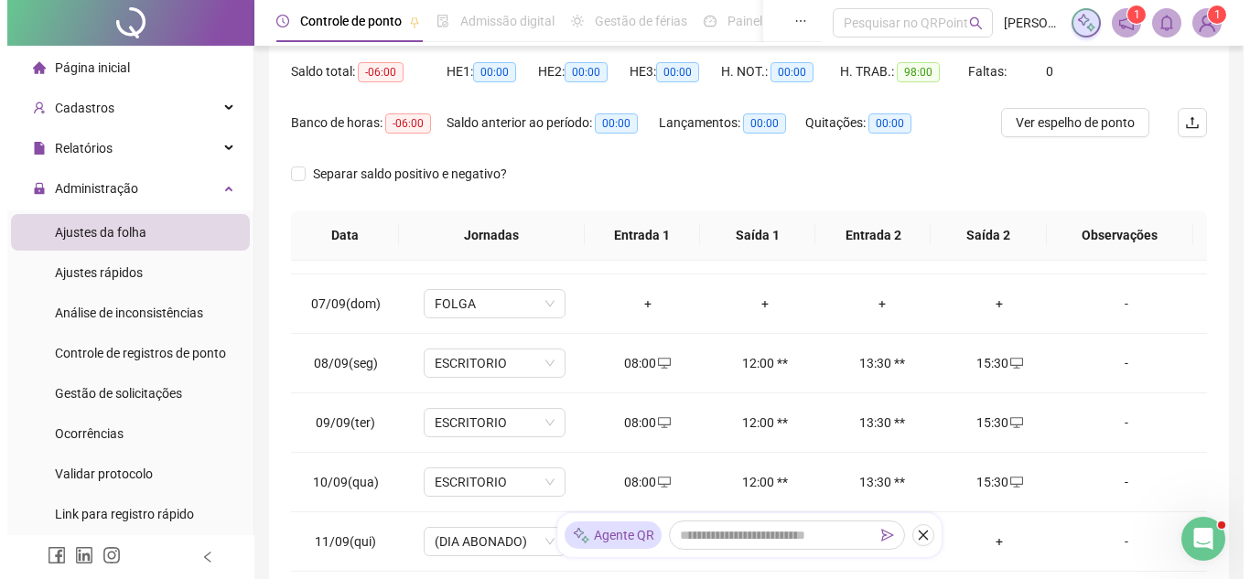
scroll to position [366, 0]
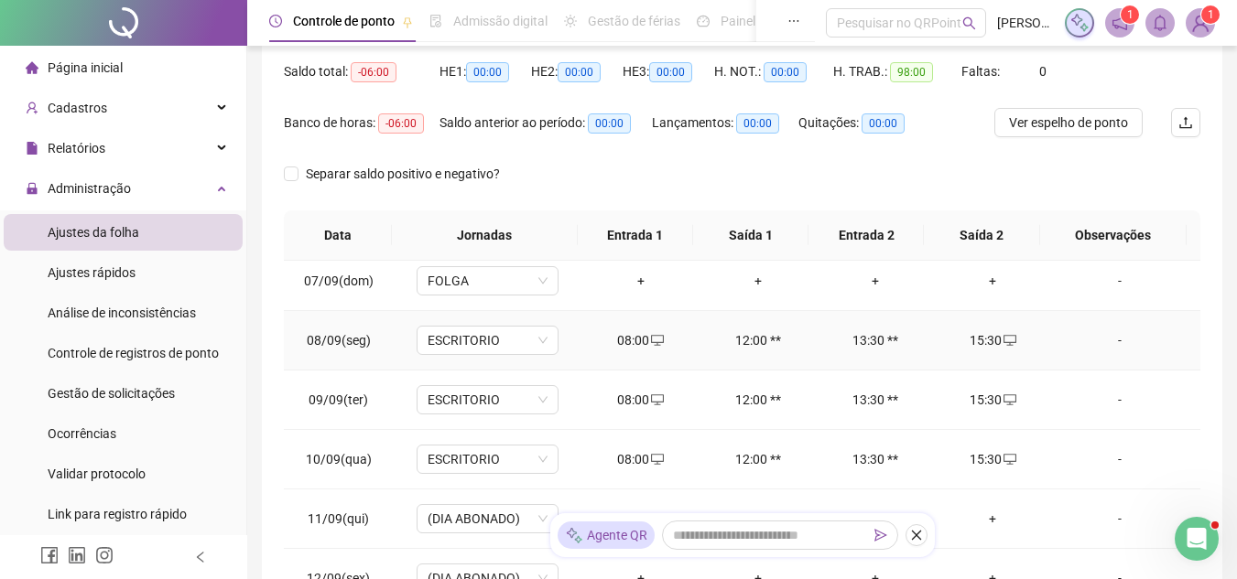
click at [1077, 340] on div "-" at bounding box center [1119, 340] width 108 height 20
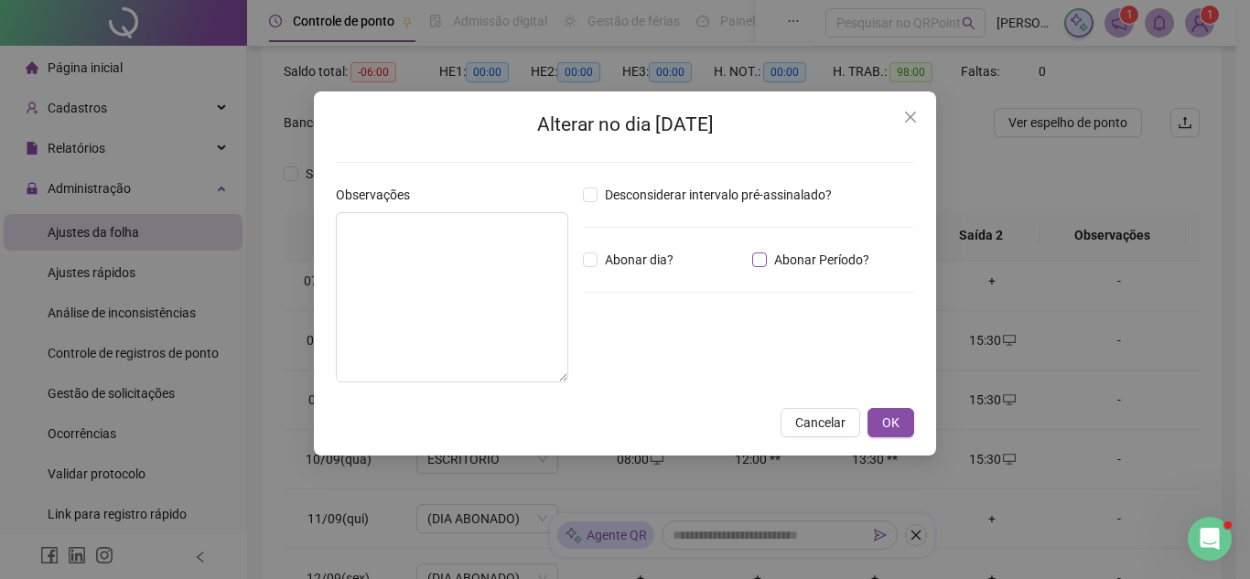
click at [805, 265] on span "Abonar Período?" at bounding box center [822, 260] width 110 height 20
click at [658, 348] on div "*****" at bounding box center [639, 360] width 112 height 37
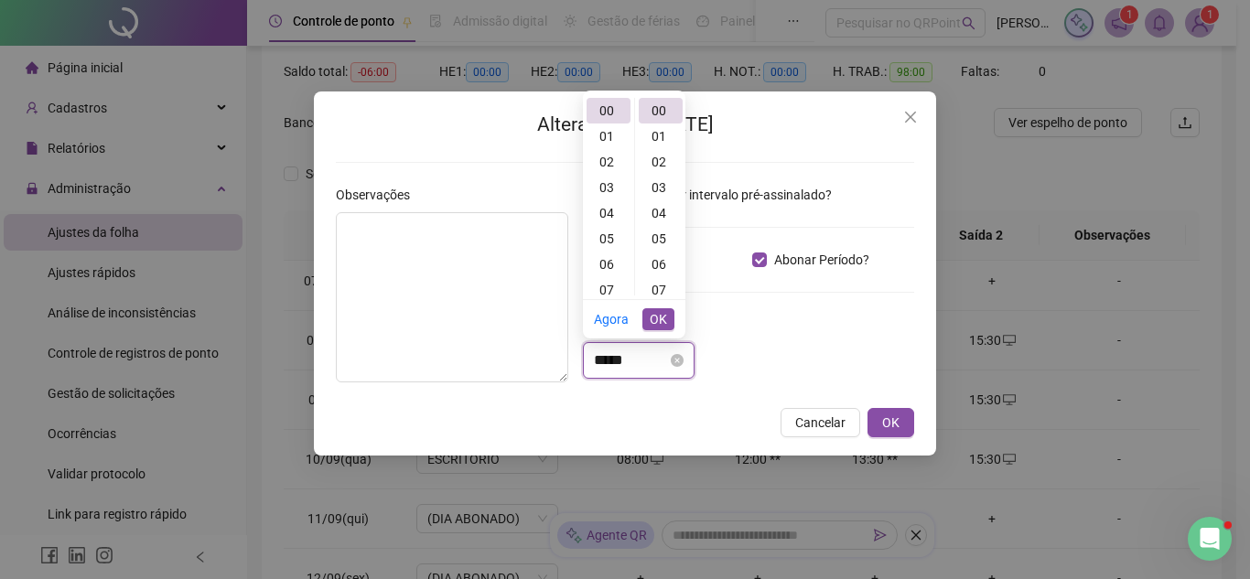
click at [665, 362] on input "*****" at bounding box center [630, 361] width 73 height 22
click at [607, 156] on div "02" at bounding box center [609, 162] width 44 height 26
click at [669, 325] on button "OK" at bounding box center [659, 319] width 32 height 22
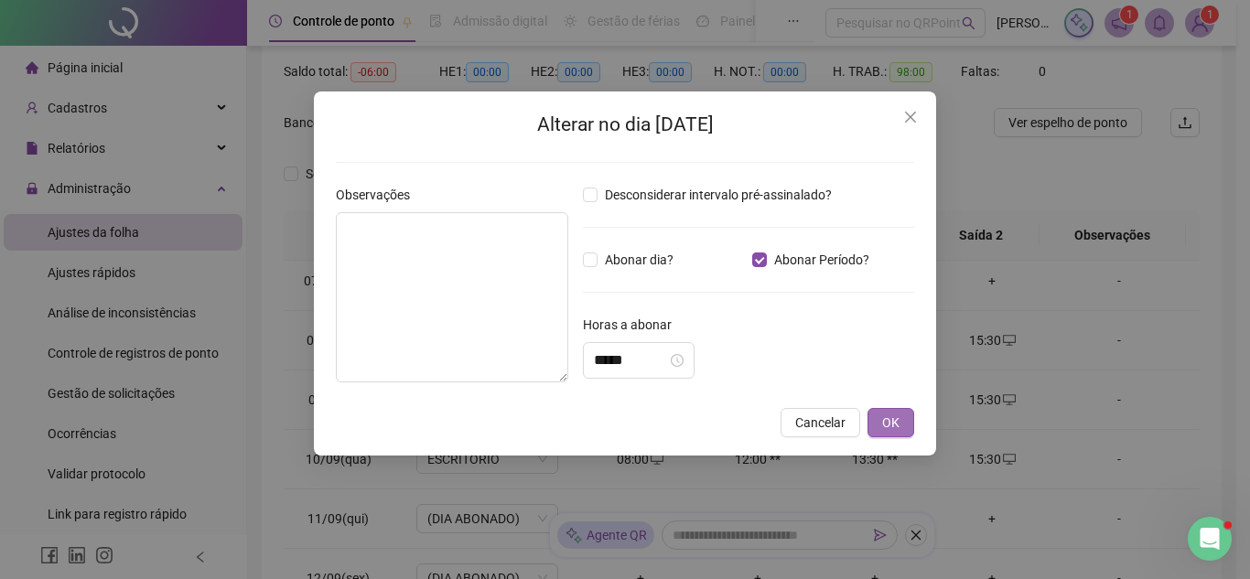
click at [879, 416] on button "OK" at bounding box center [891, 422] width 47 height 29
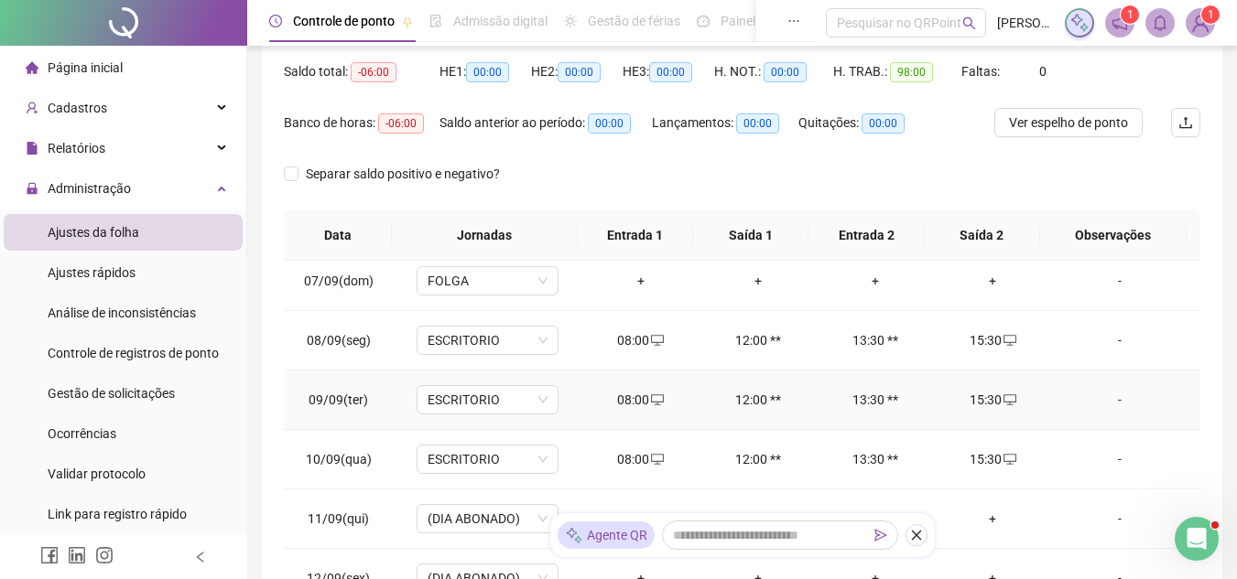
click at [1075, 394] on div "-" at bounding box center [1119, 400] width 108 height 20
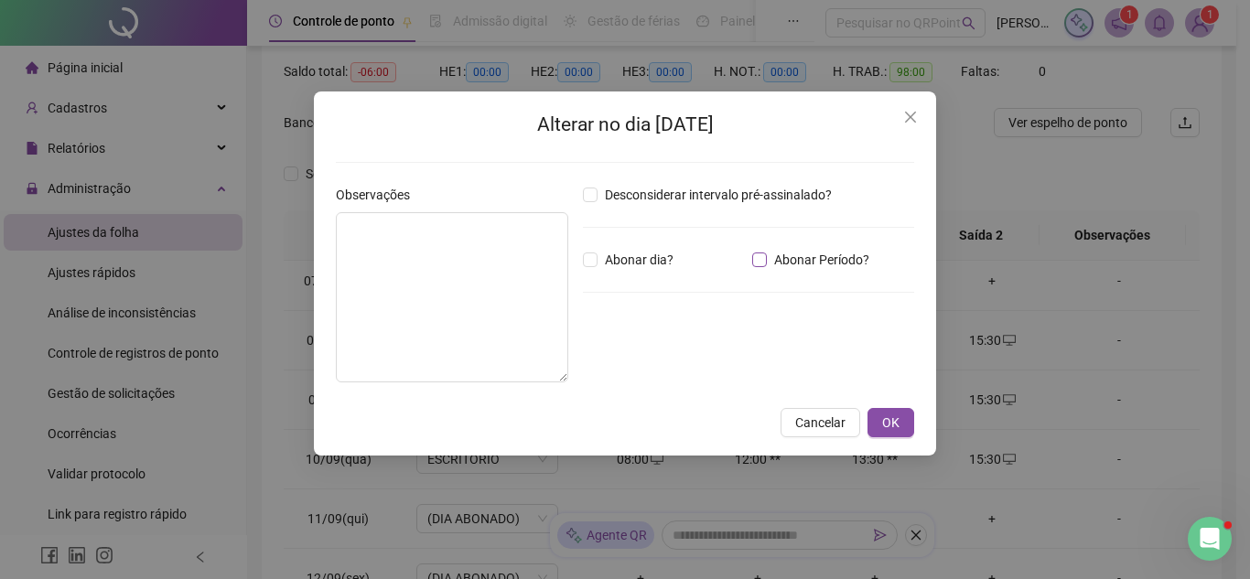
click at [772, 258] on span "Abonar Período?" at bounding box center [822, 260] width 110 height 20
click at [655, 356] on input "*****" at bounding box center [630, 361] width 73 height 22
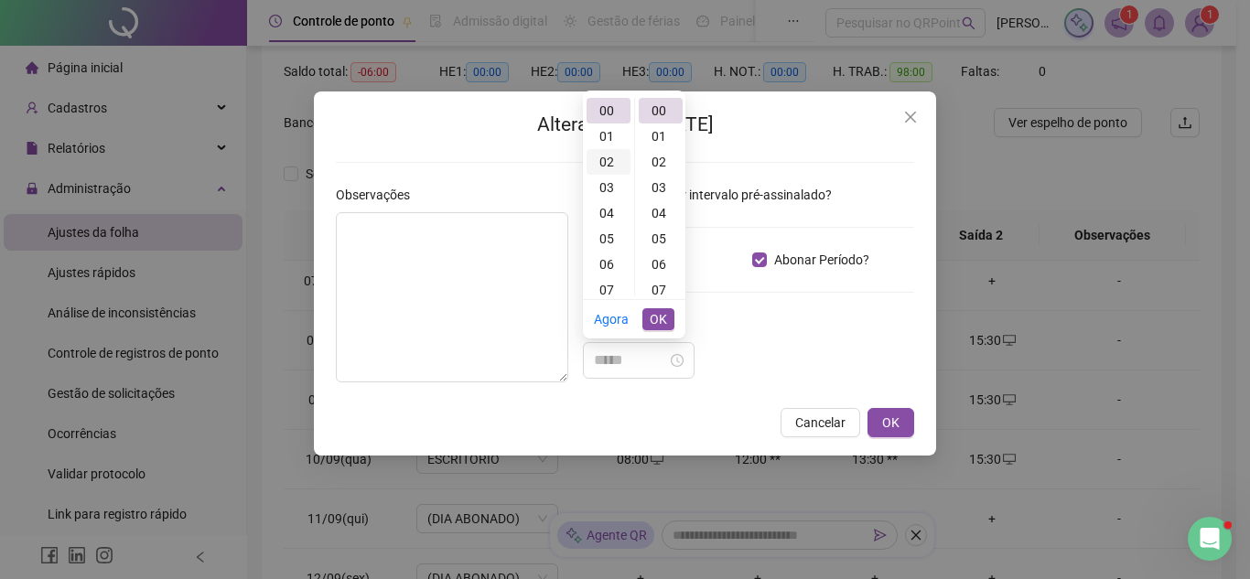
click at [600, 159] on div "02" at bounding box center [609, 162] width 44 height 26
click at [658, 318] on span "OK" at bounding box center [658, 319] width 17 height 20
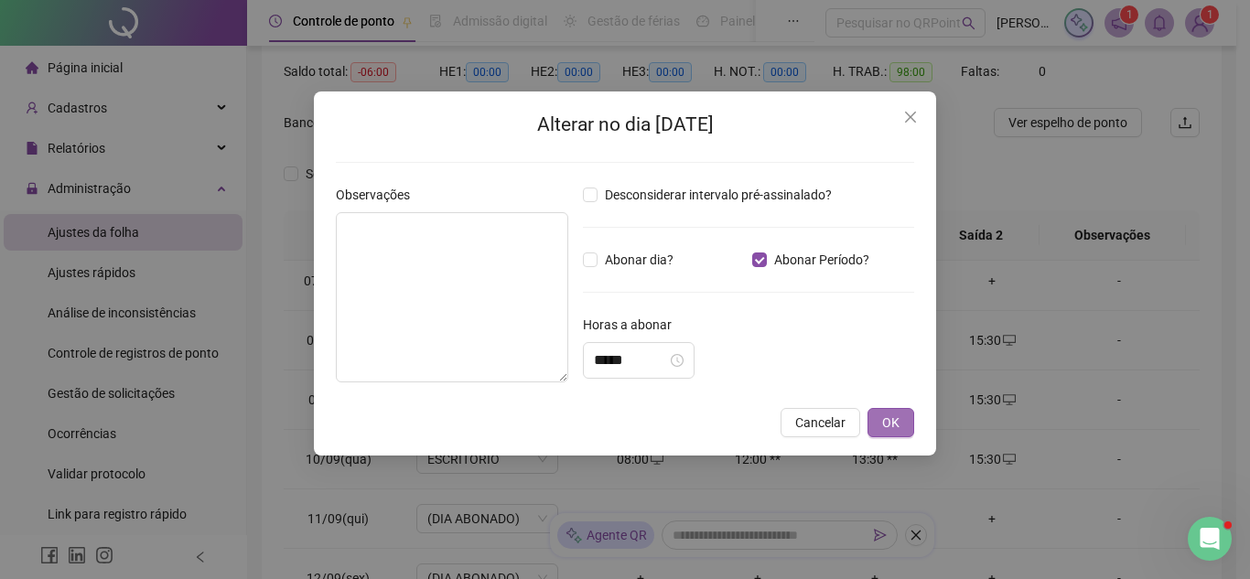
click at [899, 426] on span "OK" at bounding box center [890, 423] width 17 height 20
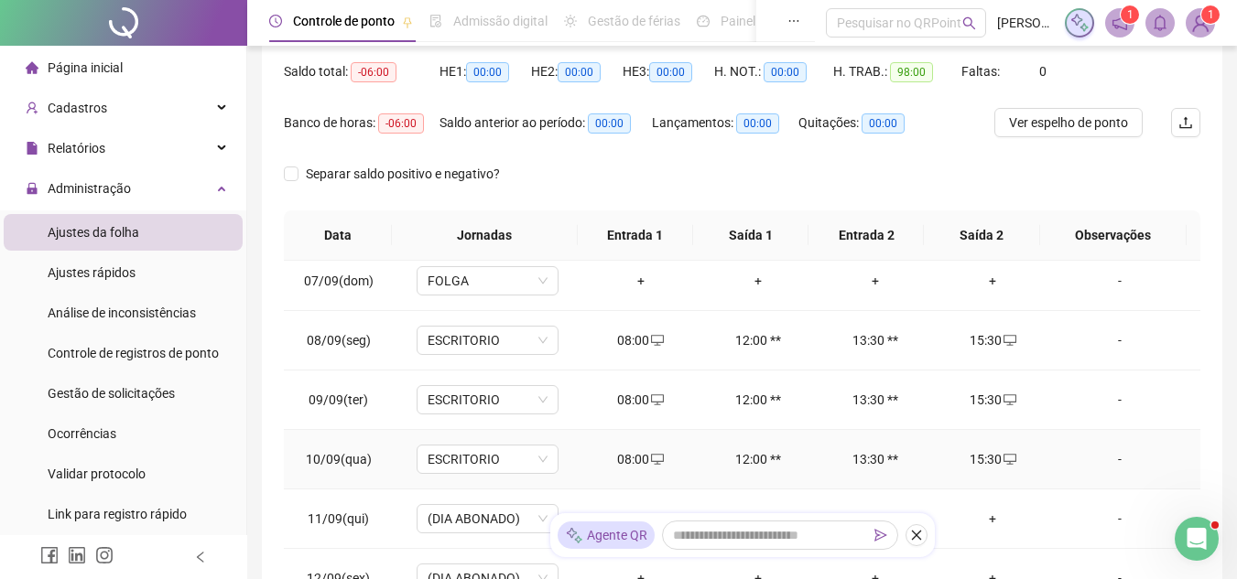
click at [1090, 450] on div "-" at bounding box center [1119, 459] width 108 height 20
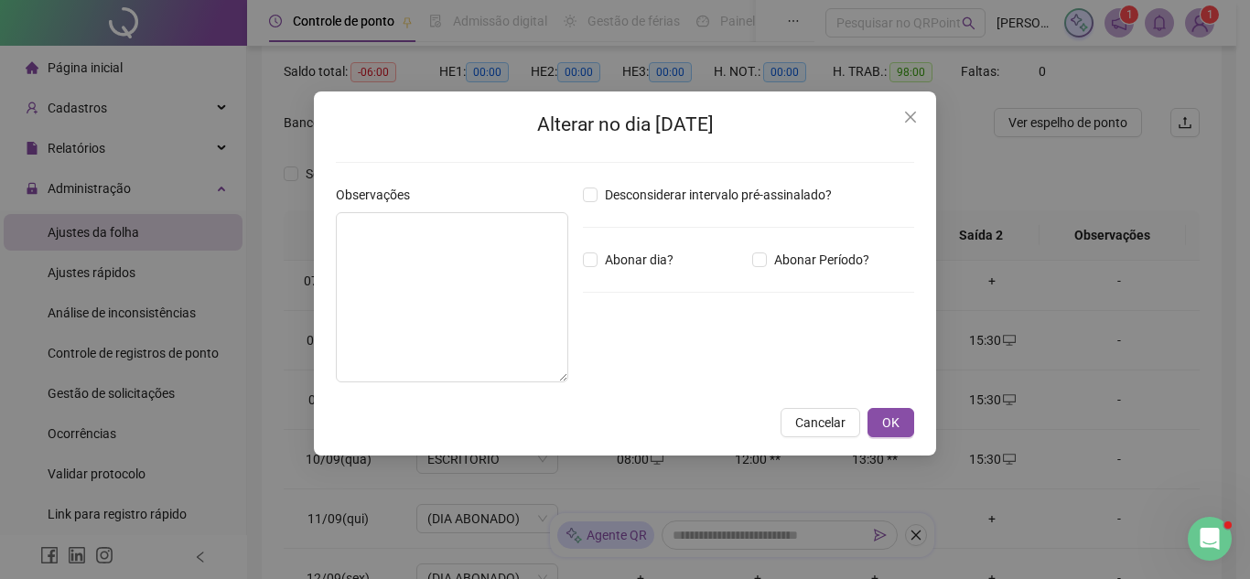
click at [749, 258] on div "Abonar Período?" at bounding box center [833, 260] width 169 height 20
click at [660, 362] on input "*****" at bounding box center [630, 361] width 73 height 22
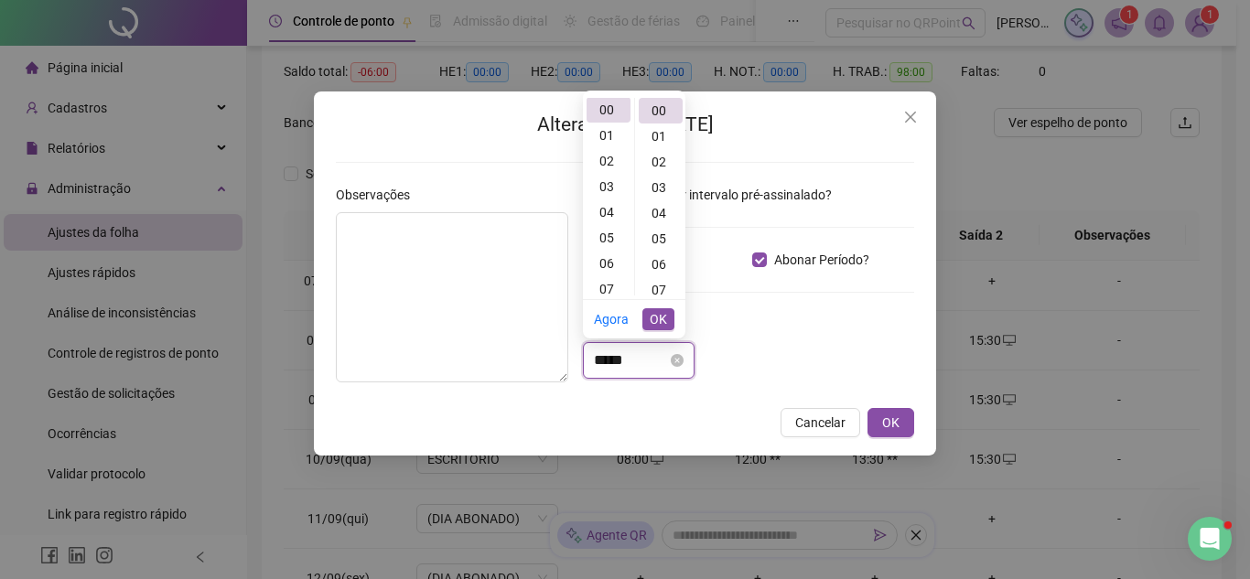
scroll to position [0, 0]
click at [599, 163] on div "02" at bounding box center [609, 162] width 44 height 26
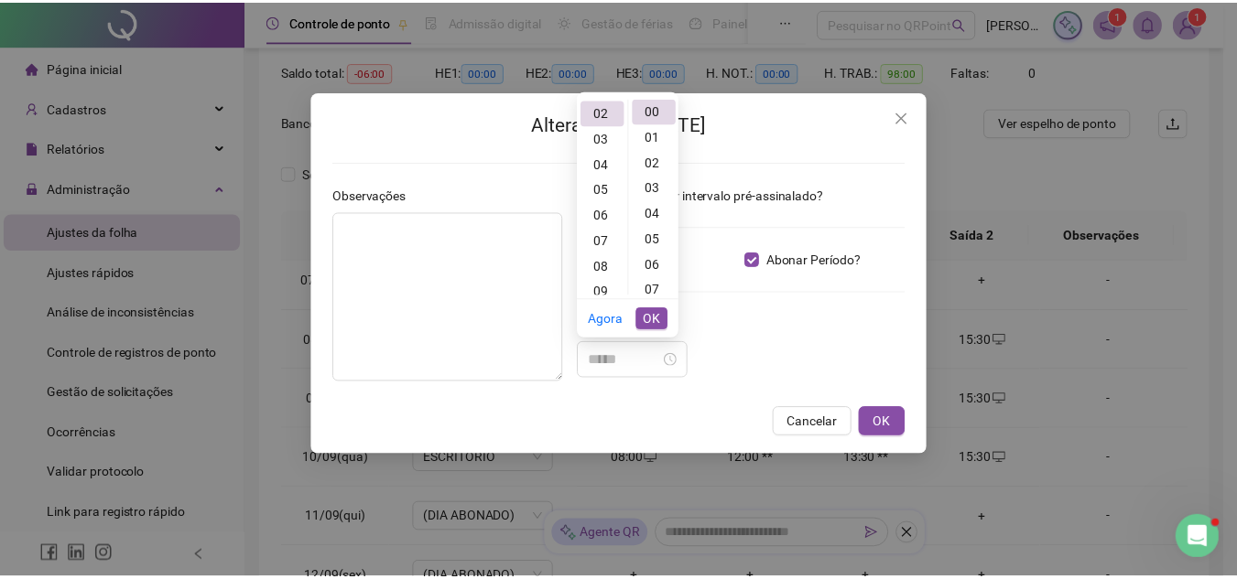
scroll to position [51, 0]
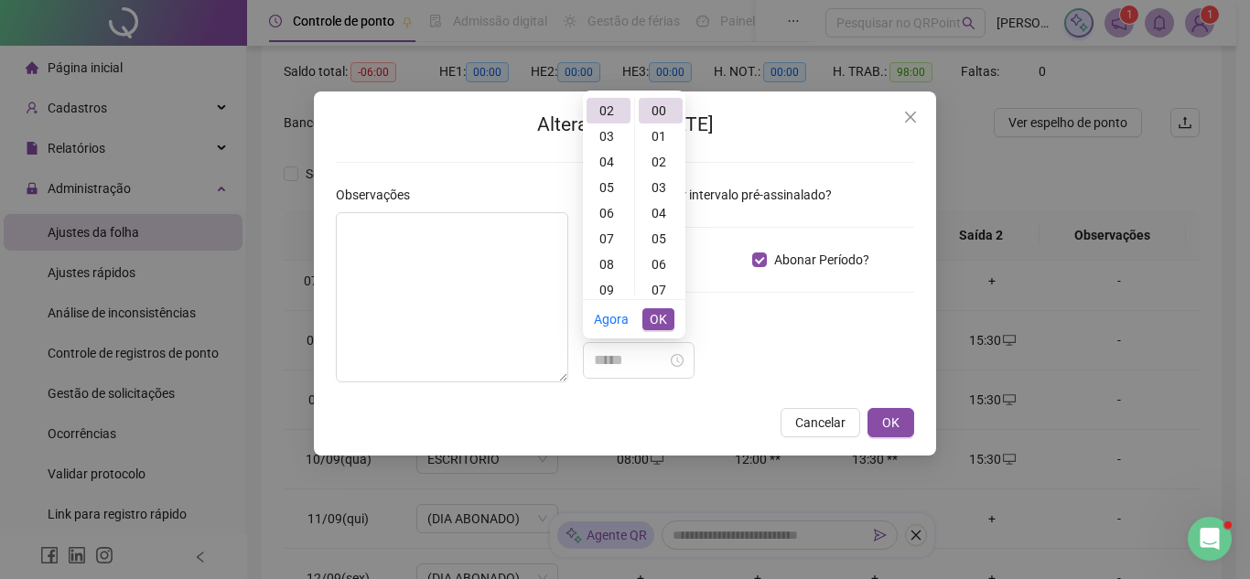
type input "*****"
click at [663, 314] on span "OK" at bounding box center [658, 319] width 17 height 20
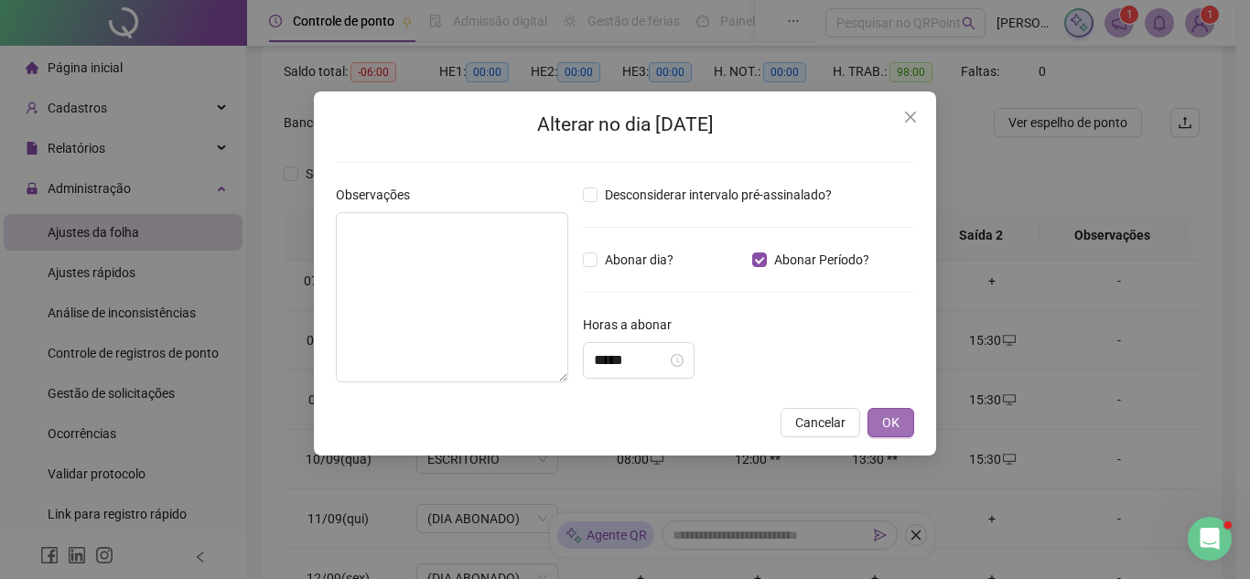
click at [872, 413] on button "OK" at bounding box center [891, 422] width 47 height 29
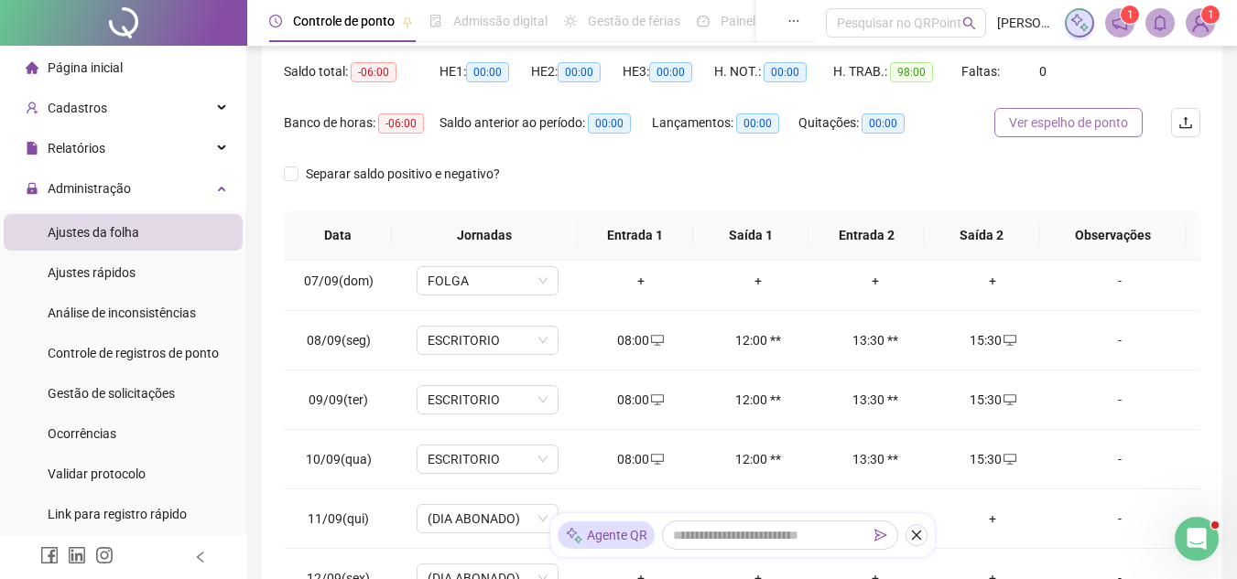
click at [1083, 120] on span "Ver espelho de ponto" at bounding box center [1068, 123] width 119 height 20
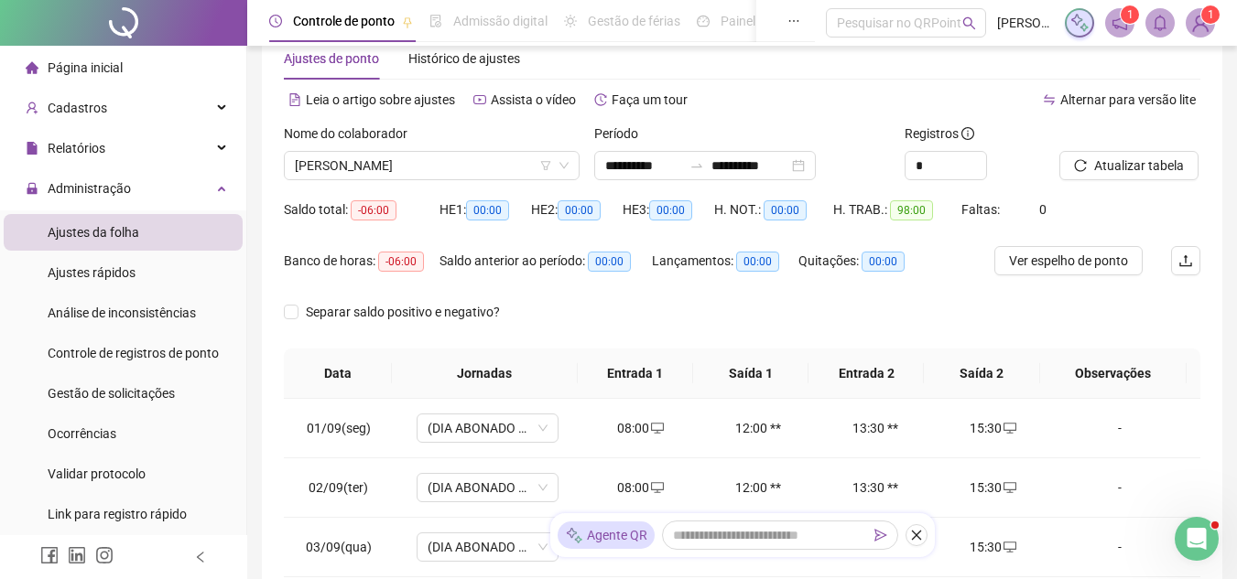
scroll to position [0, 0]
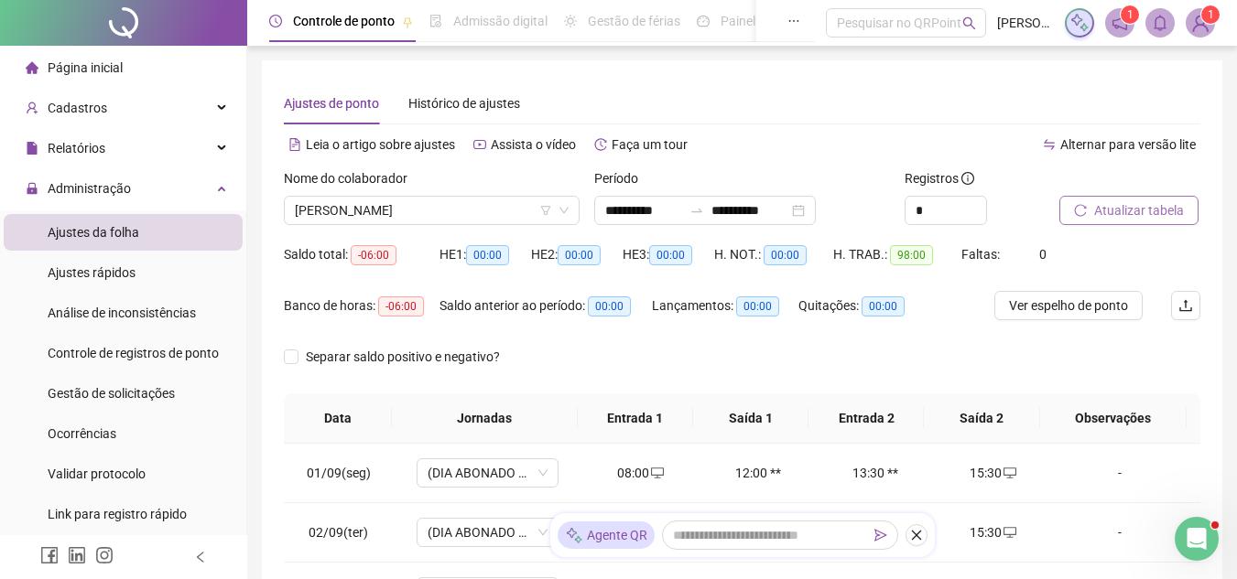
click at [1097, 204] on span "Atualizar tabela" at bounding box center [1139, 210] width 90 height 20
click at [454, 206] on span "[PERSON_NAME]" at bounding box center [432, 210] width 274 height 27
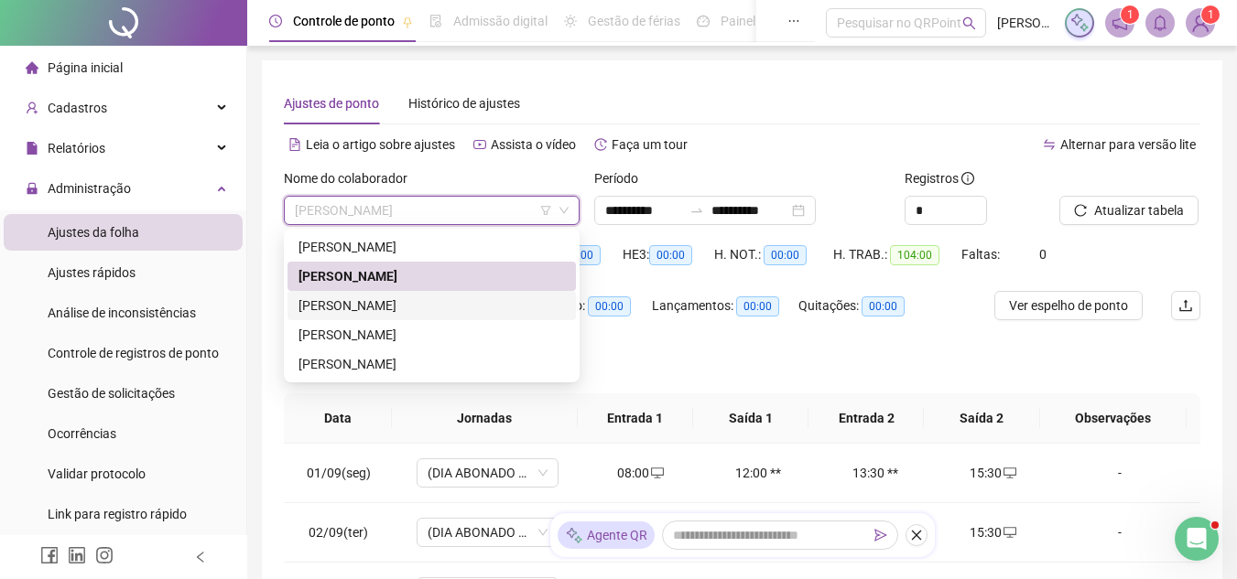
click at [415, 308] on div "[PERSON_NAME]" at bounding box center [431, 306] width 266 height 20
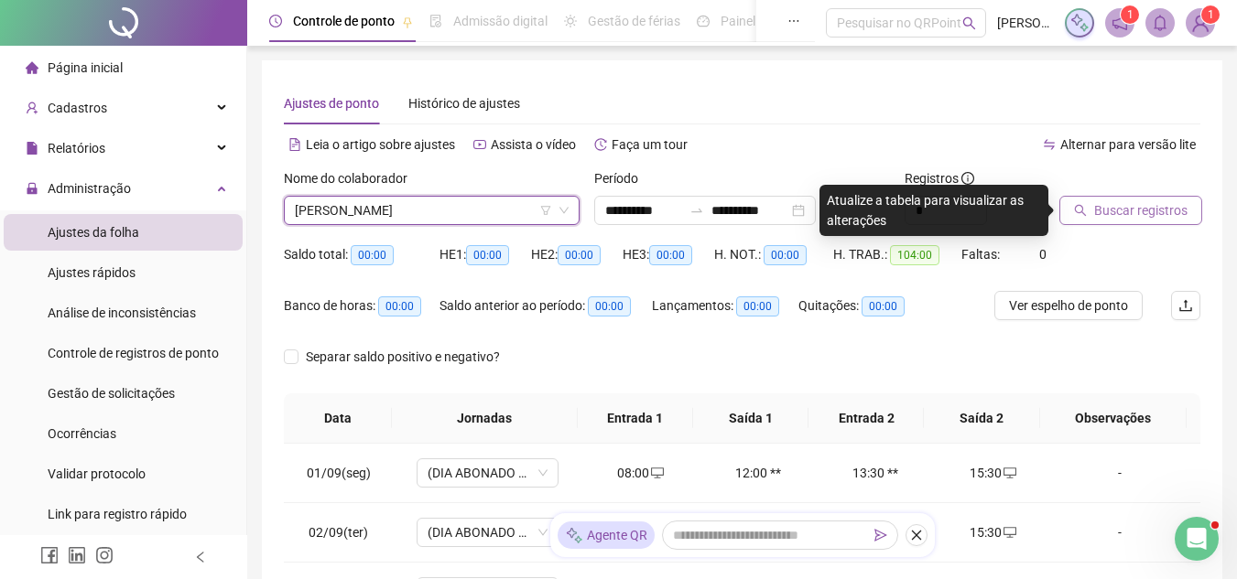
click at [1089, 201] on button "Buscar registros" at bounding box center [1130, 210] width 143 height 29
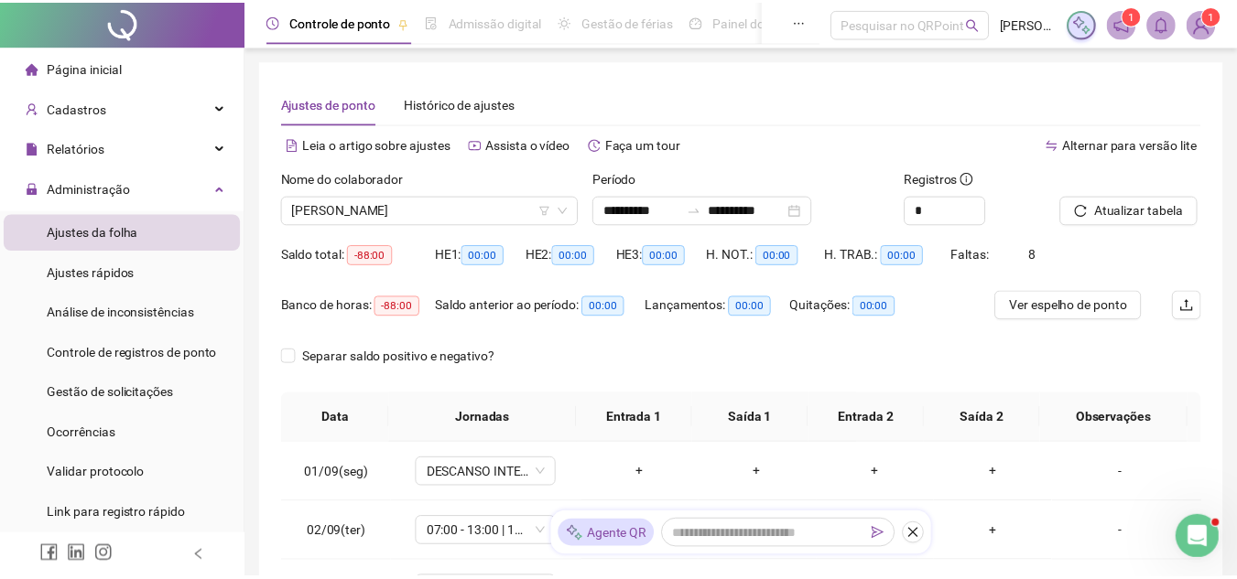
scroll to position [183, 0]
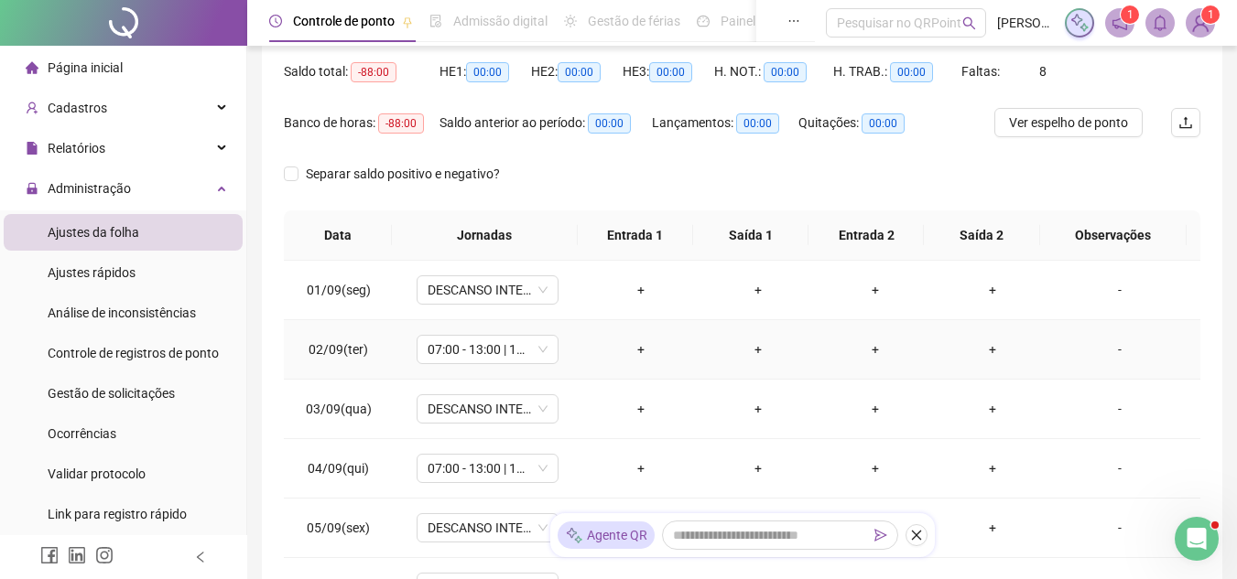
click at [1113, 357] on div "-" at bounding box center [1119, 350] width 108 height 20
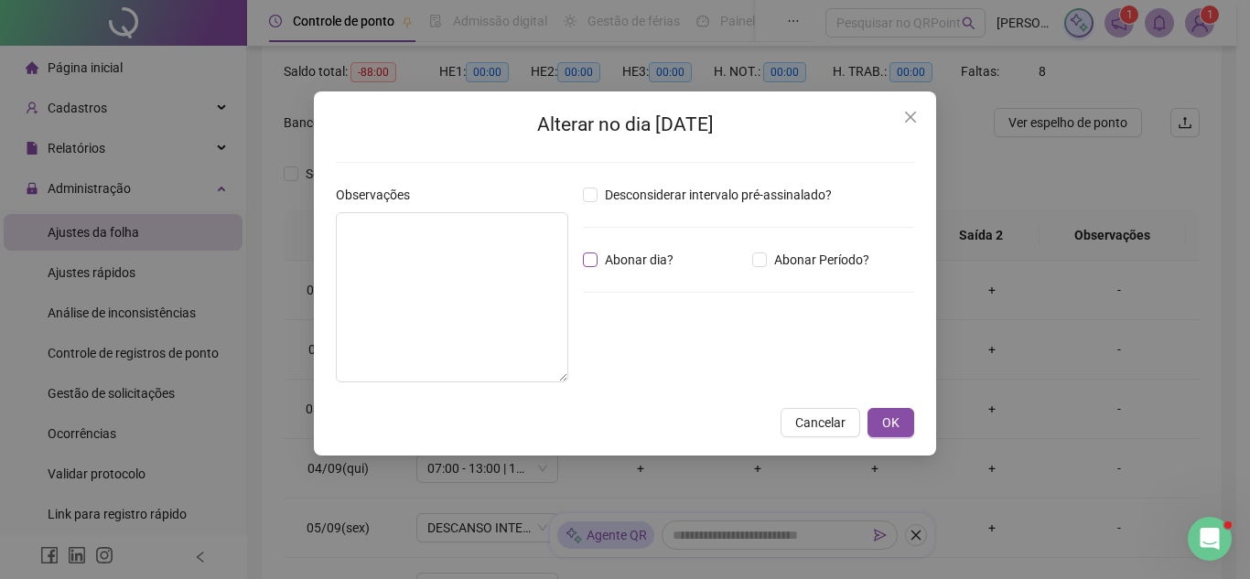
click at [641, 256] on span "Abonar dia?" at bounding box center [639, 260] width 83 height 20
click at [890, 421] on span "OK" at bounding box center [890, 423] width 17 height 20
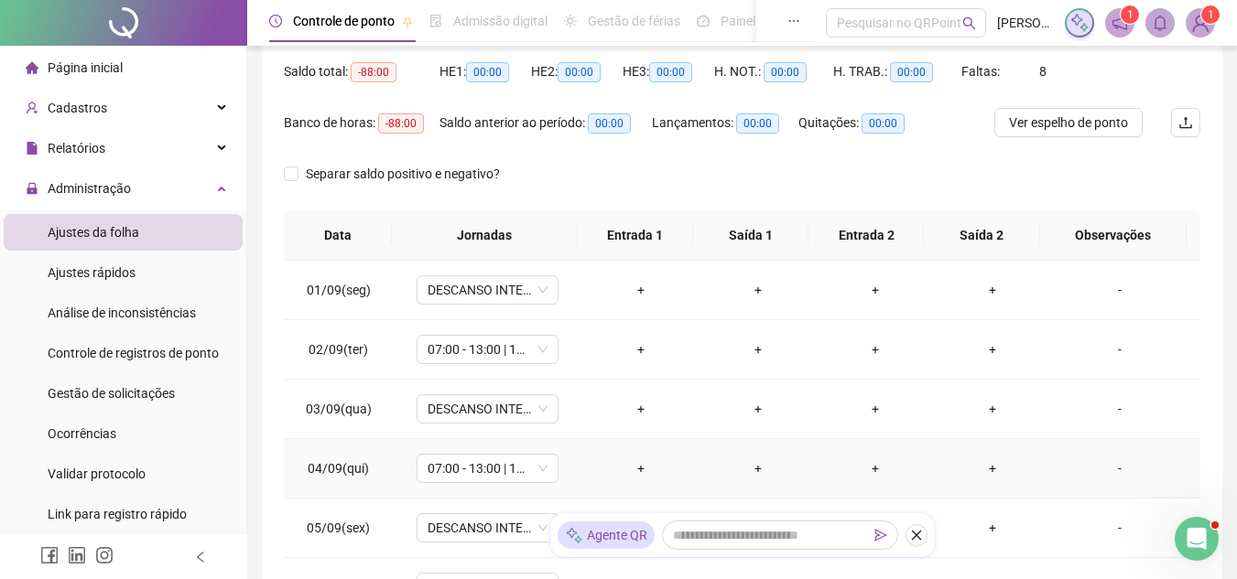
click at [1074, 462] on div "-" at bounding box center [1119, 469] width 108 height 20
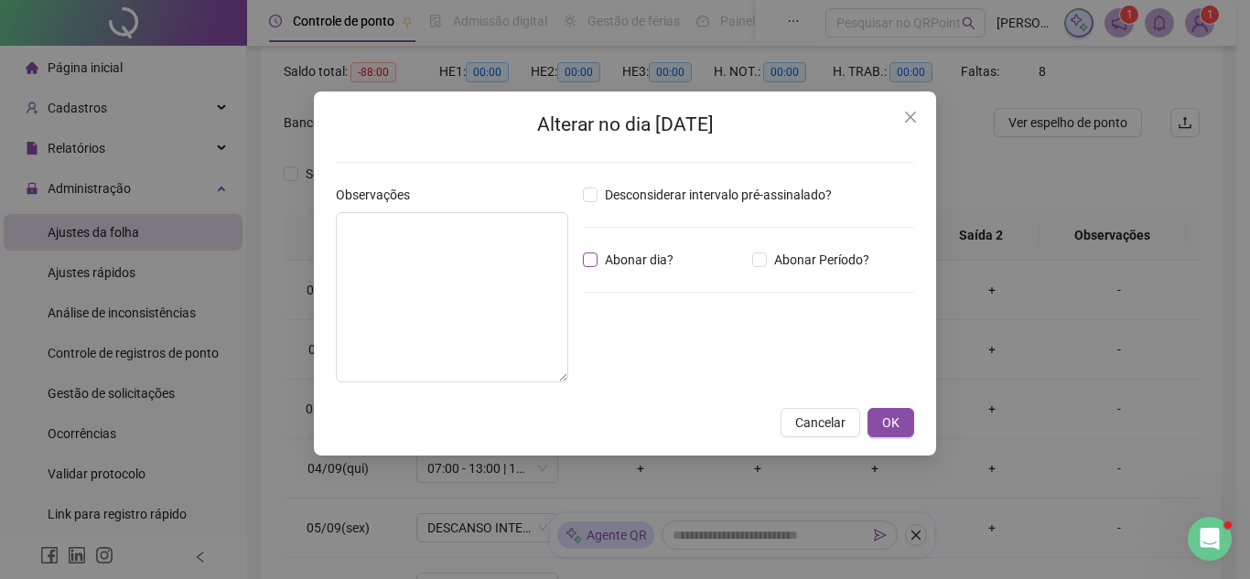
click at [663, 265] on span "Abonar dia?" at bounding box center [639, 260] width 83 height 20
click at [902, 421] on button "OK" at bounding box center [891, 422] width 47 height 29
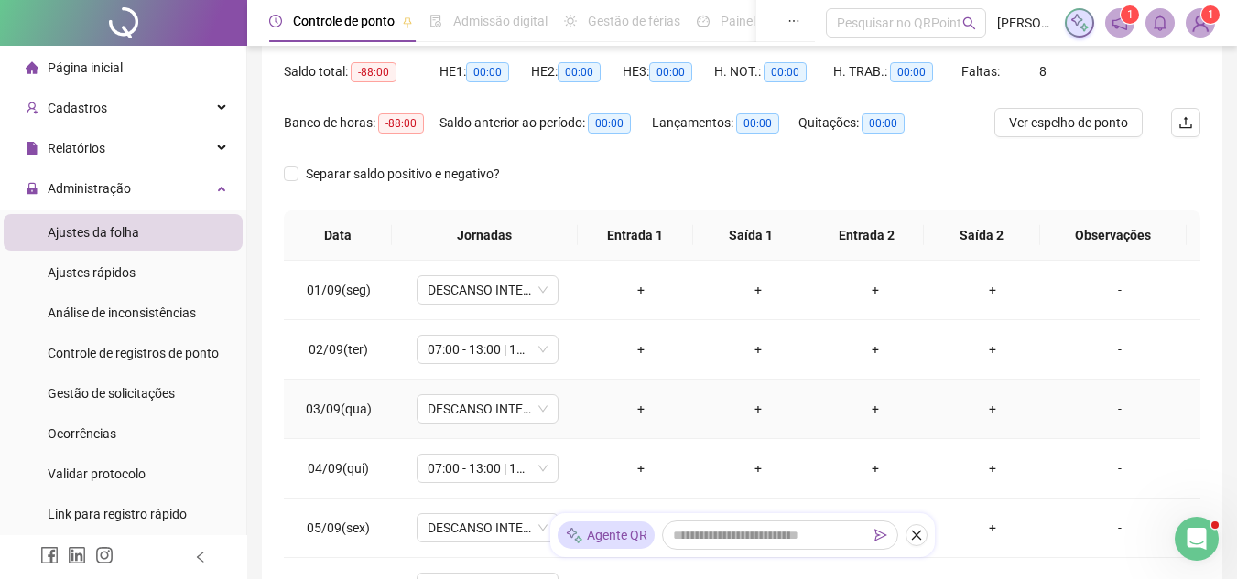
scroll to position [92, 0]
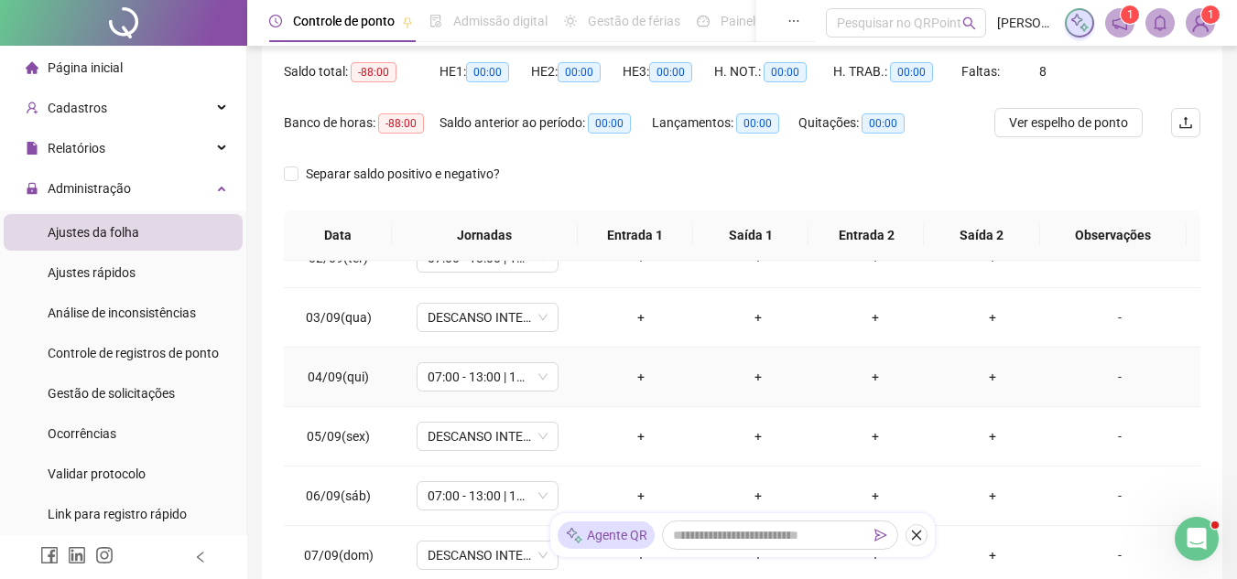
click at [1129, 352] on td "-" at bounding box center [1125, 377] width 149 height 59
click at [1115, 317] on div "-" at bounding box center [1119, 318] width 108 height 20
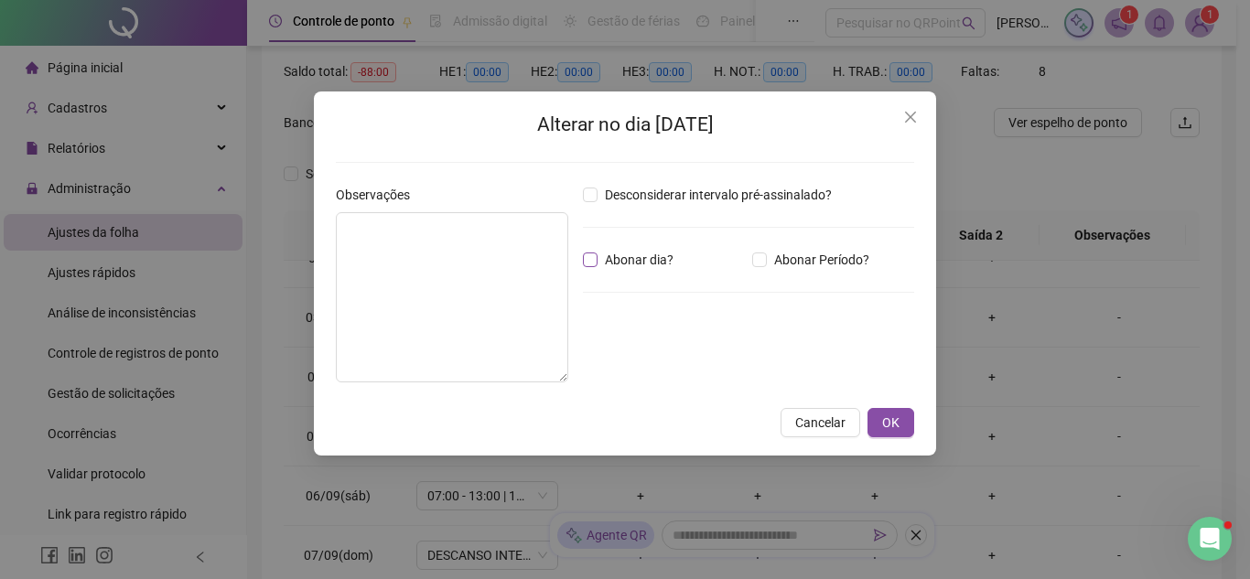
click at [647, 262] on span "Abonar dia?" at bounding box center [639, 260] width 83 height 20
click at [890, 423] on span "OK" at bounding box center [890, 423] width 17 height 20
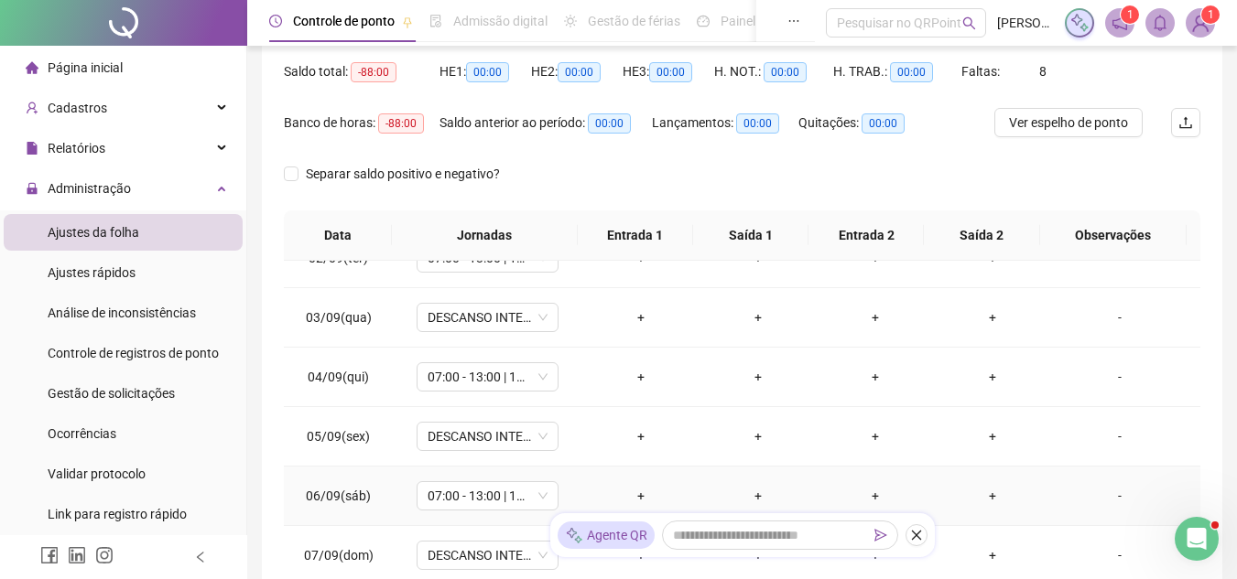
click at [1081, 489] on div "-" at bounding box center [1119, 496] width 108 height 20
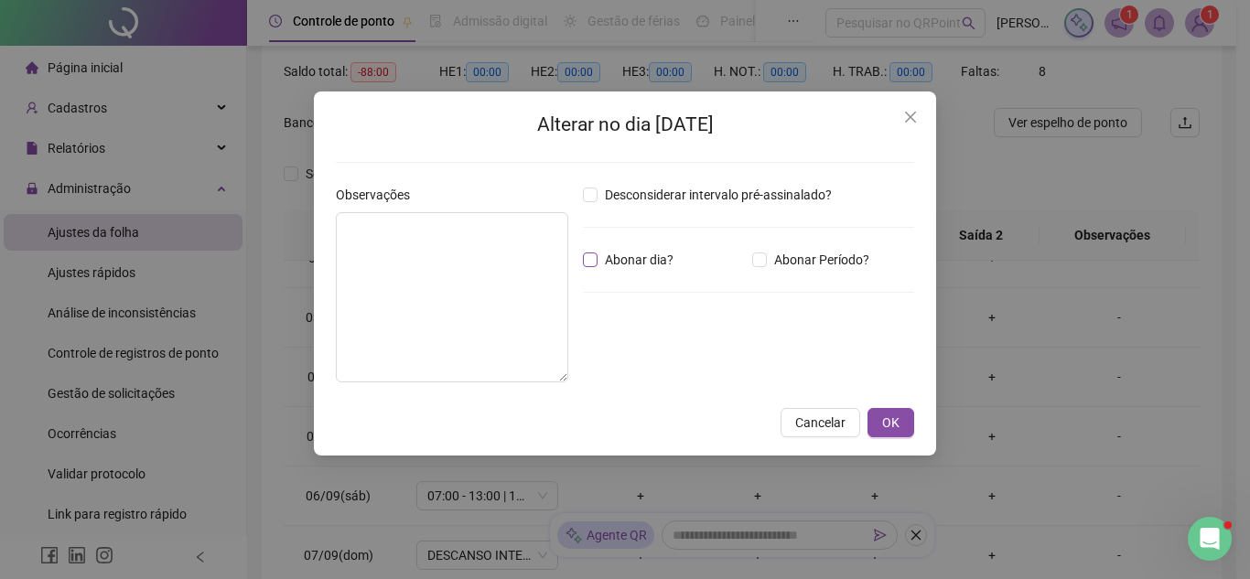
click at [645, 262] on span "Abonar dia?" at bounding box center [639, 260] width 83 height 20
click at [899, 417] on span "OK" at bounding box center [890, 423] width 17 height 20
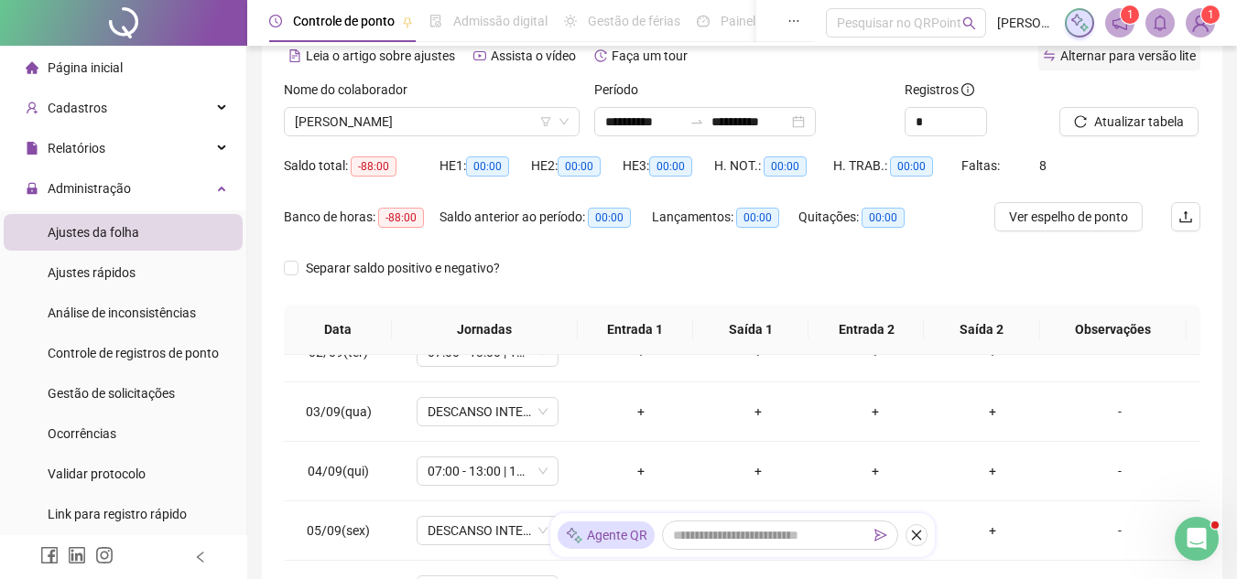
scroll to position [0, 0]
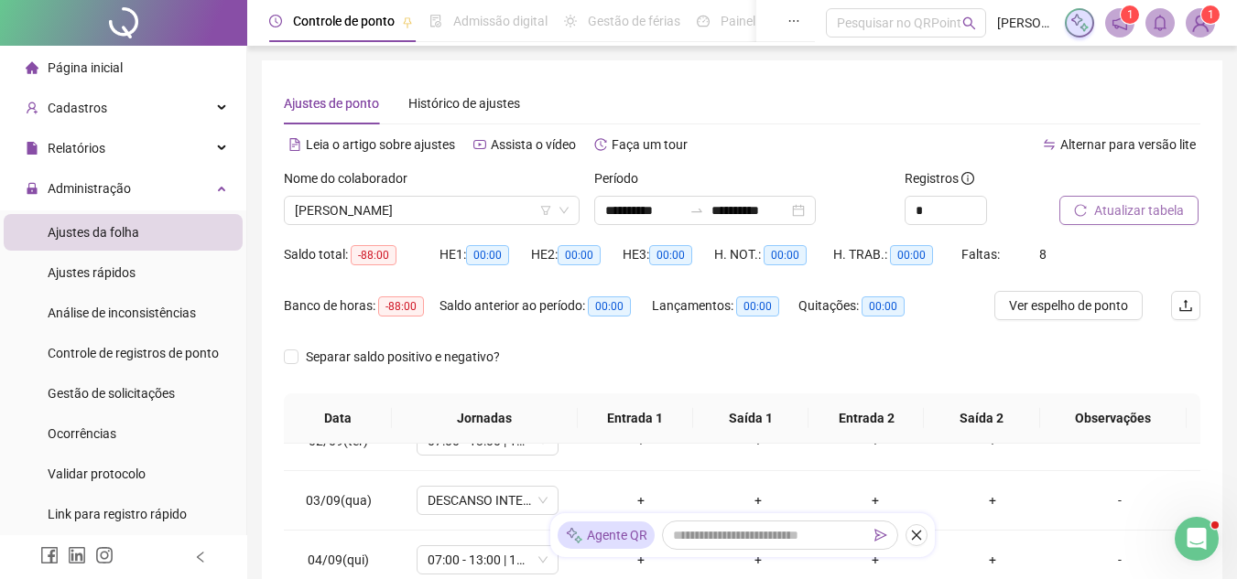
click at [1097, 211] on span "Atualizar tabela" at bounding box center [1139, 210] width 90 height 20
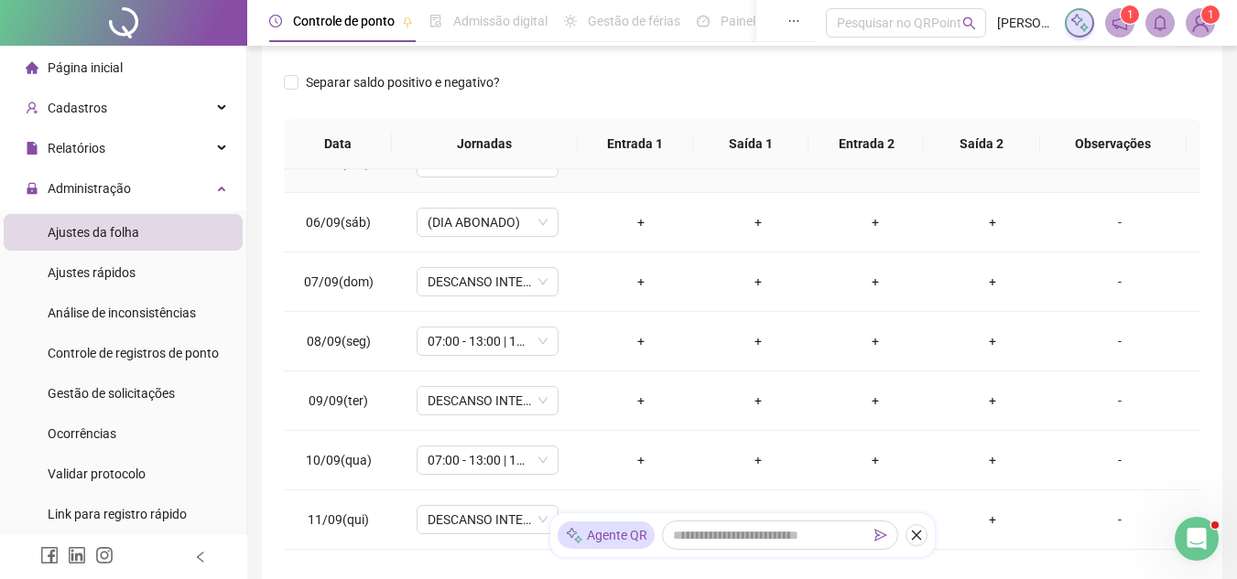
scroll to position [275, 0]
click at [1112, 350] on div "-" at bounding box center [1119, 340] width 108 height 20
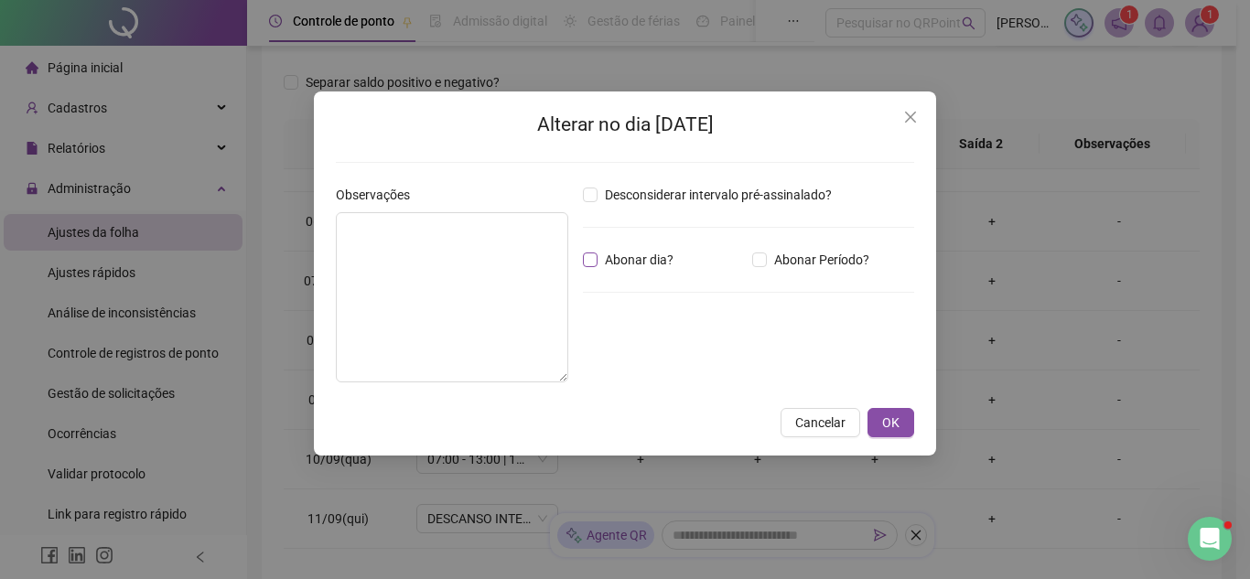
click at [641, 253] on span "Abonar dia?" at bounding box center [639, 260] width 83 height 20
click at [883, 420] on span "OK" at bounding box center [890, 423] width 17 height 20
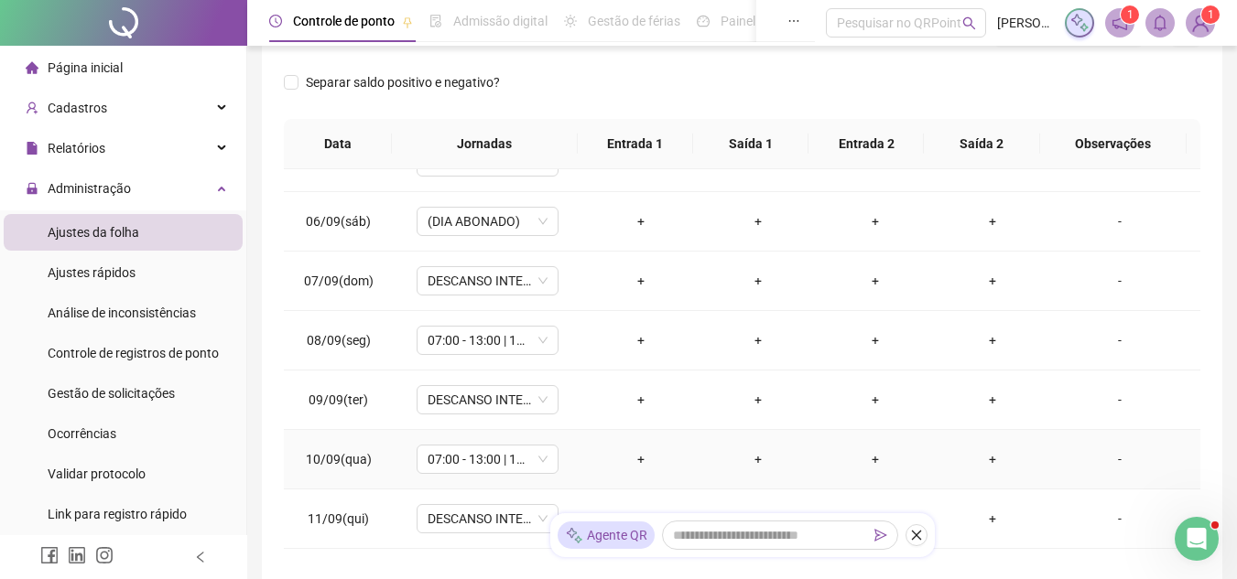
click at [1121, 484] on td "-" at bounding box center [1125, 459] width 149 height 59
click at [1086, 470] on td "-" at bounding box center [1125, 459] width 149 height 59
click at [1119, 463] on div "-" at bounding box center [1119, 459] width 108 height 20
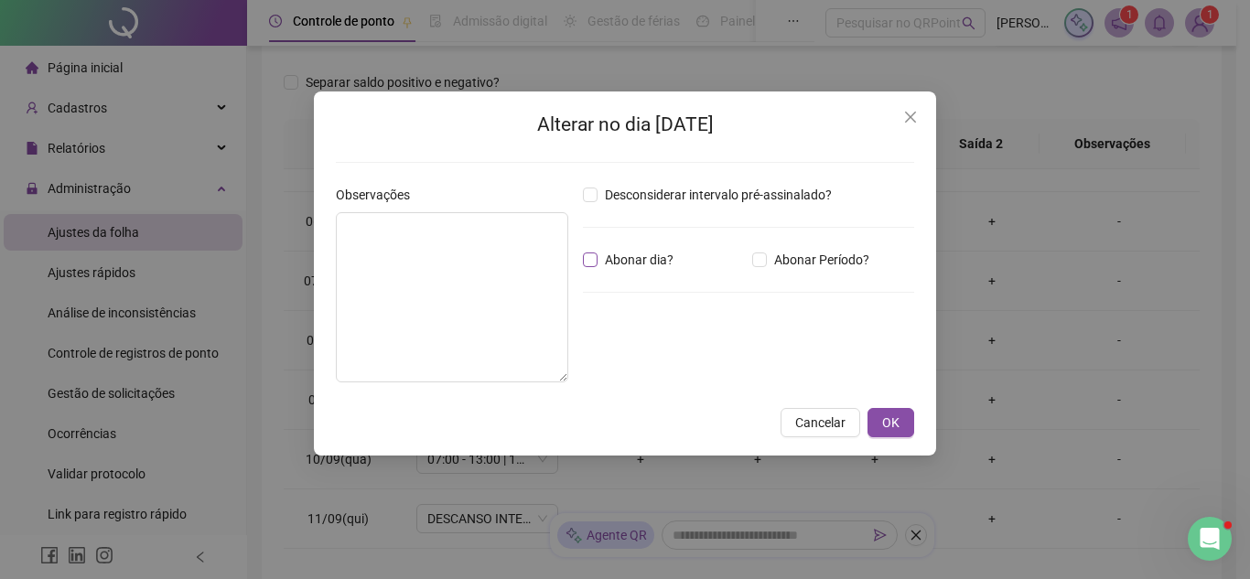
click at [668, 254] on span "Abonar dia?" at bounding box center [639, 260] width 83 height 20
click at [881, 421] on button "OK" at bounding box center [891, 422] width 47 height 29
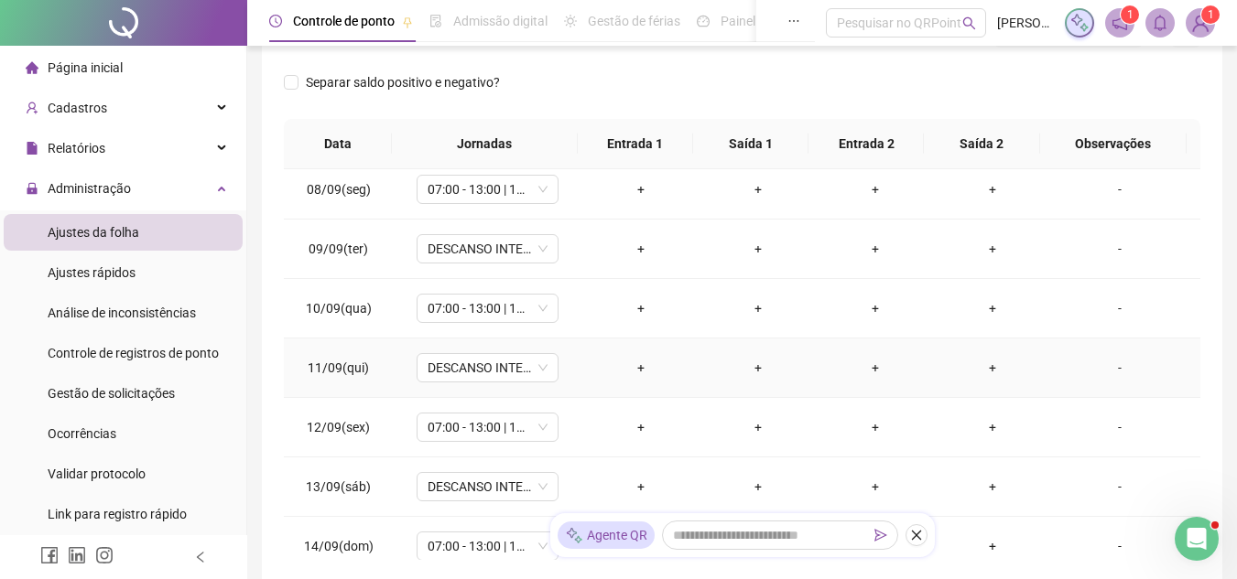
scroll to position [458, 0]
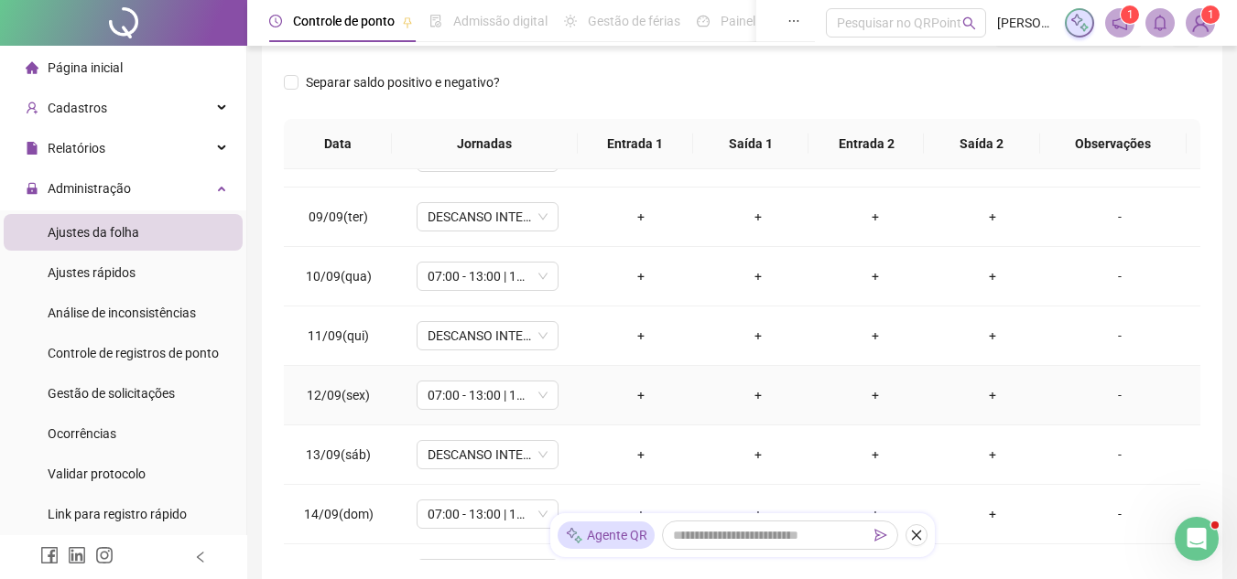
click at [1051, 416] on td "-" at bounding box center [1125, 395] width 149 height 59
click at [1094, 418] on td "-" at bounding box center [1125, 395] width 149 height 59
click at [1097, 391] on div "-" at bounding box center [1119, 395] width 108 height 20
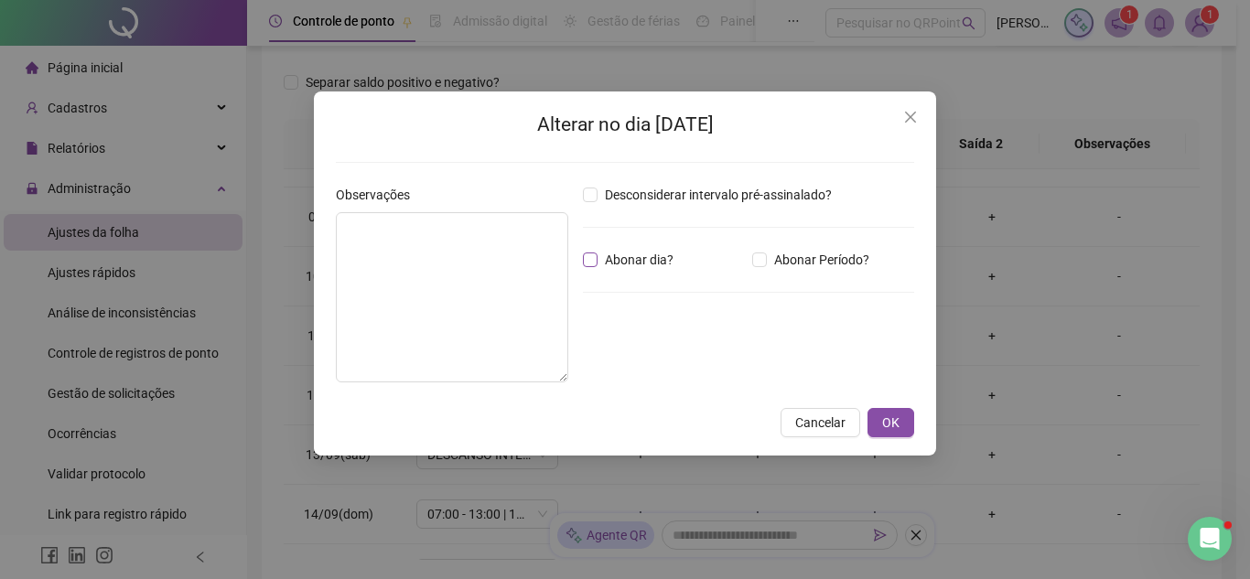
click at [658, 257] on span "Abonar dia?" at bounding box center [639, 260] width 83 height 20
click at [886, 428] on span "OK" at bounding box center [890, 423] width 17 height 20
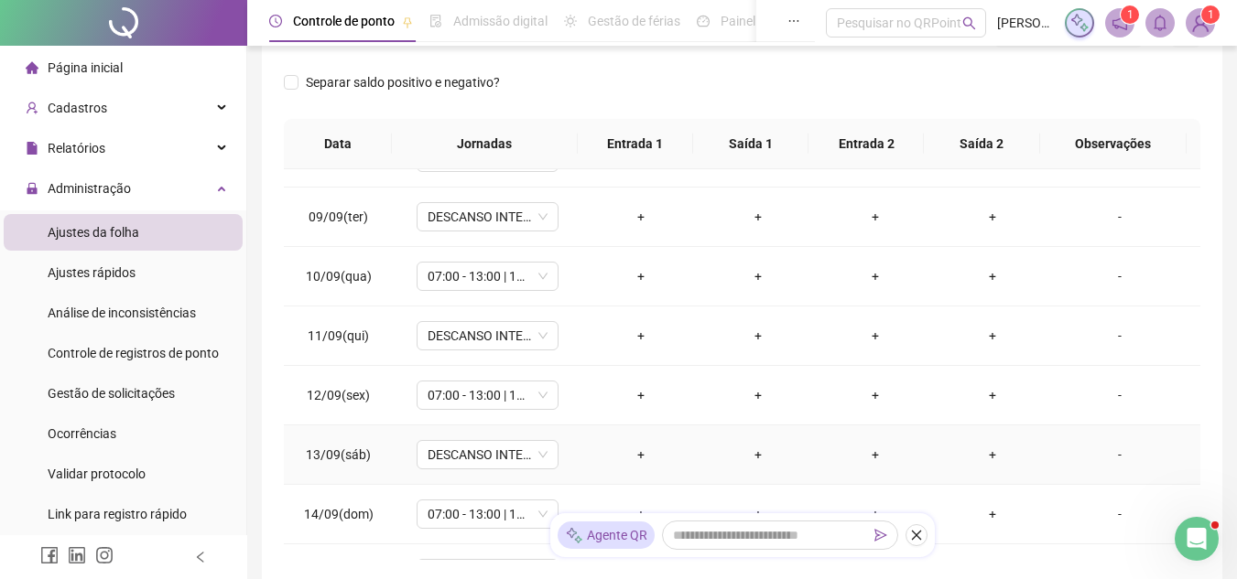
scroll to position [549, 0]
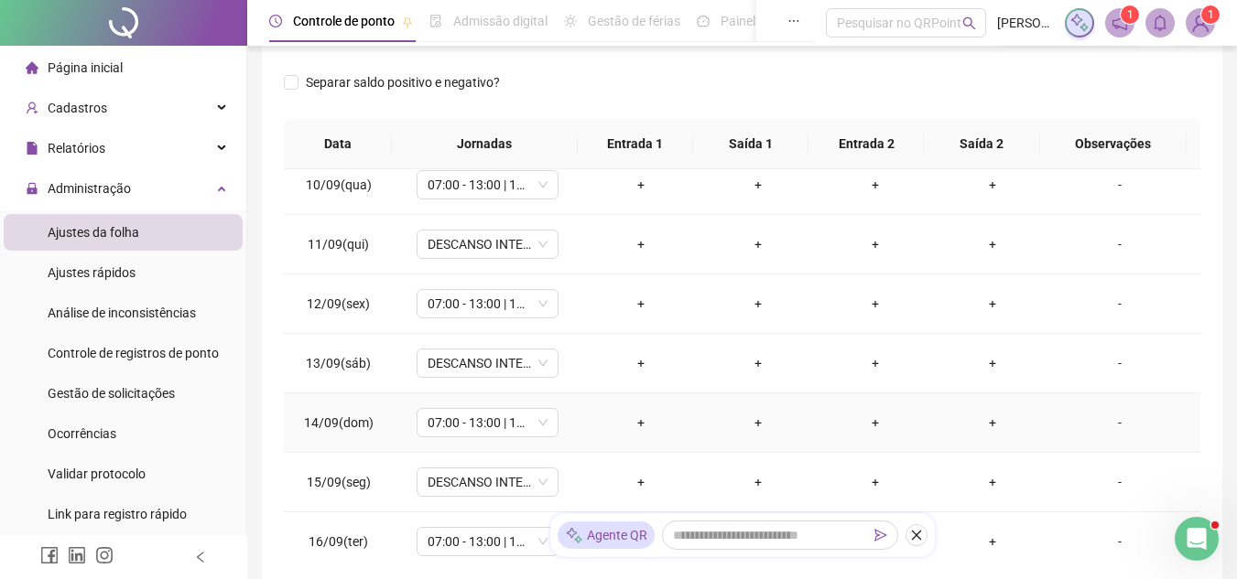
click at [1110, 433] on td "-" at bounding box center [1125, 423] width 149 height 59
click at [1112, 424] on div "-" at bounding box center [1119, 423] width 108 height 20
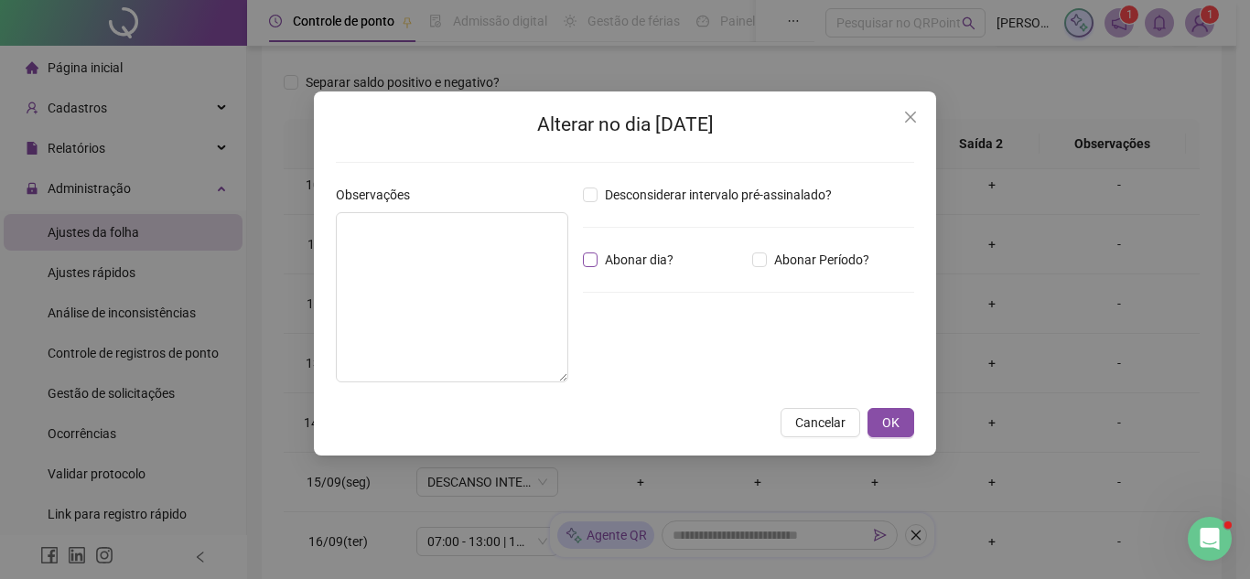
click at [657, 258] on span "Abonar dia?" at bounding box center [639, 260] width 83 height 20
click at [890, 423] on span "OK" at bounding box center [890, 423] width 17 height 20
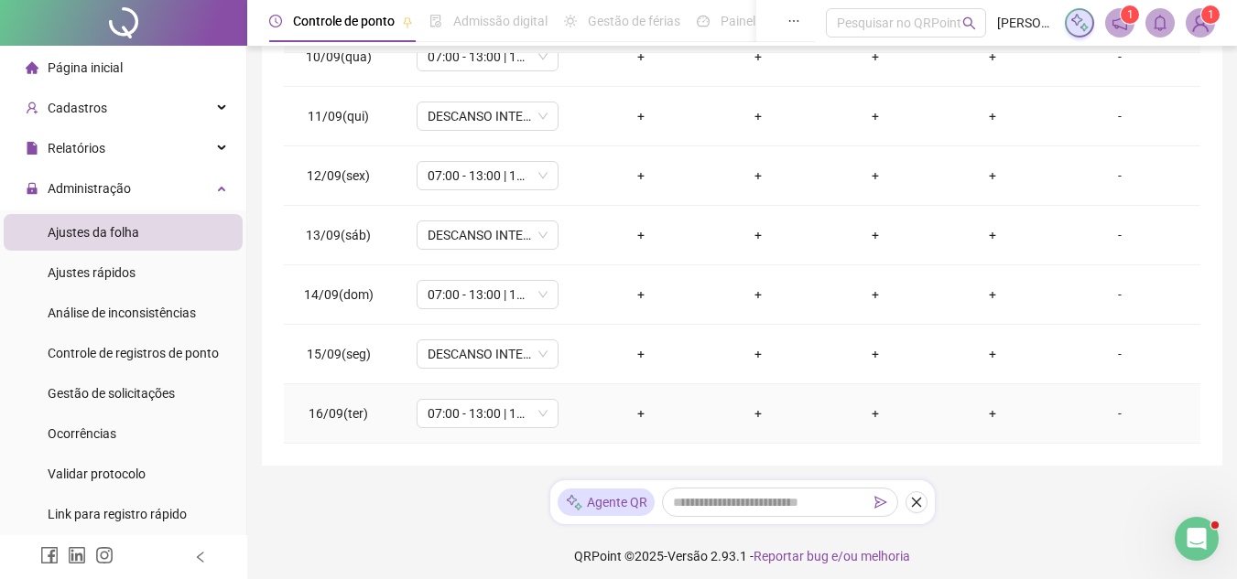
scroll to position [400, 0]
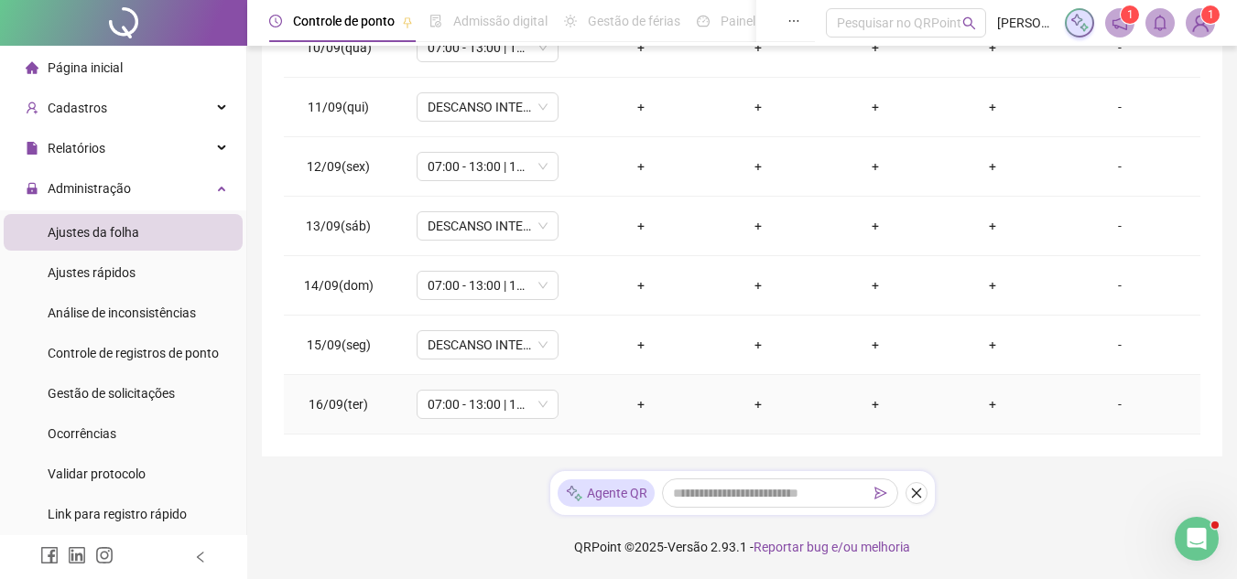
click at [981, 398] on div "+" at bounding box center [992, 404] width 88 height 20
click at [1068, 400] on div "-" at bounding box center [1119, 404] width 108 height 20
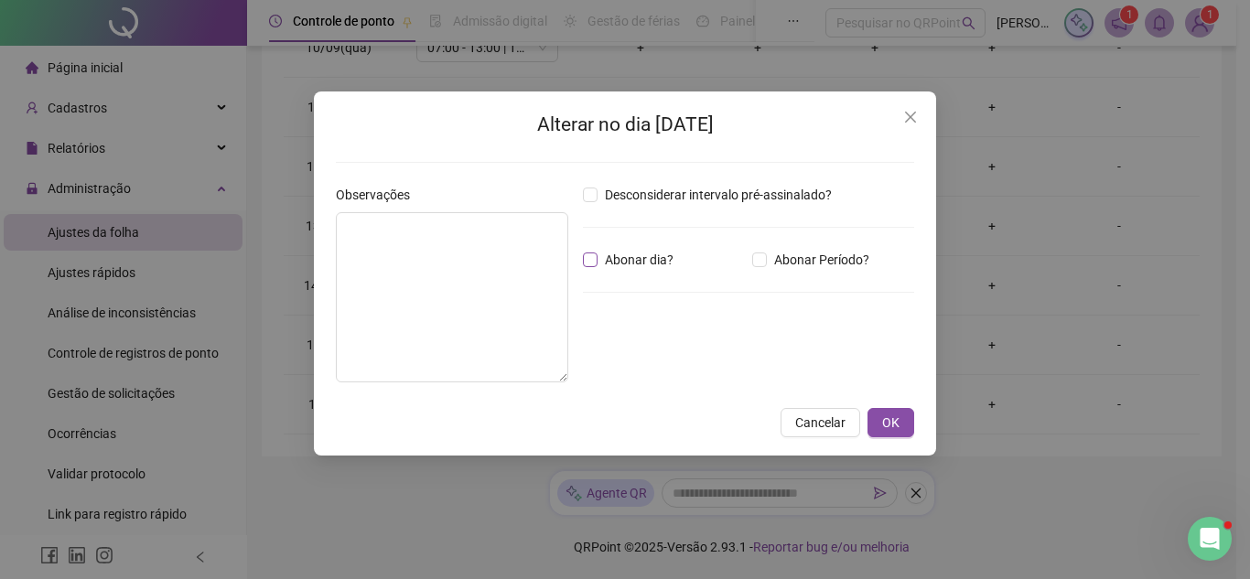
click at [648, 256] on span "Abonar dia?" at bounding box center [639, 260] width 83 height 20
click at [874, 416] on button "OK" at bounding box center [891, 422] width 47 height 29
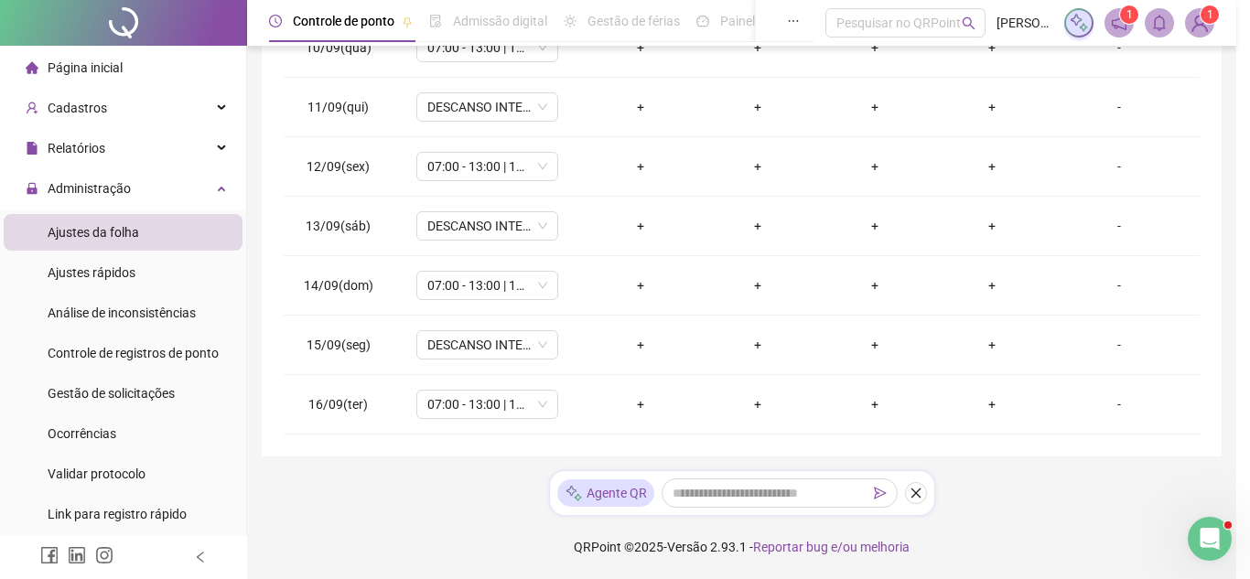
click at [881, 422] on div "Alterar no dia [DATE] Observações Desconsiderar intervalo pré-assinalado? Abona…" at bounding box center [625, 289] width 1250 height 579
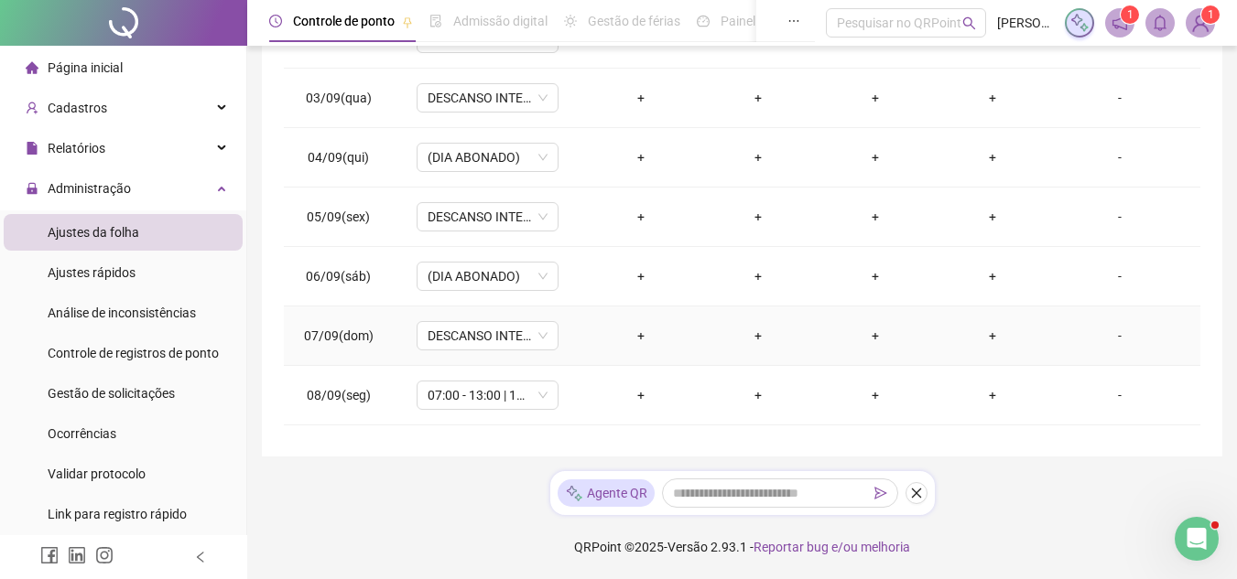
scroll to position [0, 0]
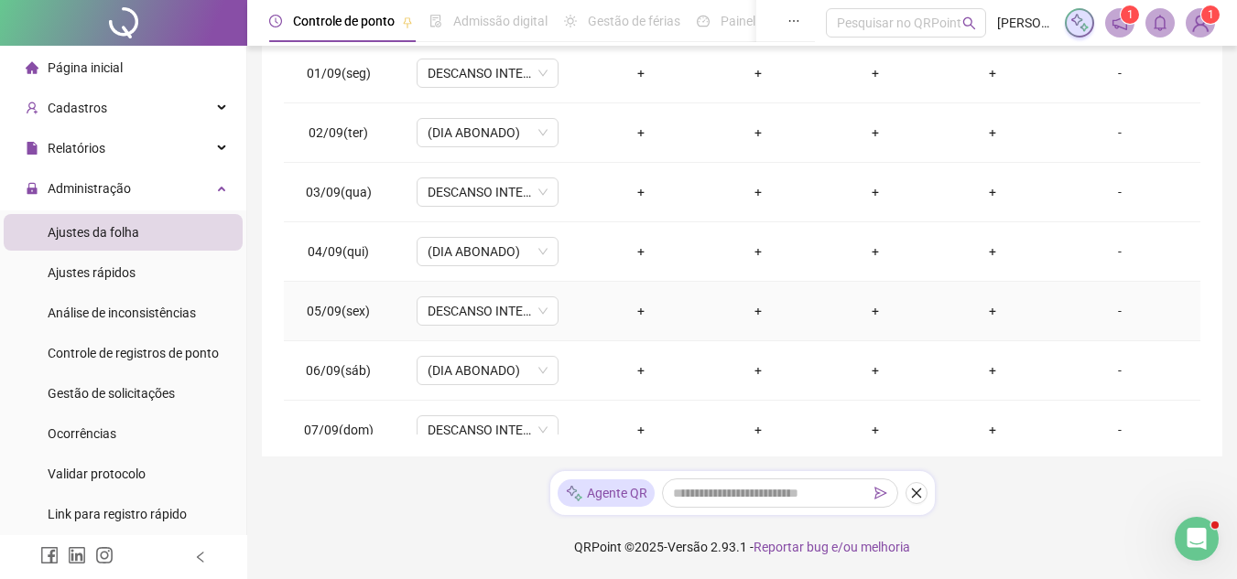
click at [832, 288] on td "+" at bounding box center [874, 311] width 117 height 59
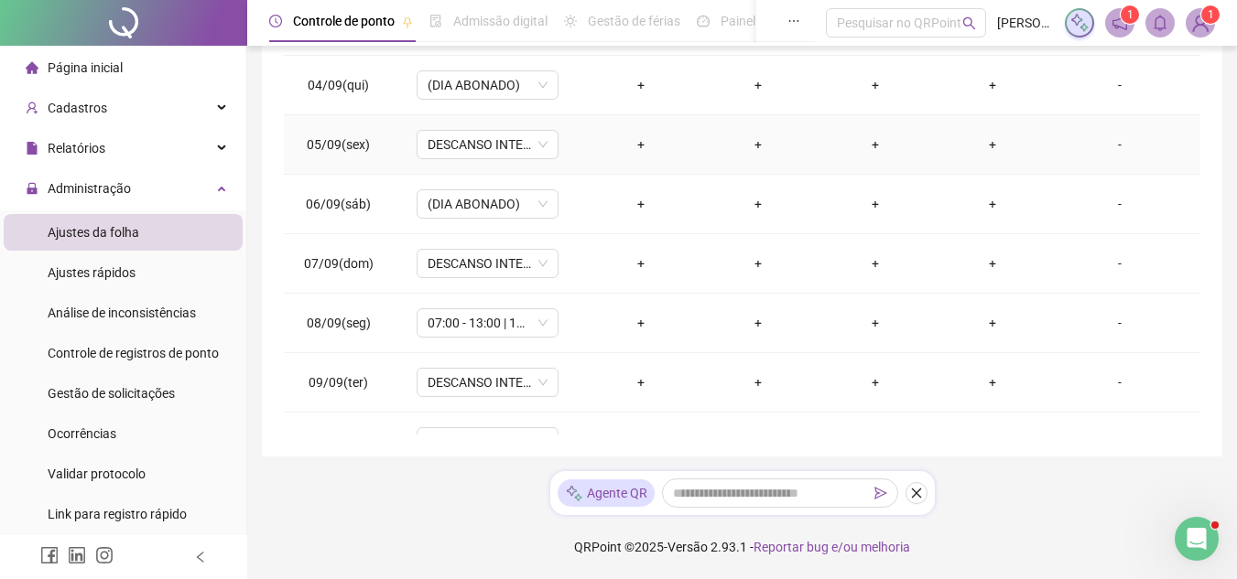
scroll to position [183, 0]
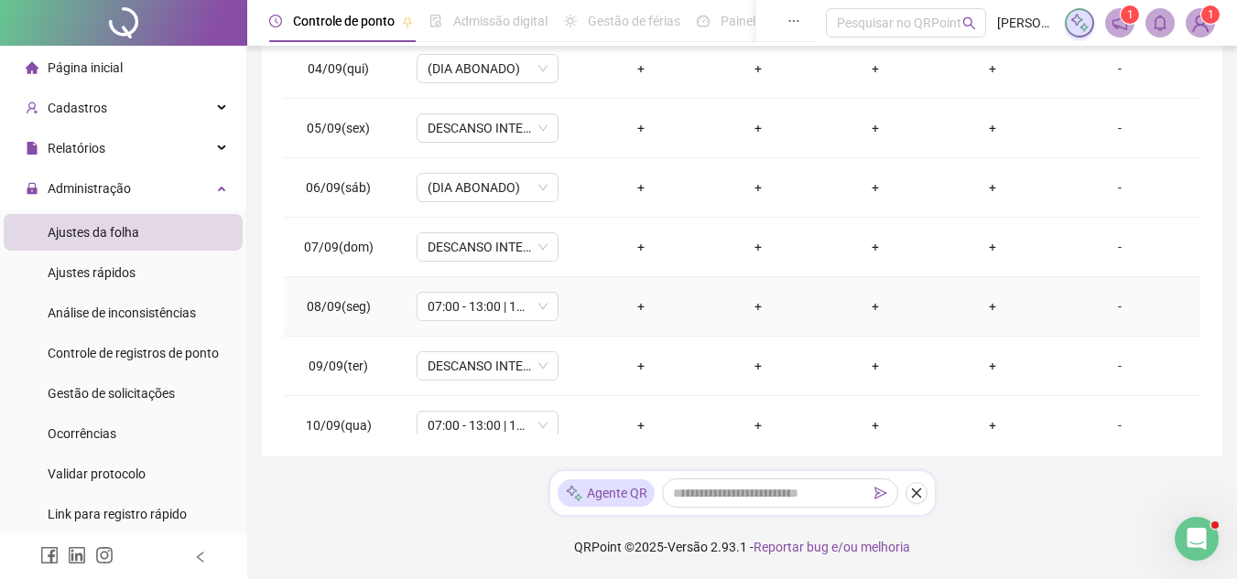
click at [1072, 302] on div "-" at bounding box center [1119, 307] width 108 height 20
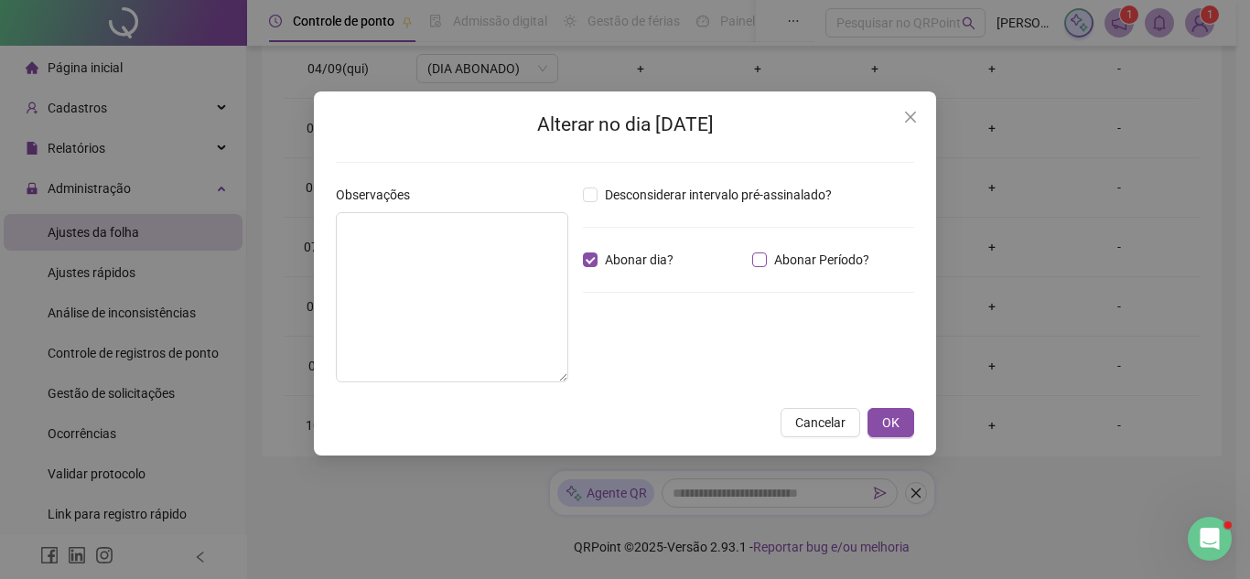
click at [770, 257] on span "Abonar Período?" at bounding box center [822, 260] width 110 height 20
click at [631, 258] on span "Abonar dia?" at bounding box center [639, 260] width 83 height 20
click at [896, 410] on button "OK" at bounding box center [891, 422] width 47 height 29
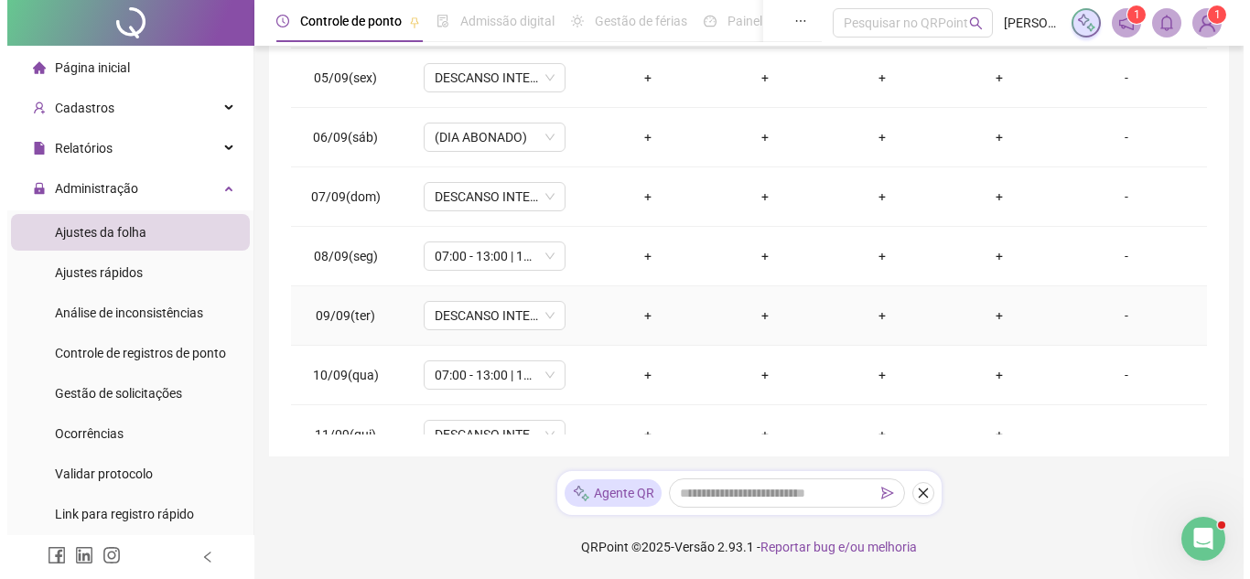
scroll to position [275, 0]
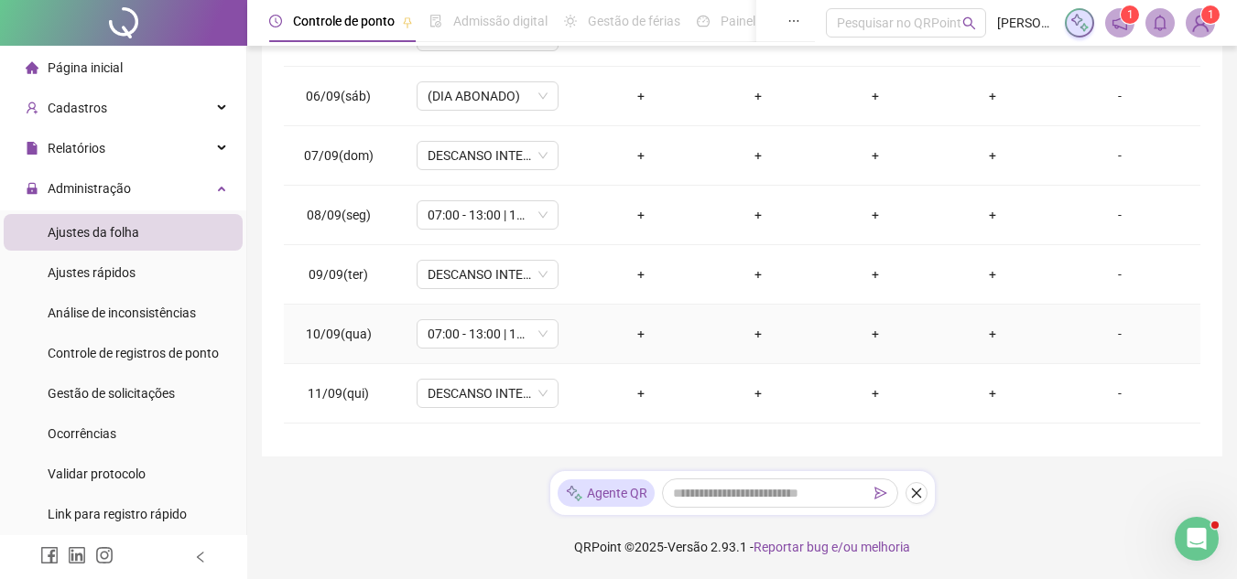
click at [1074, 358] on td "-" at bounding box center [1125, 334] width 149 height 59
click at [1067, 342] on div "-" at bounding box center [1119, 334] width 108 height 20
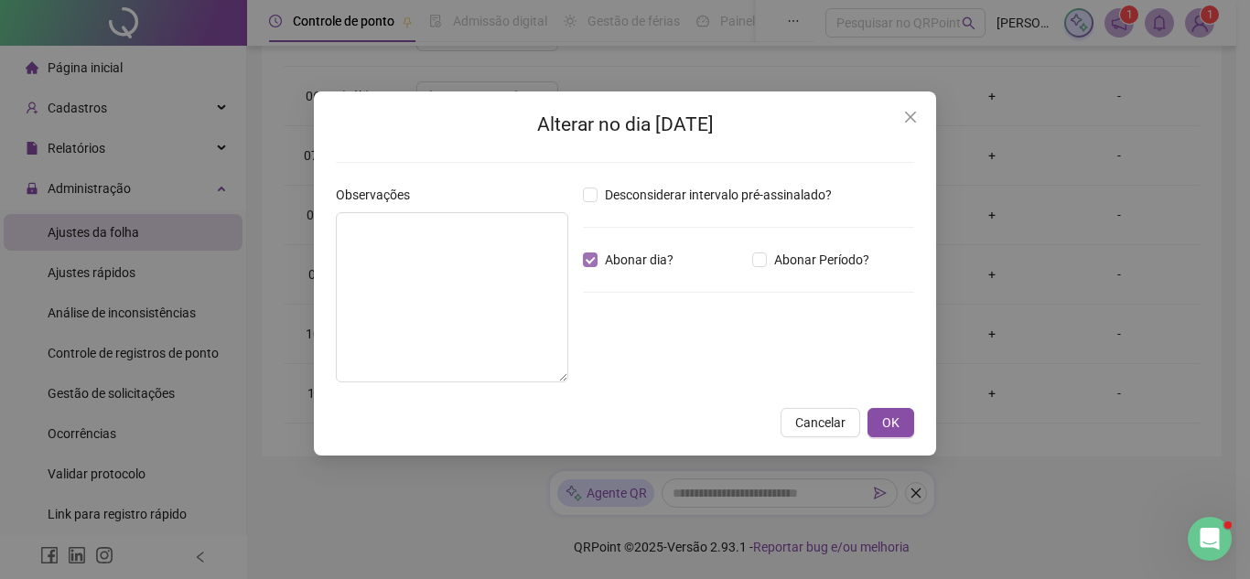
click at [654, 256] on span "Abonar dia?" at bounding box center [639, 260] width 83 height 20
click at [650, 260] on span "Abonar dia?" at bounding box center [639, 260] width 83 height 20
click at [897, 412] on button "OK" at bounding box center [891, 422] width 47 height 29
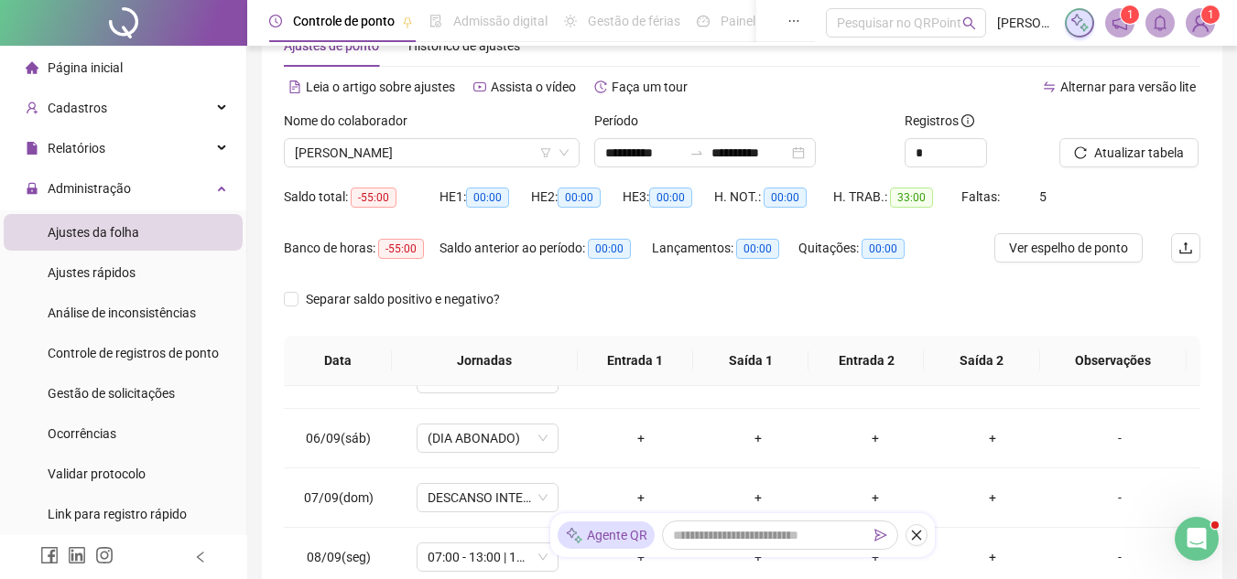
scroll to position [0, 0]
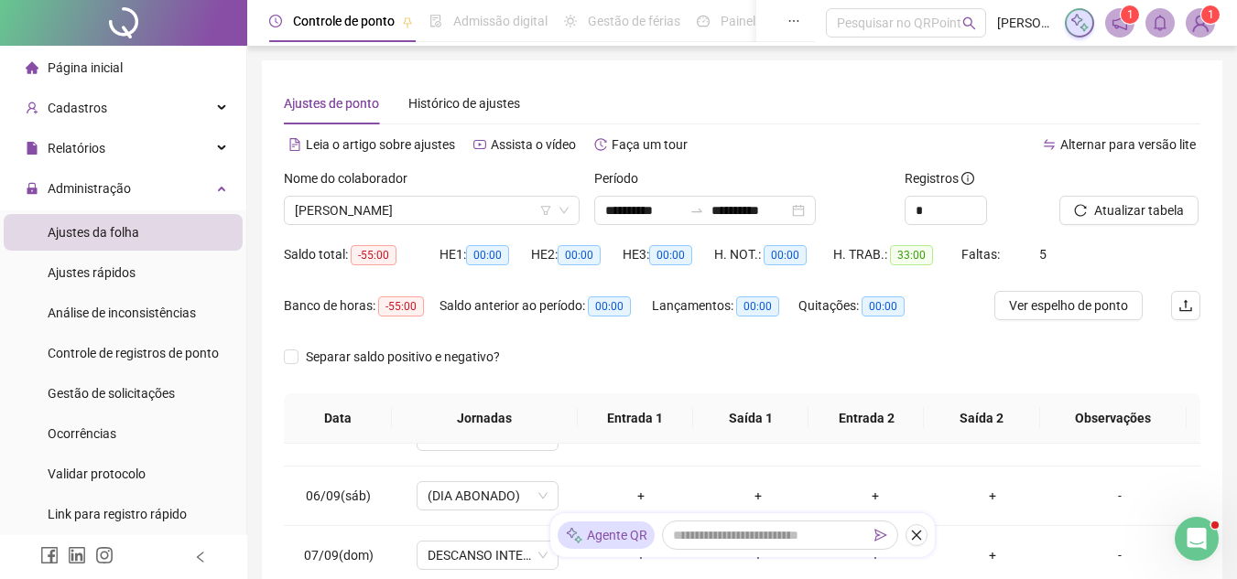
click at [1081, 205] on icon "reload" at bounding box center [1081, 210] width 12 height 12
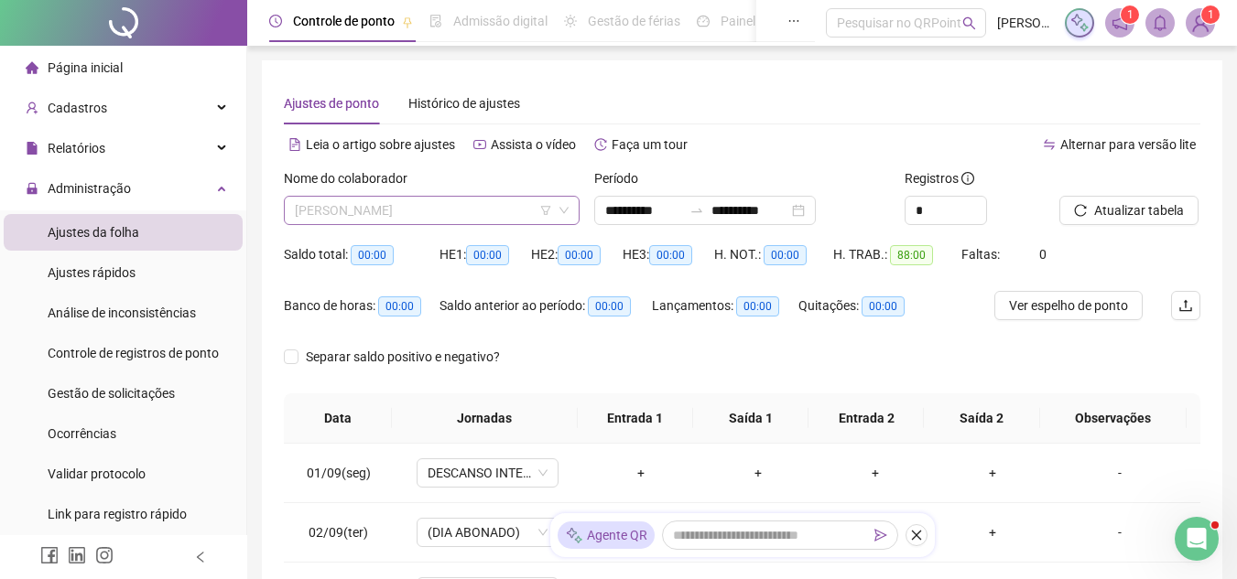
click at [417, 212] on span "[PERSON_NAME]" at bounding box center [432, 210] width 274 height 27
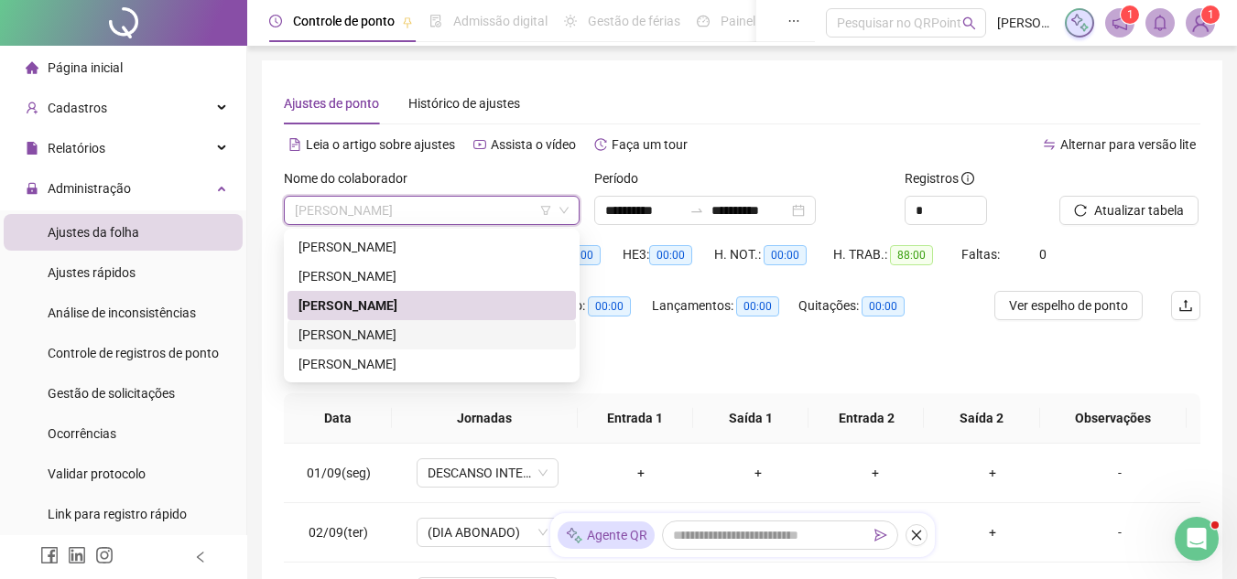
click at [423, 337] on div "[PERSON_NAME]" at bounding box center [431, 335] width 266 height 20
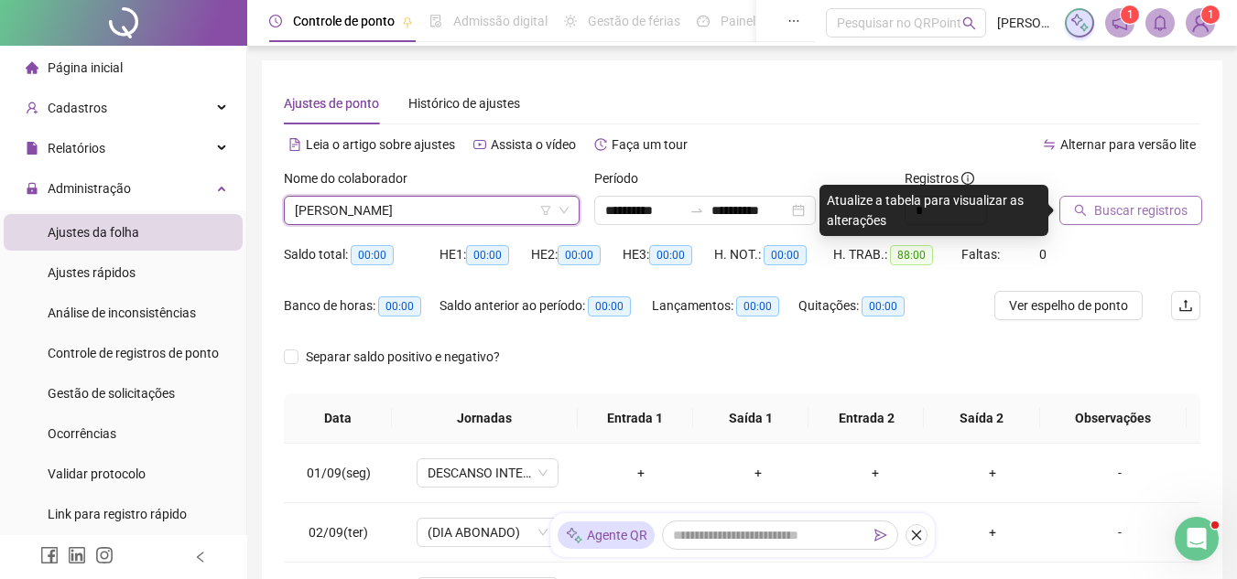
click at [1095, 210] on span "Buscar registros" at bounding box center [1140, 210] width 93 height 20
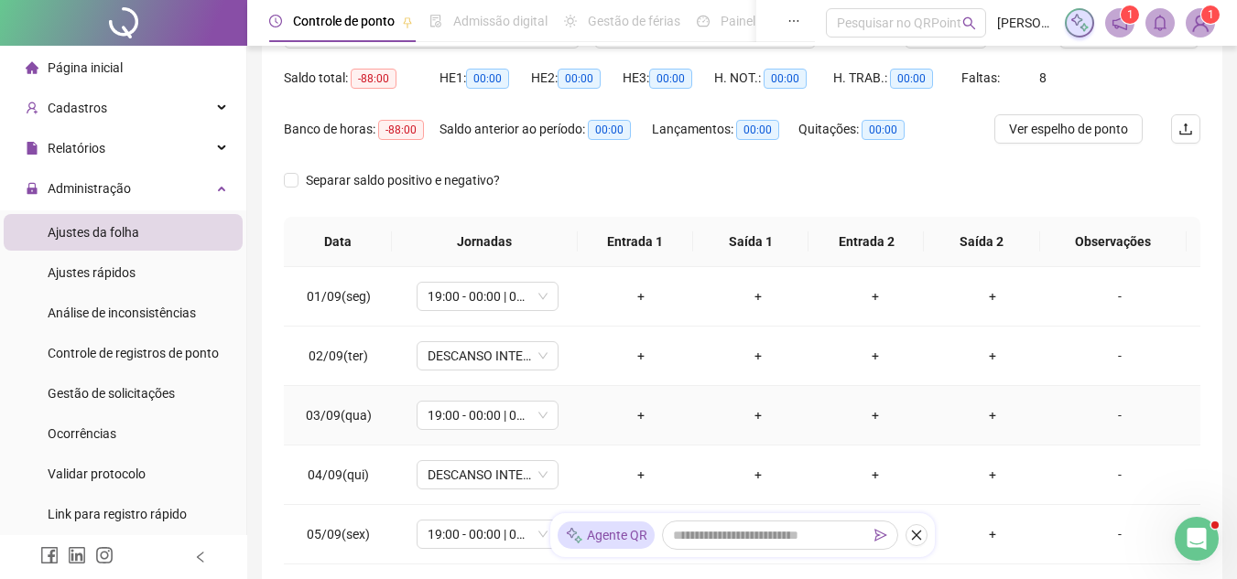
scroll to position [183, 0]
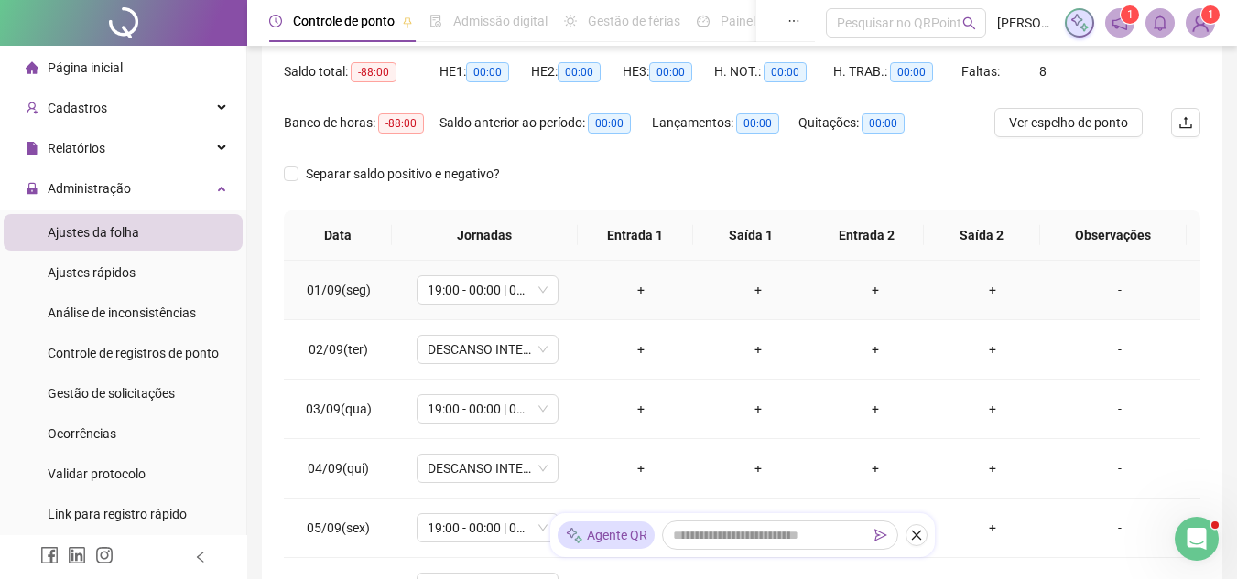
click at [1118, 290] on div "-" at bounding box center [1119, 290] width 108 height 20
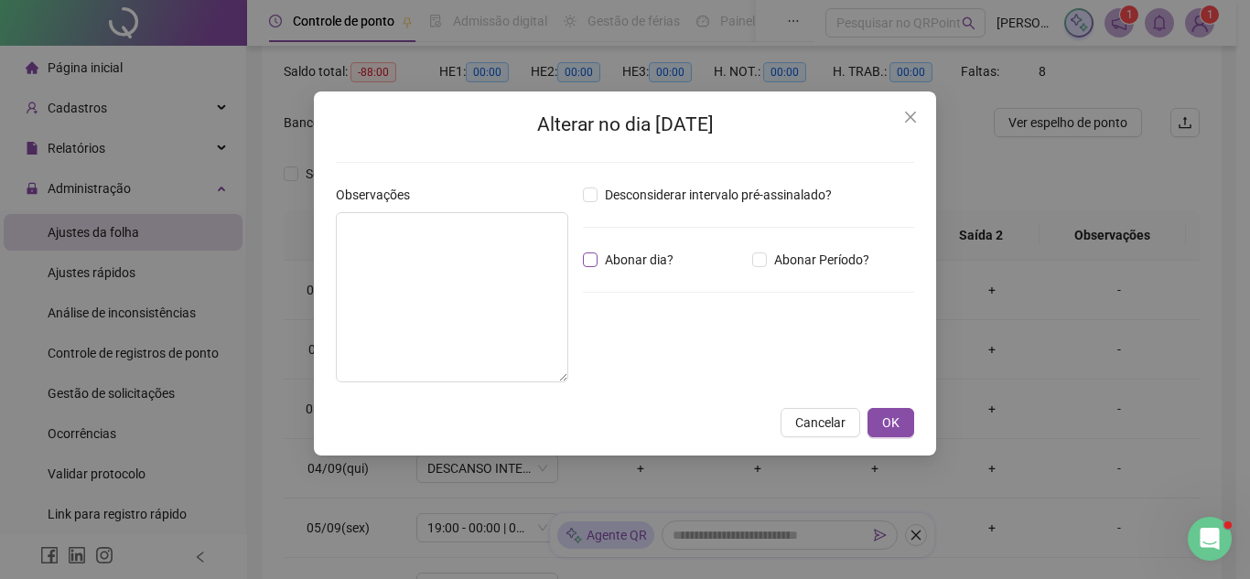
click at [645, 262] on span "Abonar dia?" at bounding box center [639, 260] width 83 height 20
click at [881, 416] on button "OK" at bounding box center [891, 422] width 47 height 29
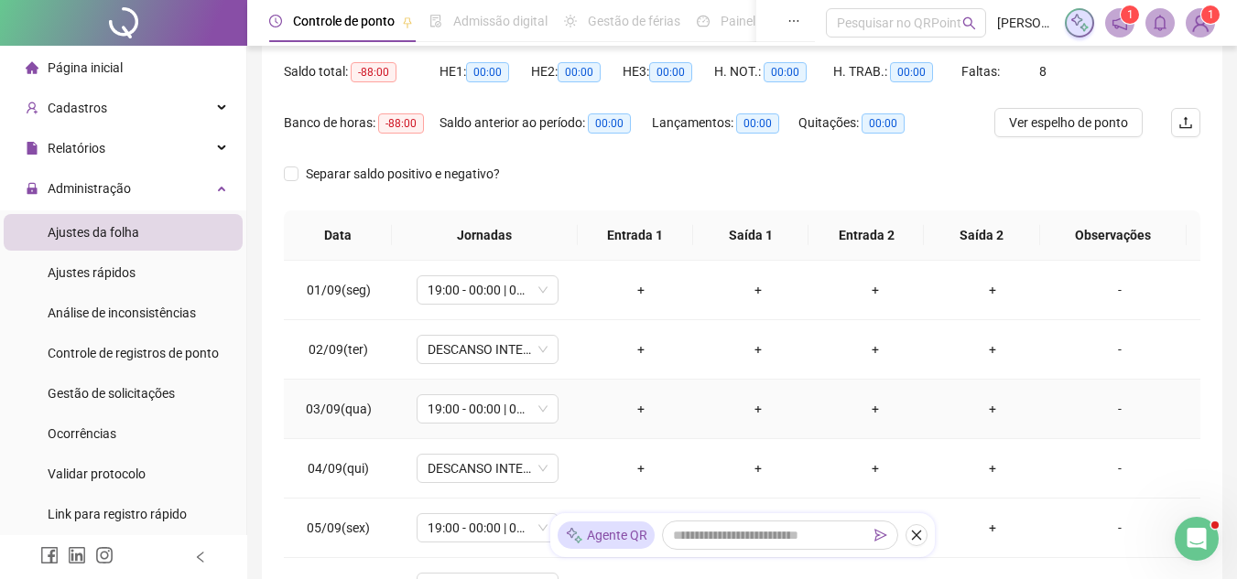
click at [1051, 402] on td "-" at bounding box center [1125, 409] width 149 height 59
click at [1065, 399] on div "-" at bounding box center [1119, 409] width 108 height 20
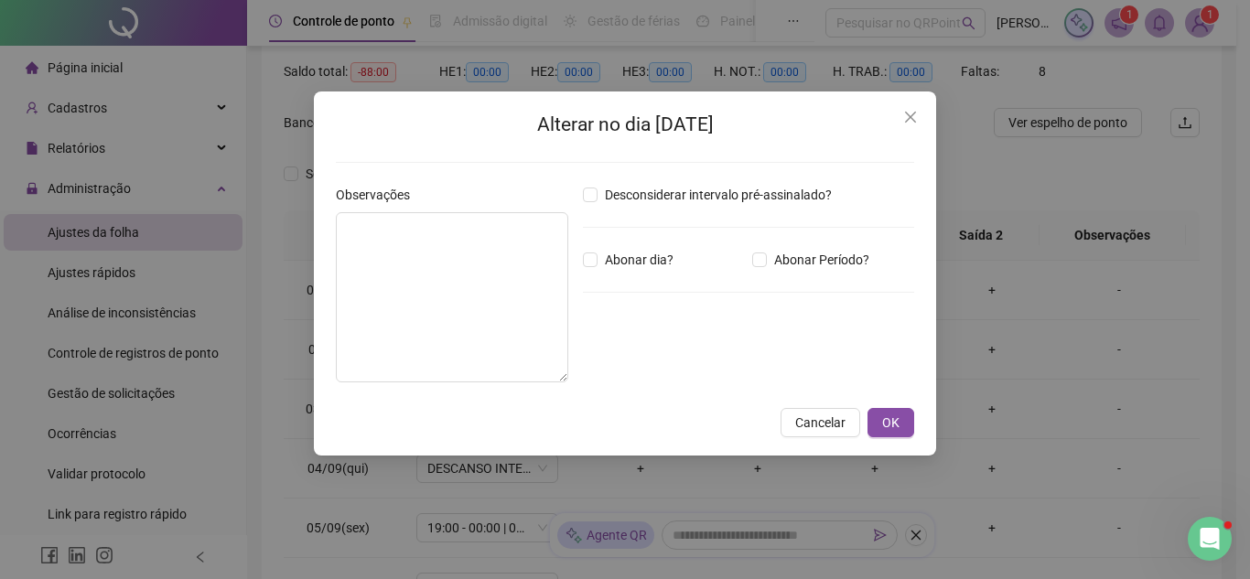
click at [628, 275] on div "Desconsiderar intervalo pré-assinalado? Abonar dia? Abonar Período? Horas a abo…" at bounding box center [749, 291] width 346 height 212
click at [633, 264] on span "Abonar dia?" at bounding box center [639, 260] width 83 height 20
click at [891, 427] on span "OK" at bounding box center [890, 423] width 17 height 20
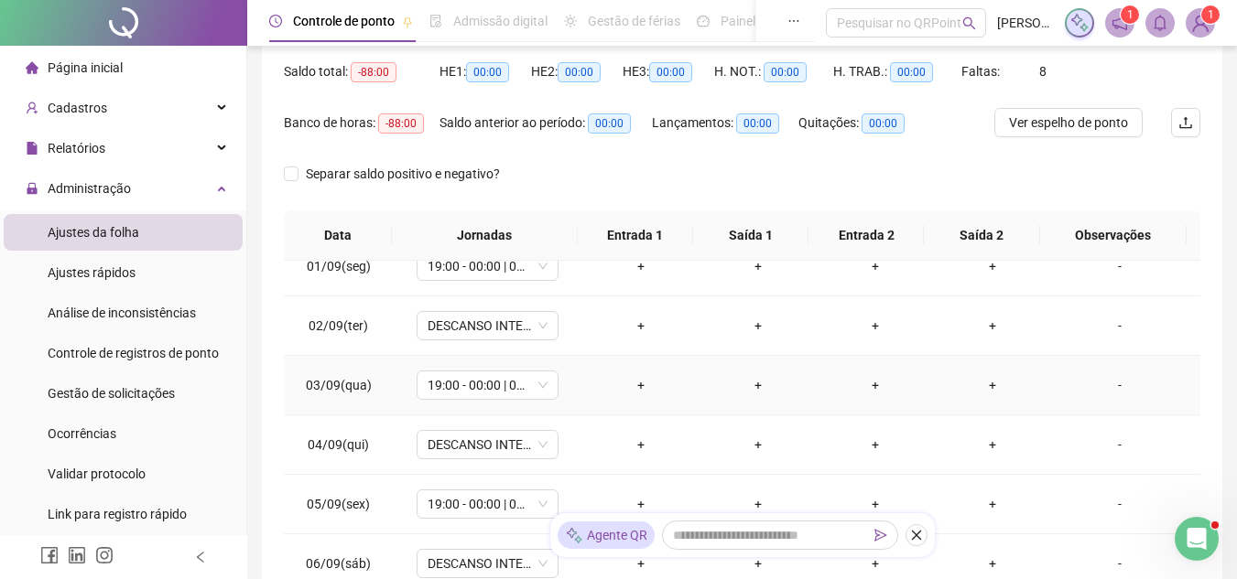
scroll to position [92, 0]
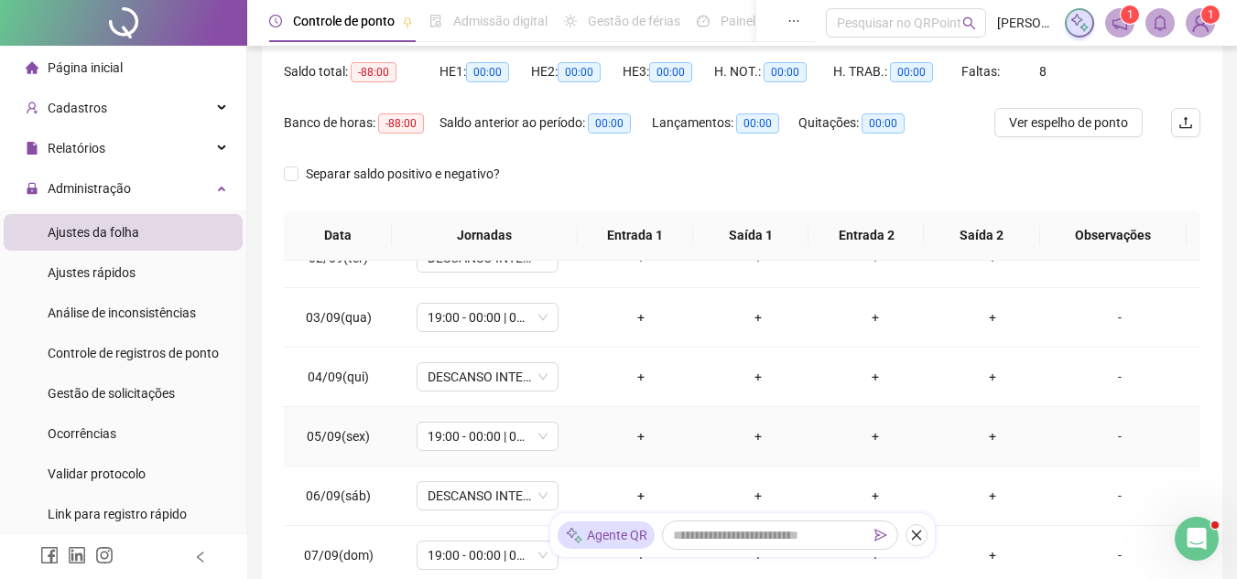
click at [1081, 441] on div "-" at bounding box center [1119, 437] width 108 height 20
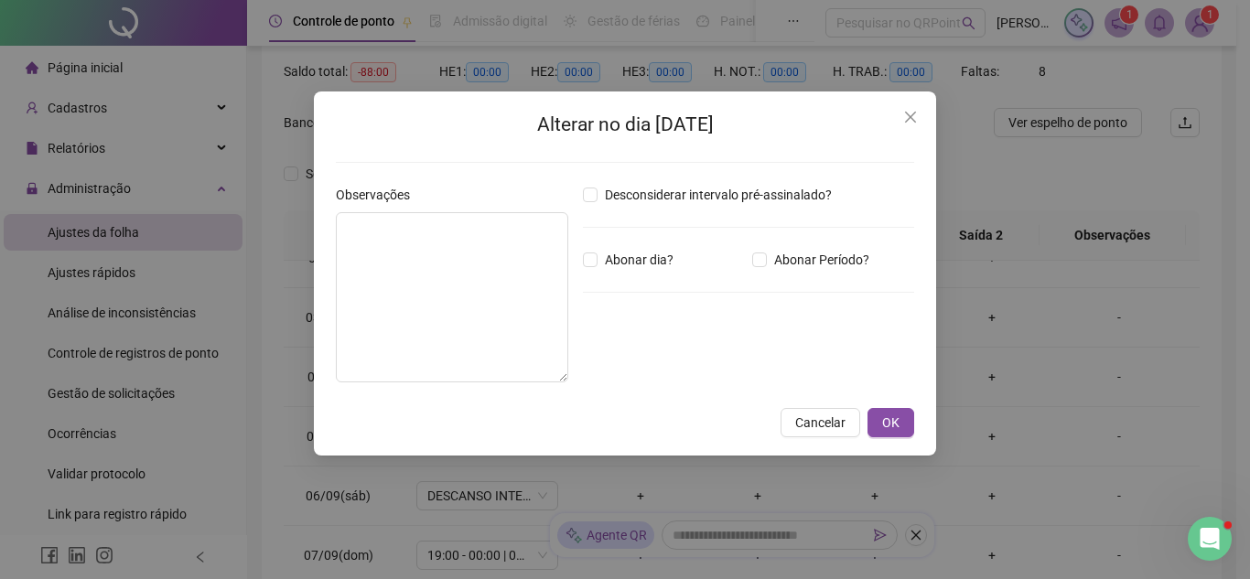
click at [651, 280] on div "Desconsiderar intervalo pré-assinalado? Abonar dia? Abonar Período? Horas a abo…" at bounding box center [749, 291] width 346 height 212
click at [653, 266] on span "Abonar dia?" at bounding box center [639, 260] width 83 height 20
click at [909, 424] on button "OK" at bounding box center [891, 422] width 47 height 29
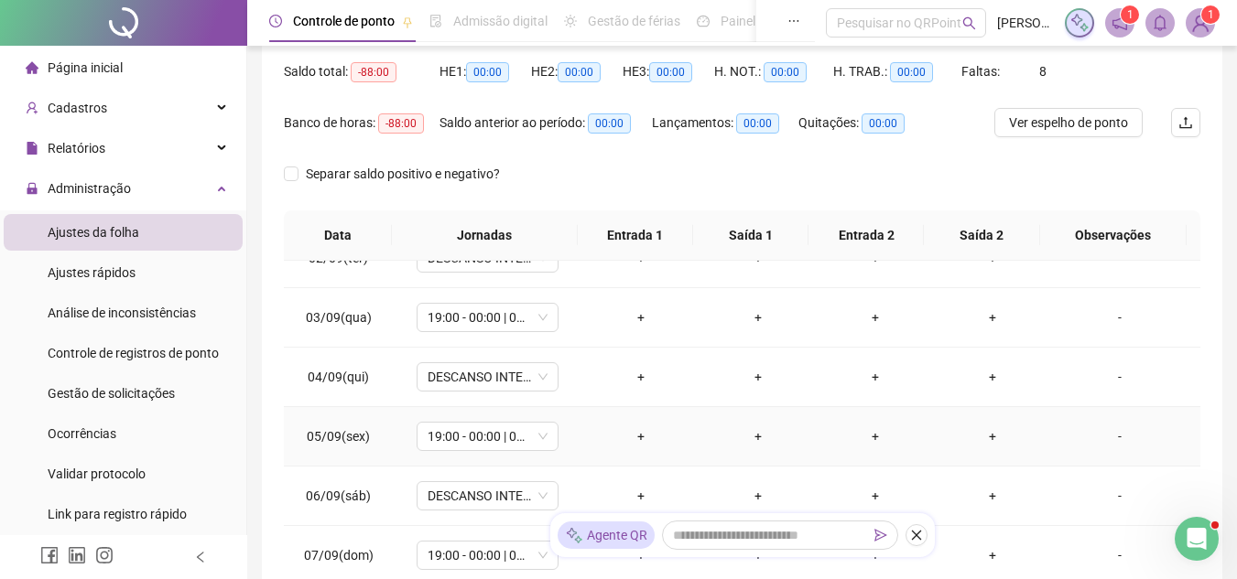
click at [1087, 439] on div "-" at bounding box center [1119, 437] width 108 height 20
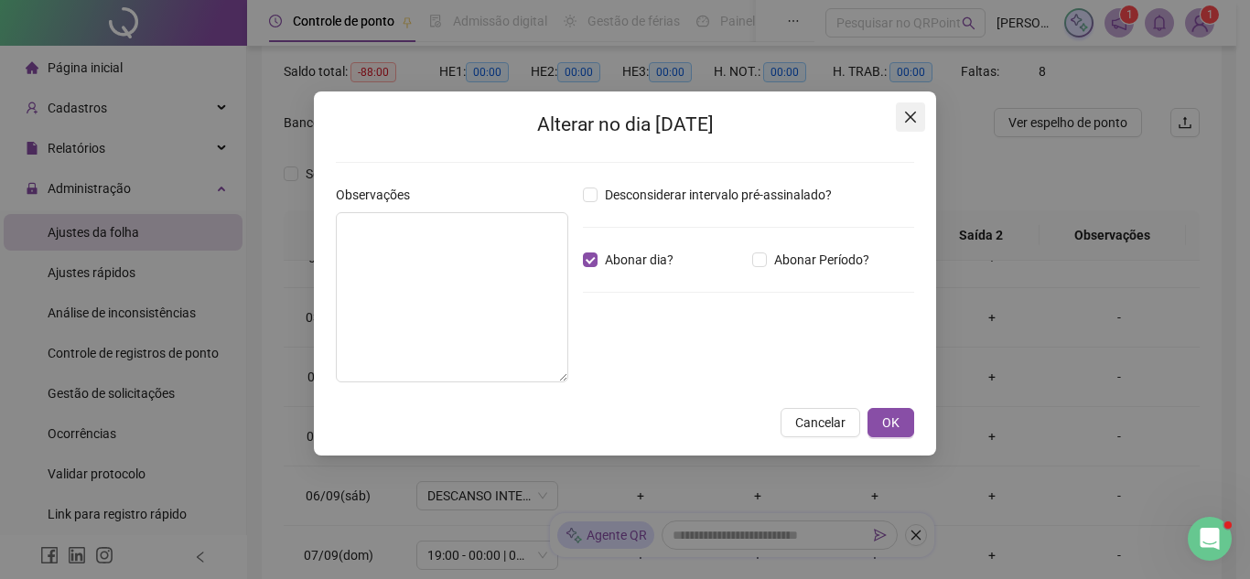
click at [901, 113] on span "Close" at bounding box center [910, 117] width 29 height 15
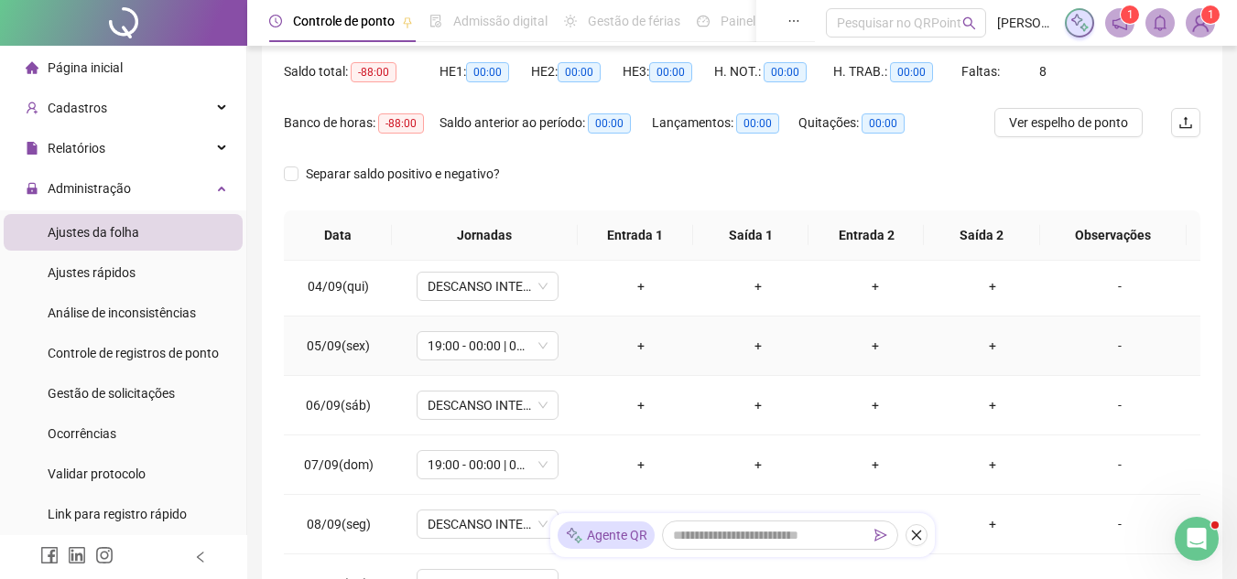
scroll to position [183, 0]
click at [1101, 466] on div "-" at bounding box center [1119, 464] width 108 height 20
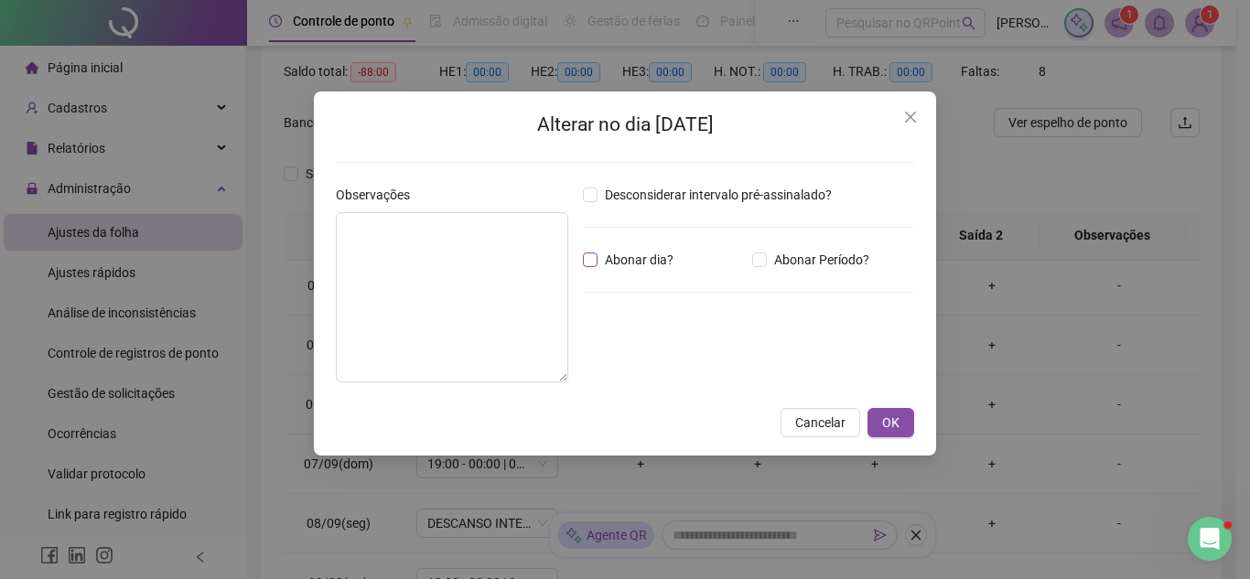
click at [647, 264] on span "Abonar dia?" at bounding box center [639, 260] width 83 height 20
click at [897, 418] on span "OK" at bounding box center [890, 423] width 17 height 20
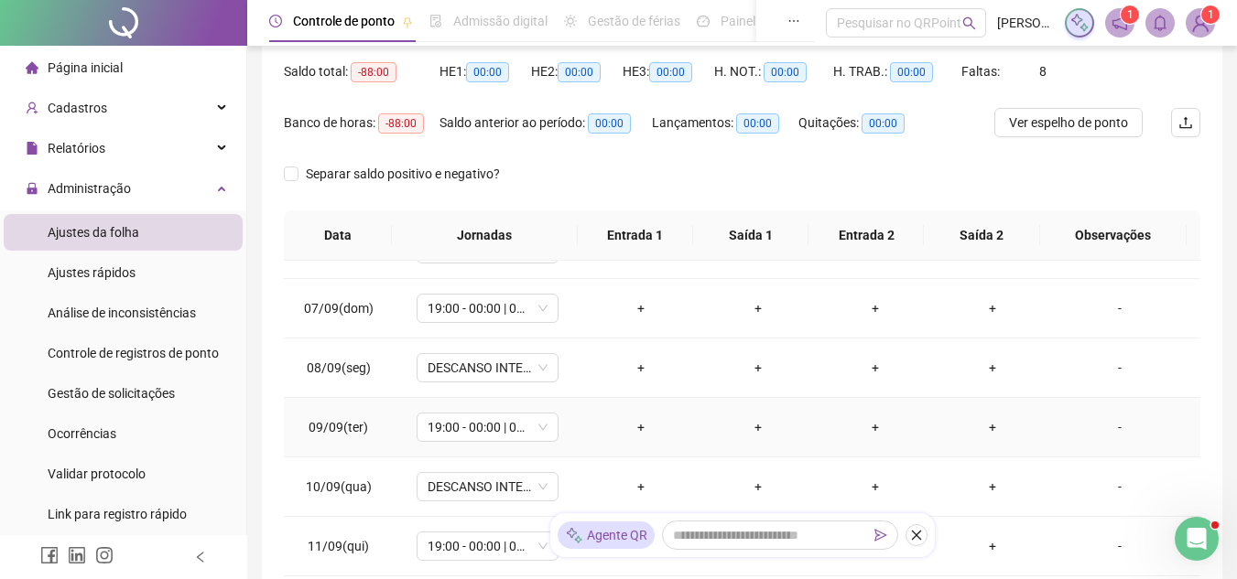
scroll to position [366, 0]
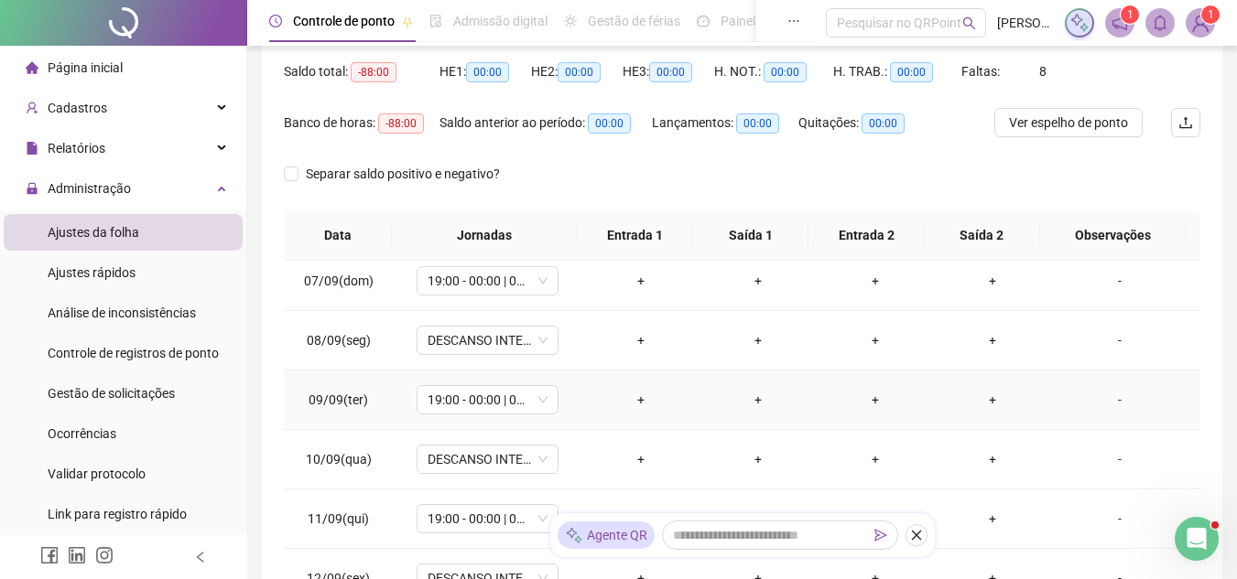
click at [1089, 397] on div "-" at bounding box center [1119, 400] width 108 height 20
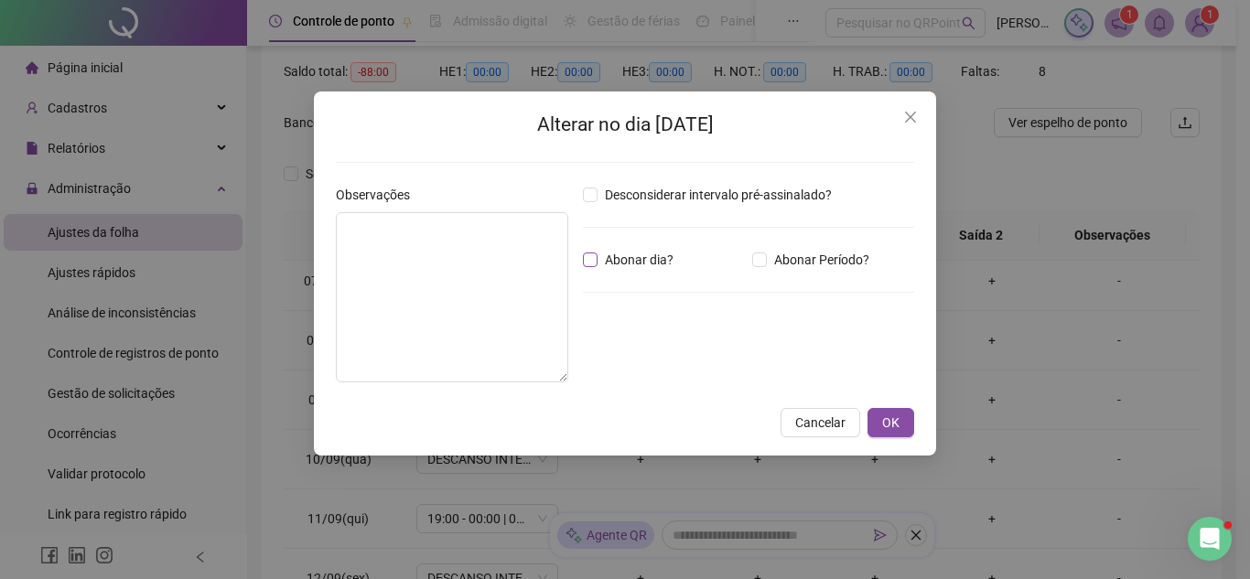
click at [666, 261] on span "Abonar dia?" at bounding box center [639, 260] width 83 height 20
click at [909, 428] on button "OK" at bounding box center [891, 422] width 47 height 29
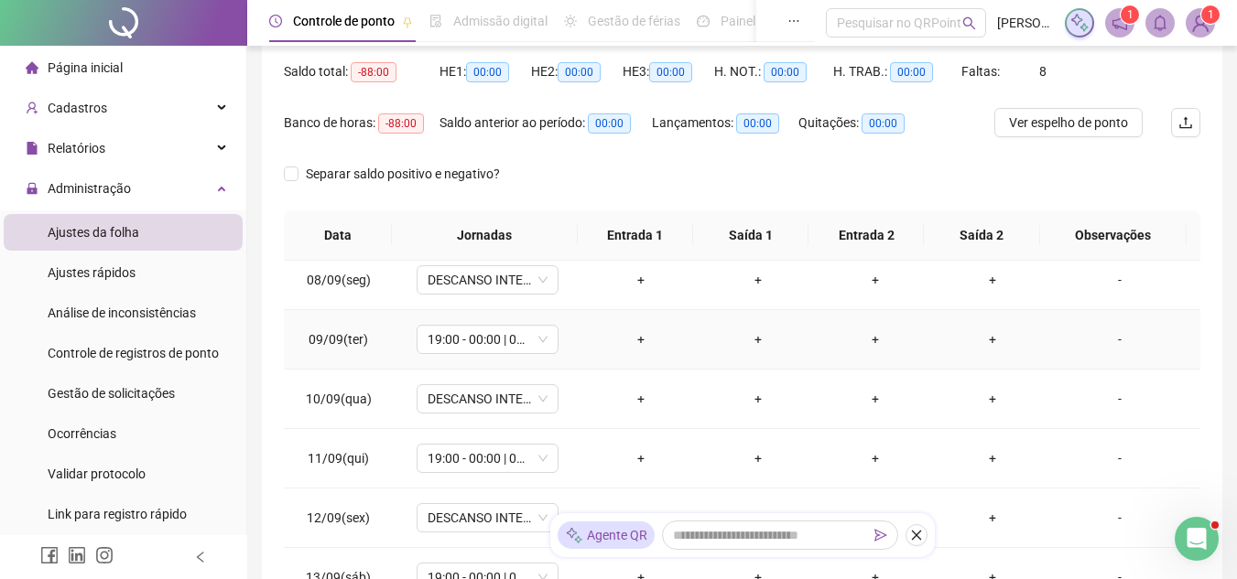
scroll to position [458, 0]
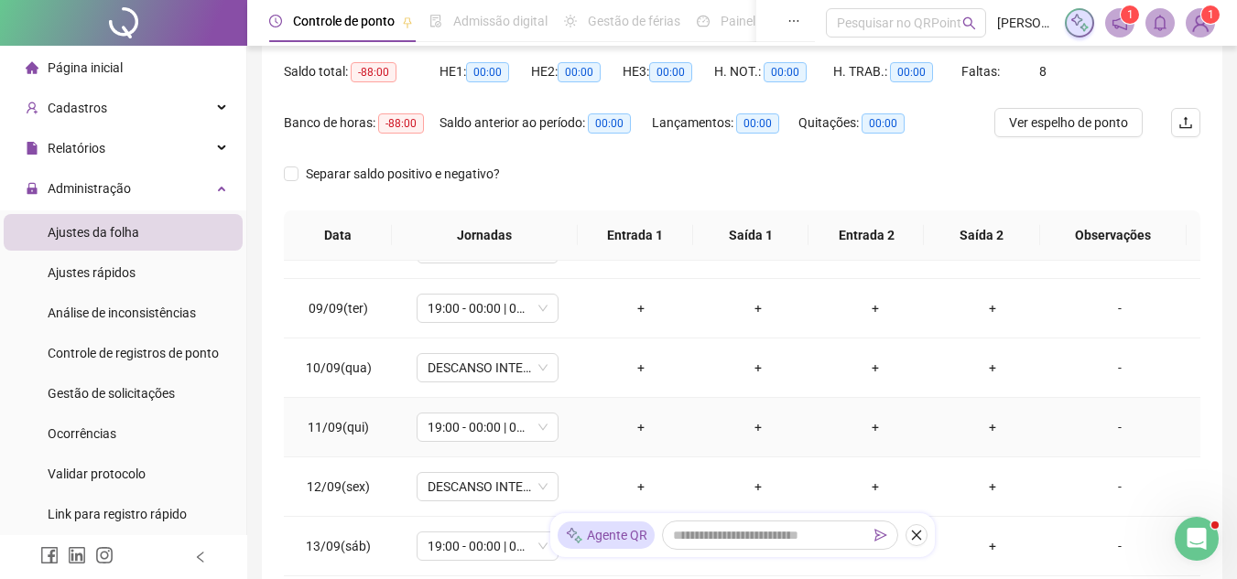
click at [1109, 450] on td "-" at bounding box center [1125, 427] width 149 height 59
click at [1111, 448] on td "-" at bounding box center [1125, 427] width 149 height 59
click at [1092, 439] on td "-" at bounding box center [1125, 427] width 149 height 59
click at [1078, 431] on div "-" at bounding box center [1119, 427] width 108 height 20
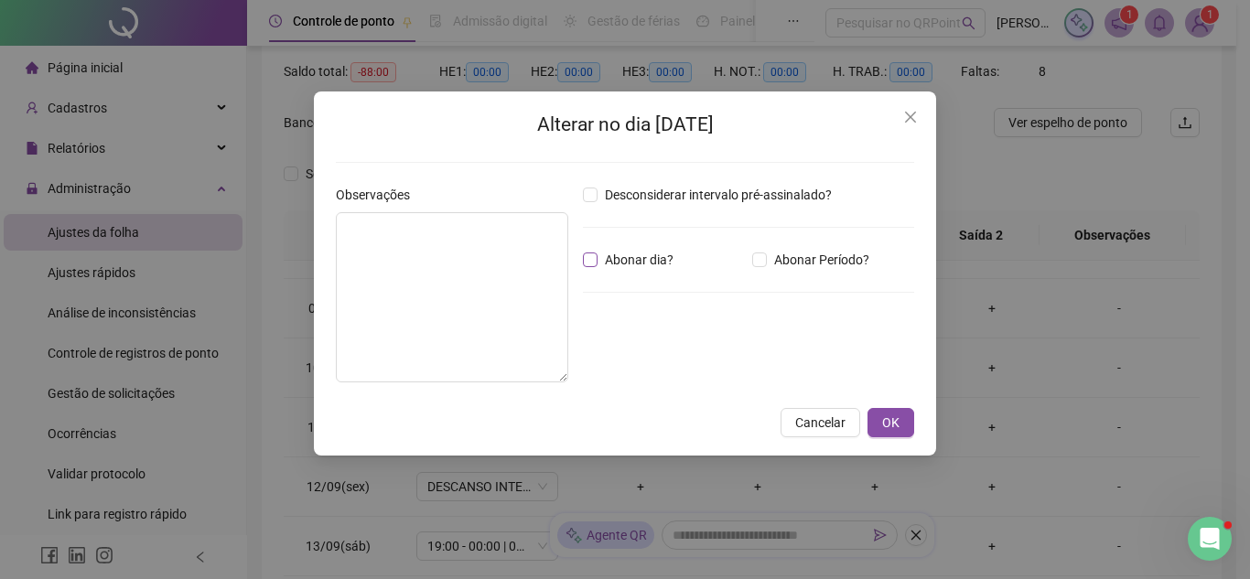
click at [610, 257] on span "Abonar dia?" at bounding box center [639, 260] width 83 height 20
click at [882, 417] on span "OK" at bounding box center [890, 423] width 17 height 20
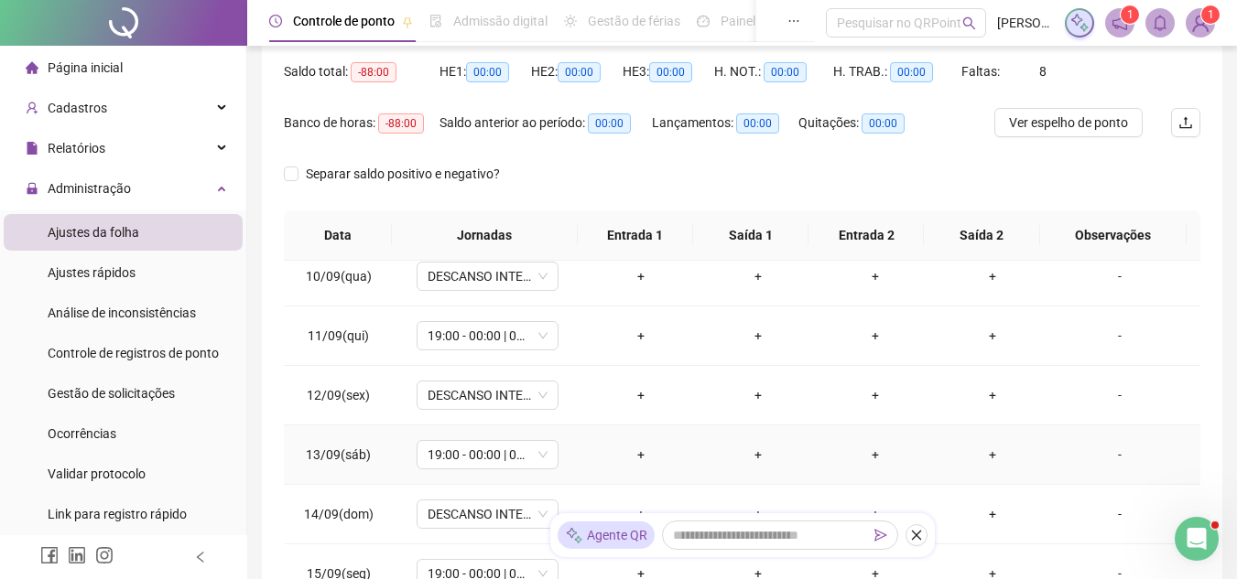
scroll to position [561, 0]
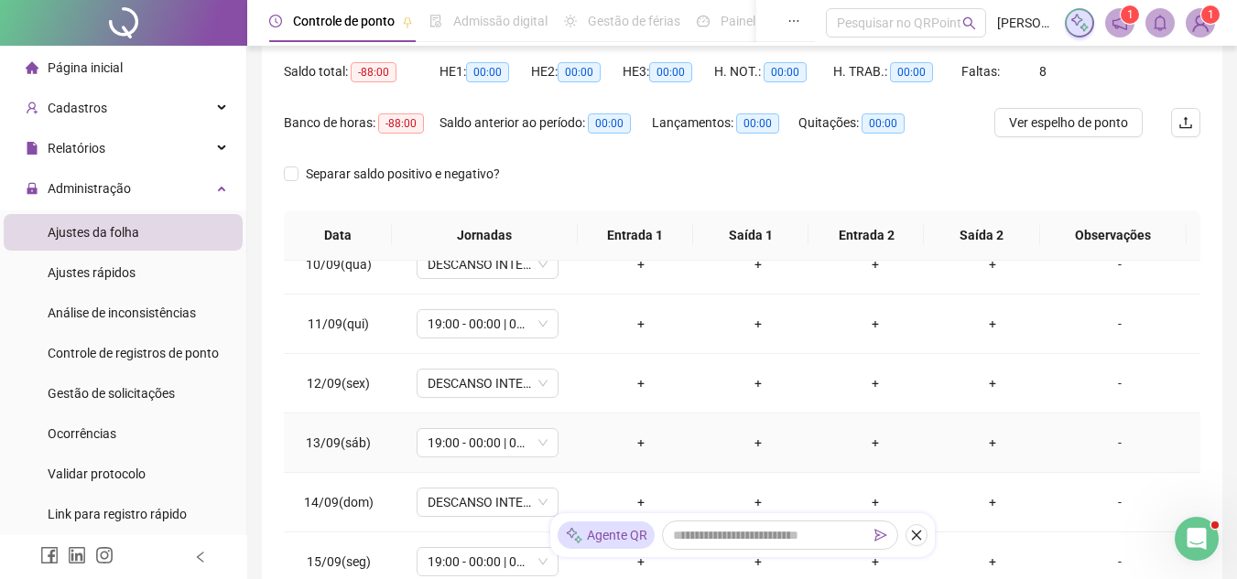
click at [1065, 446] on div "-" at bounding box center [1119, 443] width 108 height 20
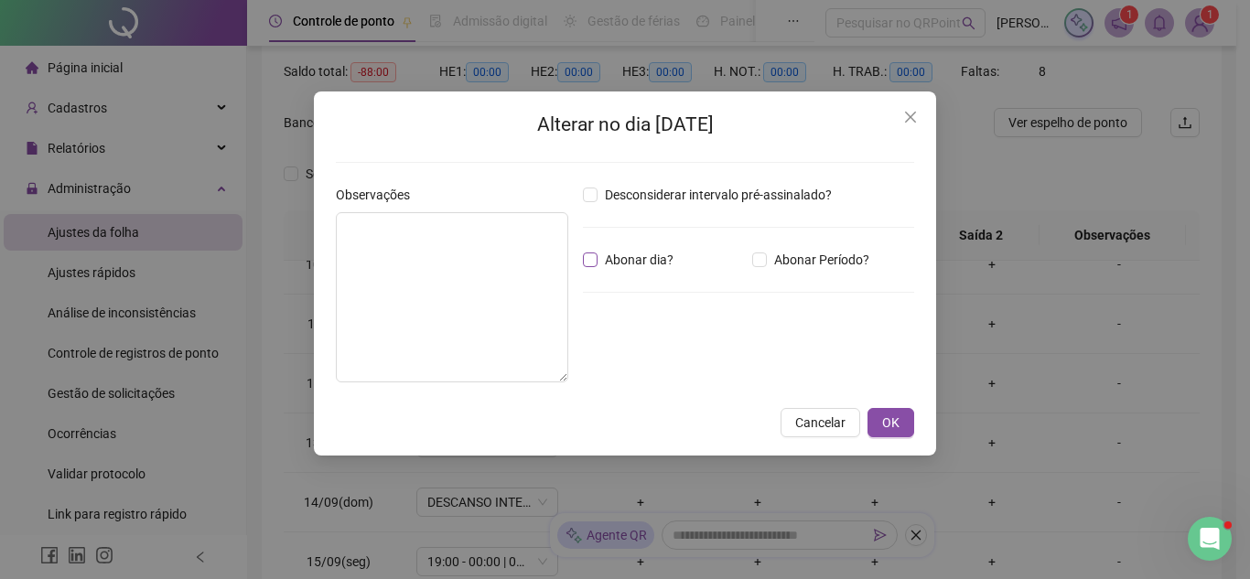
click at [664, 261] on span "Abonar dia?" at bounding box center [639, 260] width 83 height 20
click at [617, 259] on span "Abonar dia?" at bounding box center [639, 260] width 83 height 20
click at [881, 414] on button "OK" at bounding box center [891, 422] width 47 height 29
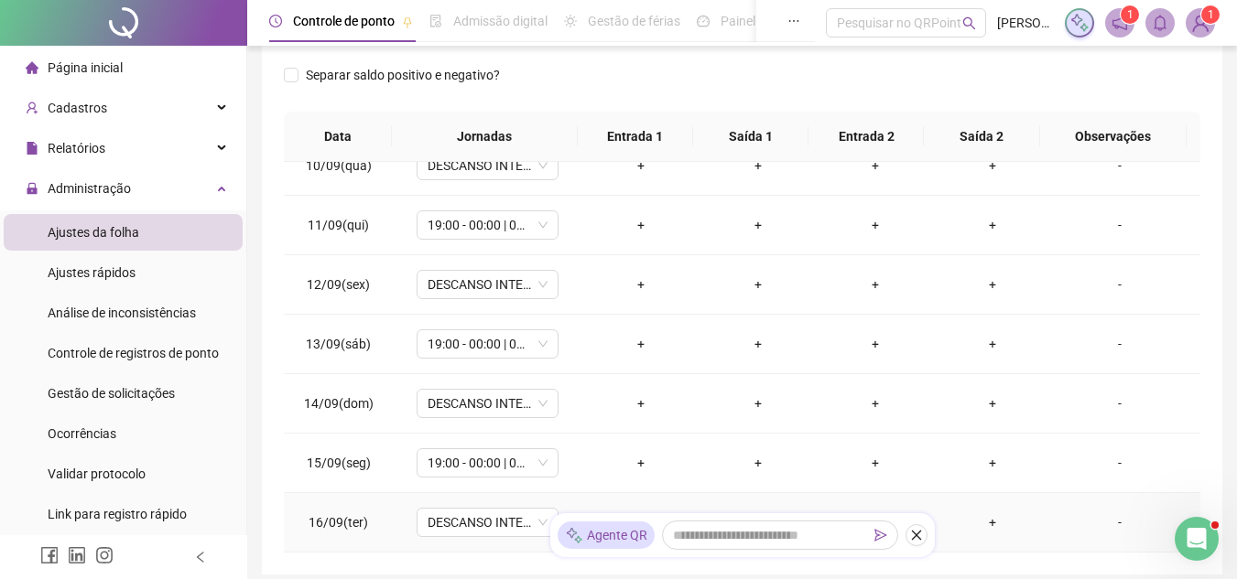
scroll to position [400, 0]
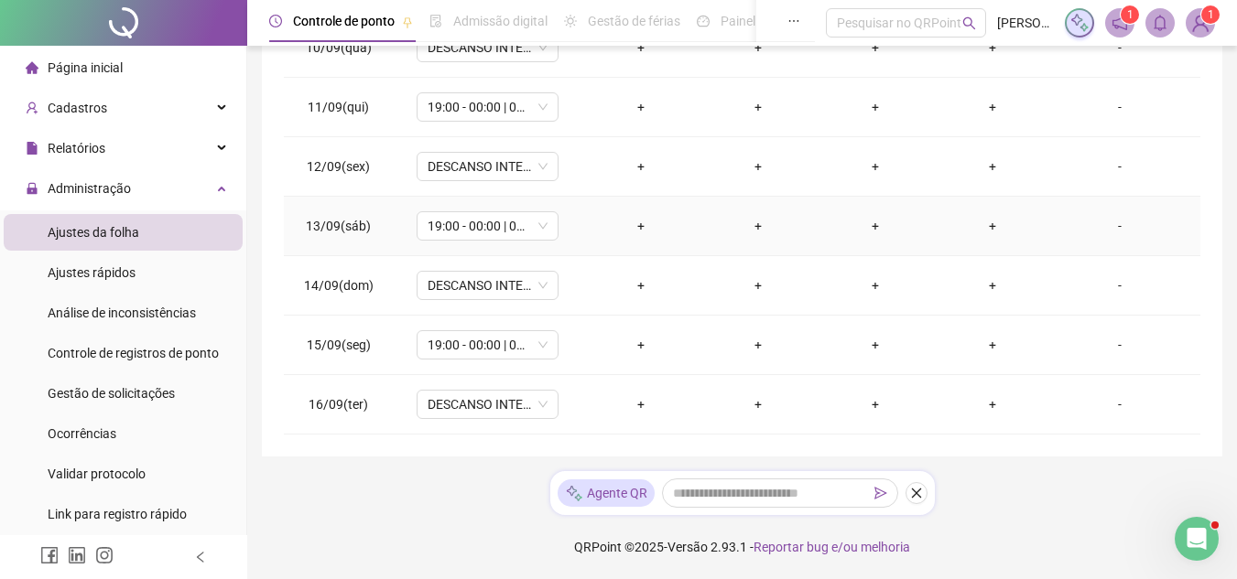
click at [1024, 249] on td "+" at bounding box center [992, 226] width 117 height 59
click at [1065, 234] on div "-" at bounding box center [1119, 226] width 108 height 20
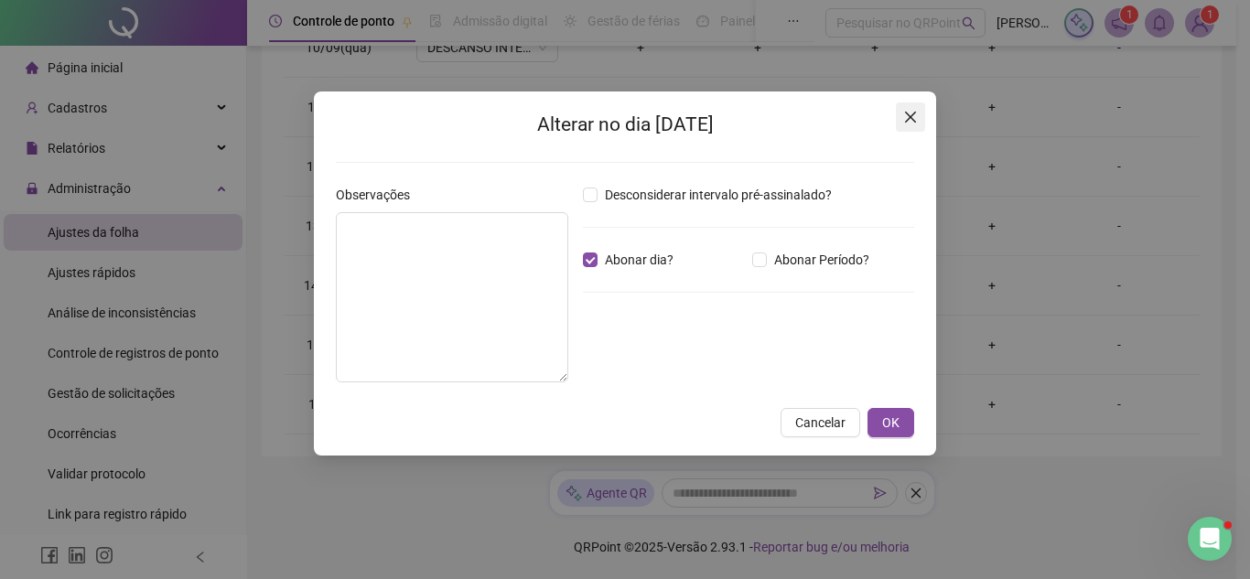
click at [911, 117] on icon "close" at bounding box center [910, 117] width 11 height 11
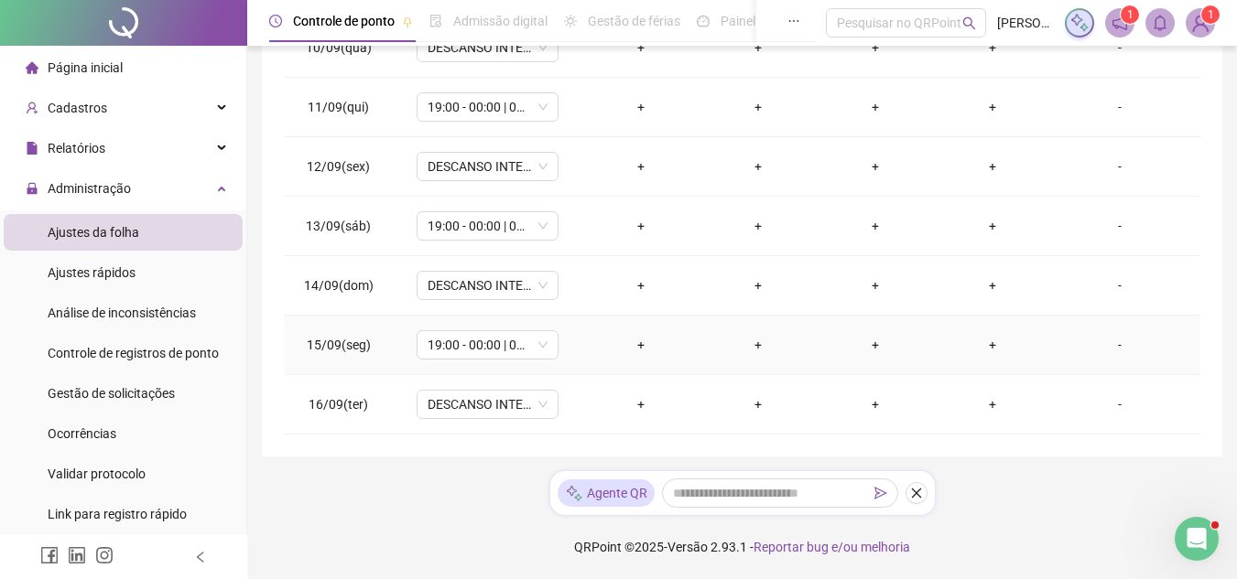
click at [1079, 361] on td "-" at bounding box center [1125, 345] width 149 height 59
click at [1074, 345] on div "-" at bounding box center [1119, 345] width 108 height 20
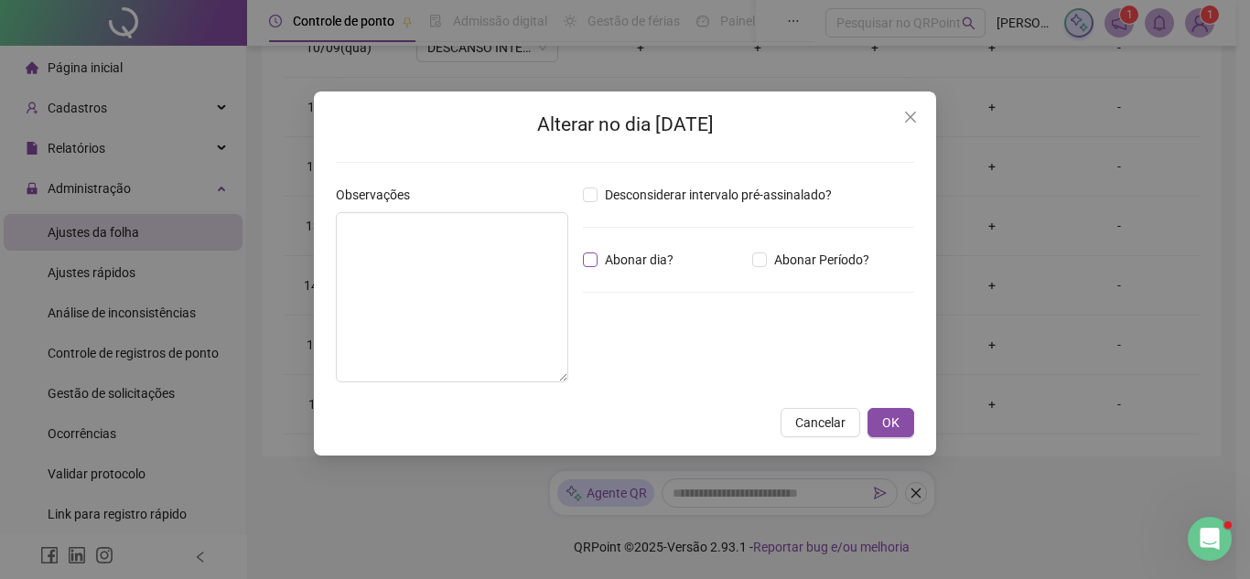
click at [648, 257] on span "Abonar dia?" at bounding box center [639, 260] width 83 height 20
click at [892, 421] on span "OK" at bounding box center [890, 423] width 17 height 20
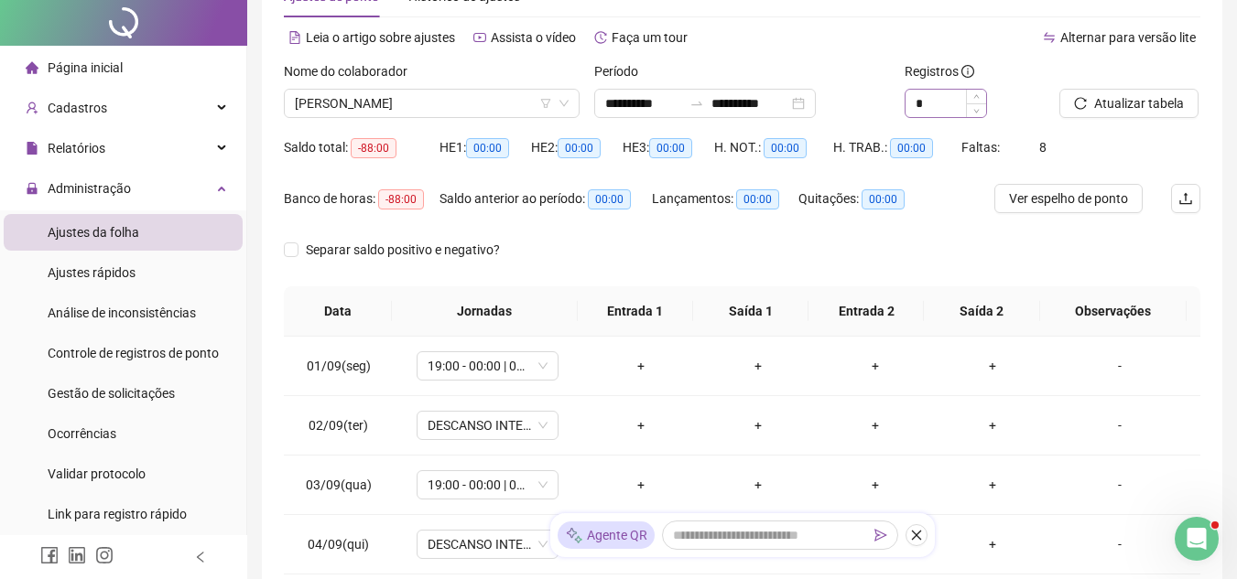
scroll to position [0, 0]
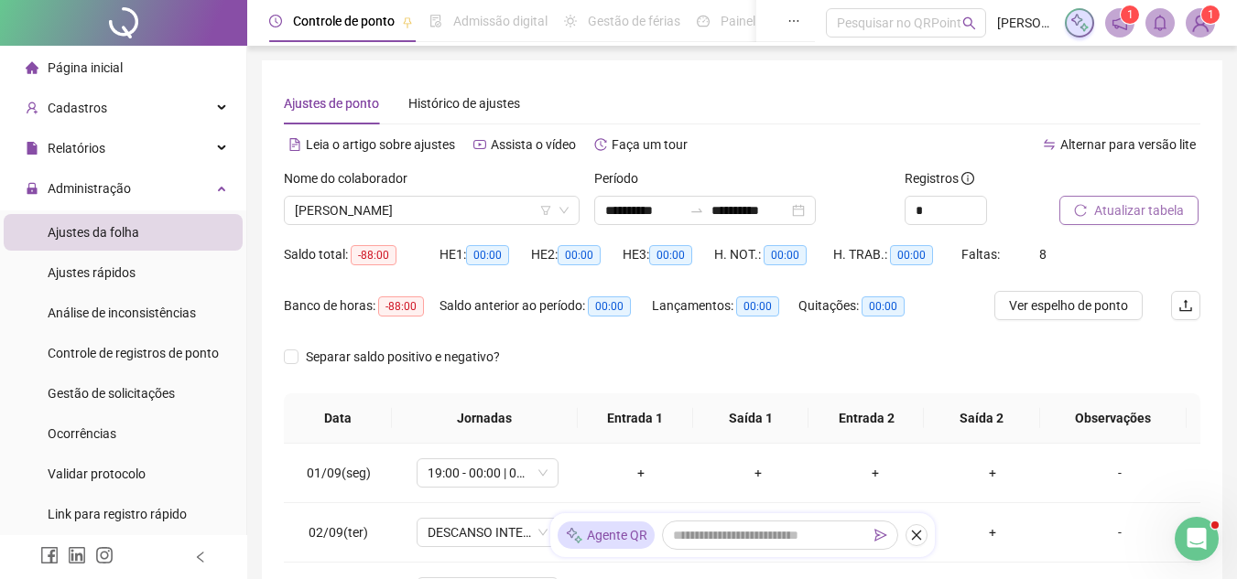
click at [1064, 207] on button "Atualizar tabela" at bounding box center [1128, 210] width 139 height 29
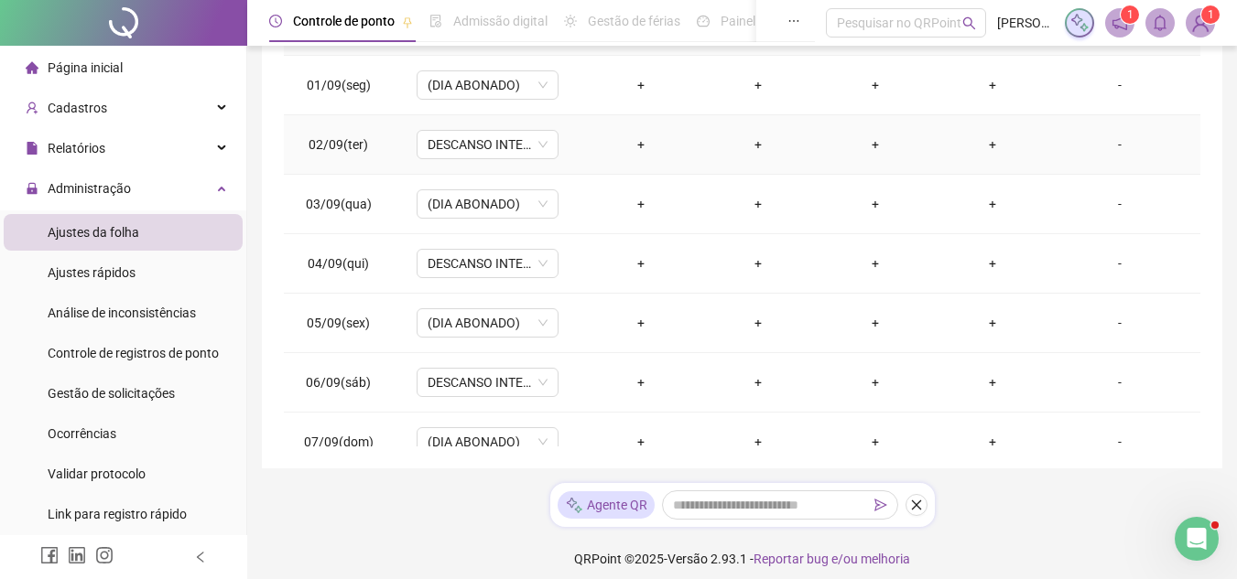
scroll to position [125, 0]
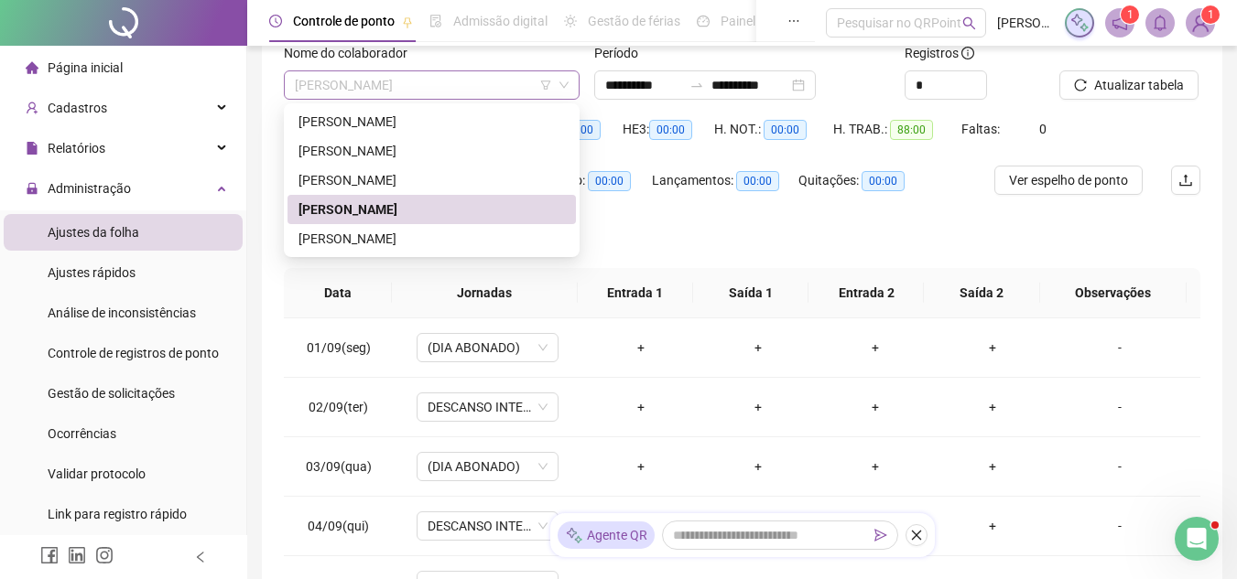
click at [432, 92] on span "[PERSON_NAME]" at bounding box center [432, 84] width 274 height 27
click at [442, 231] on div "[PERSON_NAME]" at bounding box center [431, 239] width 266 height 20
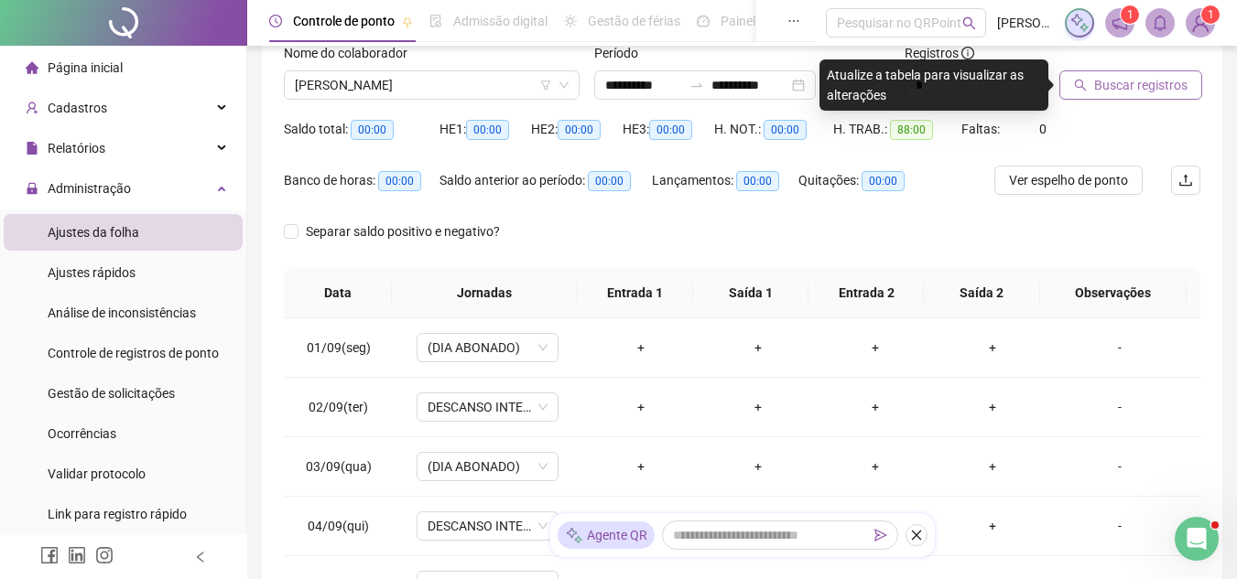
click at [1094, 91] on span "Buscar registros" at bounding box center [1140, 85] width 93 height 20
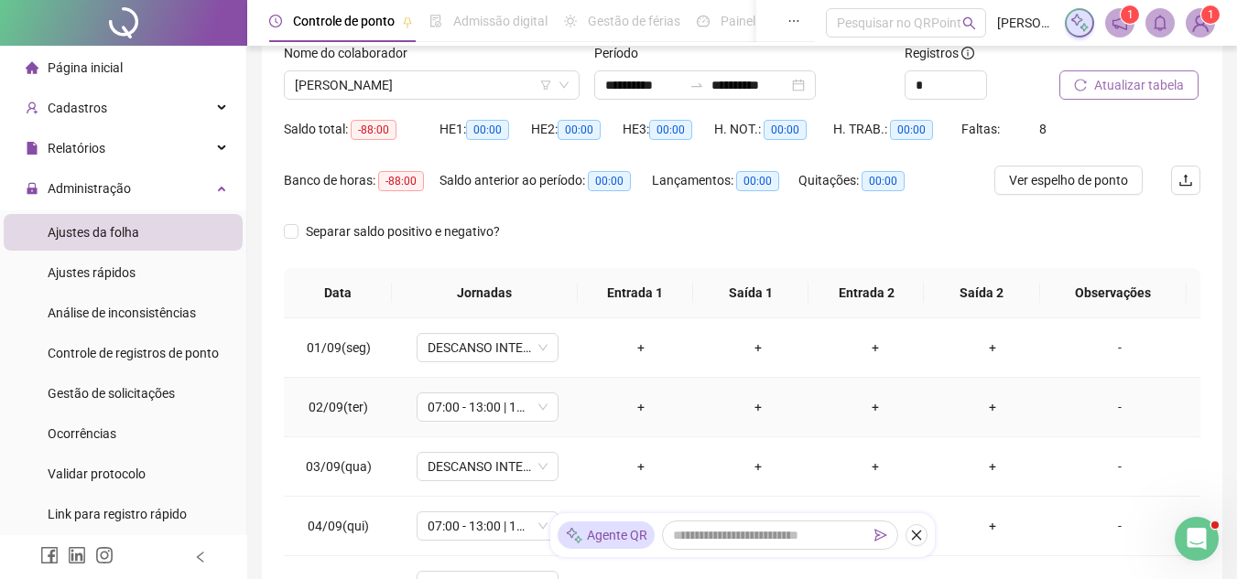
click at [1109, 405] on div "-" at bounding box center [1119, 407] width 108 height 20
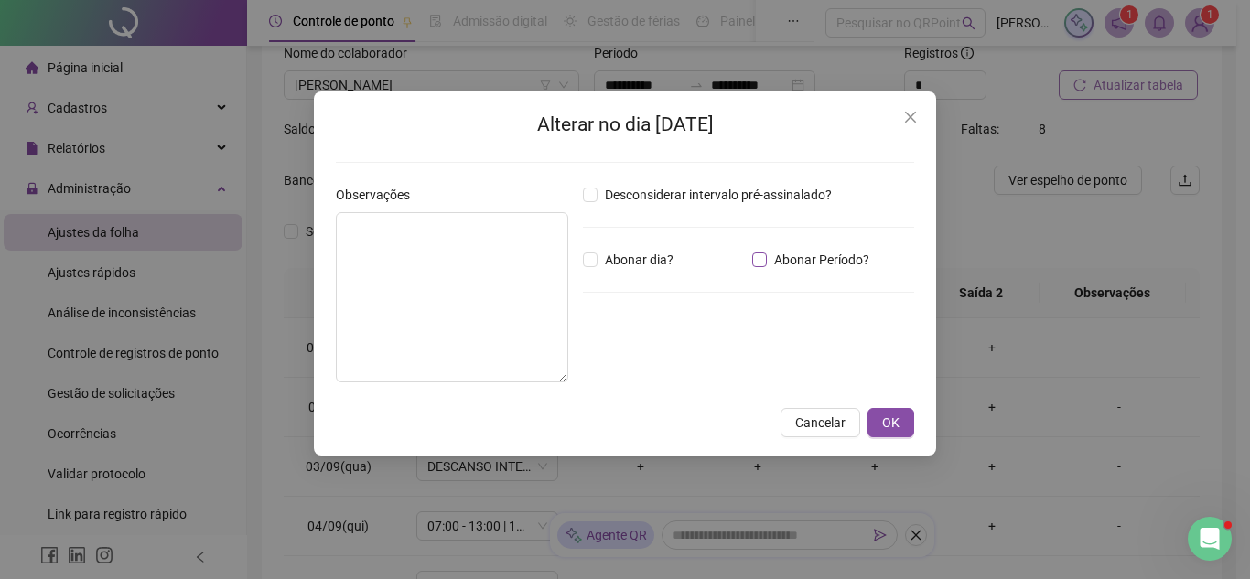
click at [771, 255] on span "Abonar Período?" at bounding box center [822, 260] width 110 height 20
click at [890, 416] on span "OK" at bounding box center [890, 423] width 17 height 20
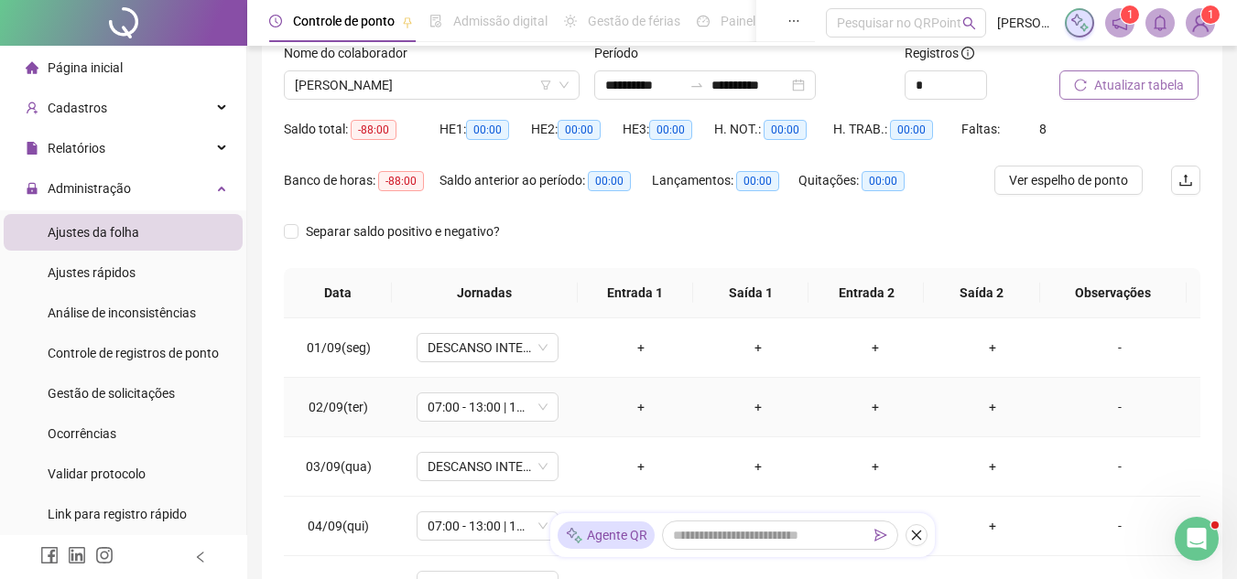
click at [1065, 404] on div "-" at bounding box center [1119, 407] width 108 height 20
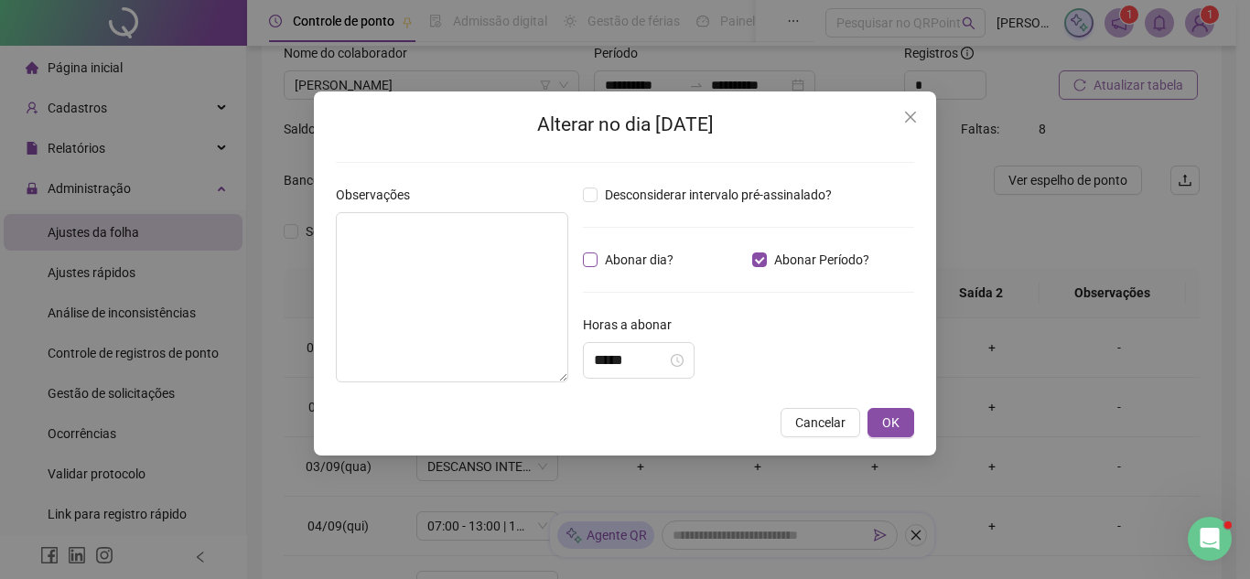
click at [640, 265] on span "Abonar dia?" at bounding box center [639, 260] width 83 height 20
click at [881, 418] on button "OK" at bounding box center [891, 422] width 47 height 29
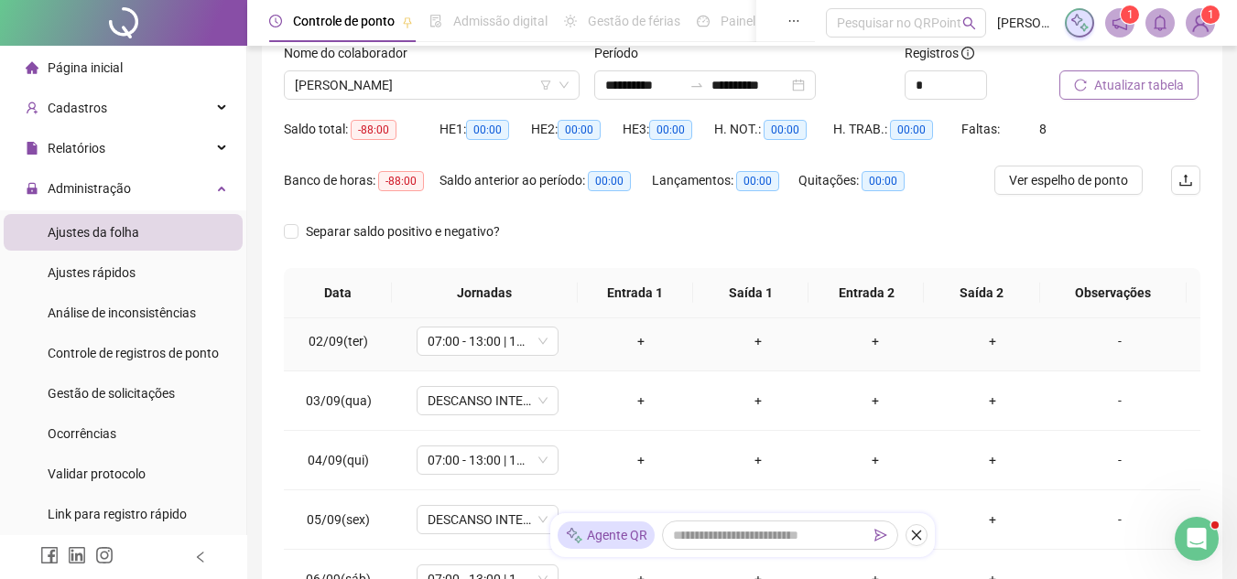
scroll to position [92, 0]
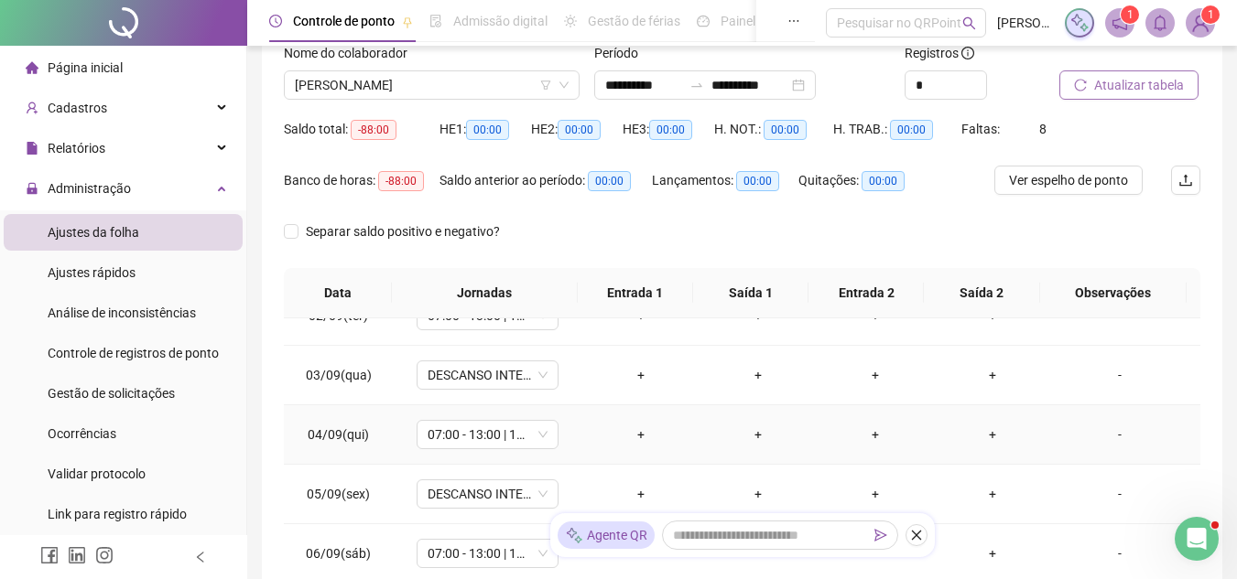
click at [1093, 448] on td "-" at bounding box center [1125, 434] width 149 height 59
click at [1084, 438] on div "-" at bounding box center [1119, 435] width 108 height 20
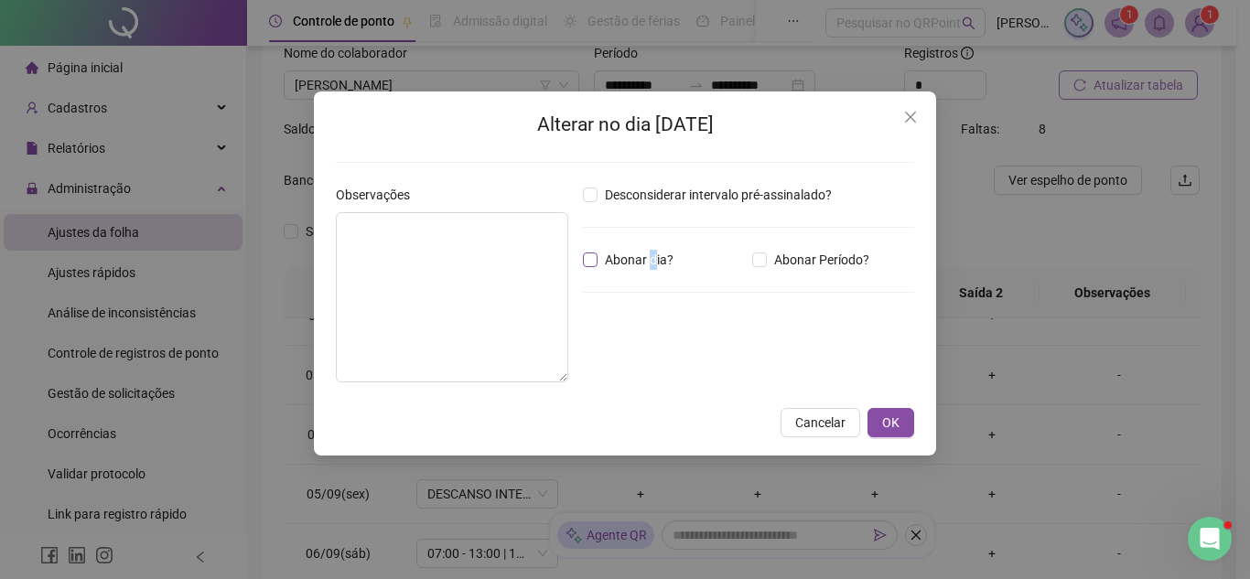
click at [654, 256] on span "Abonar dia?" at bounding box center [639, 260] width 83 height 20
click at [644, 264] on span "Abonar dia?" at bounding box center [639, 260] width 83 height 20
click at [891, 420] on span "OK" at bounding box center [890, 423] width 17 height 20
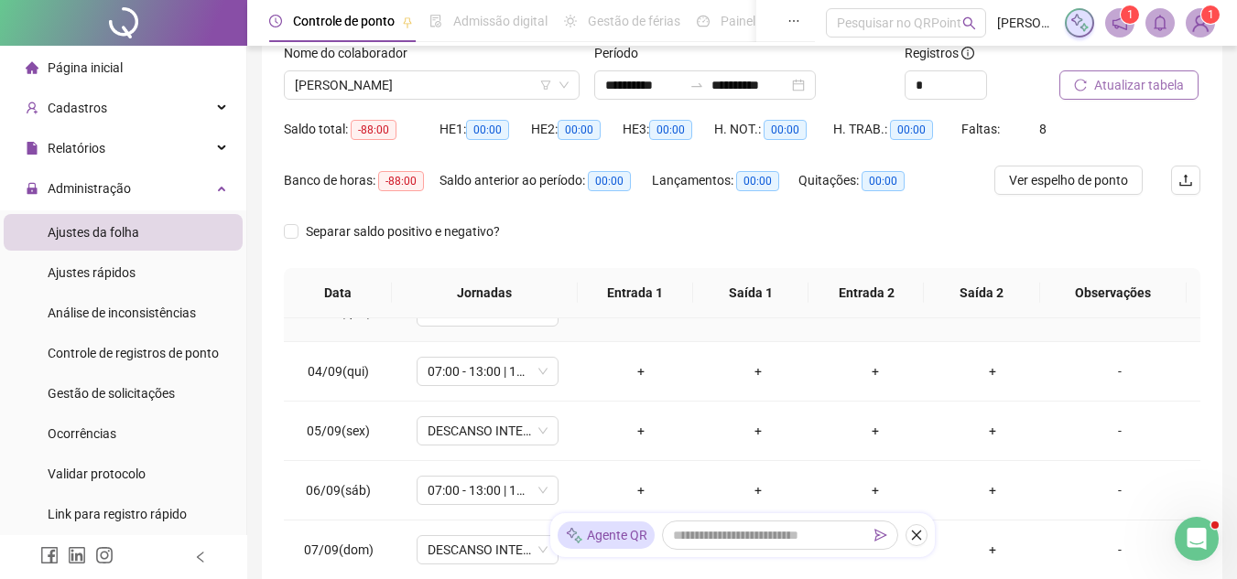
scroll to position [183, 0]
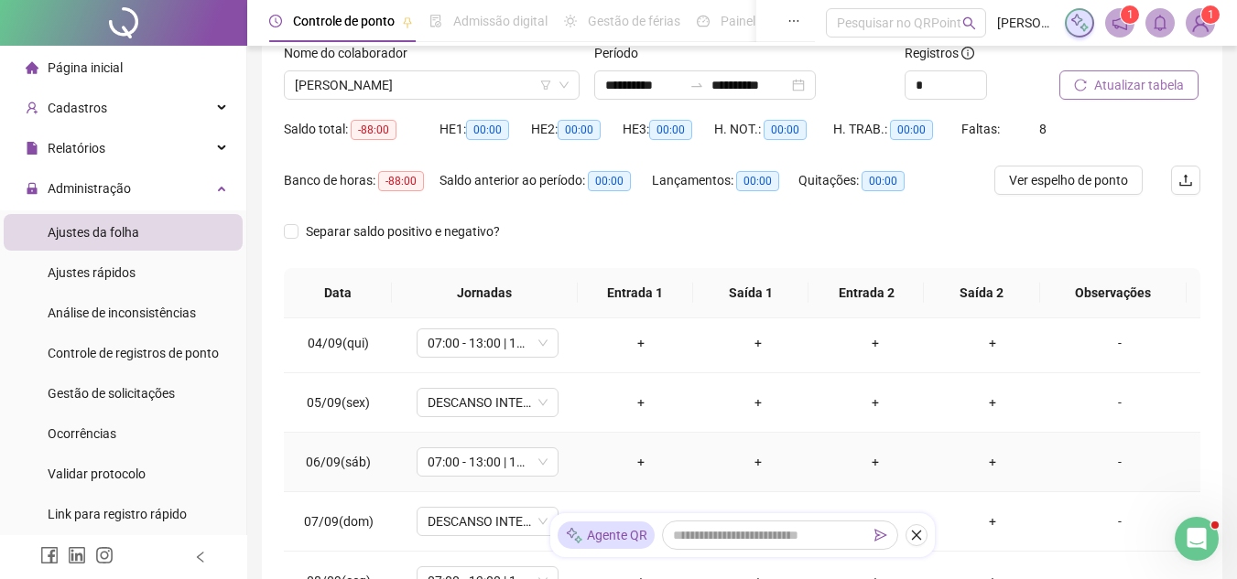
click at [1124, 463] on div "-" at bounding box center [1119, 462] width 108 height 20
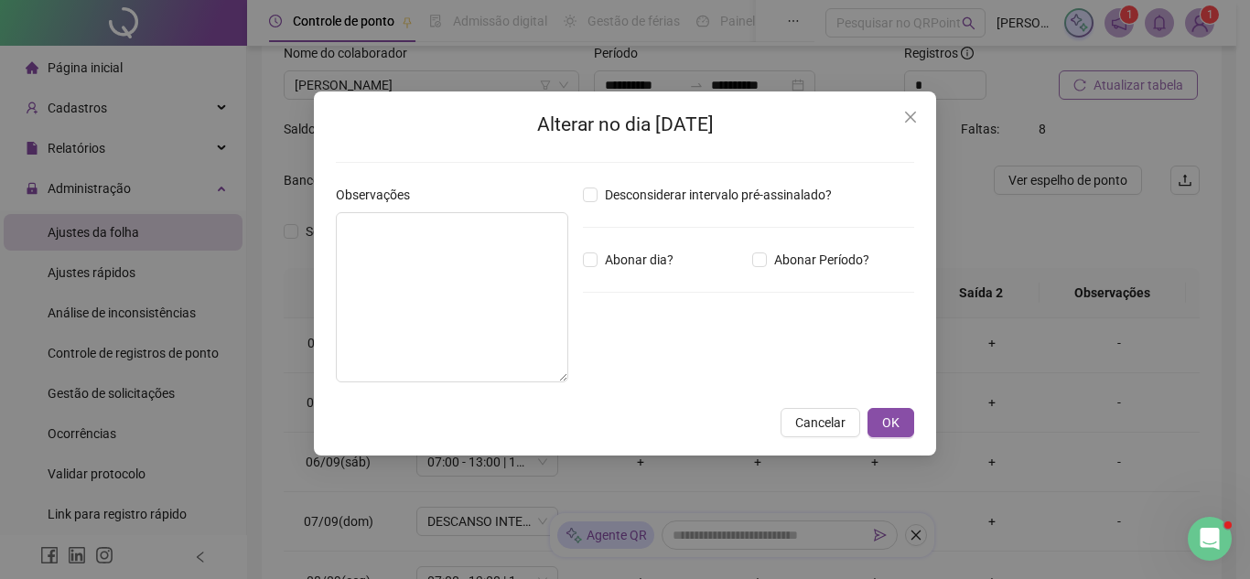
click at [1104, 459] on div "Alterar no dia [DATE] Observações Desconsiderar intervalo pré-assinalado? Abona…" at bounding box center [625, 289] width 1250 height 579
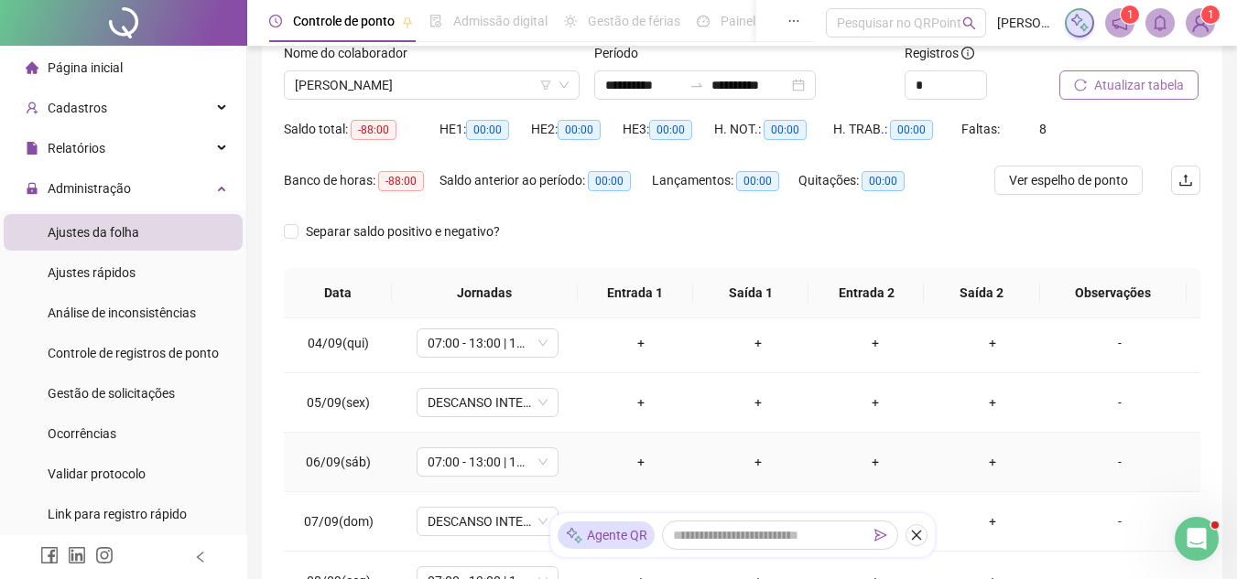
click at [1096, 458] on div "-" at bounding box center [1119, 462] width 108 height 20
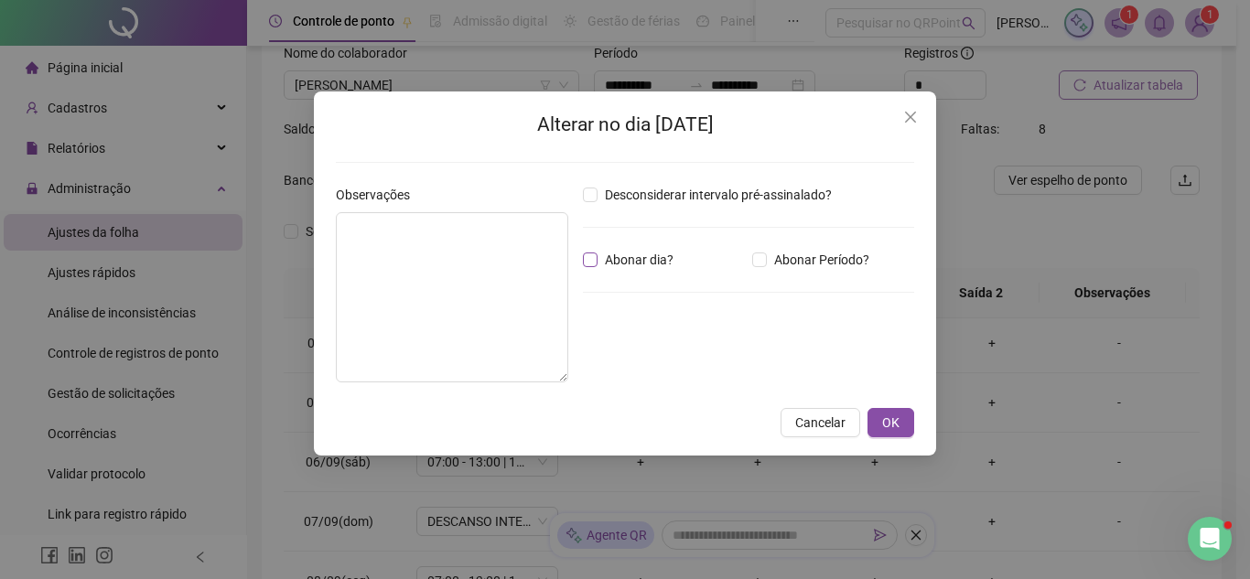
click at [639, 262] on span "Abonar dia?" at bounding box center [639, 260] width 83 height 20
click at [874, 416] on button "OK" at bounding box center [891, 422] width 47 height 29
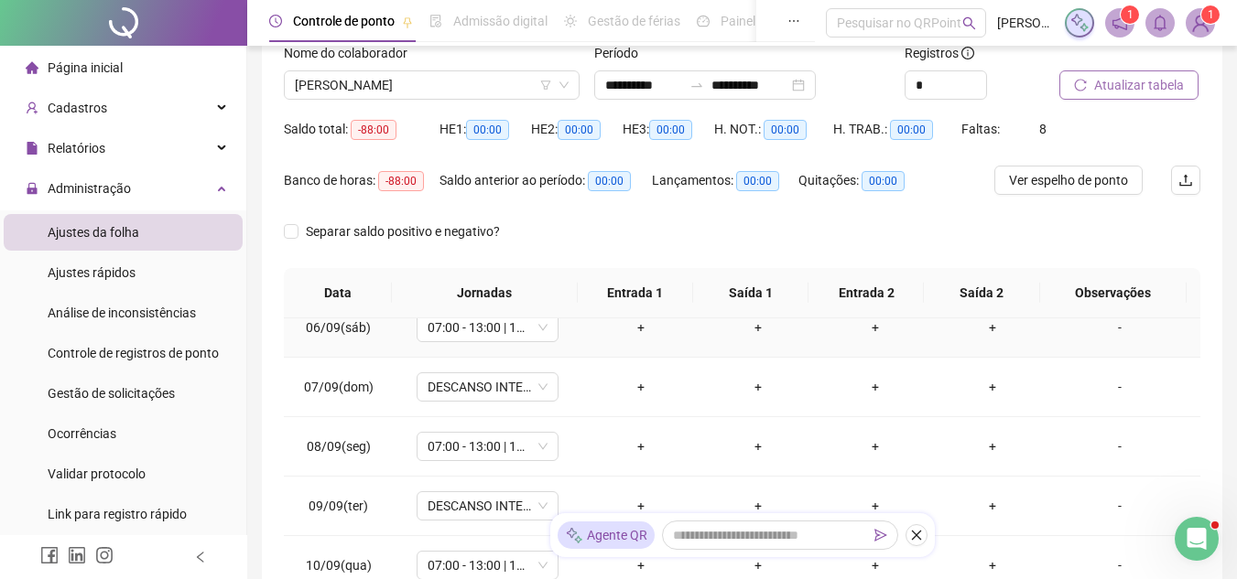
scroll to position [366, 0]
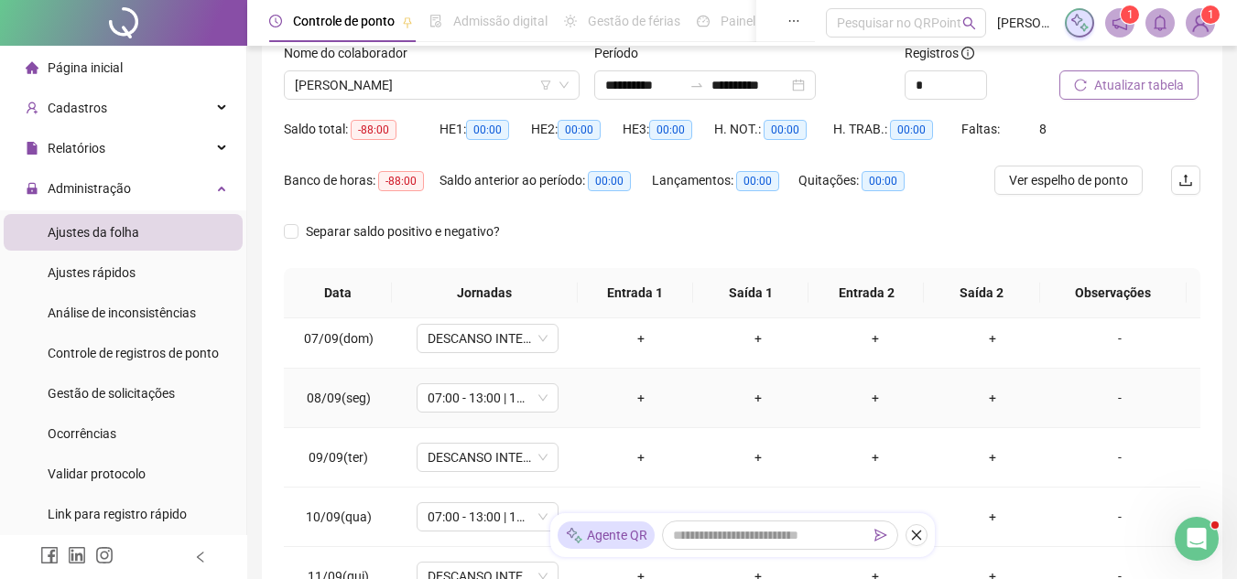
click at [1075, 405] on div "-" at bounding box center [1119, 398] width 108 height 20
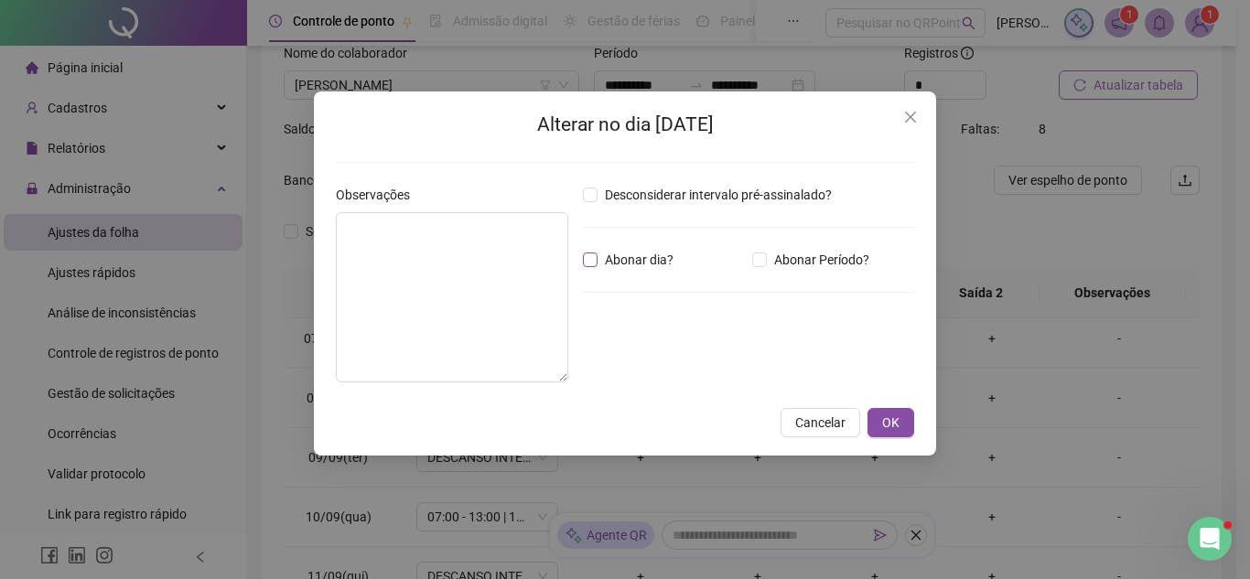
click at [657, 265] on span "Abonar dia?" at bounding box center [639, 260] width 83 height 20
click at [890, 419] on span "OK" at bounding box center [890, 423] width 17 height 20
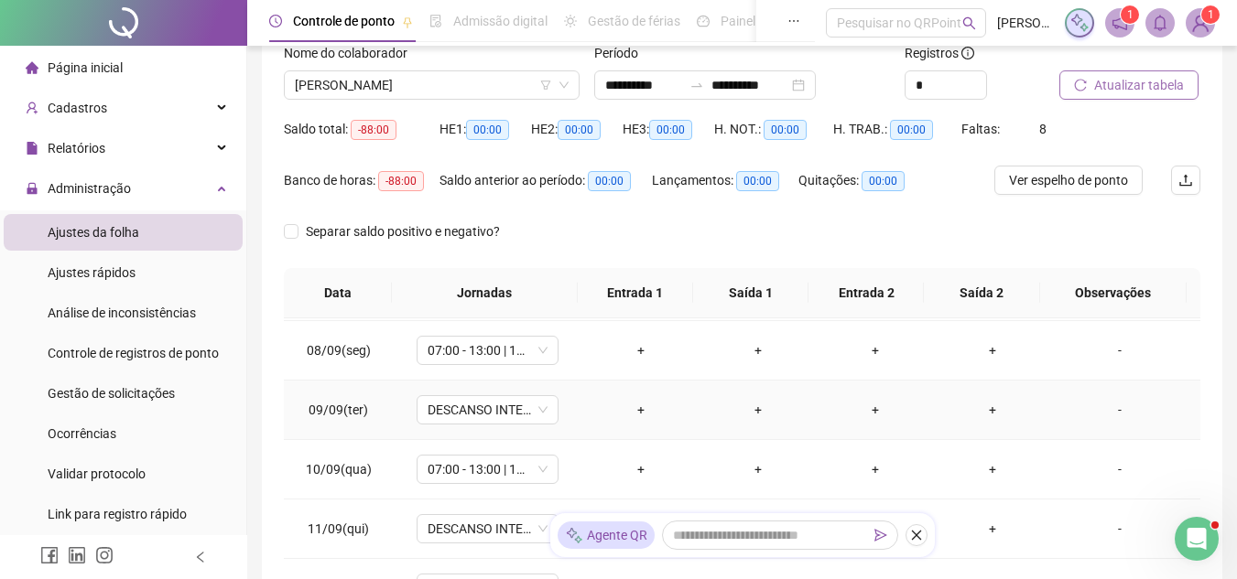
scroll to position [458, 0]
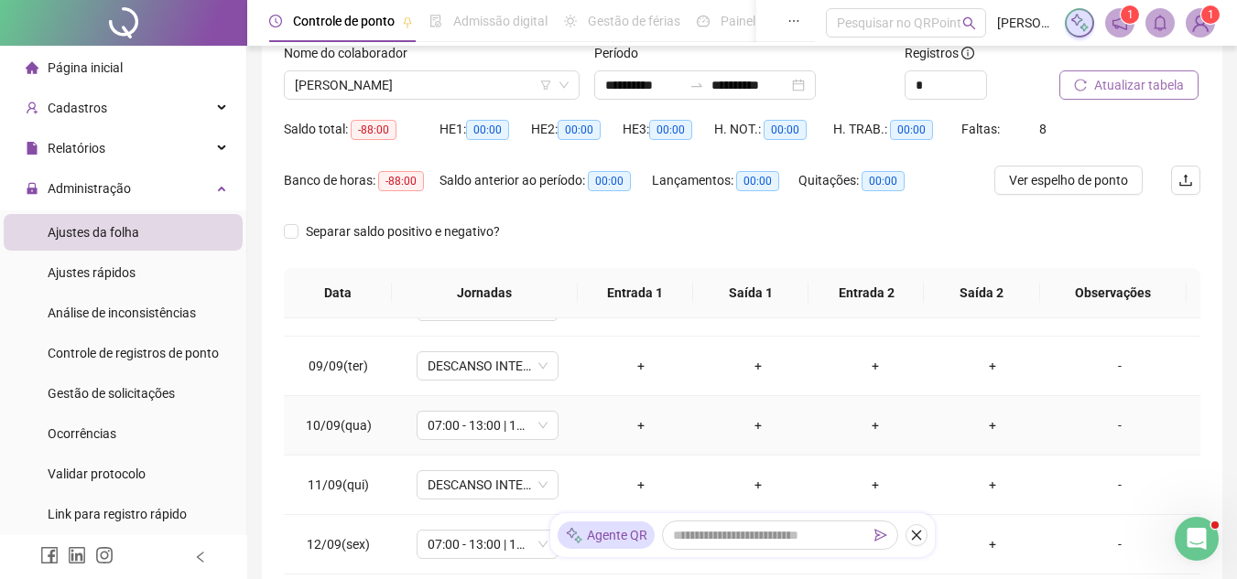
click at [1065, 427] on div "-" at bounding box center [1119, 426] width 108 height 20
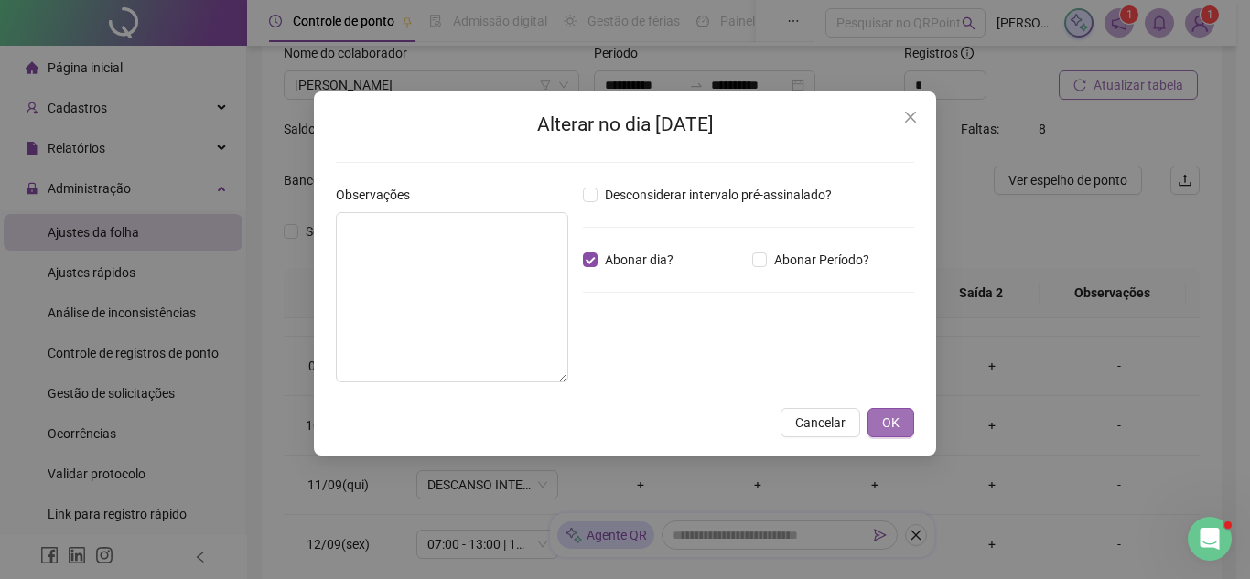
click at [887, 419] on span "OK" at bounding box center [890, 423] width 17 height 20
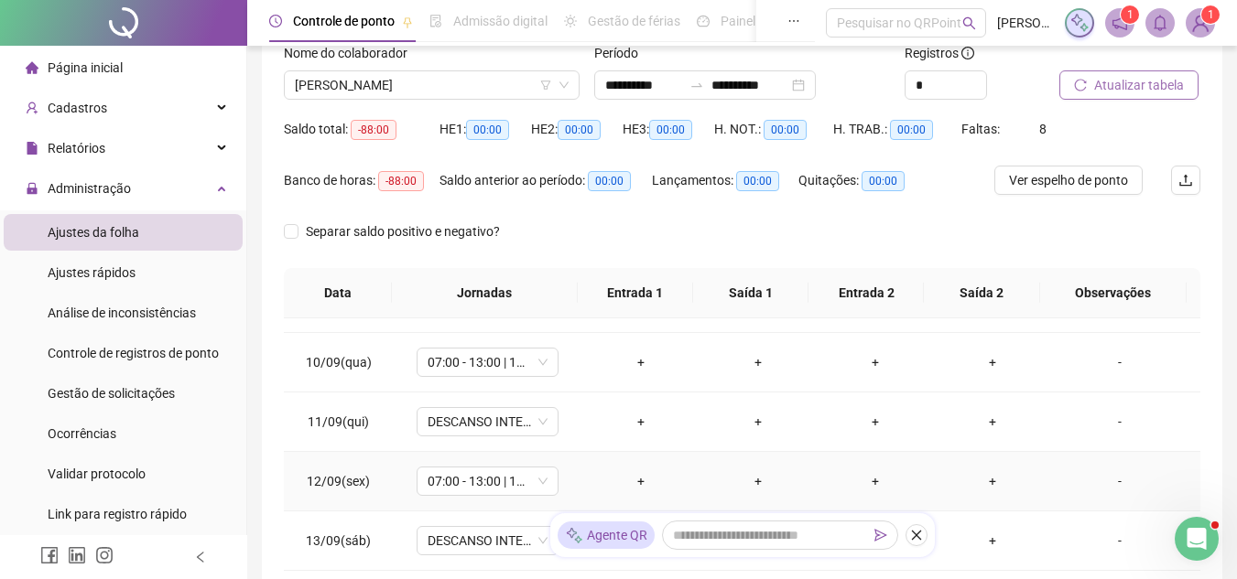
scroll to position [549, 0]
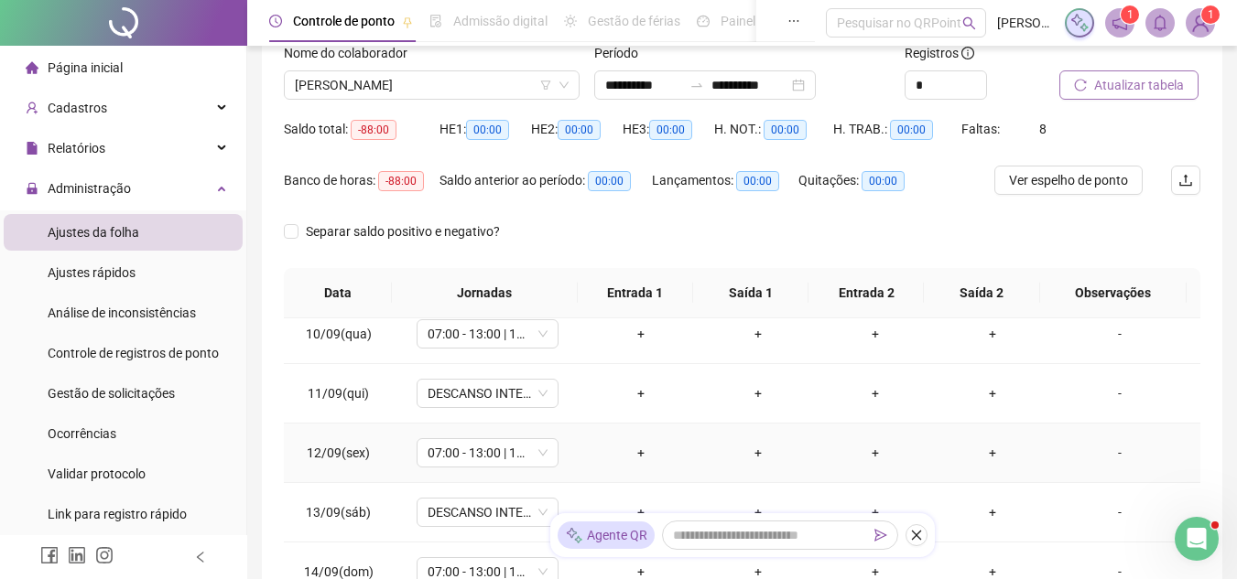
click at [1071, 447] on div "-" at bounding box center [1119, 453] width 108 height 20
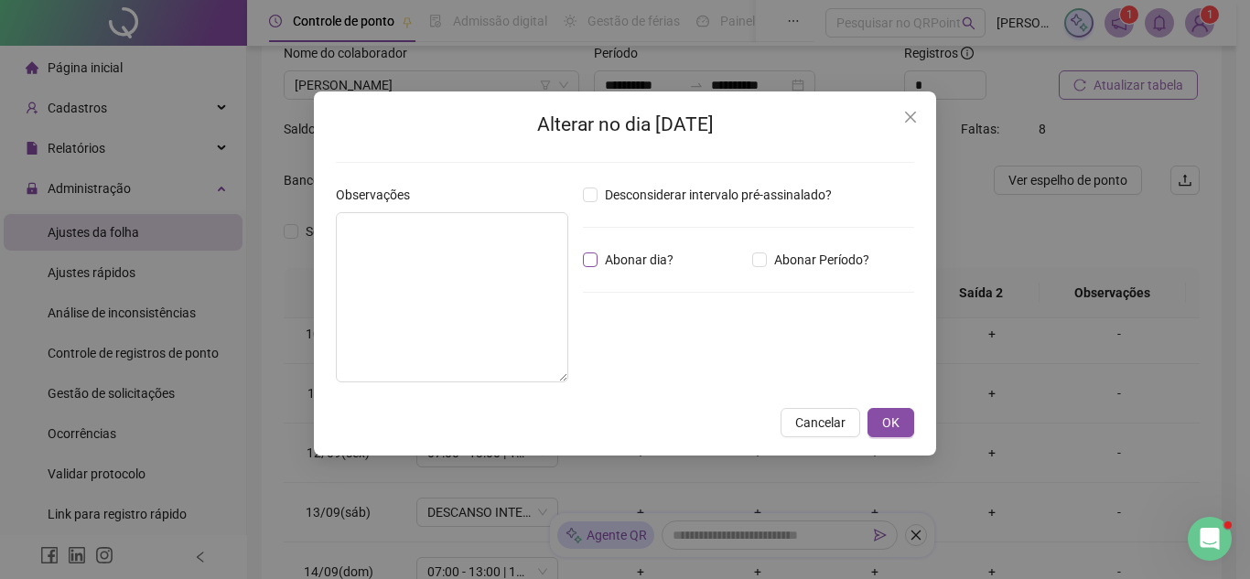
click at [626, 255] on span "Abonar dia?" at bounding box center [639, 260] width 83 height 20
click at [898, 417] on span "OK" at bounding box center [890, 423] width 17 height 20
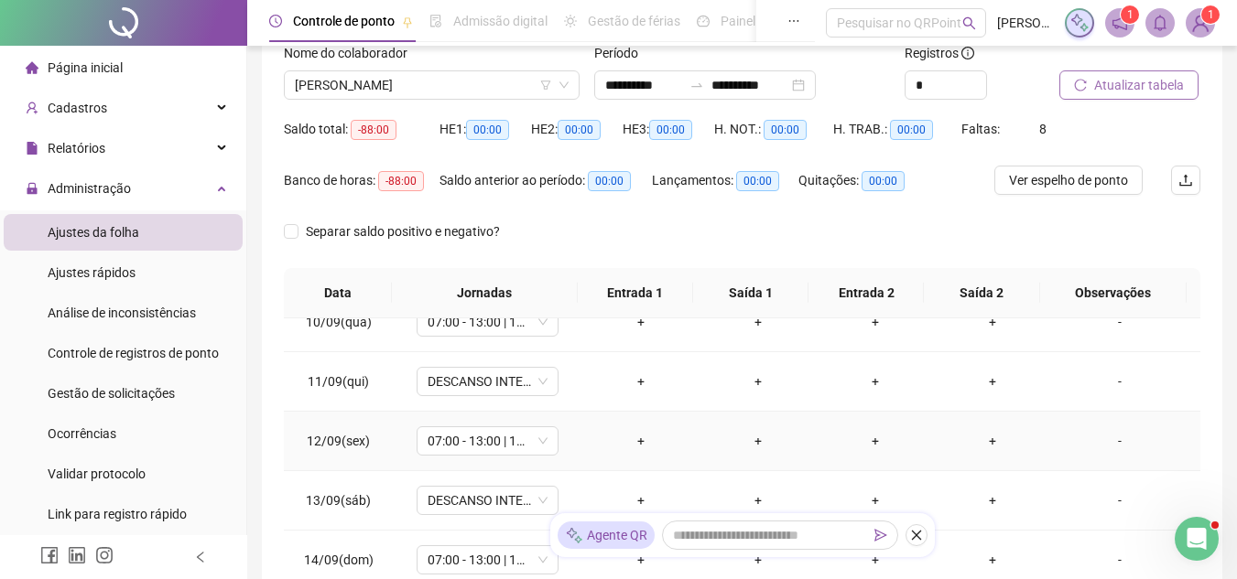
scroll to position [217, 0]
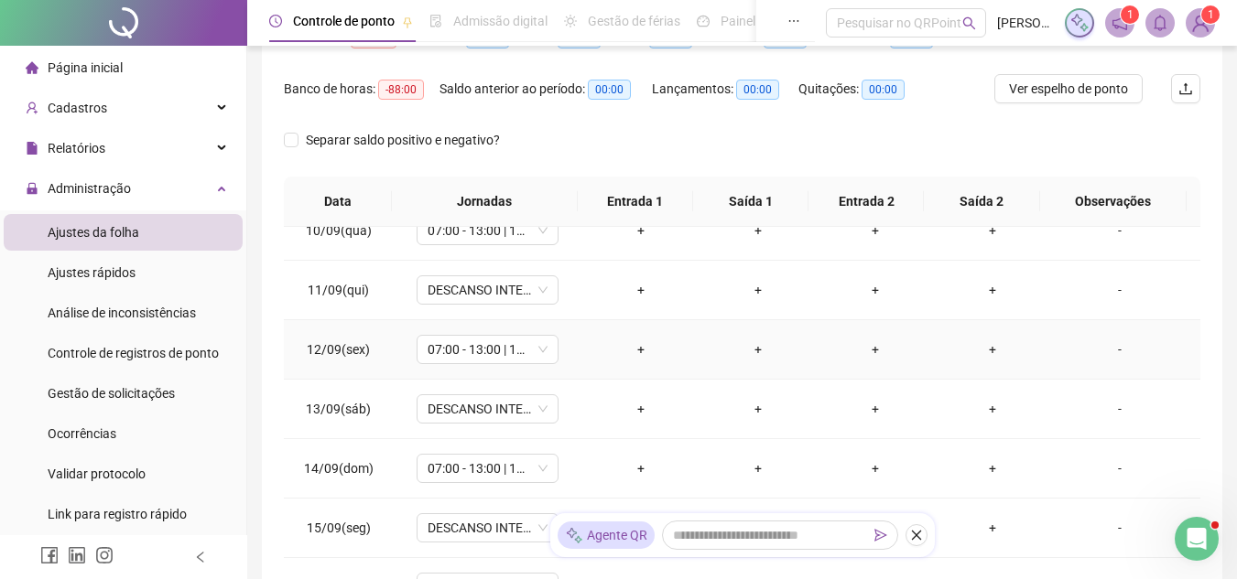
click at [1068, 348] on div "-" at bounding box center [1119, 350] width 108 height 20
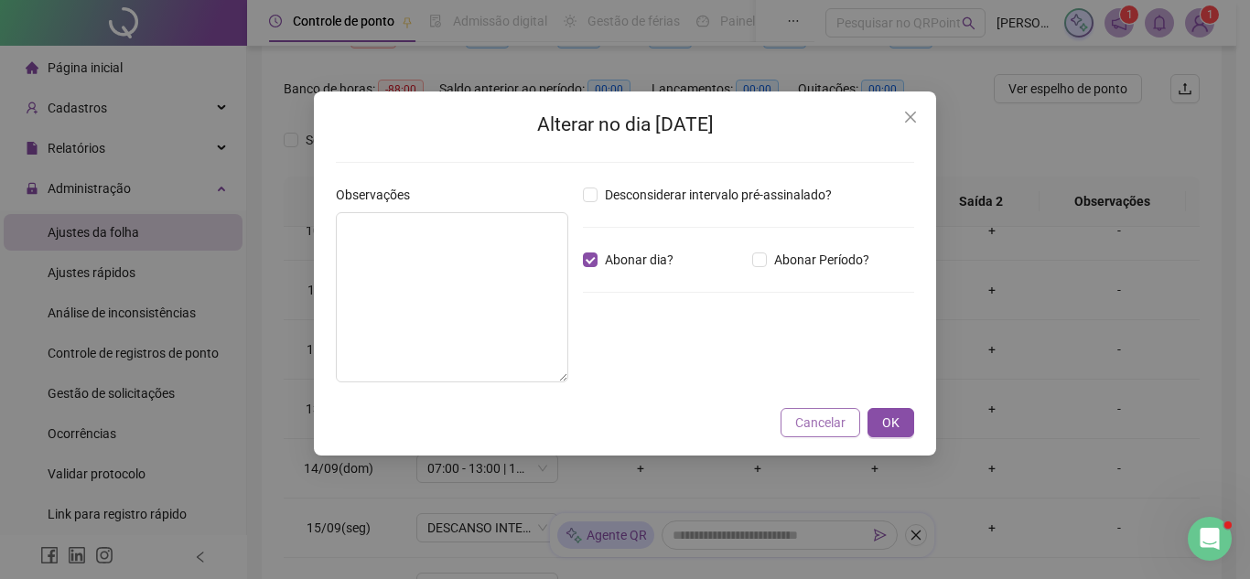
click at [822, 417] on span "Cancelar" at bounding box center [820, 423] width 50 height 20
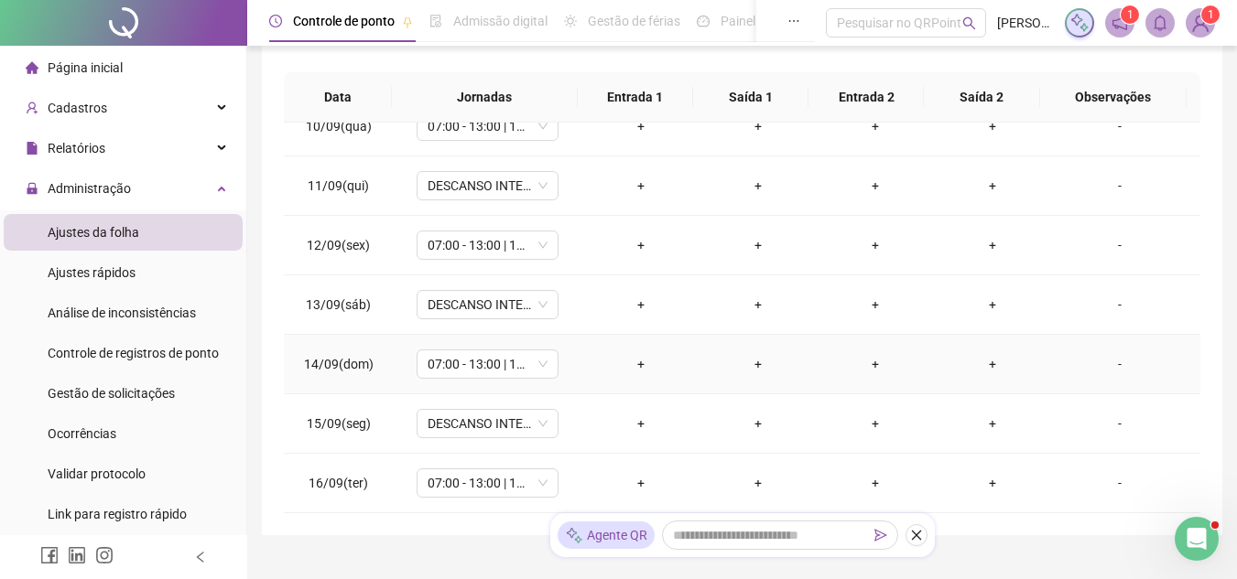
scroll to position [400, 0]
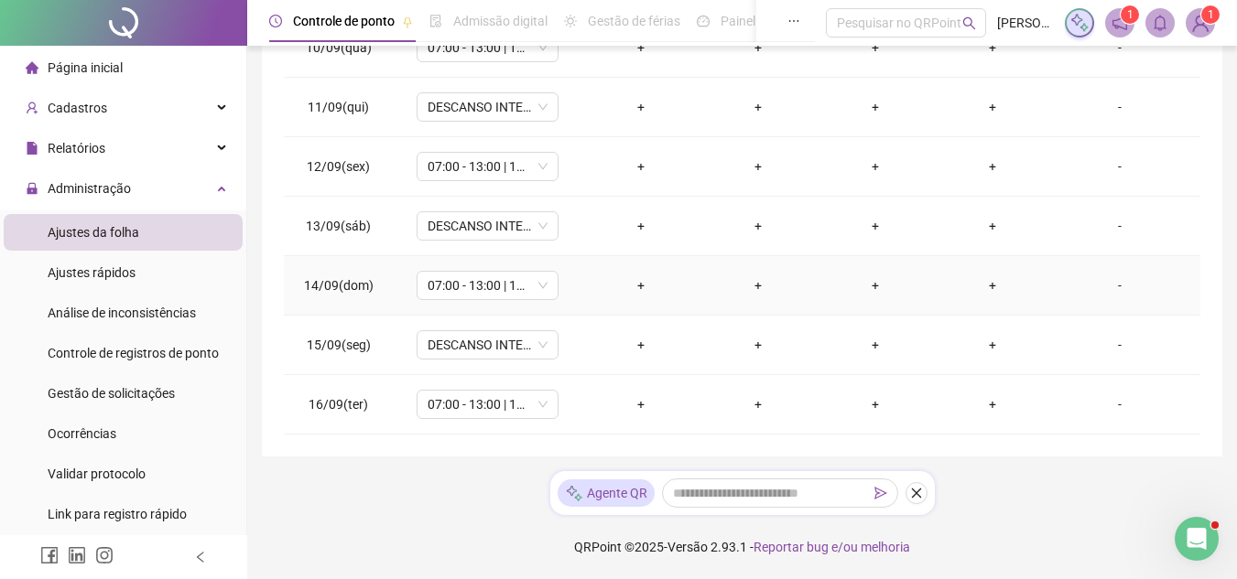
click at [1032, 285] on td "+" at bounding box center [992, 285] width 117 height 59
click at [1010, 303] on td "+" at bounding box center [992, 285] width 117 height 59
click at [990, 293] on div "+" at bounding box center [992, 285] width 88 height 20
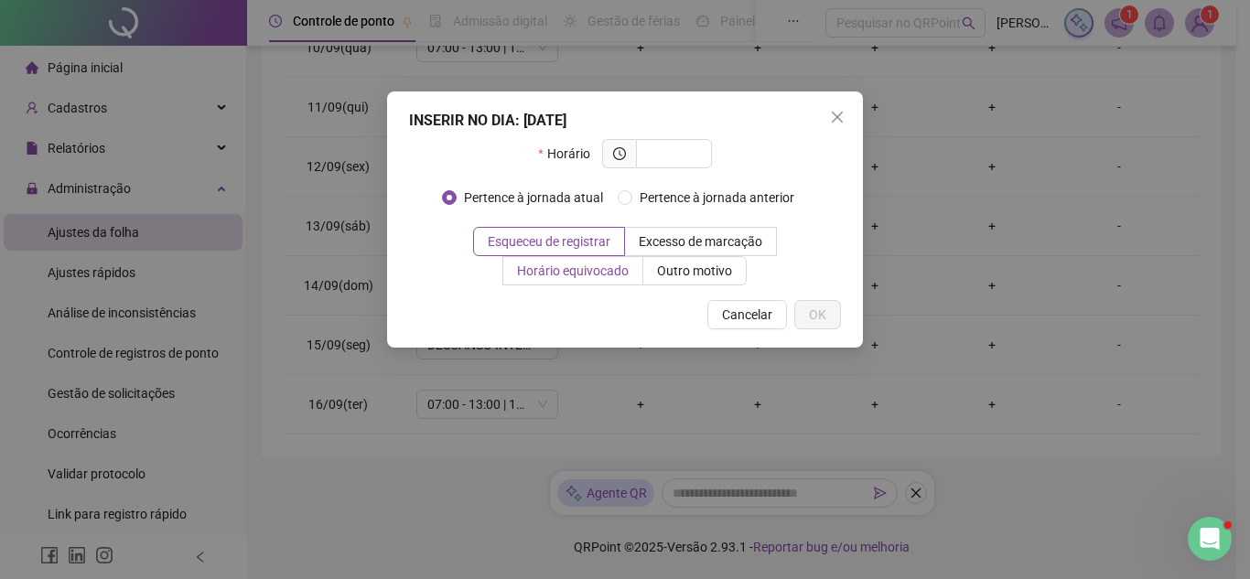
click at [566, 265] on span "Horário equivocado" at bounding box center [573, 271] width 112 height 15
click at [565, 242] on span "Esqueceu de registrar" at bounding box center [549, 241] width 123 height 15
click at [567, 265] on span "Horário equivocado" at bounding box center [573, 271] width 112 height 15
click at [742, 316] on span "Cancelar" at bounding box center [747, 315] width 50 height 20
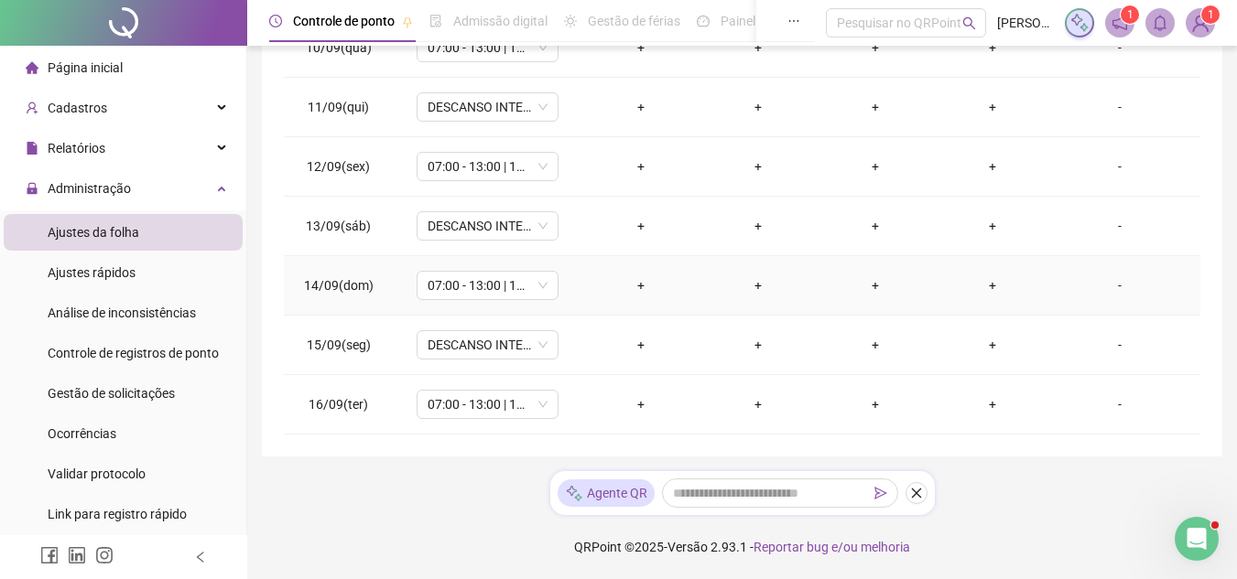
click at [1114, 280] on div "-" at bounding box center [1119, 285] width 108 height 20
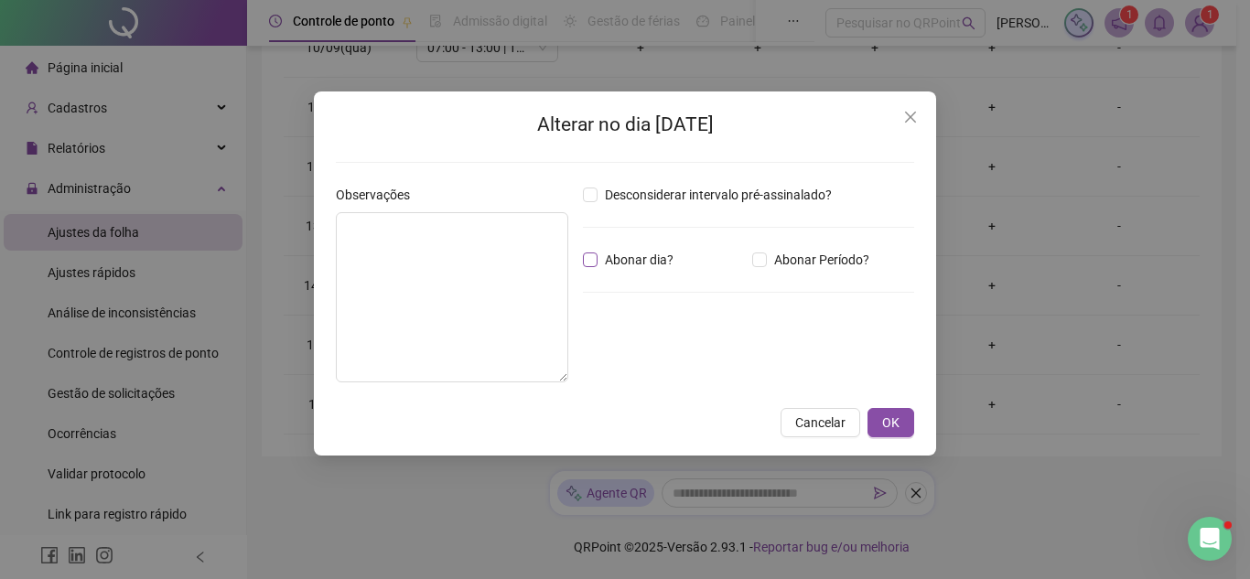
click at [627, 253] on span "Abonar dia?" at bounding box center [639, 260] width 83 height 20
click at [881, 417] on button "OK" at bounding box center [891, 422] width 47 height 29
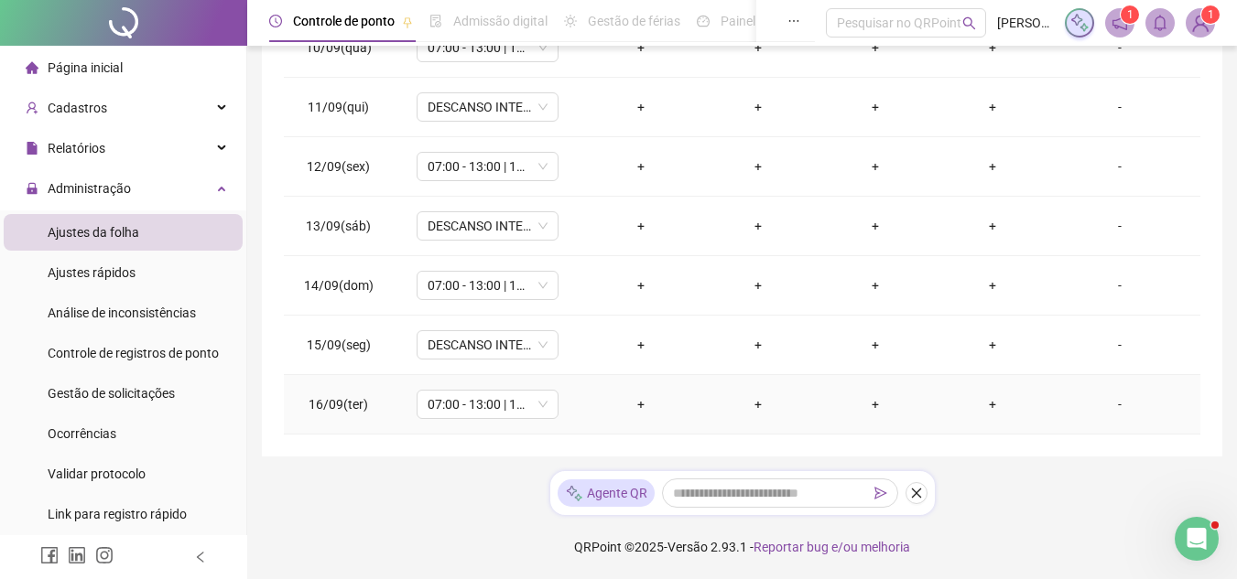
click at [1126, 409] on div "-" at bounding box center [1119, 404] width 108 height 20
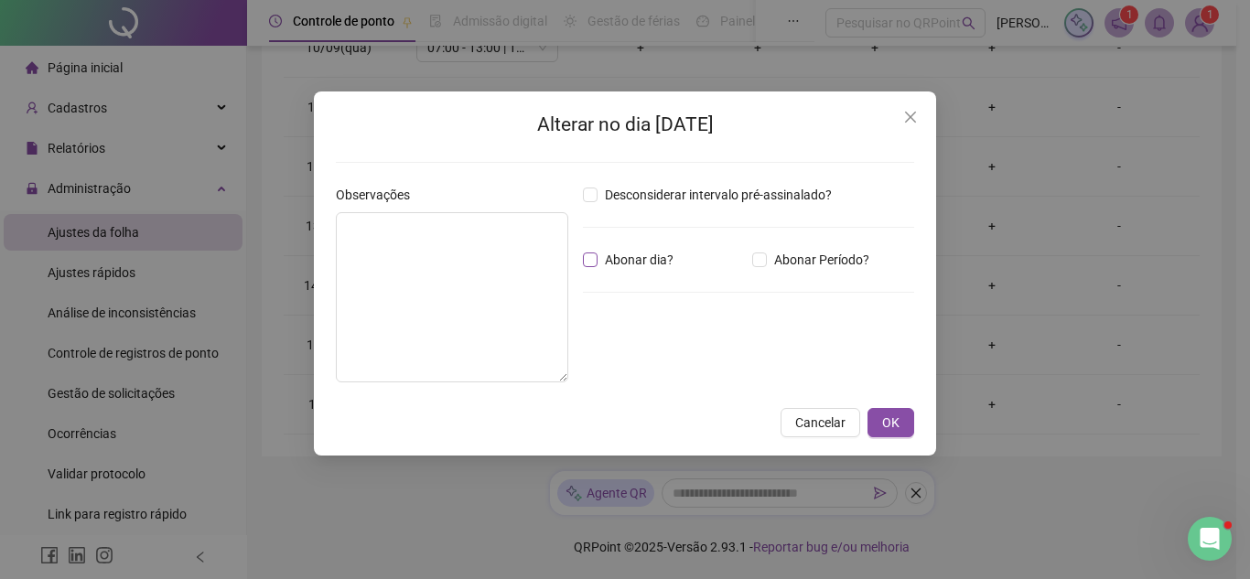
click at [647, 250] on span "Abonar dia?" at bounding box center [639, 260] width 83 height 20
click at [645, 254] on span "Abonar dia?" at bounding box center [639, 260] width 83 height 20
click at [636, 265] on span "Abonar dia?" at bounding box center [639, 260] width 83 height 20
click at [902, 428] on button "OK" at bounding box center [891, 422] width 47 height 29
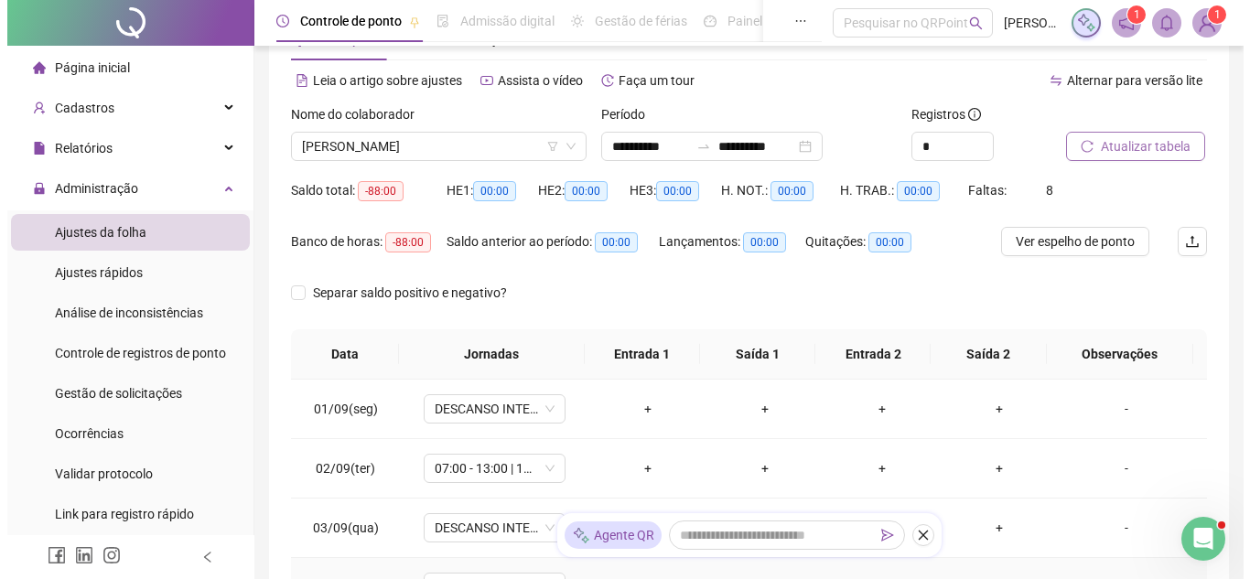
scroll to position [0, 0]
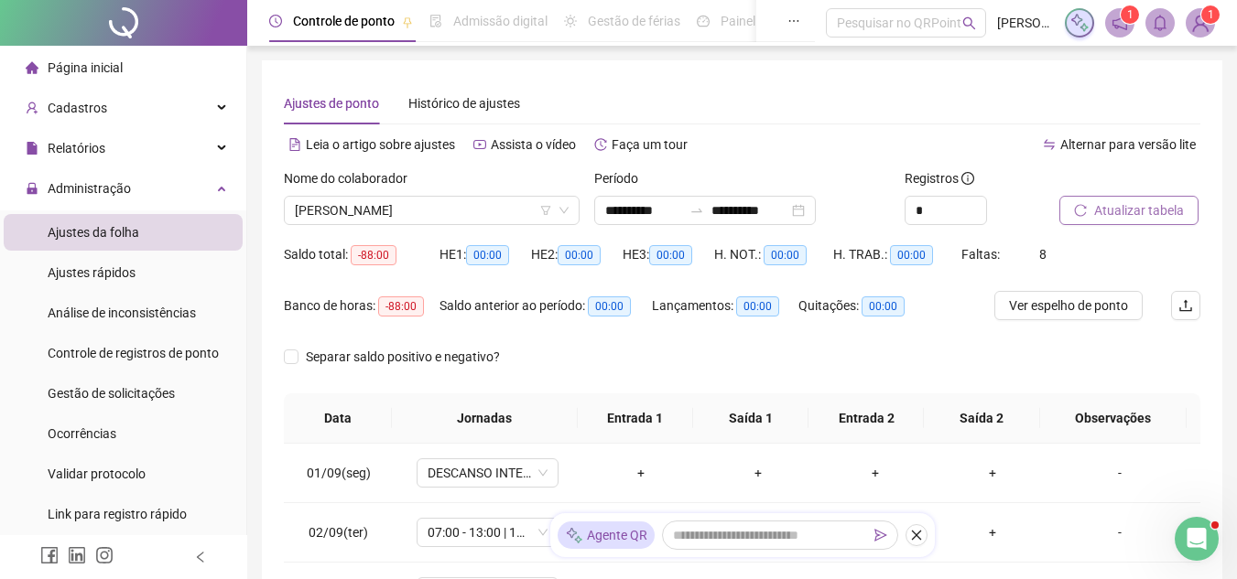
click at [1089, 215] on button "Atualizar tabela" at bounding box center [1128, 210] width 139 height 29
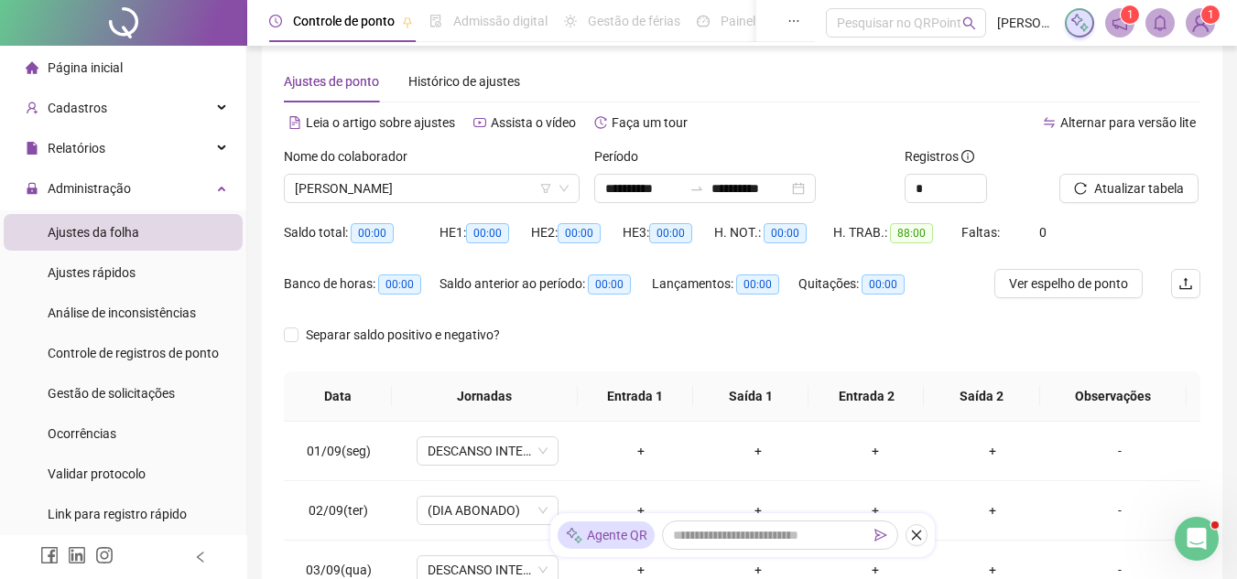
scroll to position [92, 0]
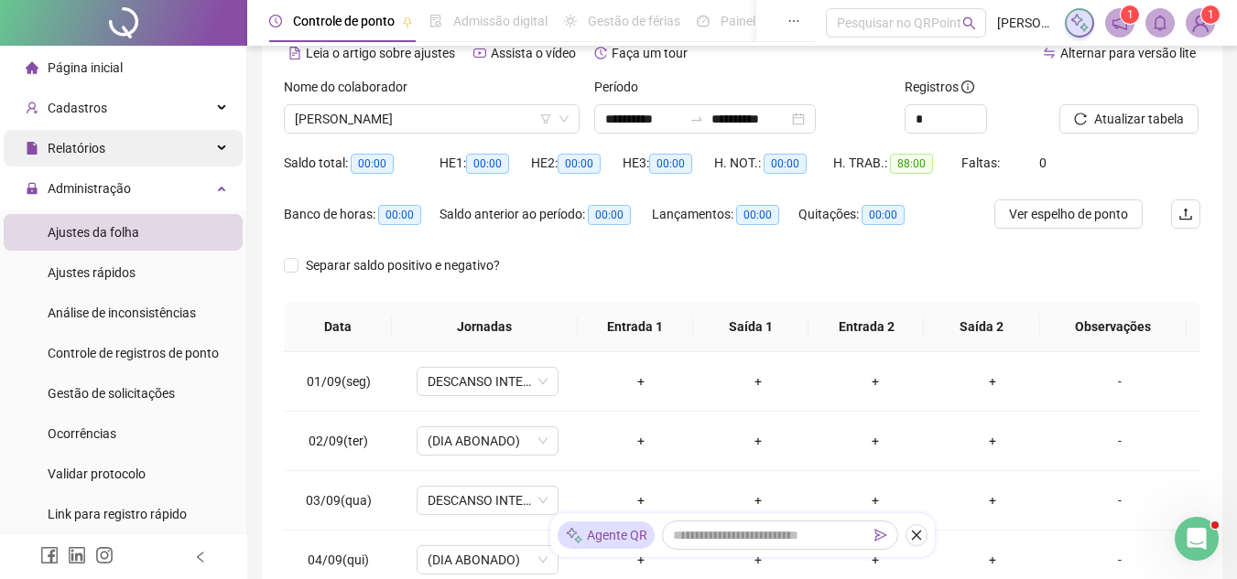
click at [115, 154] on div "Relatórios" at bounding box center [123, 148] width 239 height 37
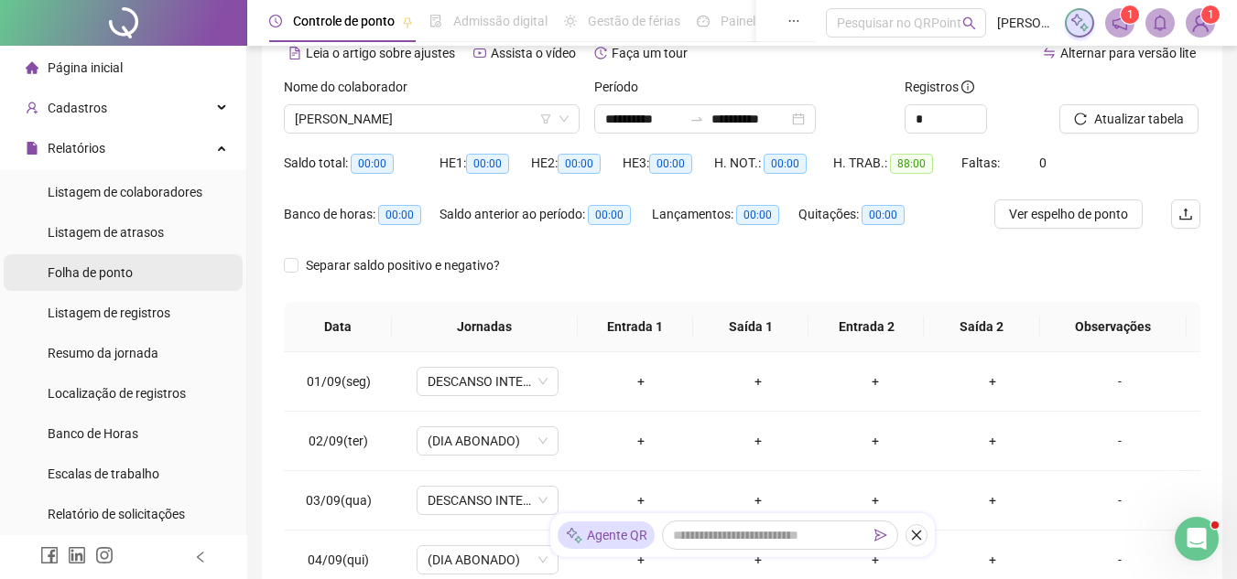
click at [147, 269] on li "Folha de ponto" at bounding box center [123, 272] width 239 height 37
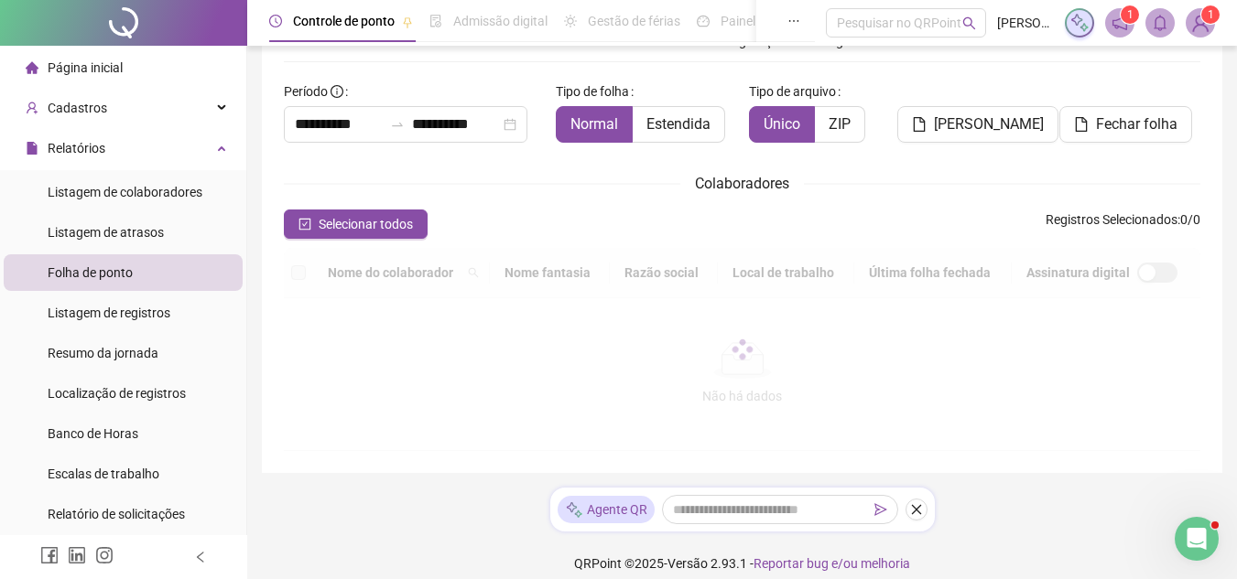
scroll to position [85, 0]
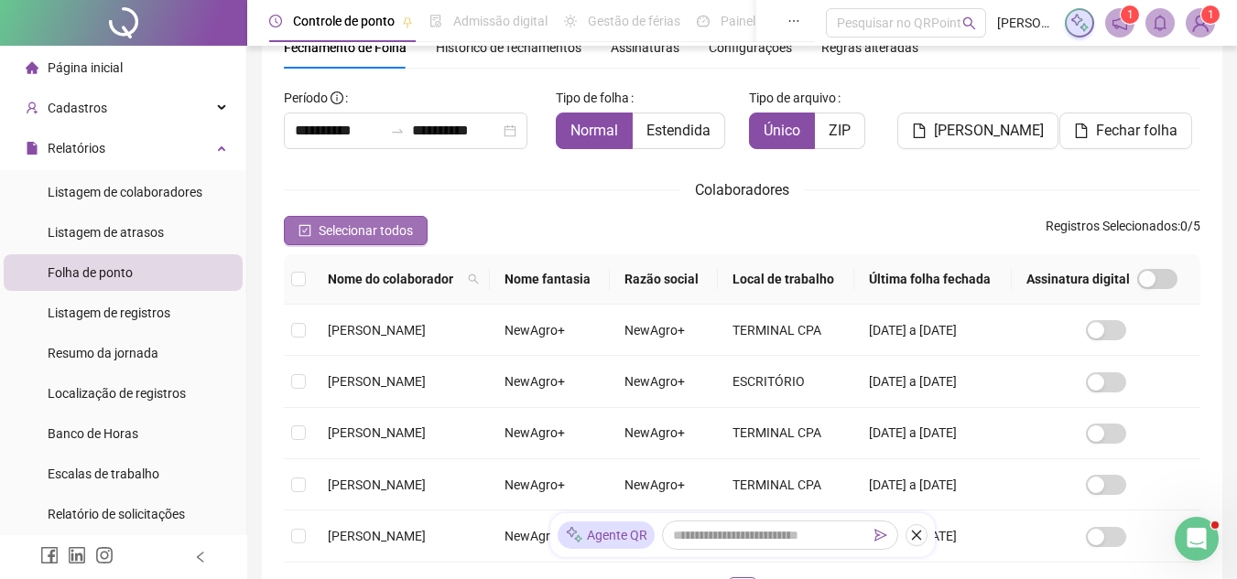
click at [397, 230] on span "Selecionar todos" at bounding box center [366, 231] width 94 height 20
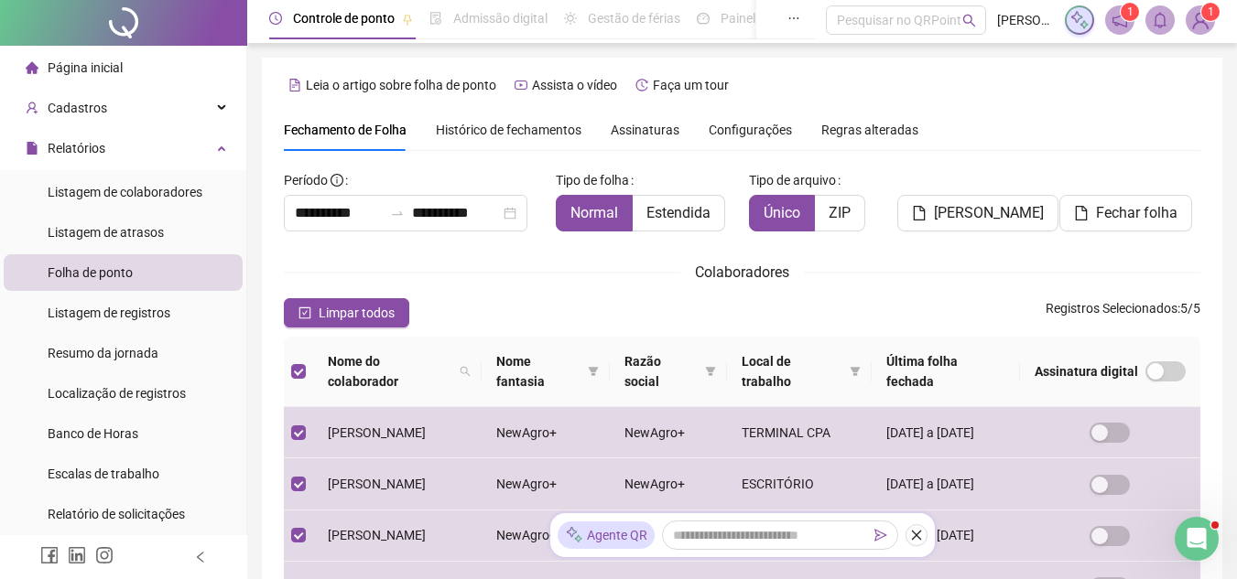
scroll to position [0, 0]
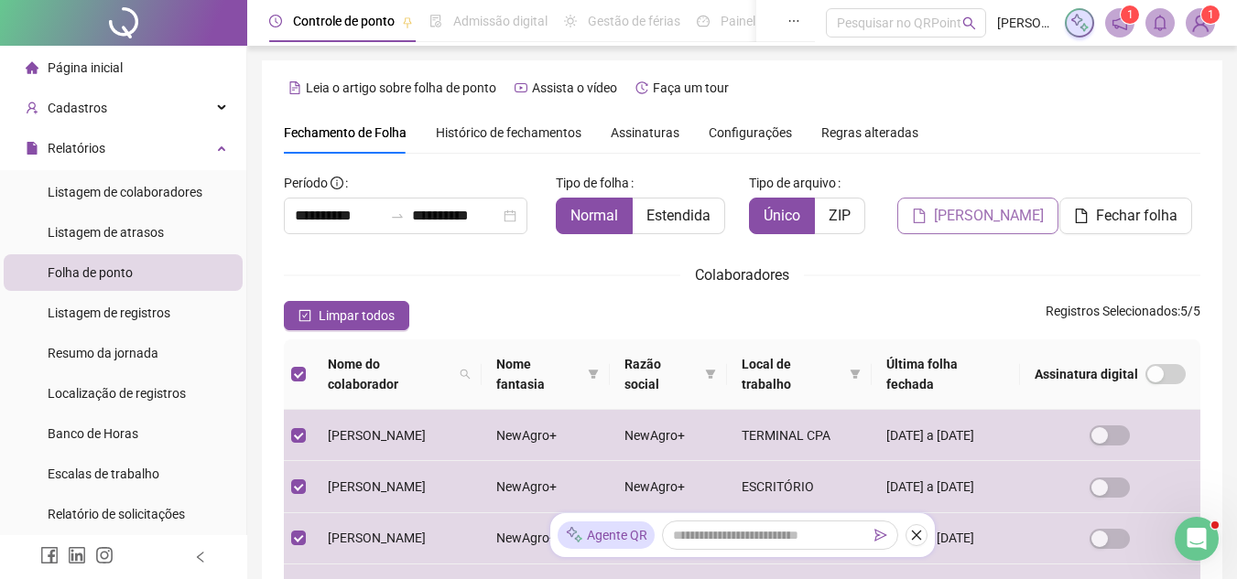
click at [987, 226] on span "[PERSON_NAME]" at bounding box center [989, 216] width 110 height 22
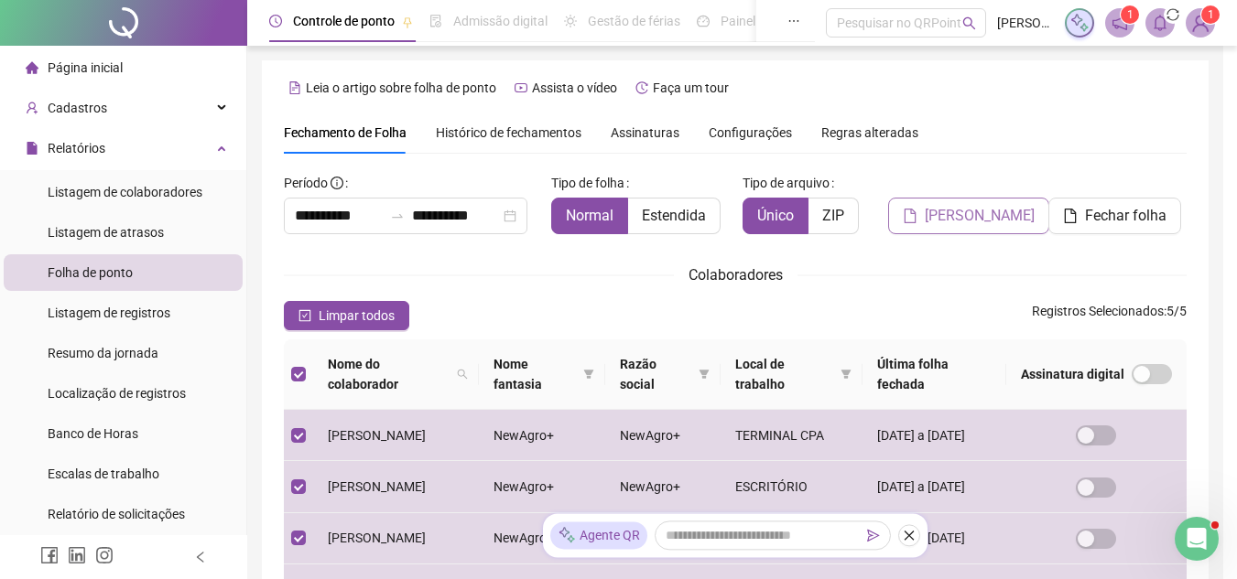
scroll to position [85, 0]
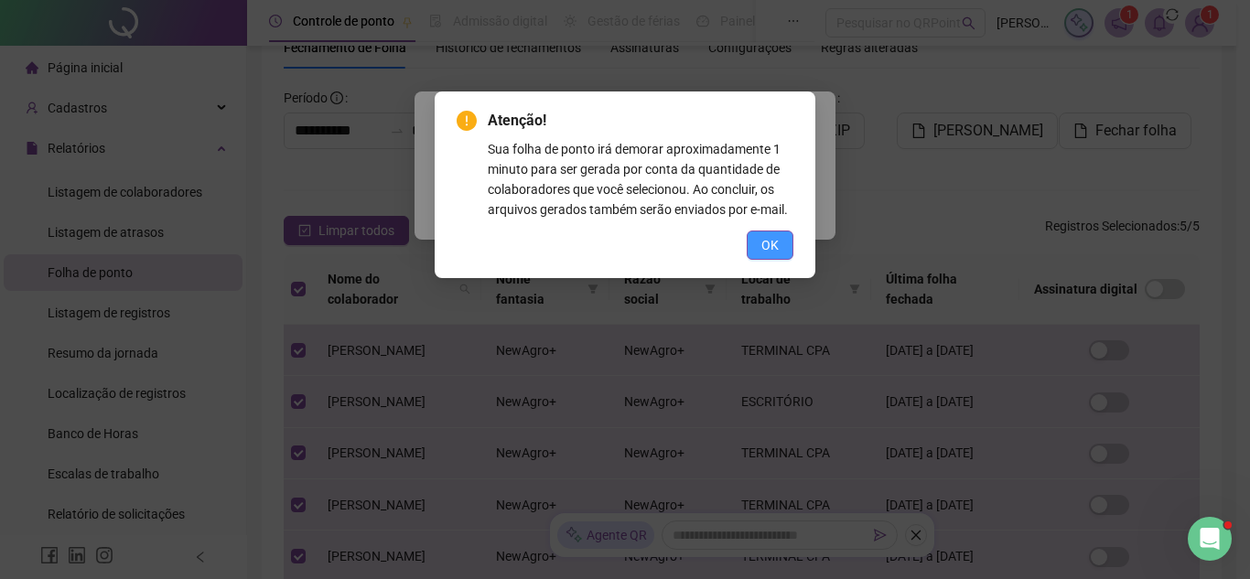
click at [772, 233] on button "OK" at bounding box center [770, 245] width 47 height 29
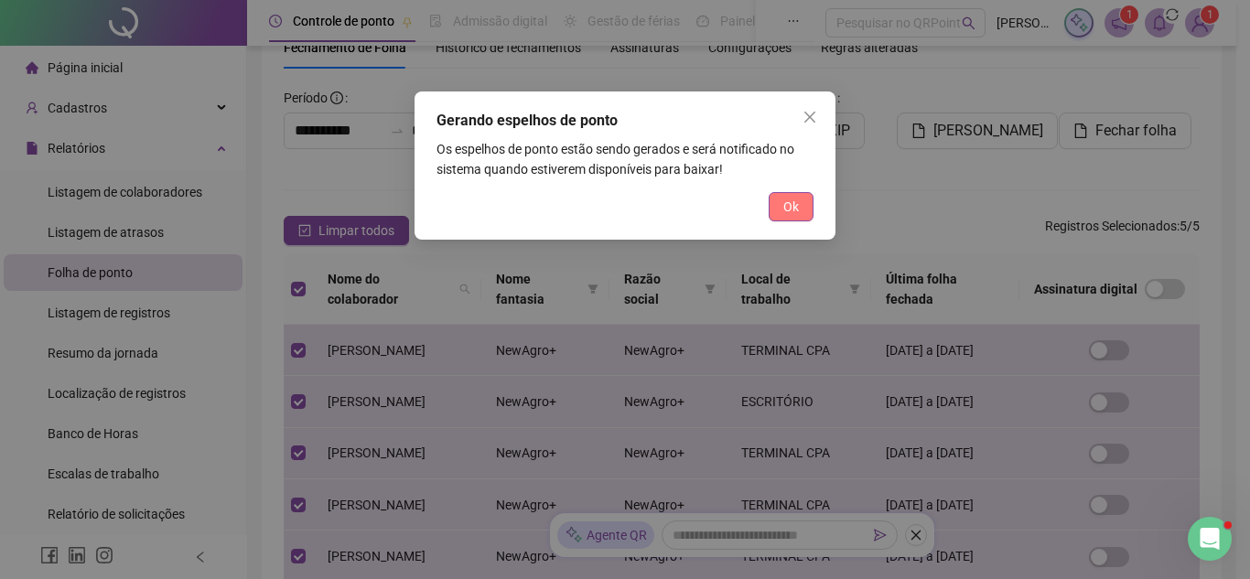
click at [792, 203] on span "Ok" at bounding box center [791, 207] width 16 height 20
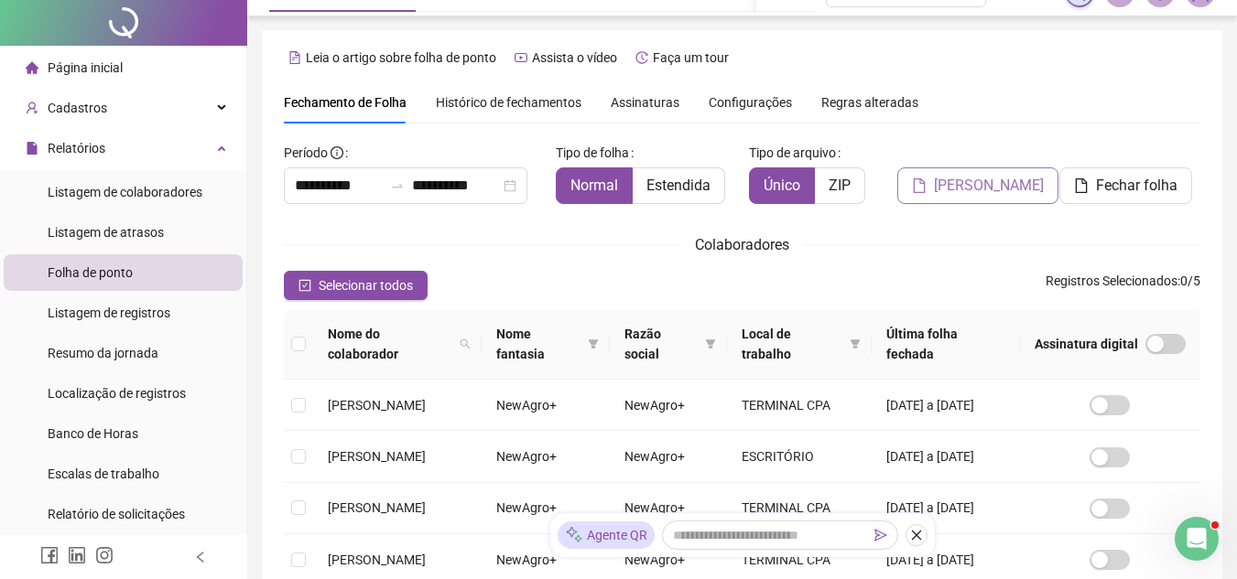
scroll to position [0, 0]
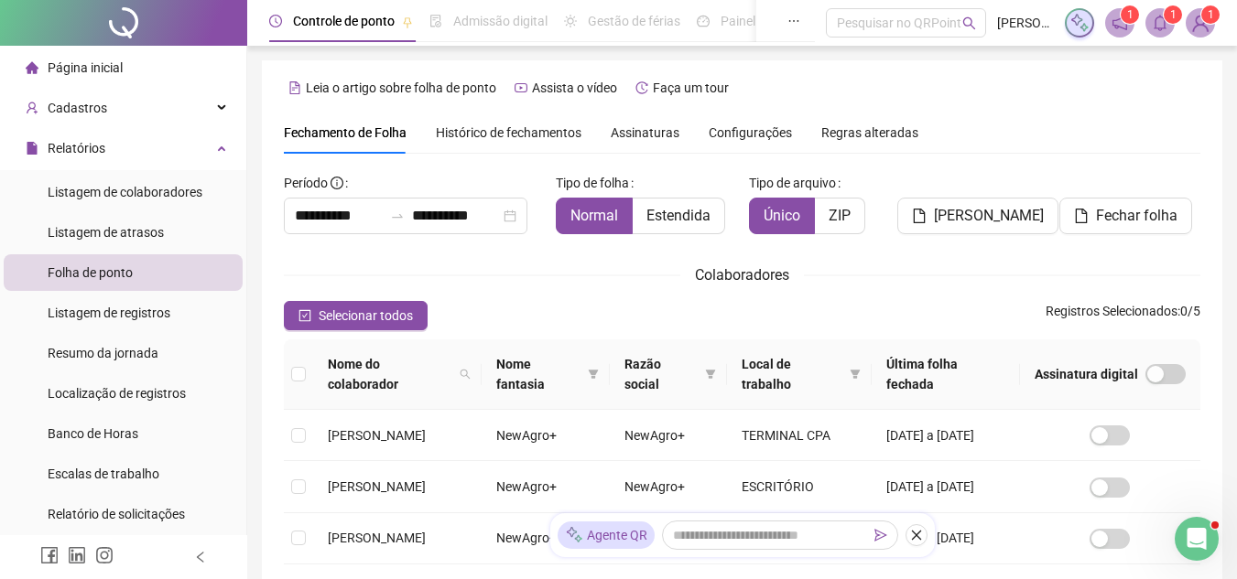
click at [1154, 22] on icon "bell" at bounding box center [1159, 23] width 16 height 16
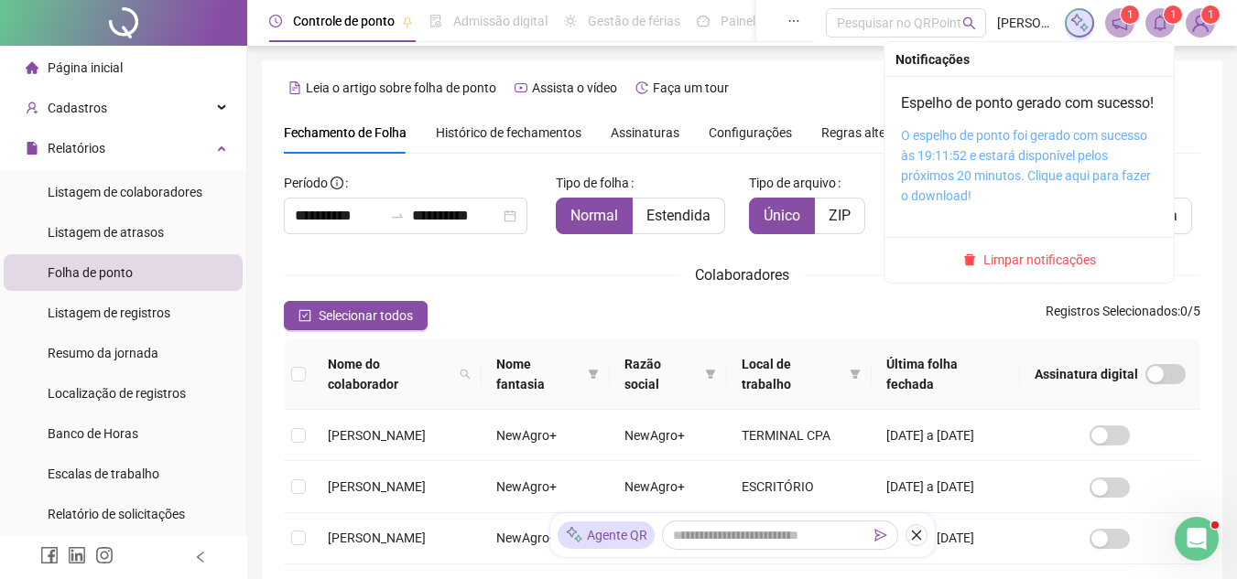
click at [1014, 198] on link "O espelho de ponto foi gerado com sucesso às 19:11:52 e estará disponível pelos…" at bounding box center [1026, 165] width 250 height 75
